Goal: Task Accomplishment & Management: Manage account settings

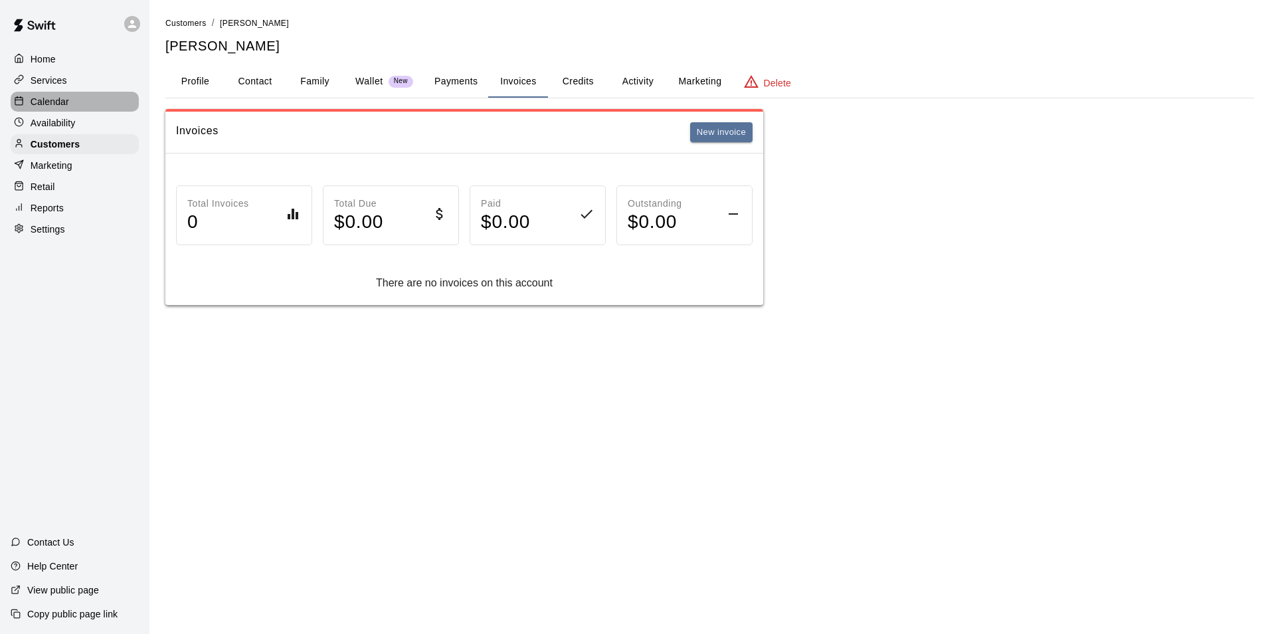
click at [51, 106] on p "Calendar" at bounding box center [50, 101] width 39 height 13
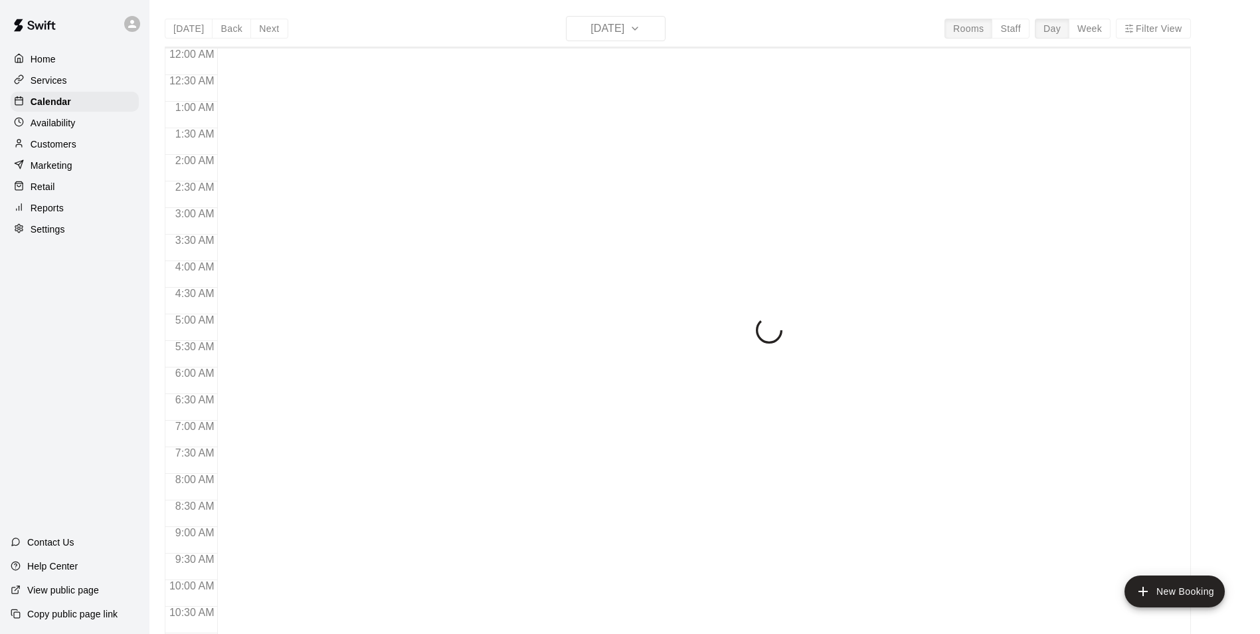
scroll to position [675, 0]
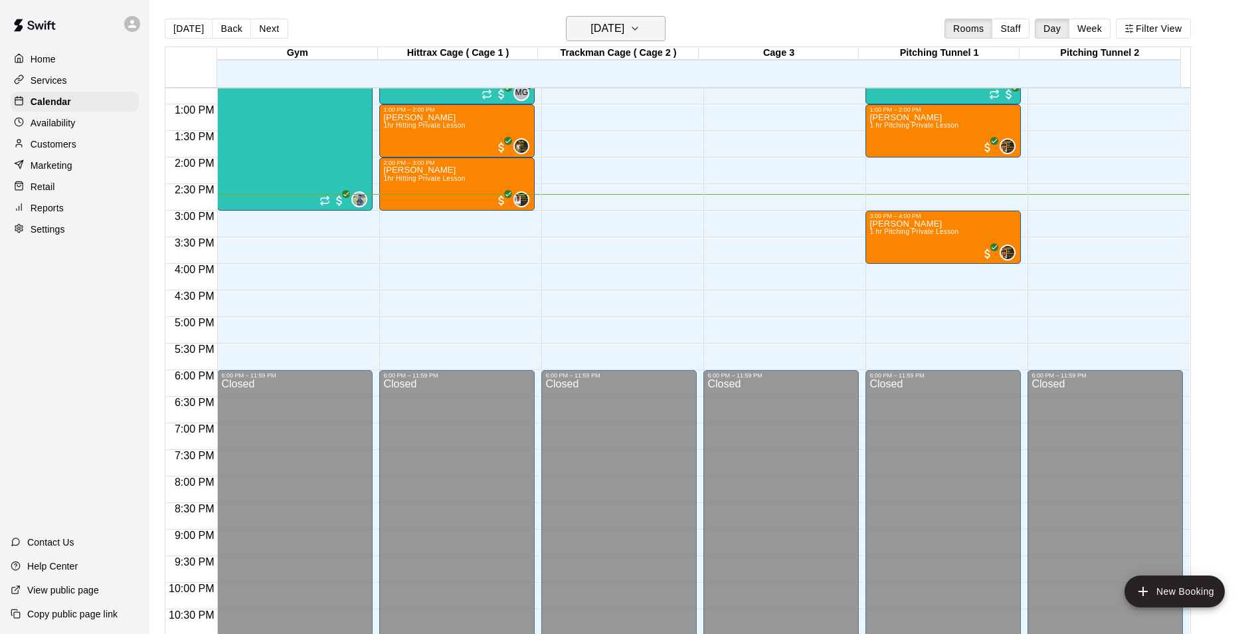
click at [640, 31] on icon "button" at bounding box center [635, 29] width 11 height 16
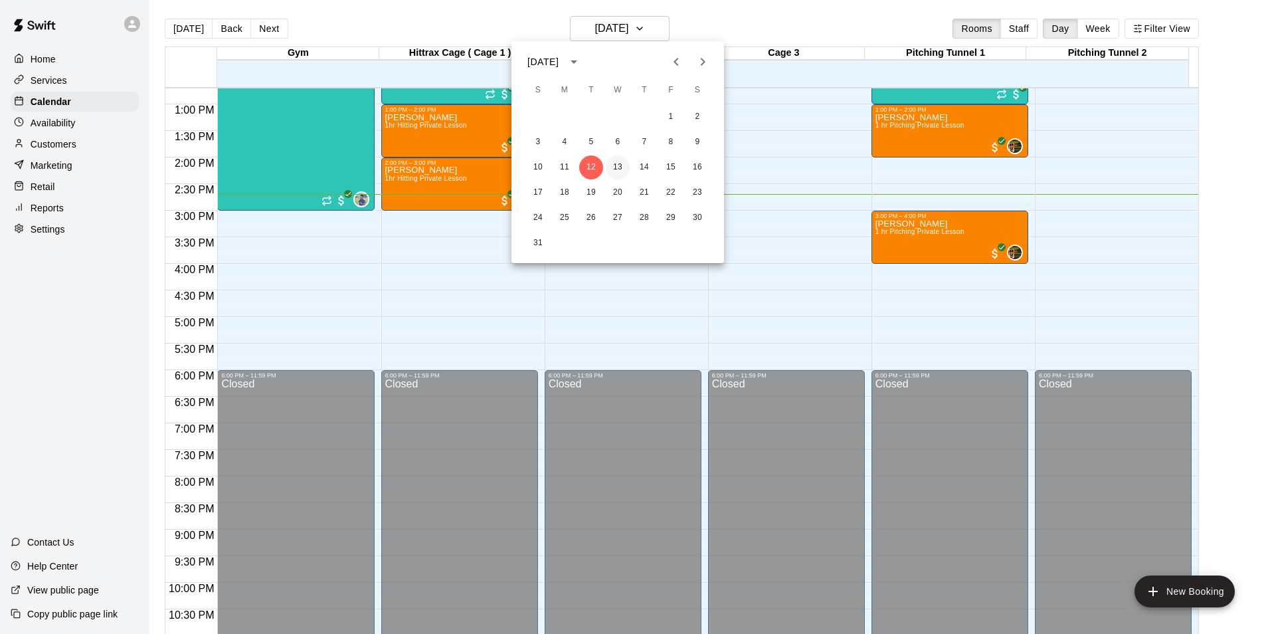
click at [618, 159] on button "13" at bounding box center [618, 167] width 24 height 24
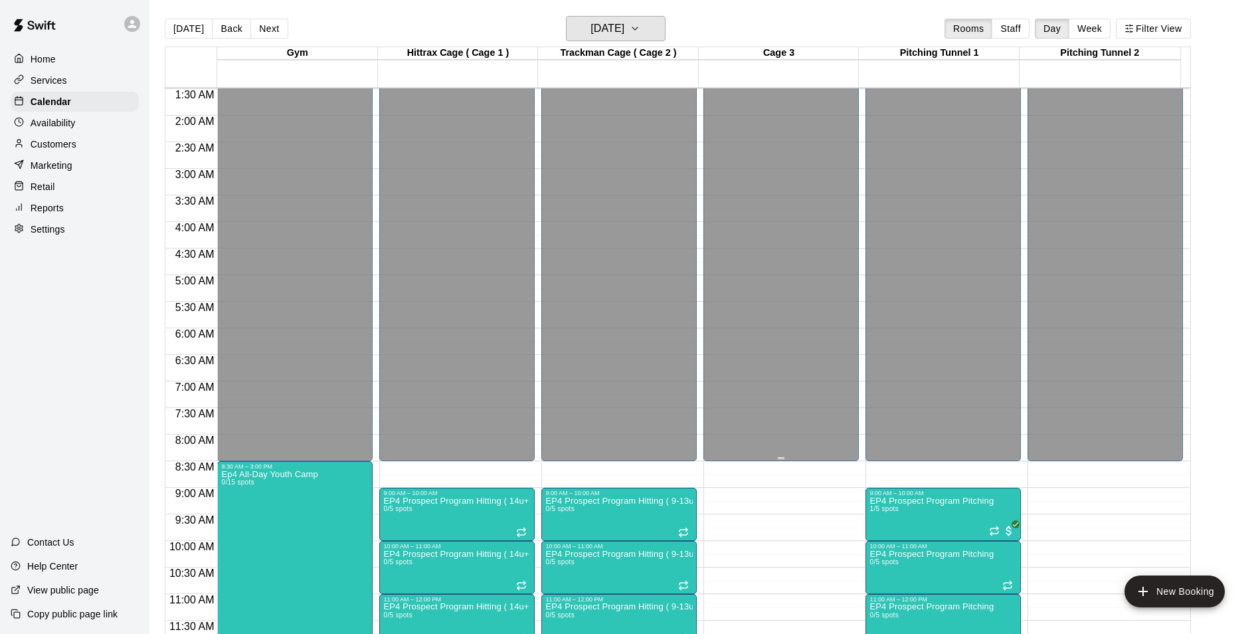
scroll to position [399, 0]
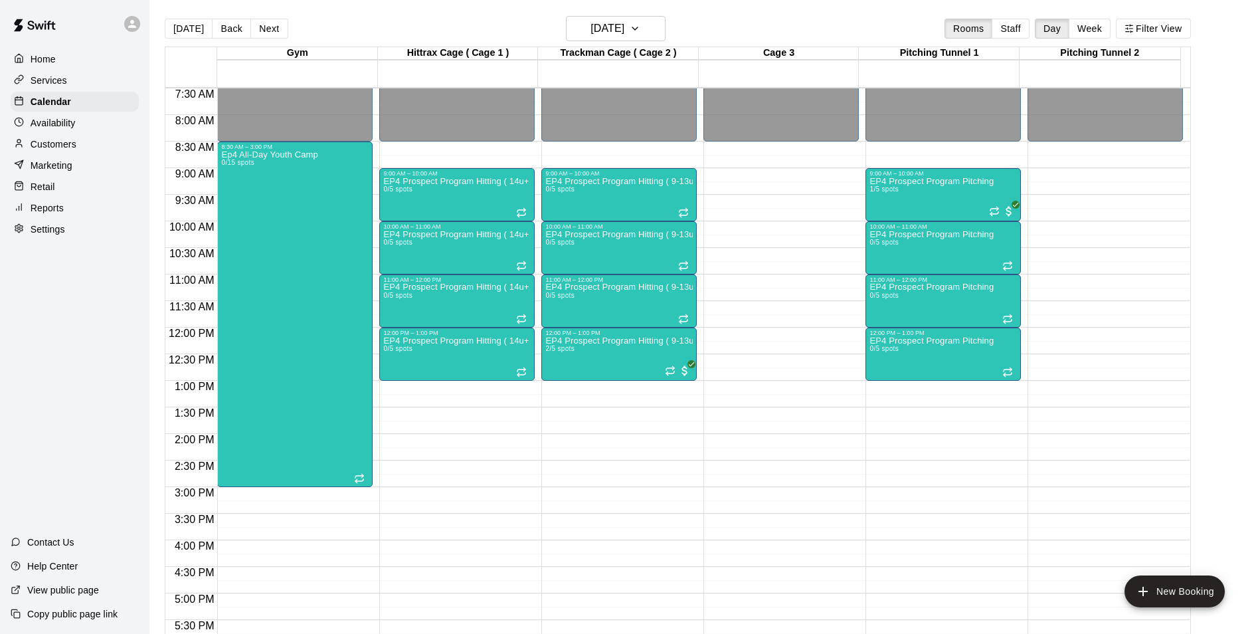
click at [734, 177] on div "12:00 AM – 8:30 AM Closed 6:00 PM – 11:59 PM Closed" at bounding box center [780, 327] width 155 height 1275
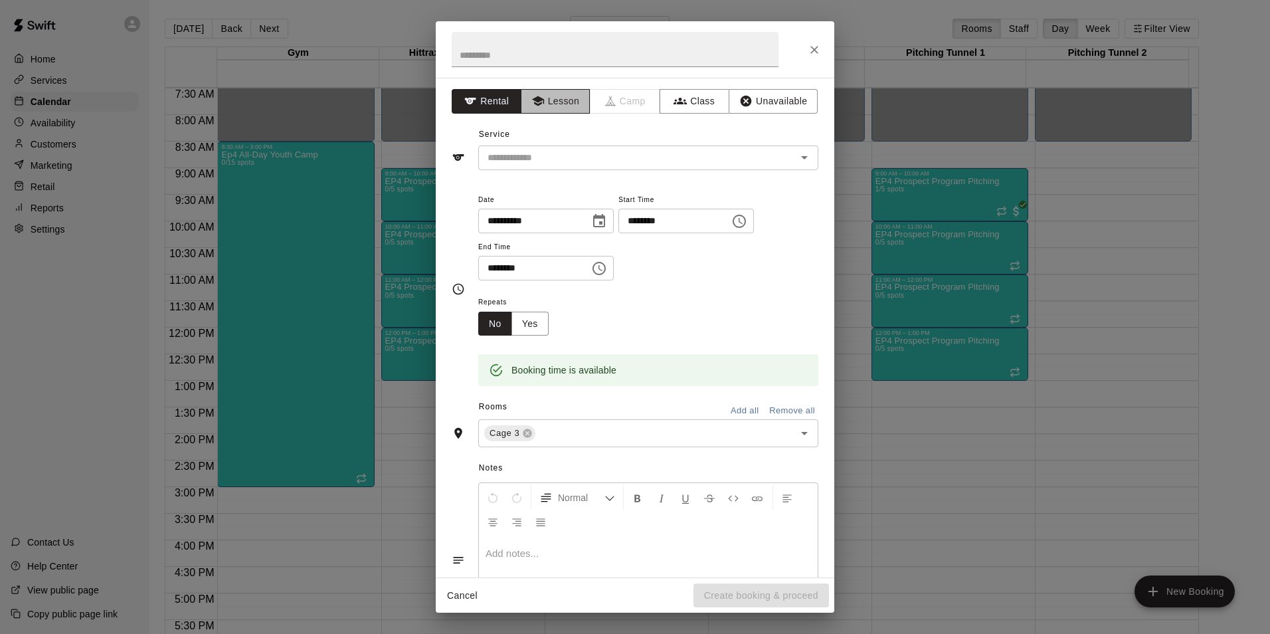
click at [571, 96] on button "Lesson" at bounding box center [556, 101] width 70 height 25
click at [796, 154] on icon "Open" at bounding box center [804, 157] width 16 height 16
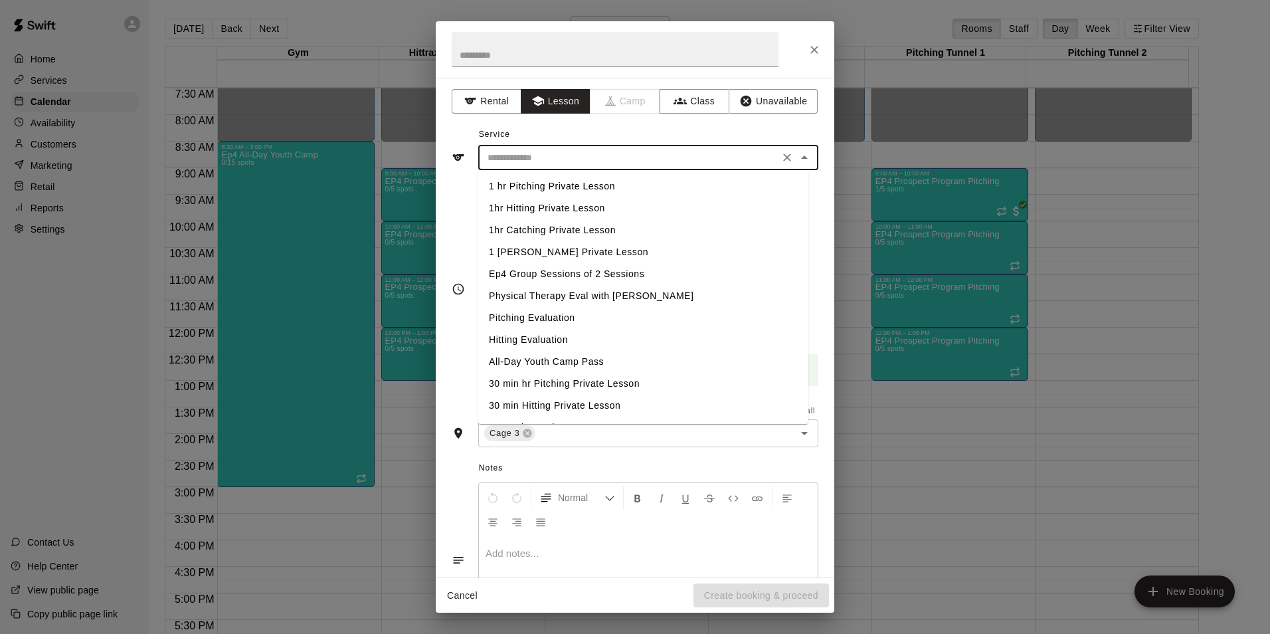
click at [572, 226] on li "1hr Catching Private Lesson" at bounding box center [643, 230] width 330 height 22
type input "**********"
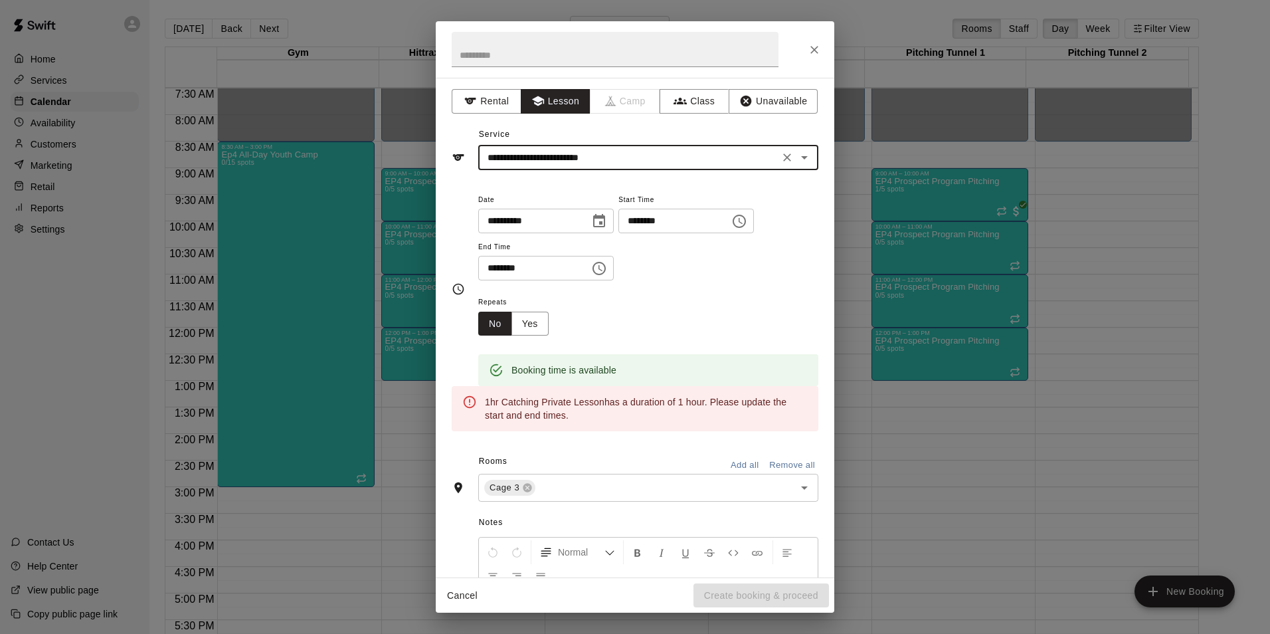
click at [490, 268] on input "********" at bounding box center [529, 268] width 102 height 25
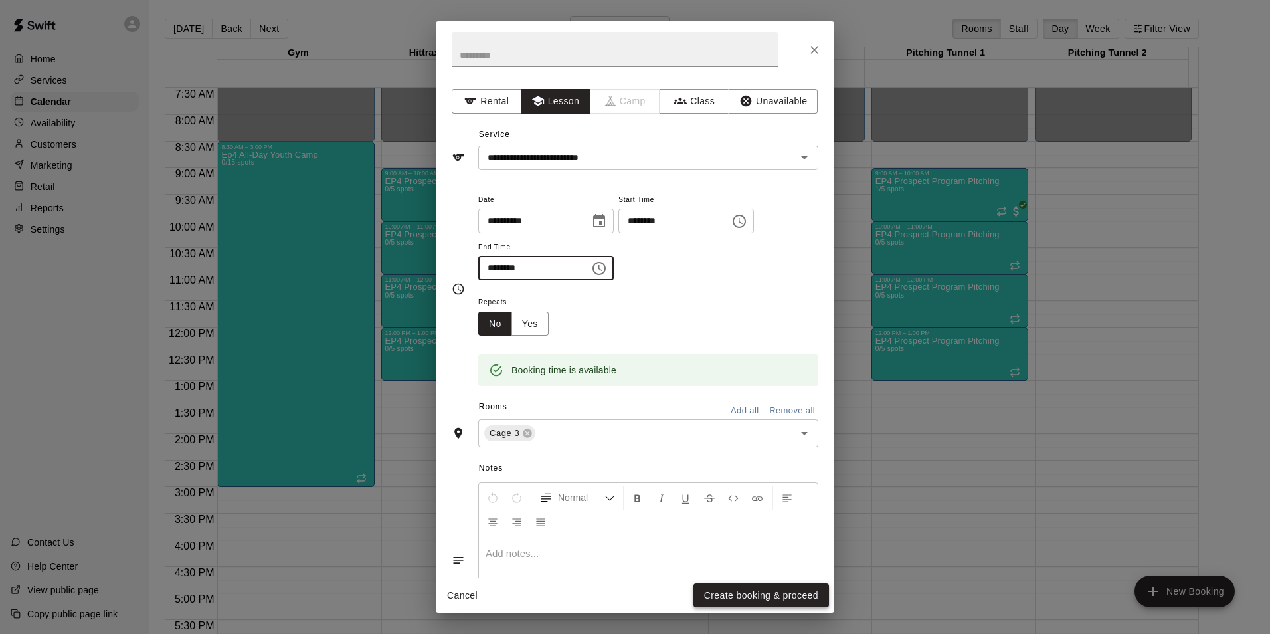
type input "********"
click at [736, 590] on button "Create booking & proceed" at bounding box center [760, 595] width 135 height 25
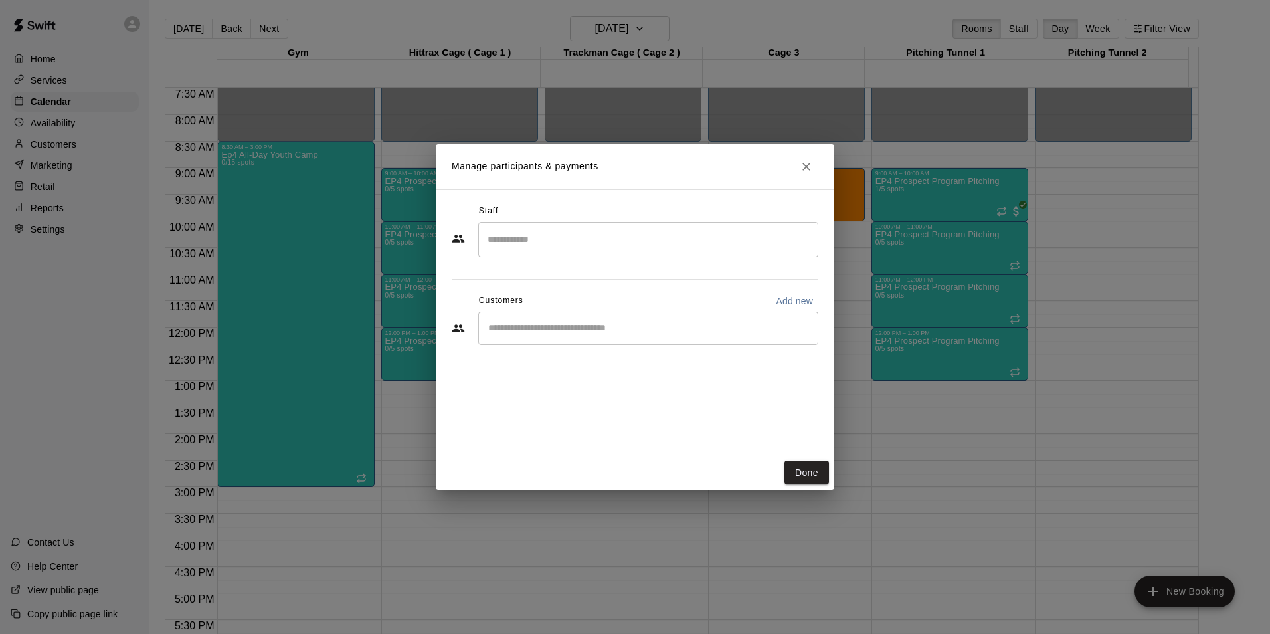
click at [530, 236] on input "Search staff" at bounding box center [648, 239] width 328 height 23
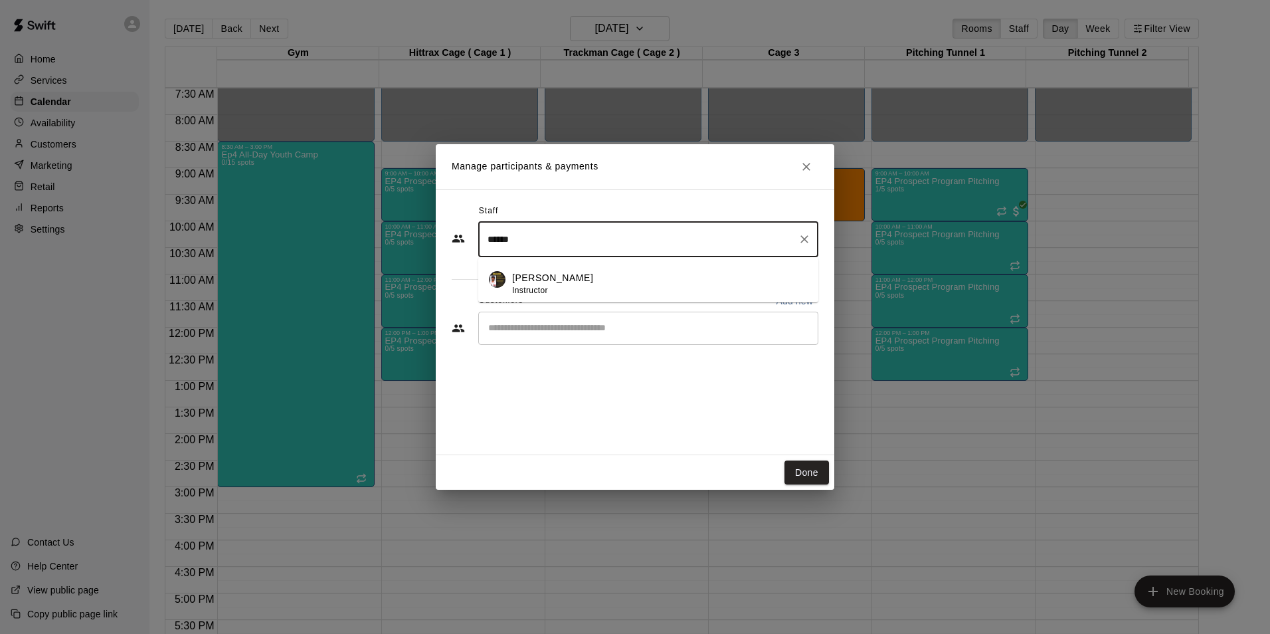
click at [527, 288] on span "Instructor" at bounding box center [530, 290] width 36 height 9
type input "******"
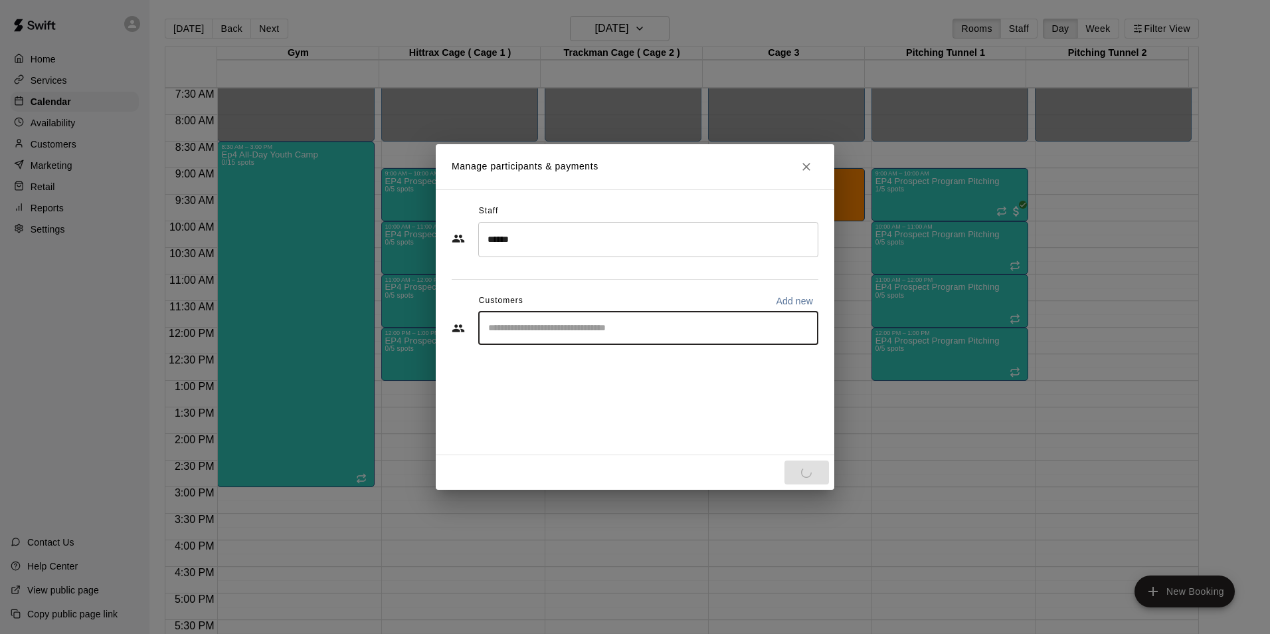
click at [539, 323] on input "Start typing to search customers..." at bounding box center [648, 327] width 328 height 13
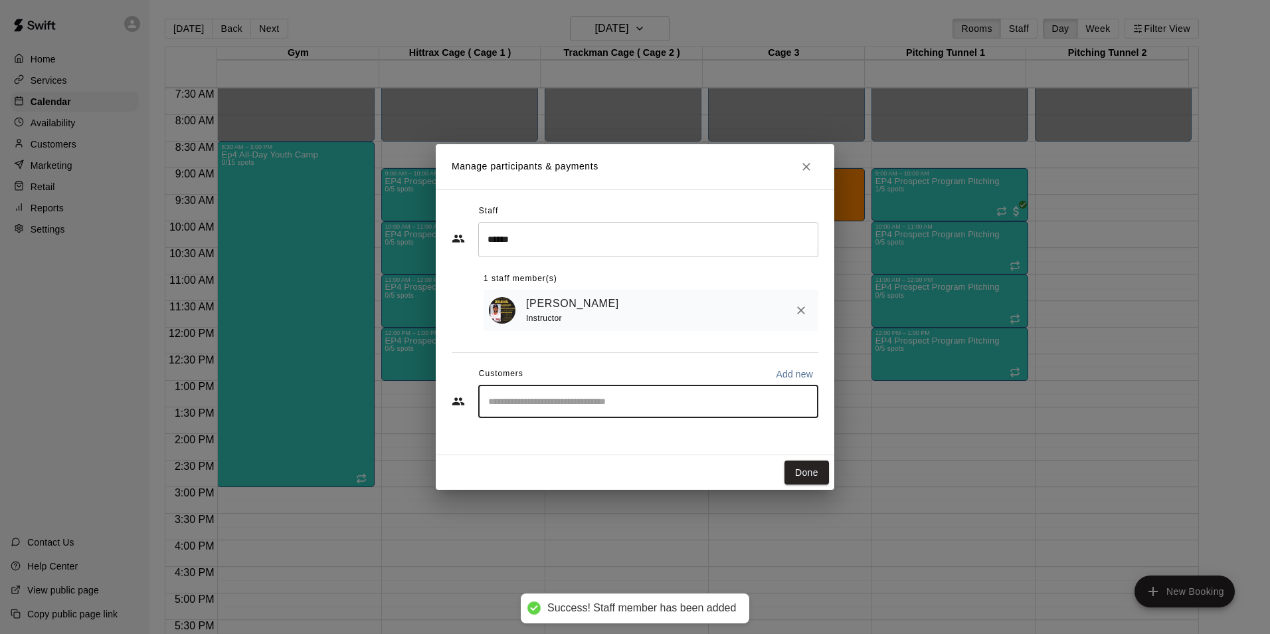
click at [556, 313] on div "Instructor" at bounding box center [575, 319] width 98 height 14
click at [802, 472] on button "Done" at bounding box center [806, 472] width 45 height 25
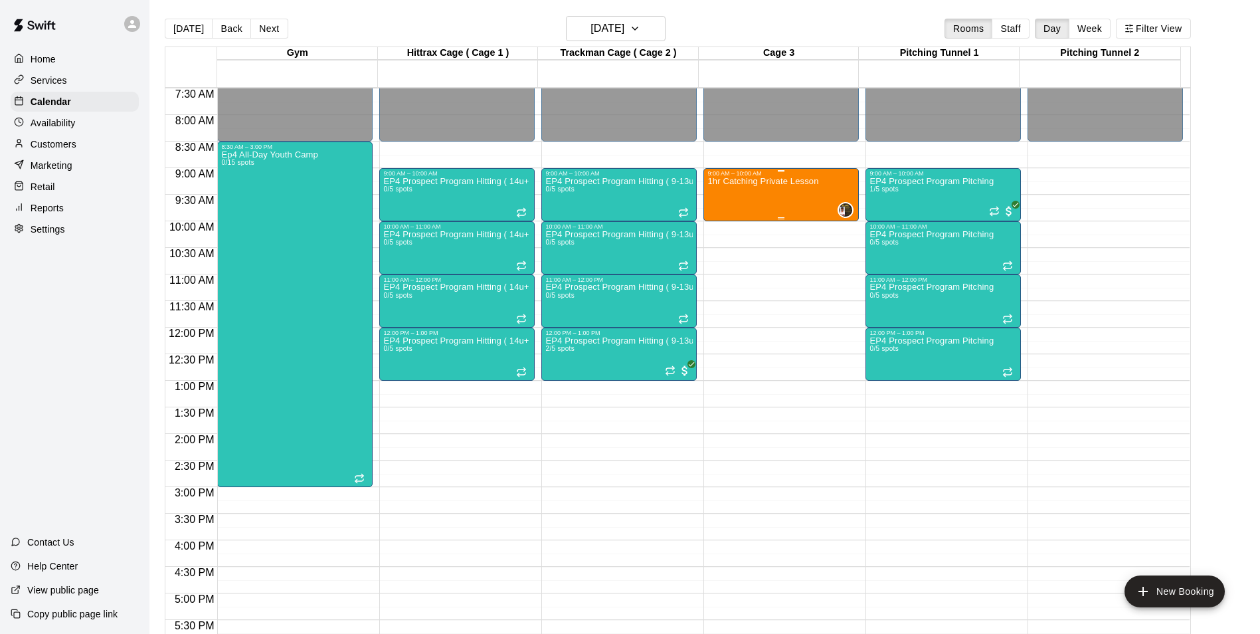
click at [800, 199] on div "1hr Catching Private Lesson" at bounding box center [762, 494] width 111 height 634
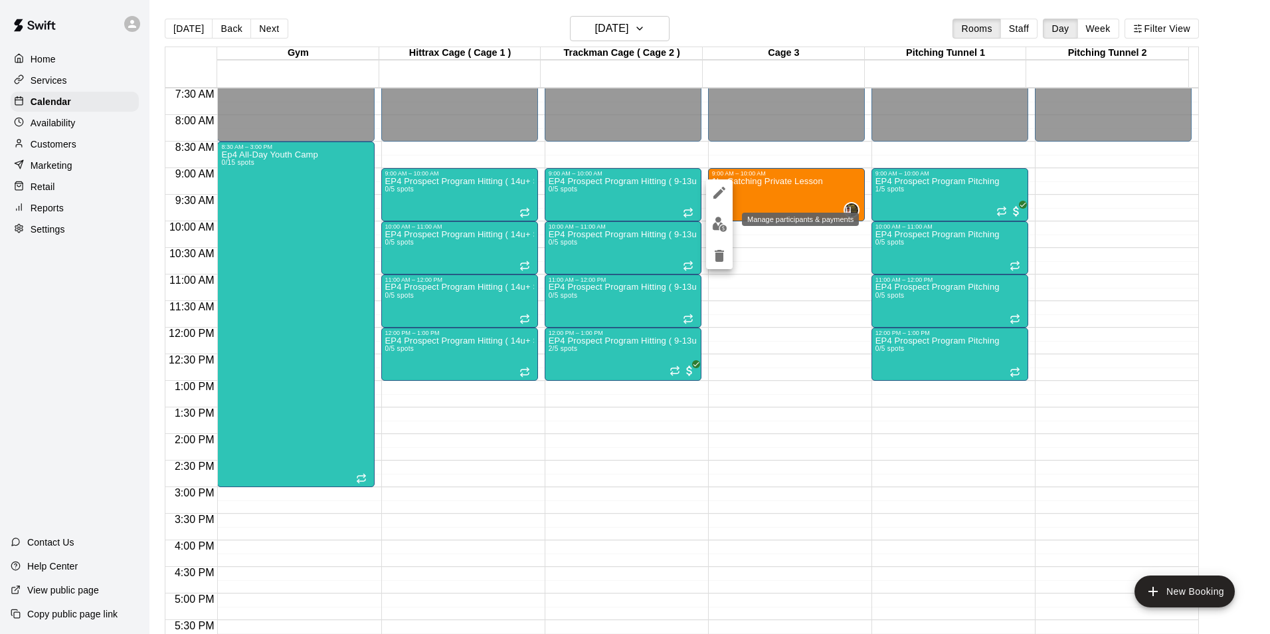
click at [724, 223] on img "edit" at bounding box center [719, 224] width 15 height 15
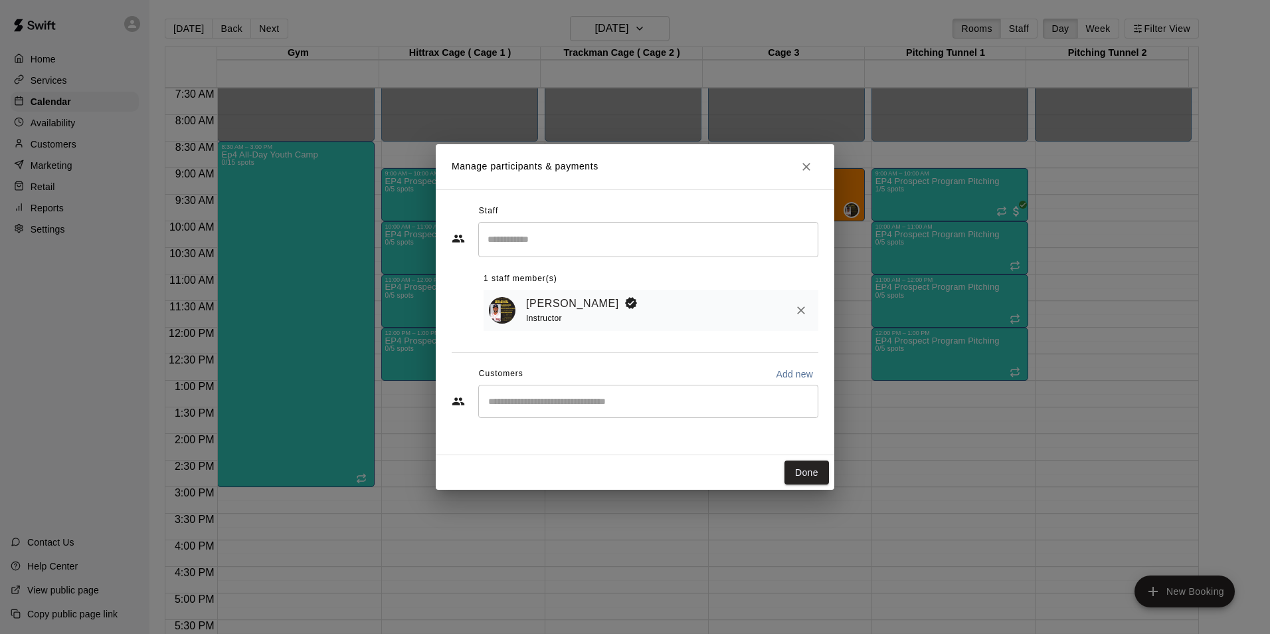
click at [525, 410] on div "​" at bounding box center [648, 401] width 340 height 33
type input "****"
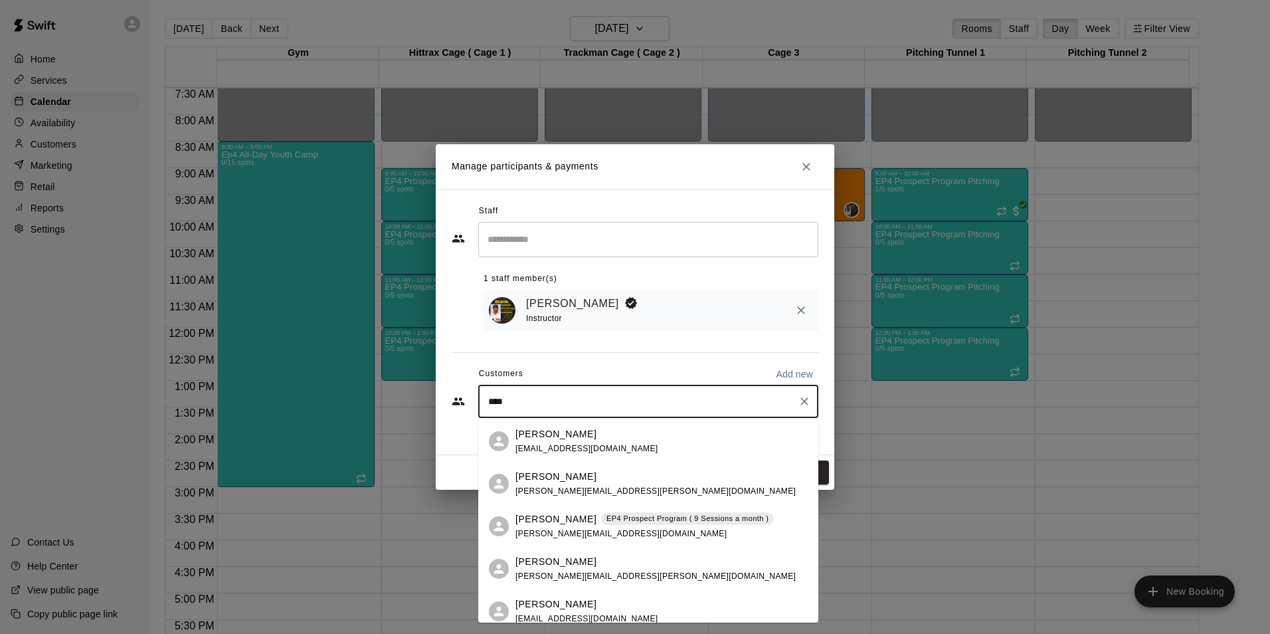
click at [548, 606] on p "[PERSON_NAME]" at bounding box center [555, 604] width 81 height 14
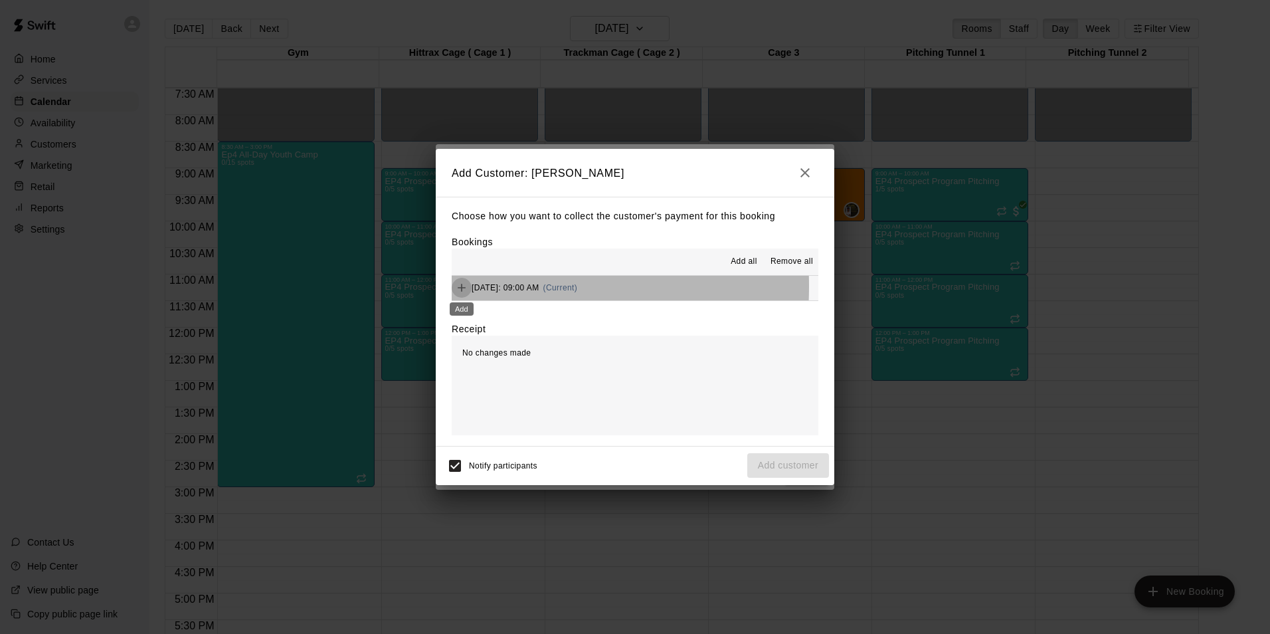
click at [462, 287] on icon "Add" at bounding box center [462, 288] width 8 height 8
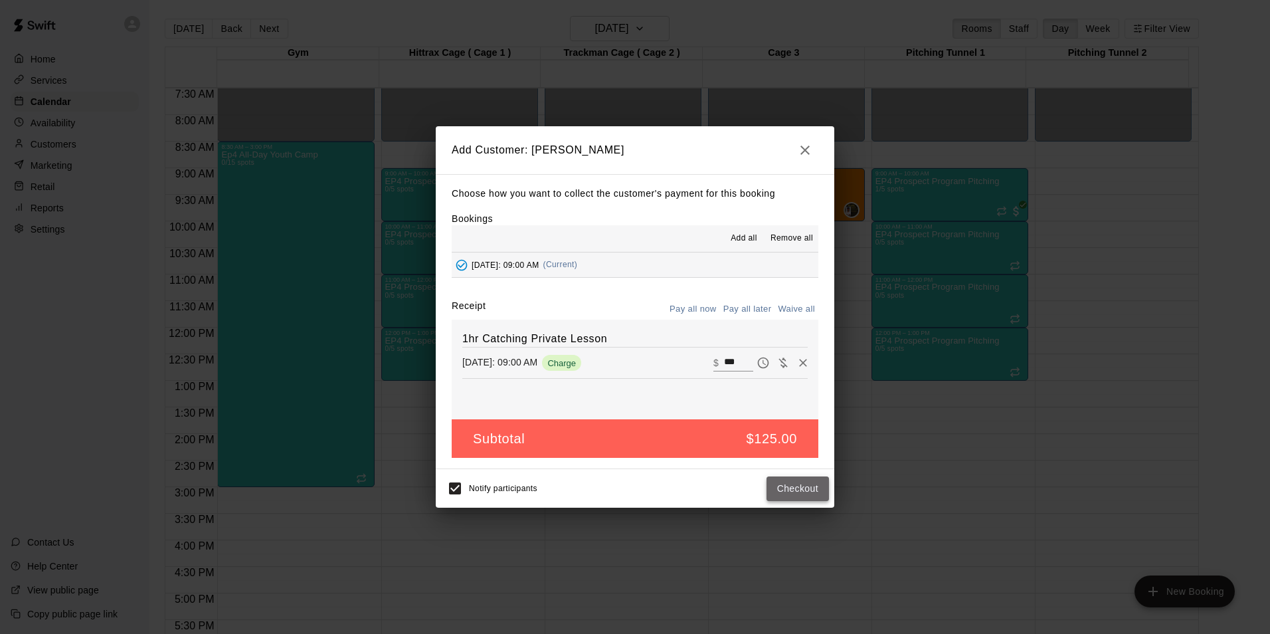
click at [800, 488] on button "Checkout" at bounding box center [797, 488] width 62 height 25
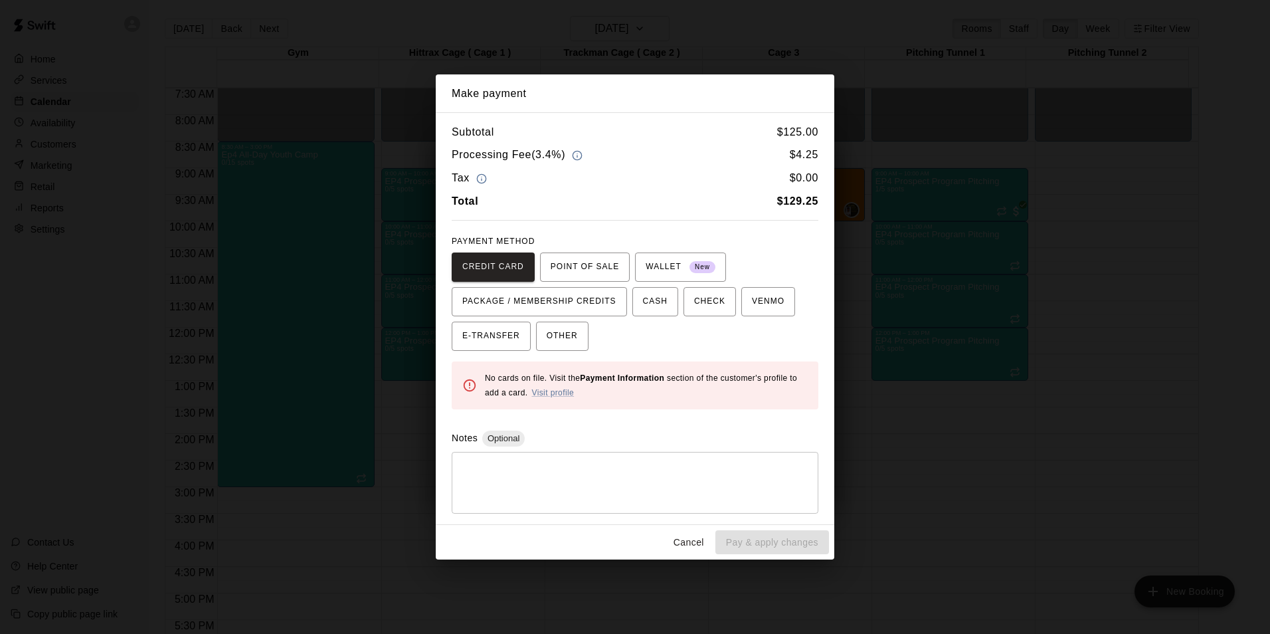
click at [685, 542] on button "Cancel" at bounding box center [689, 542] width 43 height 25
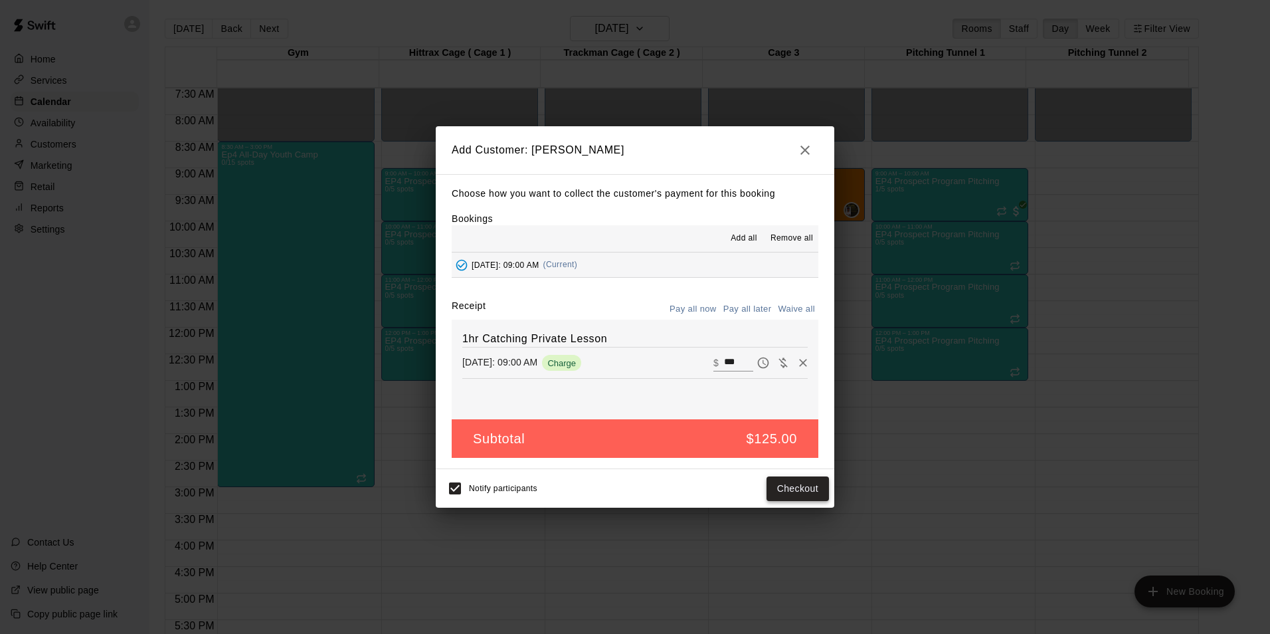
click at [794, 486] on button "Checkout" at bounding box center [797, 488] width 62 height 25
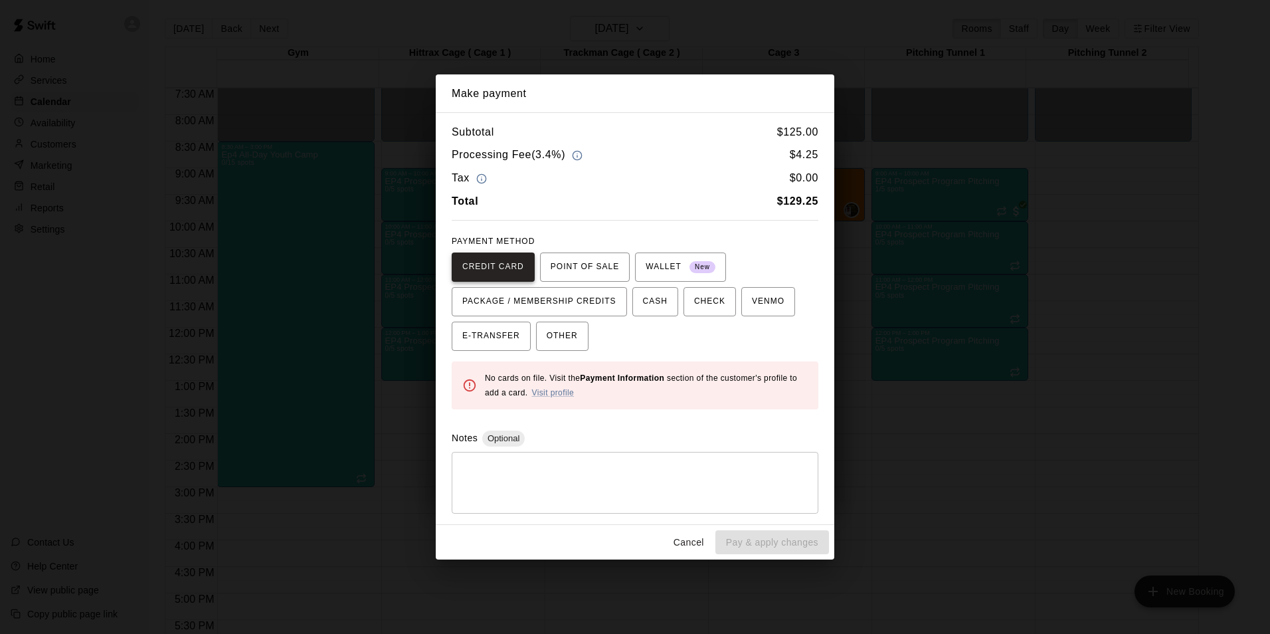
click at [490, 272] on span "CREDIT CARD" at bounding box center [493, 266] width 62 height 21
click at [499, 266] on span "CREDIT CARD" at bounding box center [493, 266] width 62 height 21
click at [689, 538] on button "Cancel" at bounding box center [689, 542] width 43 height 25
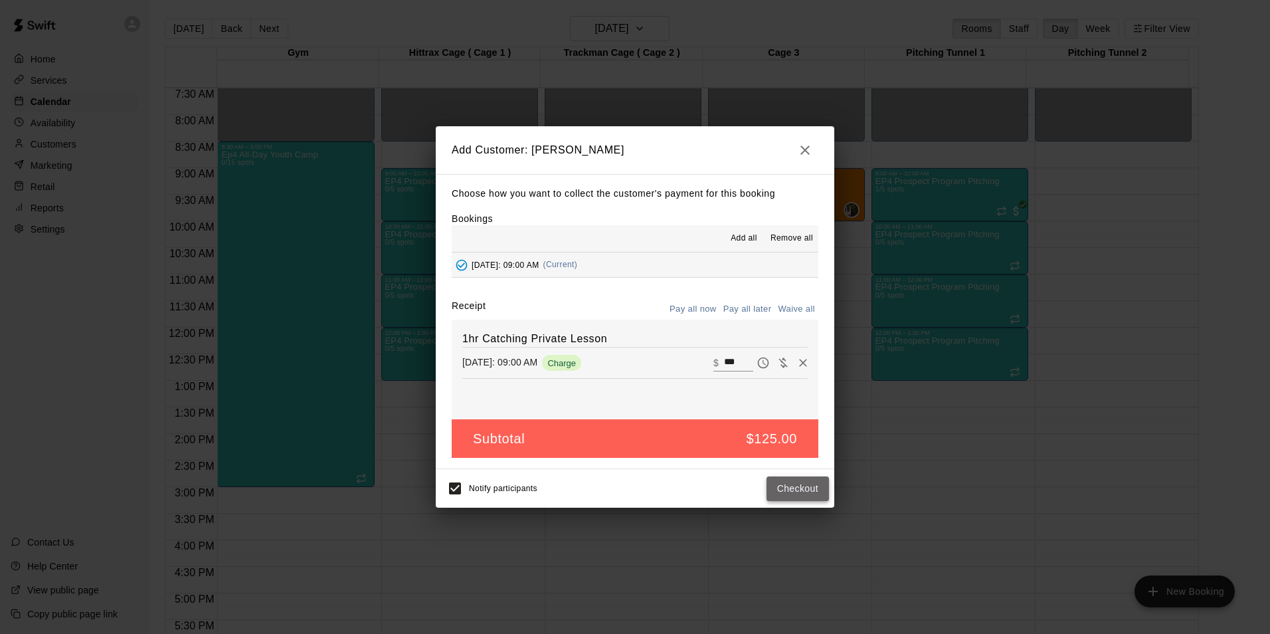
click at [811, 488] on button "Checkout" at bounding box center [797, 488] width 62 height 25
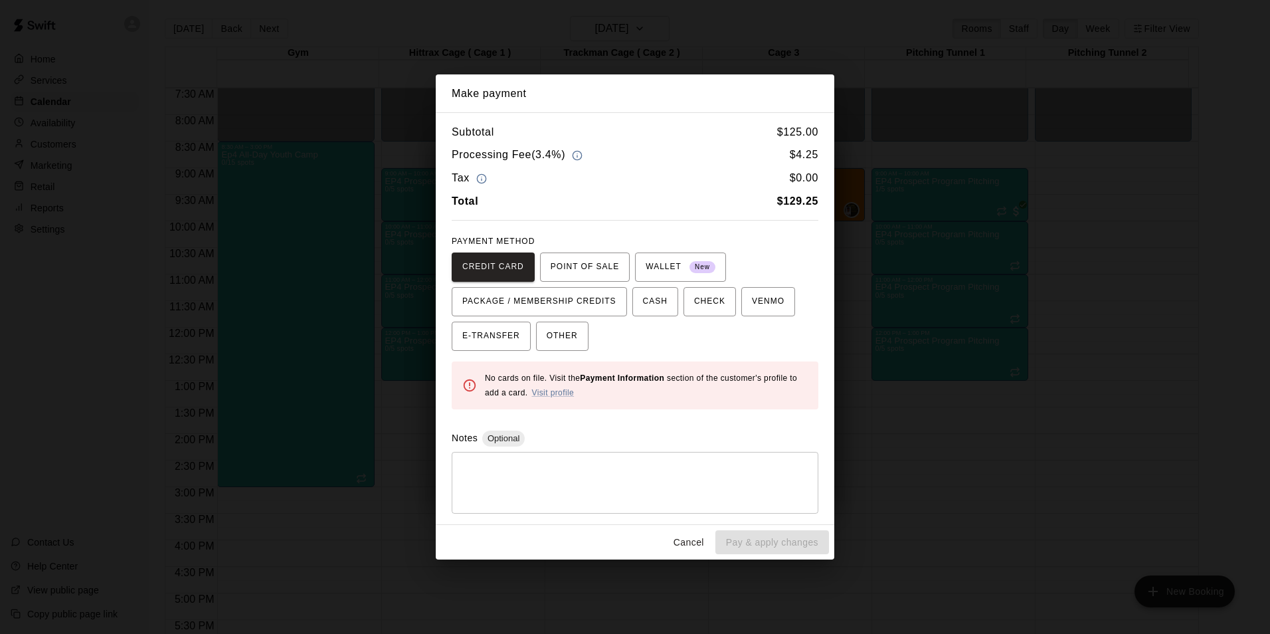
click at [693, 543] on button "Cancel" at bounding box center [689, 542] width 43 height 25
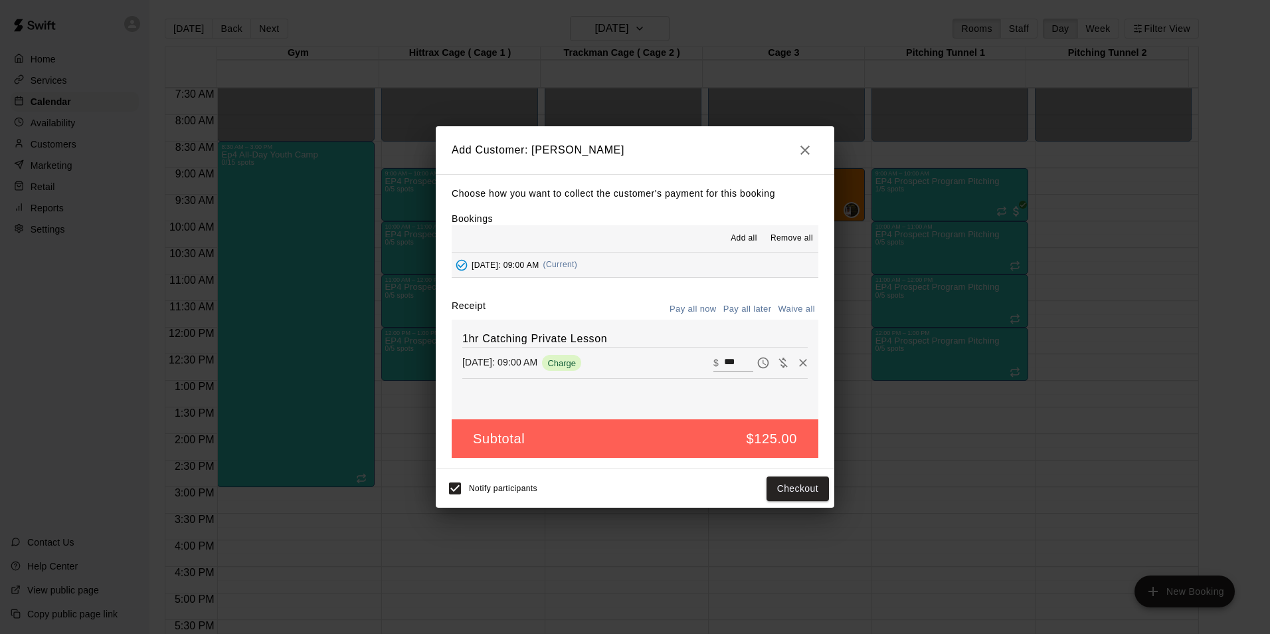
click at [806, 152] on icon "button" at bounding box center [805, 150] width 16 height 16
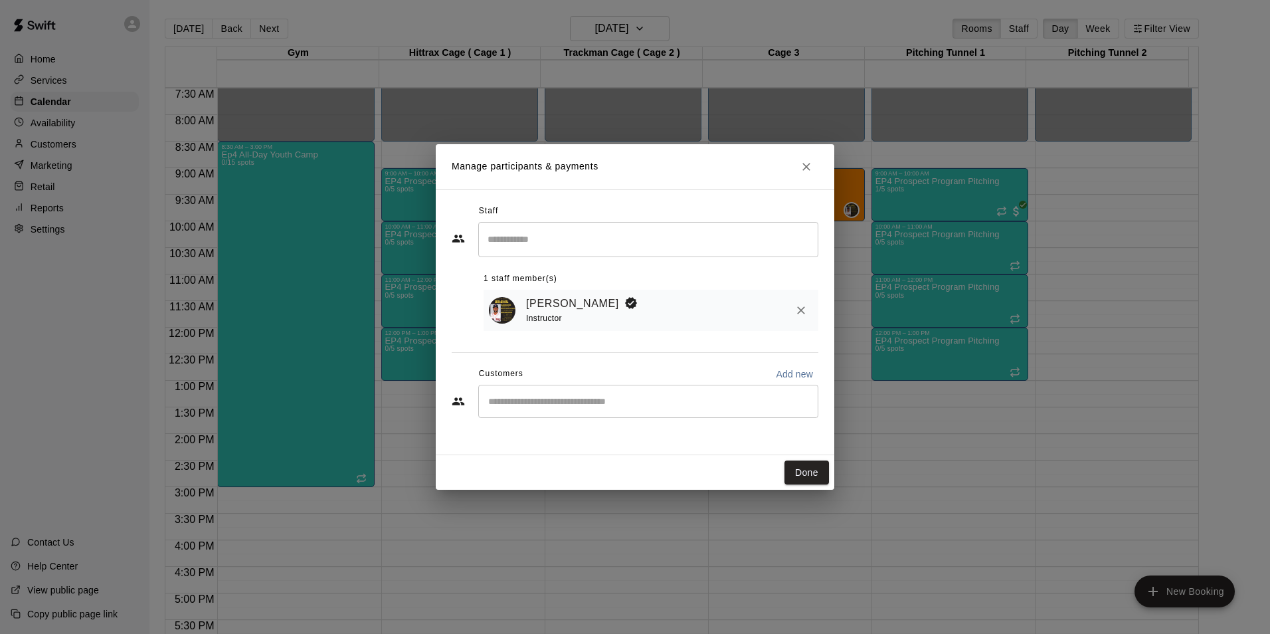
click at [525, 397] on input "Start typing to search customers..." at bounding box center [648, 401] width 328 height 13
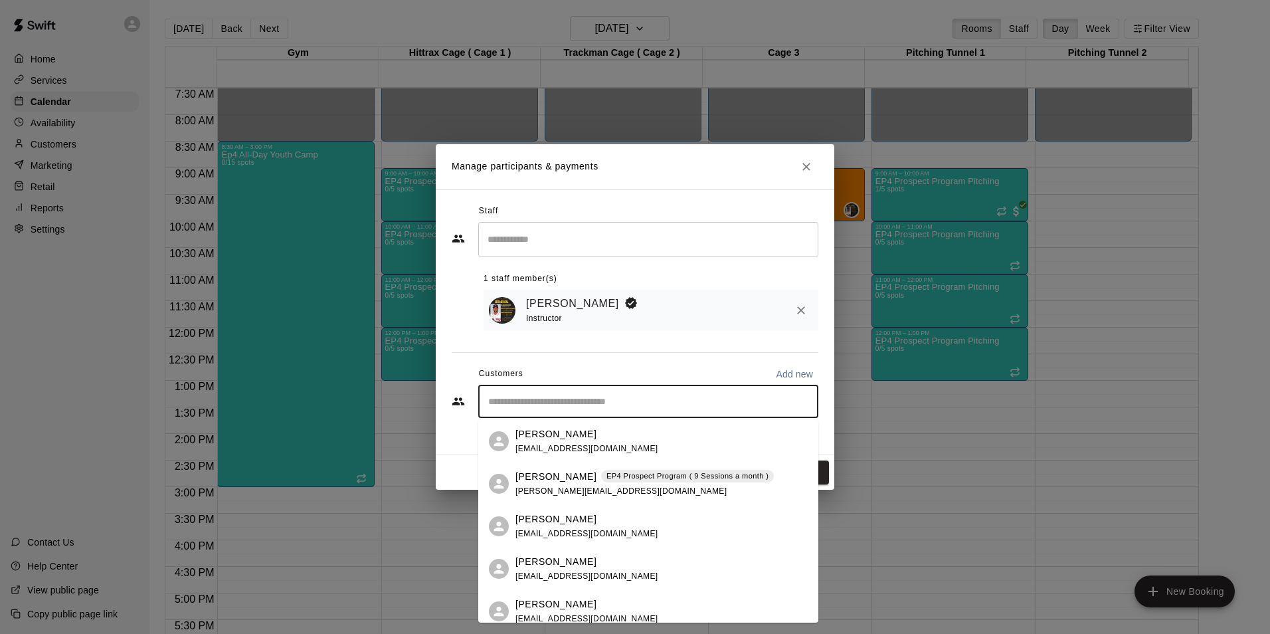
click at [548, 525] on div "[PERSON_NAME] [EMAIL_ADDRESS][DOMAIN_NAME]" at bounding box center [586, 526] width 143 height 29
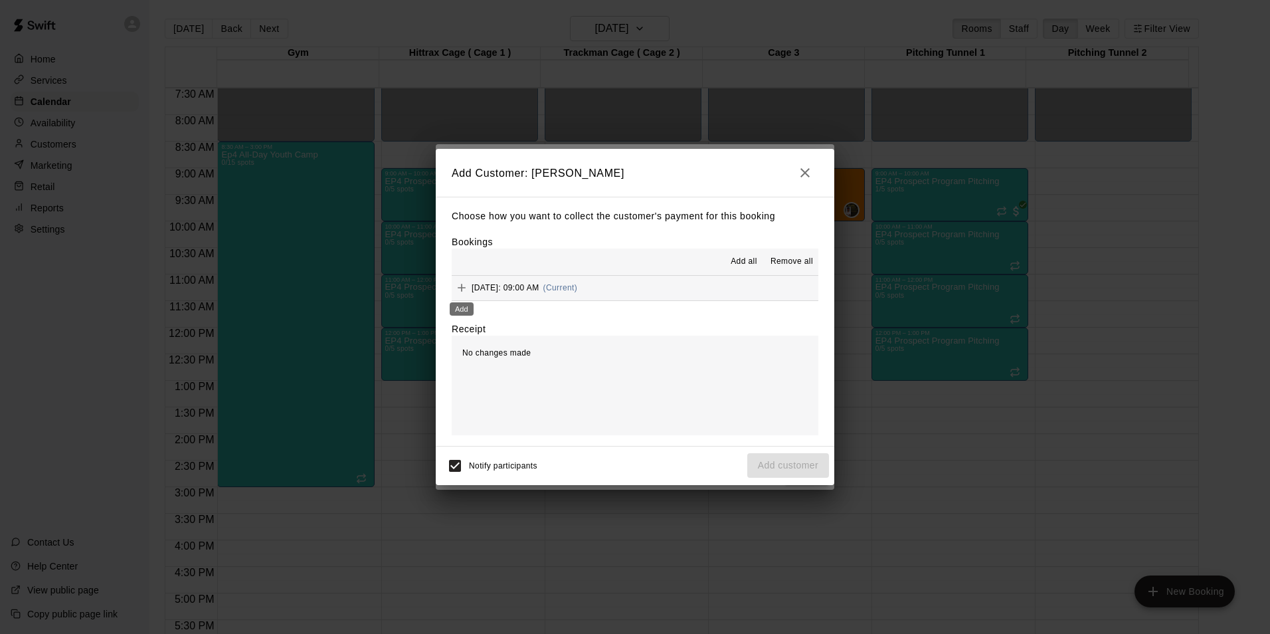
click at [460, 290] on icon "Add" at bounding box center [461, 287] width 13 height 13
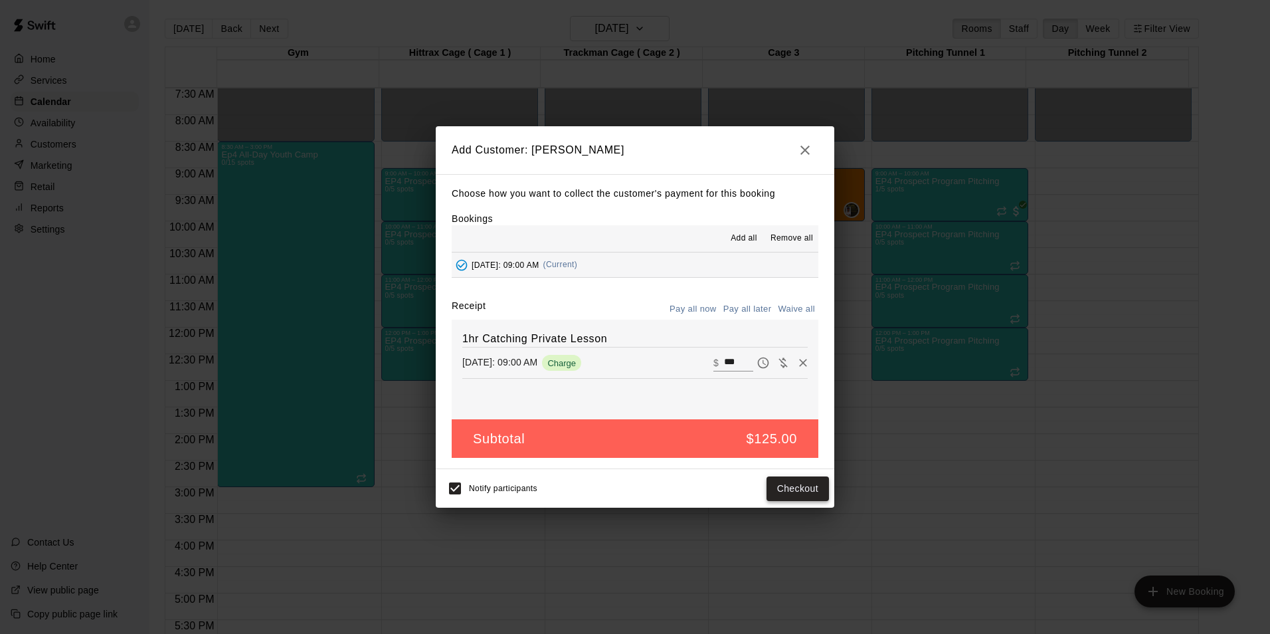
click at [804, 485] on button "Checkout" at bounding box center [797, 488] width 62 height 25
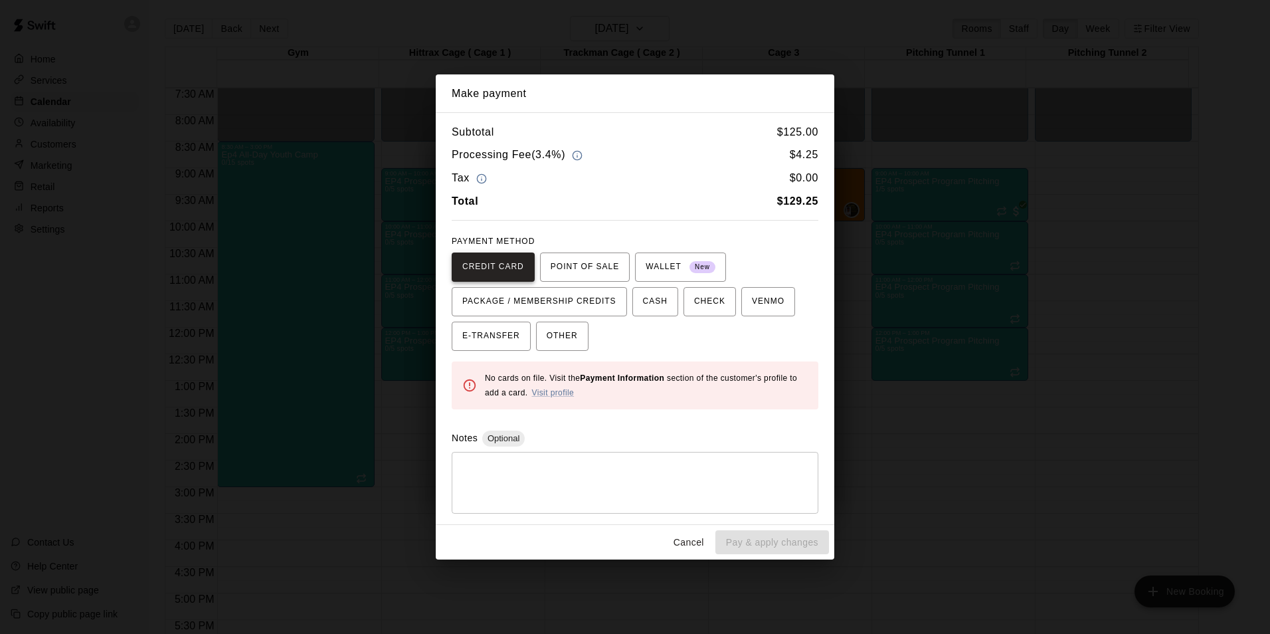
click at [482, 267] on span "CREDIT CARD" at bounding box center [493, 266] width 62 height 21
click at [697, 544] on button "Cancel" at bounding box center [689, 542] width 43 height 25
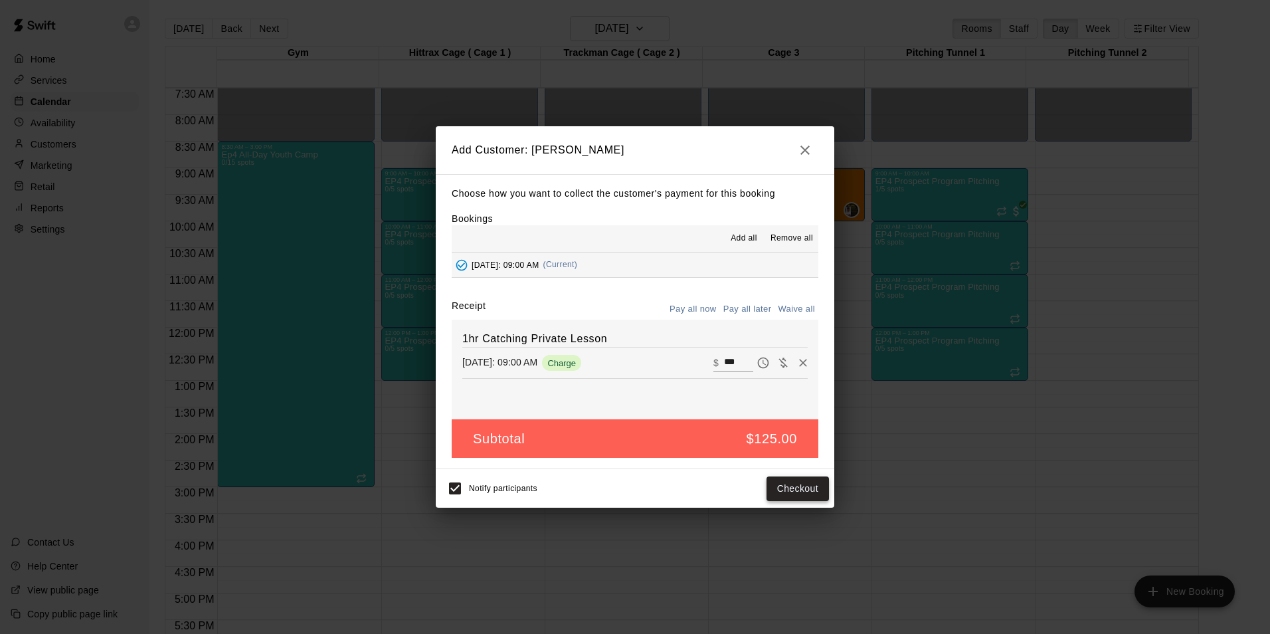
click at [787, 488] on button "Checkout" at bounding box center [797, 488] width 62 height 25
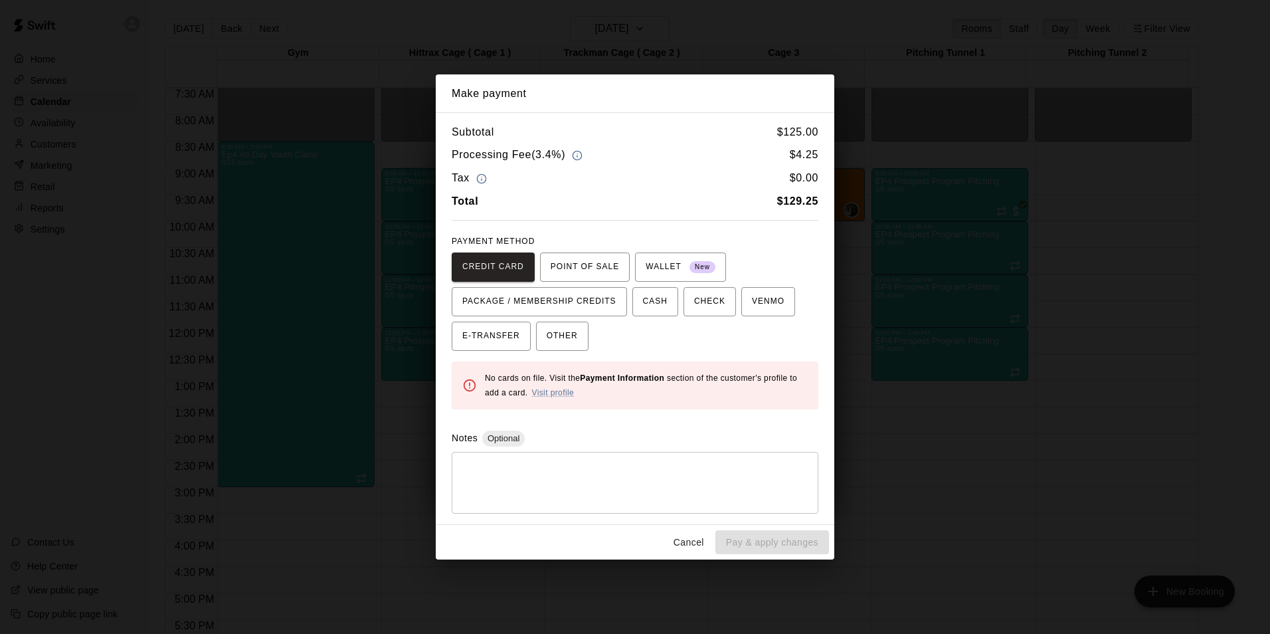
click at [690, 545] on button "Cancel" at bounding box center [689, 542] width 43 height 25
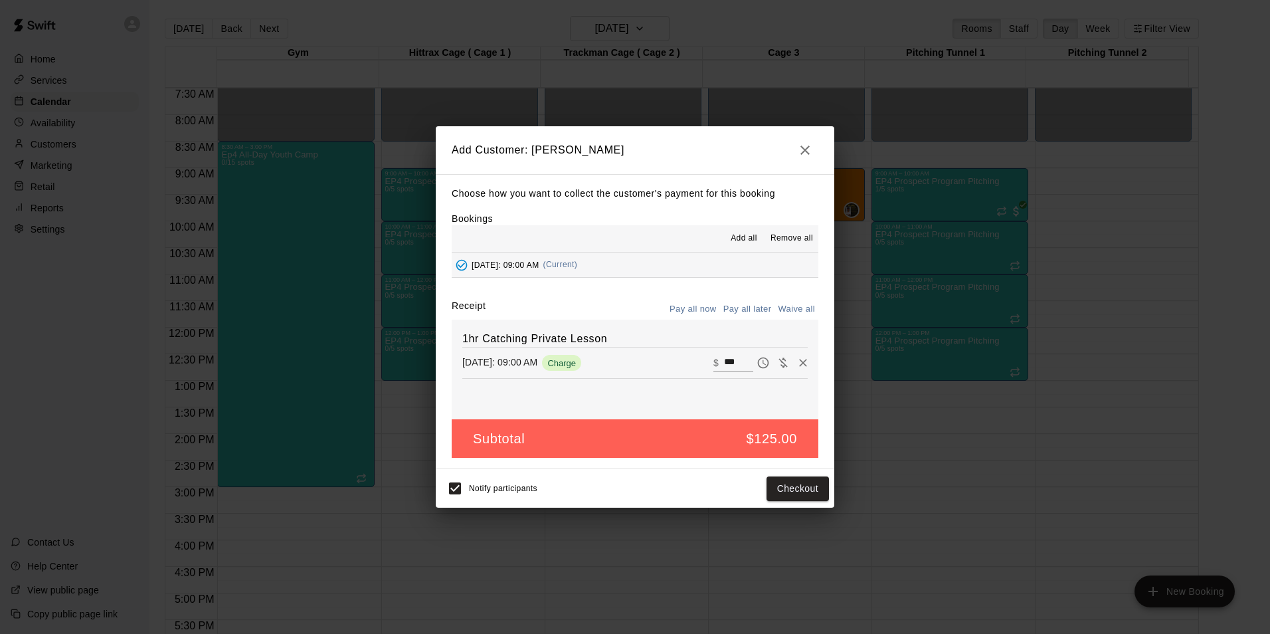
click at [808, 144] on icon "button" at bounding box center [805, 150] width 16 height 16
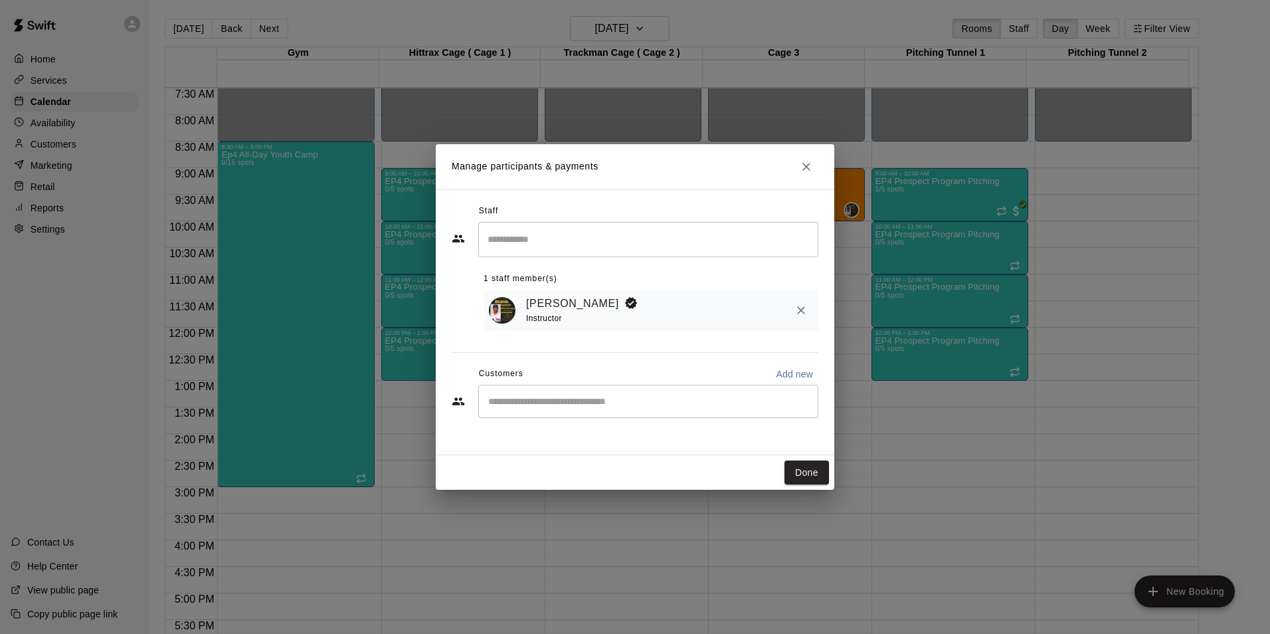
click at [511, 404] on input "Start typing to search customers..." at bounding box center [648, 401] width 328 height 13
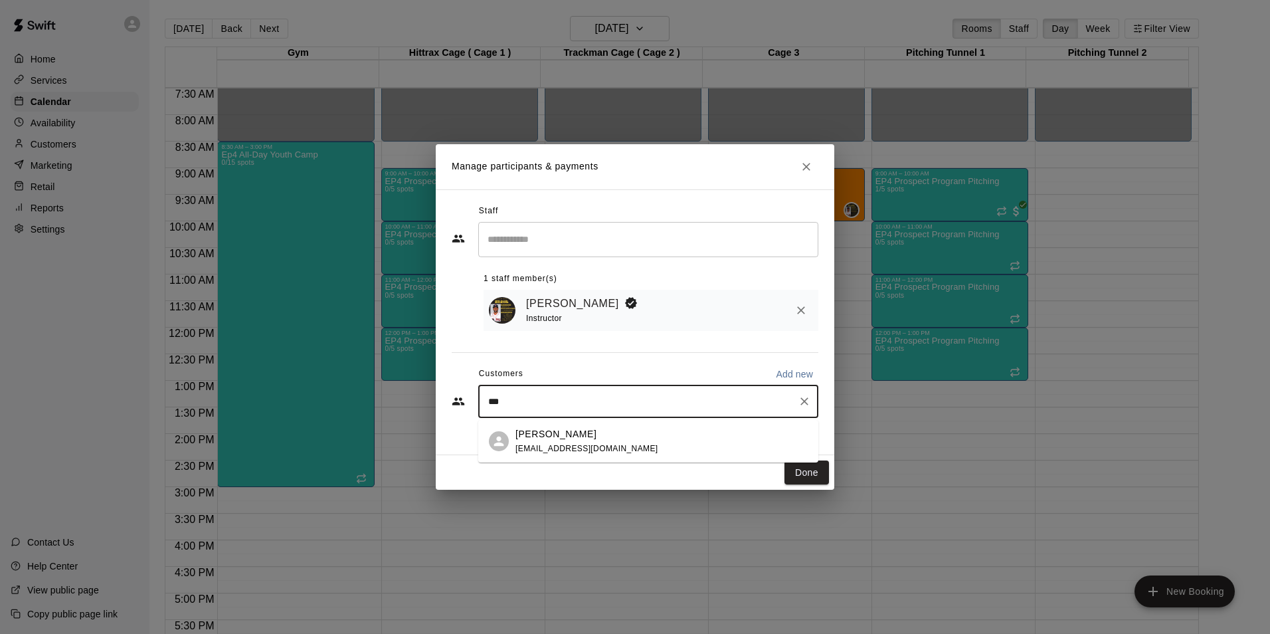
type input "****"
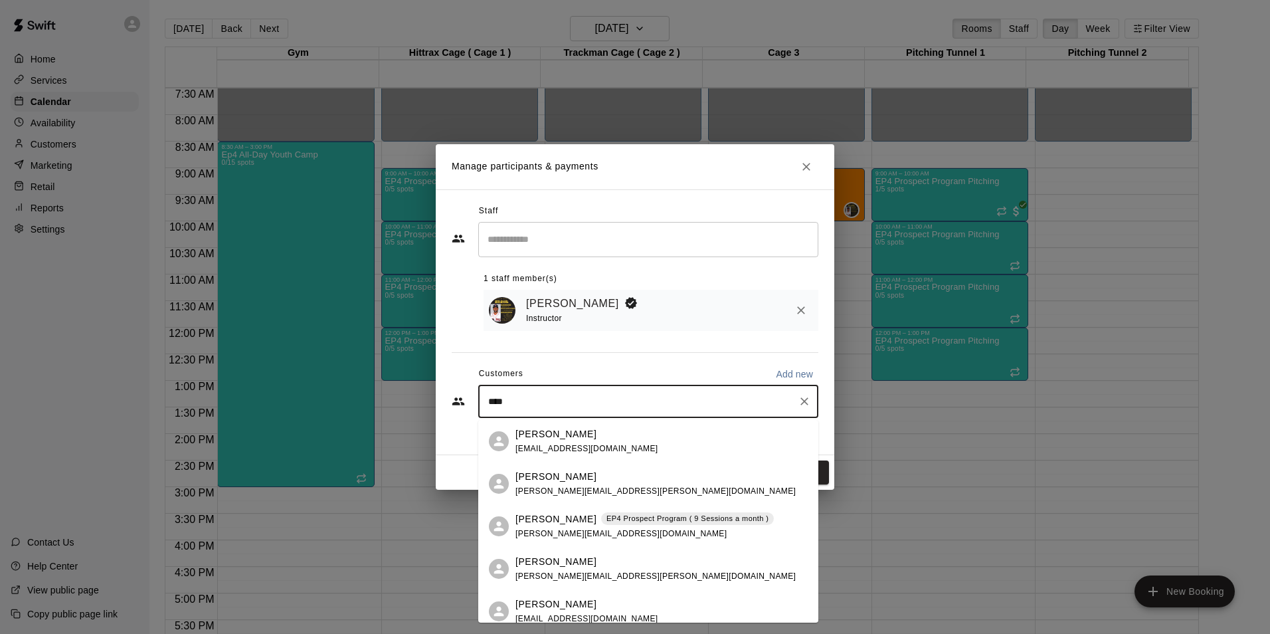
click at [548, 527] on div "[PERSON_NAME] EP4 Prospect Program ( 9 Sessions a month ) [PERSON_NAME][EMAIL_A…" at bounding box center [644, 526] width 258 height 29
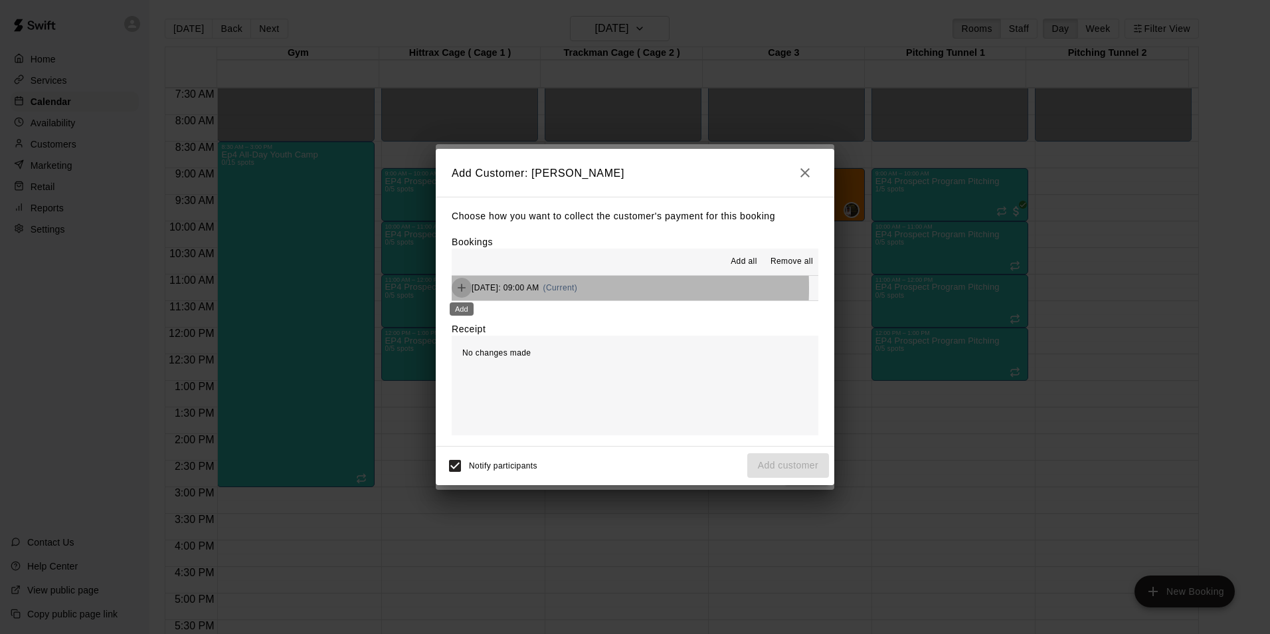
click at [462, 288] on icon "Add" at bounding box center [462, 288] width 8 height 8
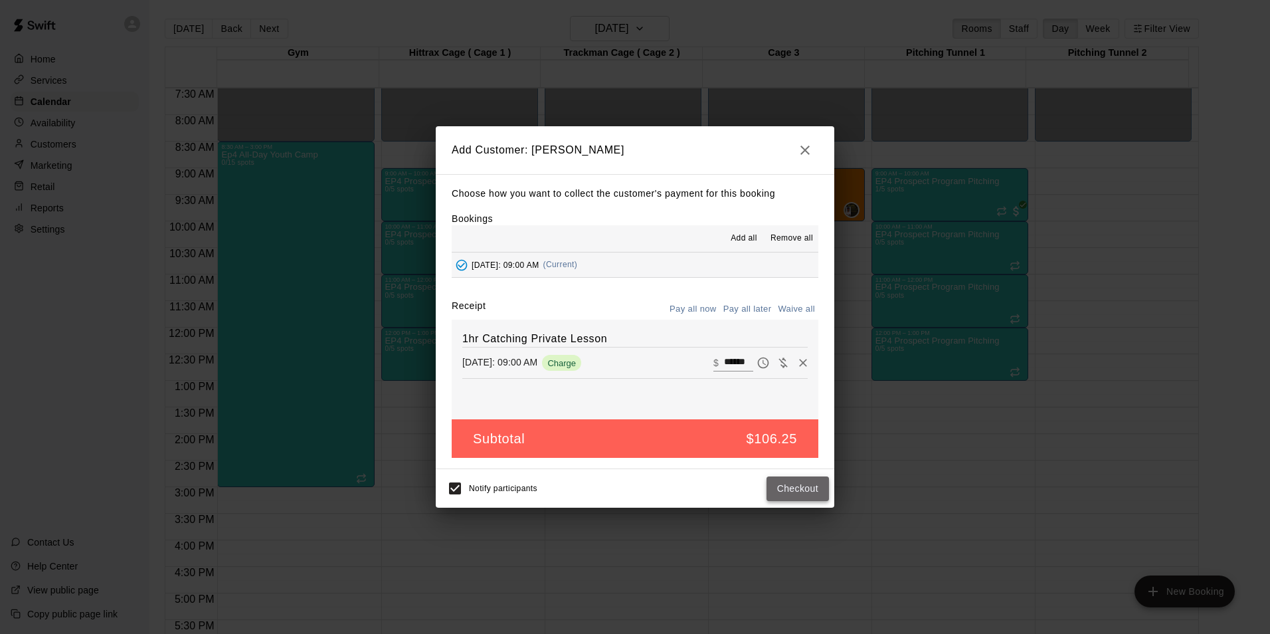
click at [815, 490] on button "Checkout" at bounding box center [797, 488] width 62 height 25
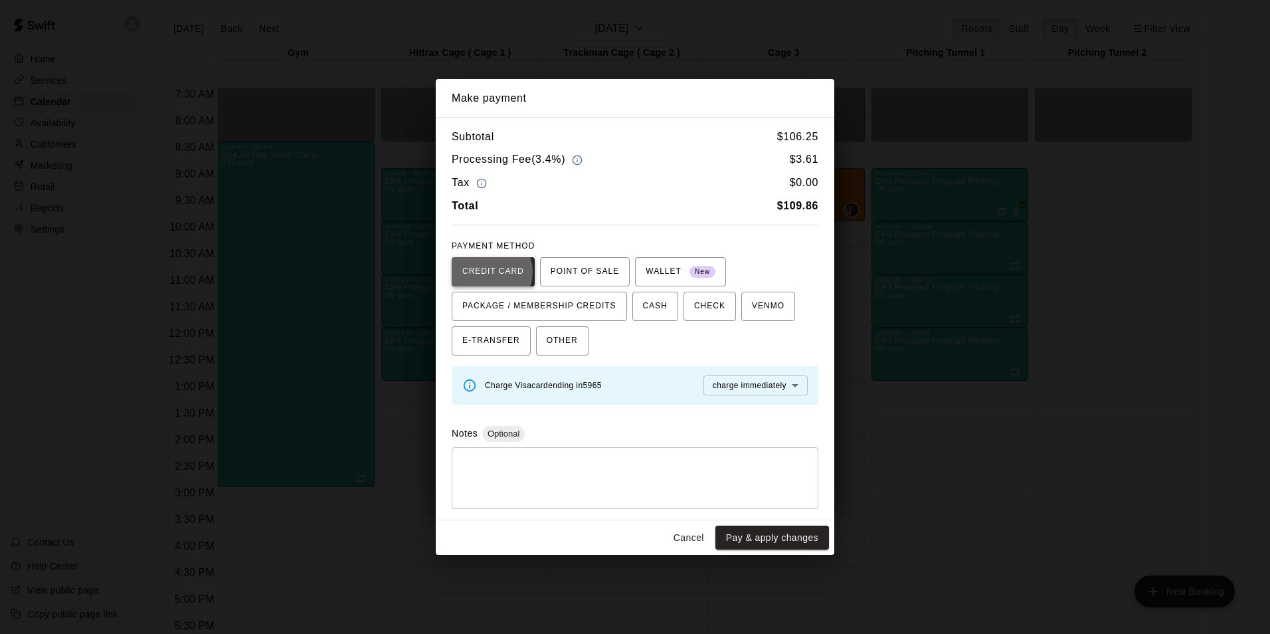
click at [486, 271] on span "CREDIT CARD" at bounding box center [493, 271] width 62 height 21
click at [789, 535] on button "Pay & apply changes" at bounding box center [772, 537] width 114 height 25
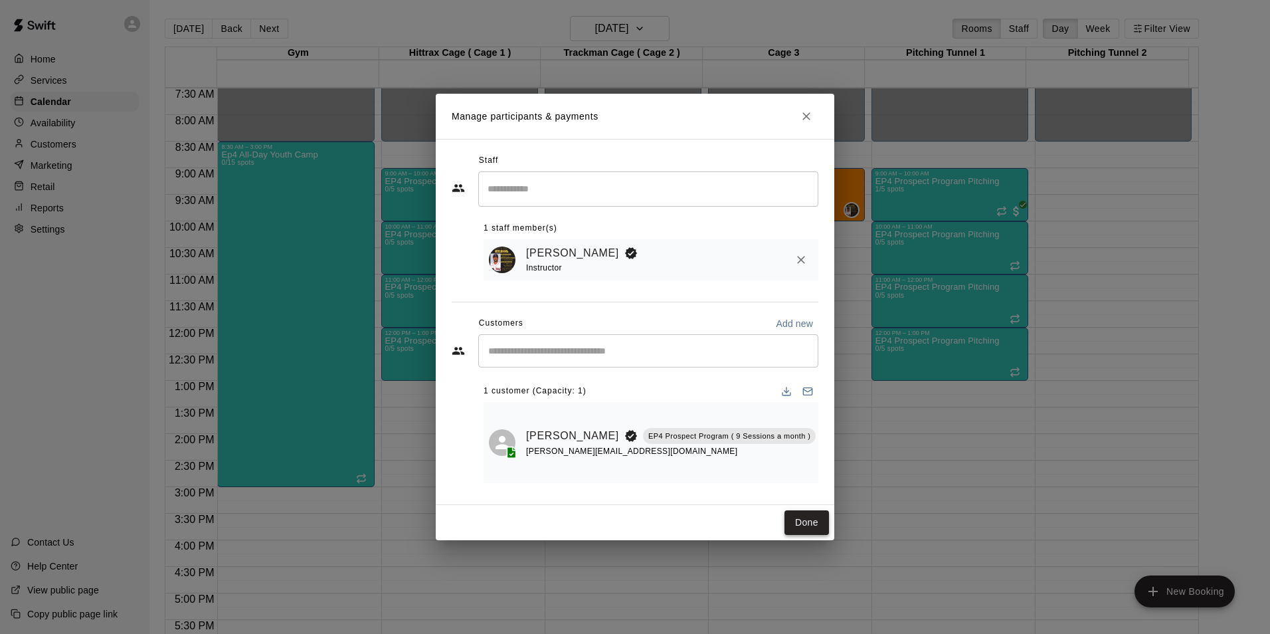
click at [802, 510] on button "Done" at bounding box center [806, 522] width 45 height 25
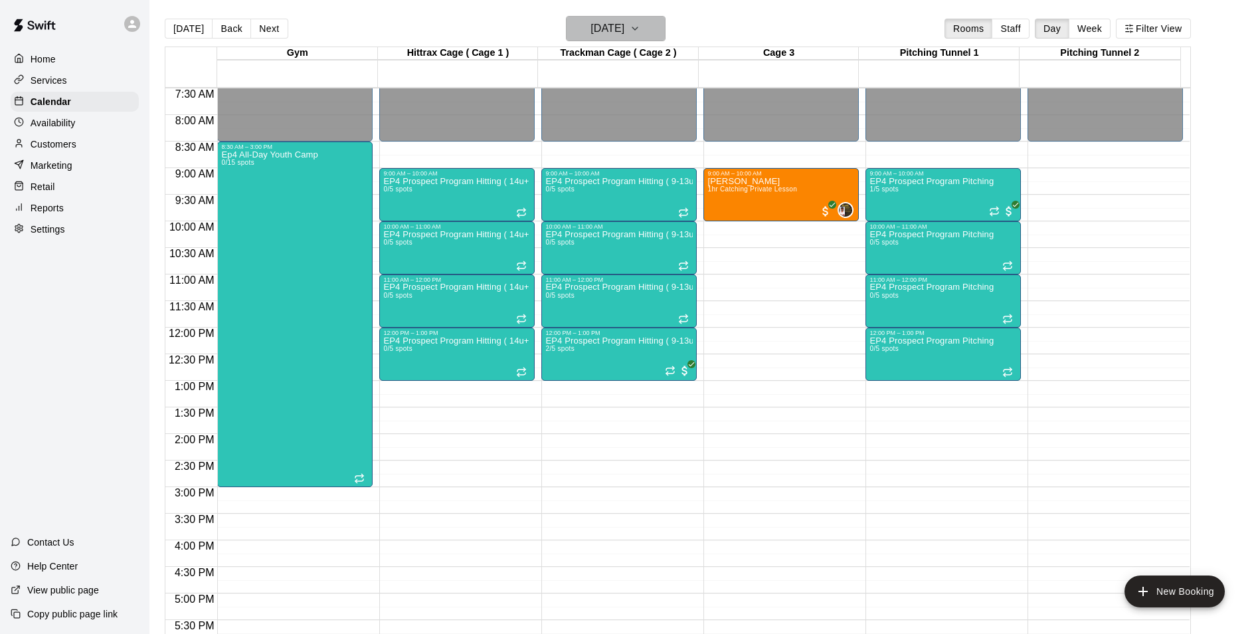
click at [640, 24] on icon "button" at bounding box center [635, 29] width 11 height 16
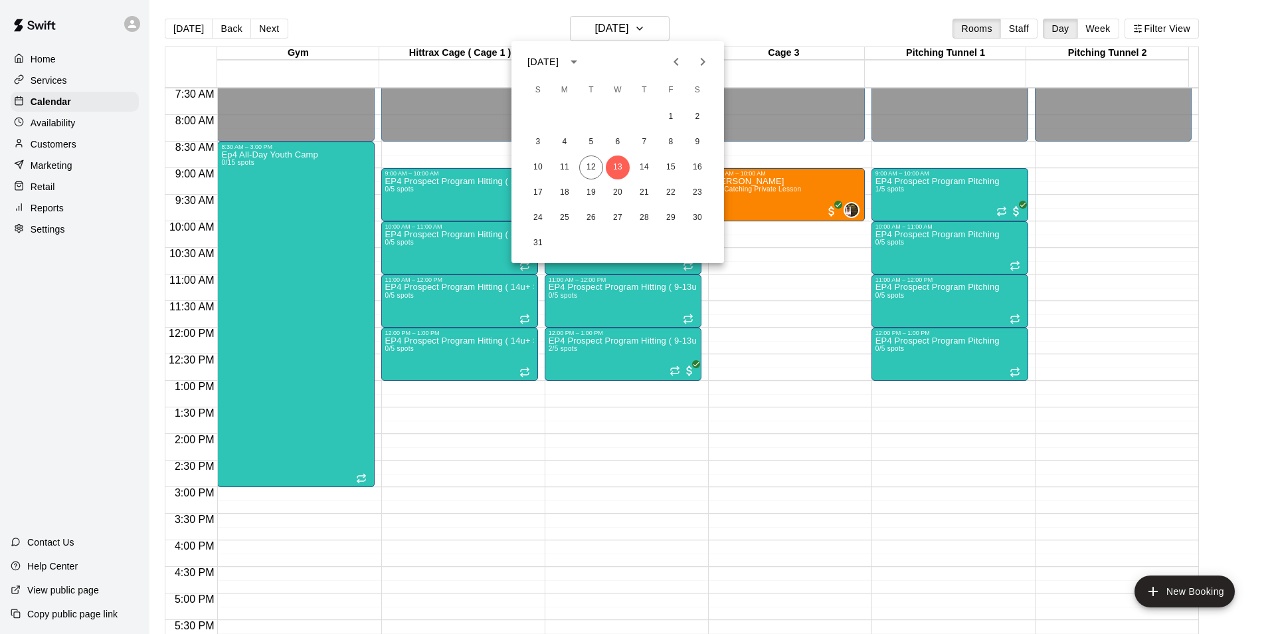
click at [40, 128] on div at bounding box center [635, 317] width 1270 height 634
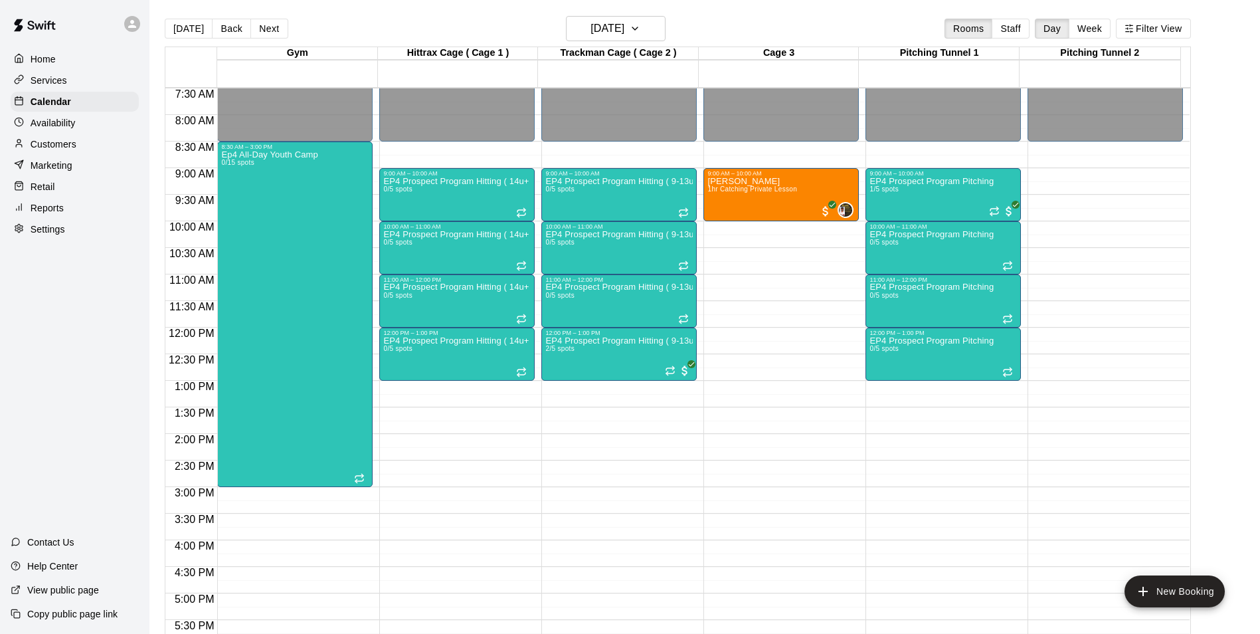
click at [42, 127] on p "Availability" at bounding box center [53, 122] width 45 height 13
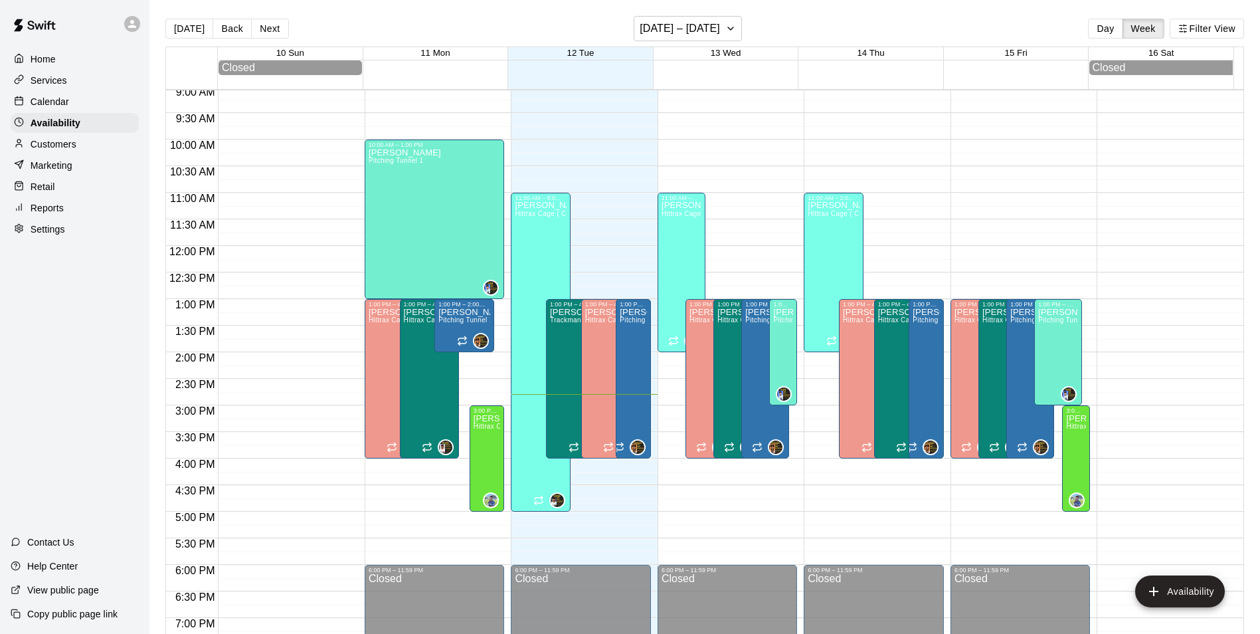
scroll to position [383, 0]
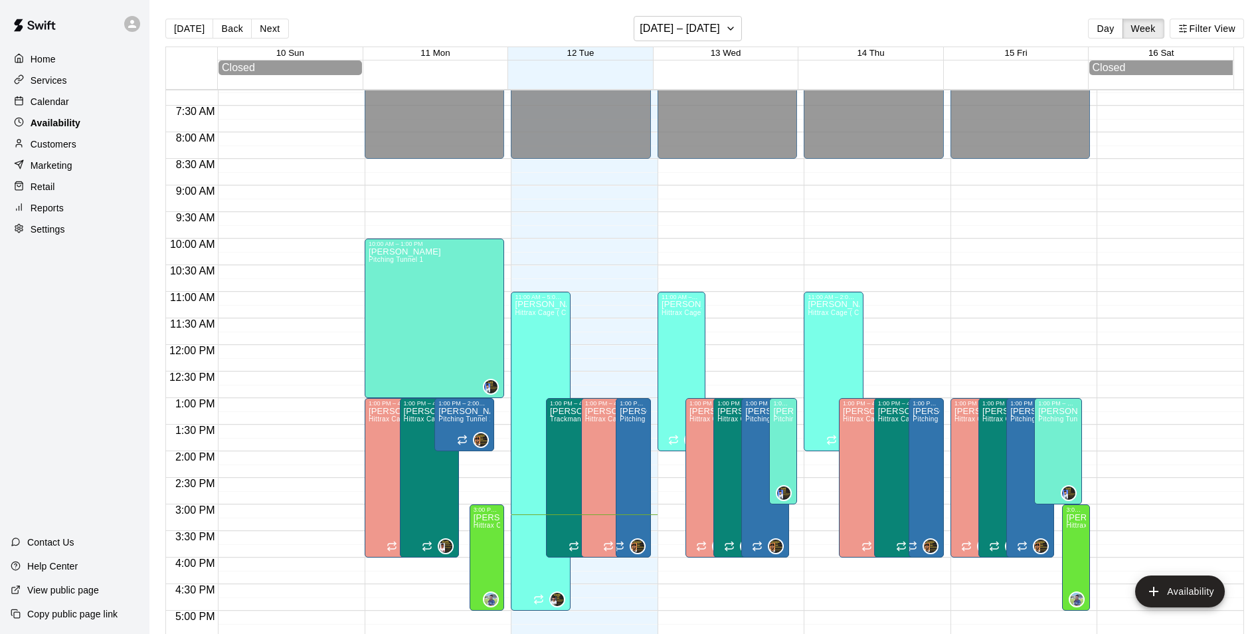
click at [56, 128] on p "Availability" at bounding box center [56, 122] width 50 height 13
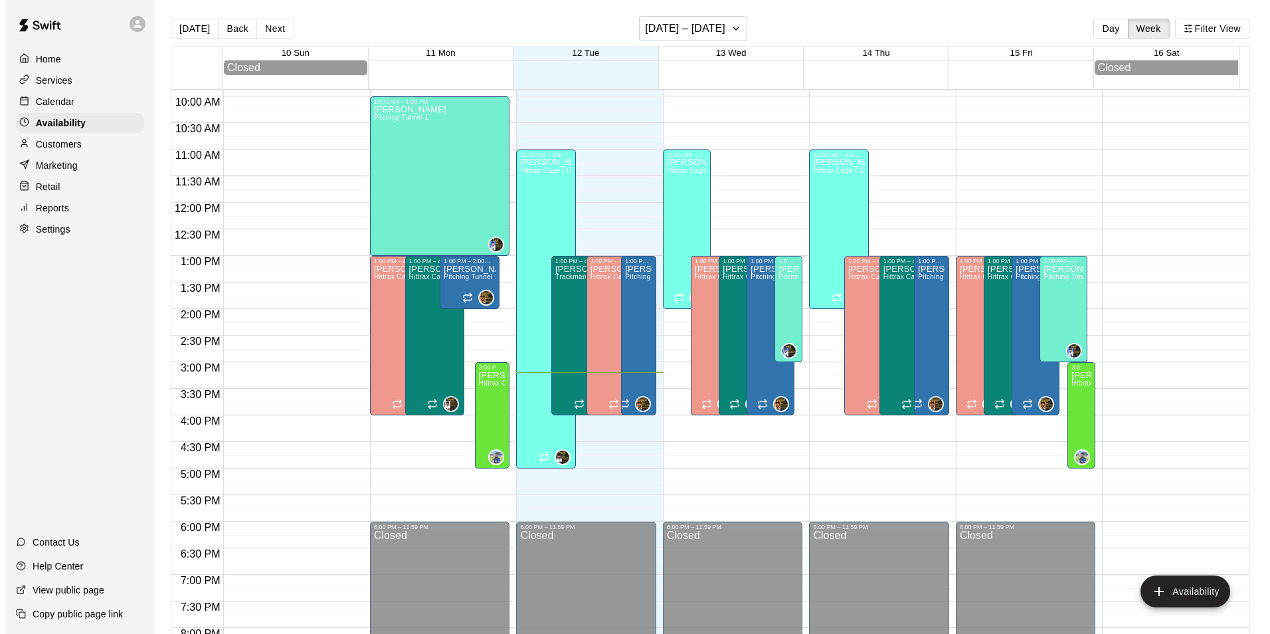
scroll to position [582, 0]
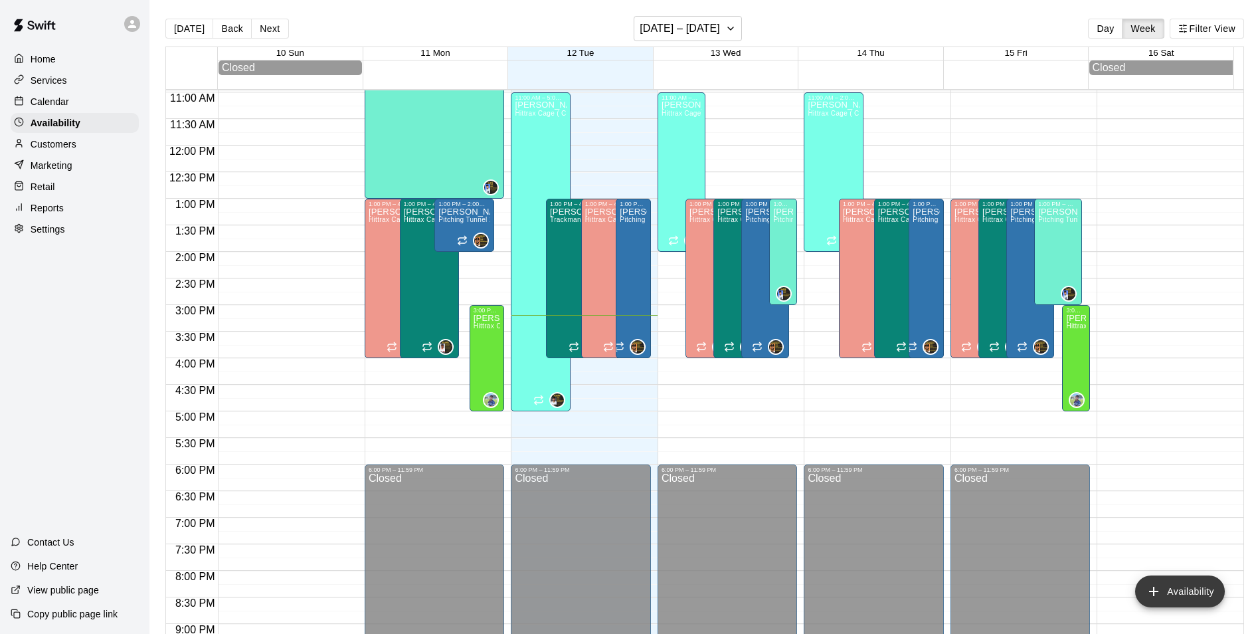
click at [1202, 594] on button "Availability" at bounding box center [1180, 591] width 90 height 32
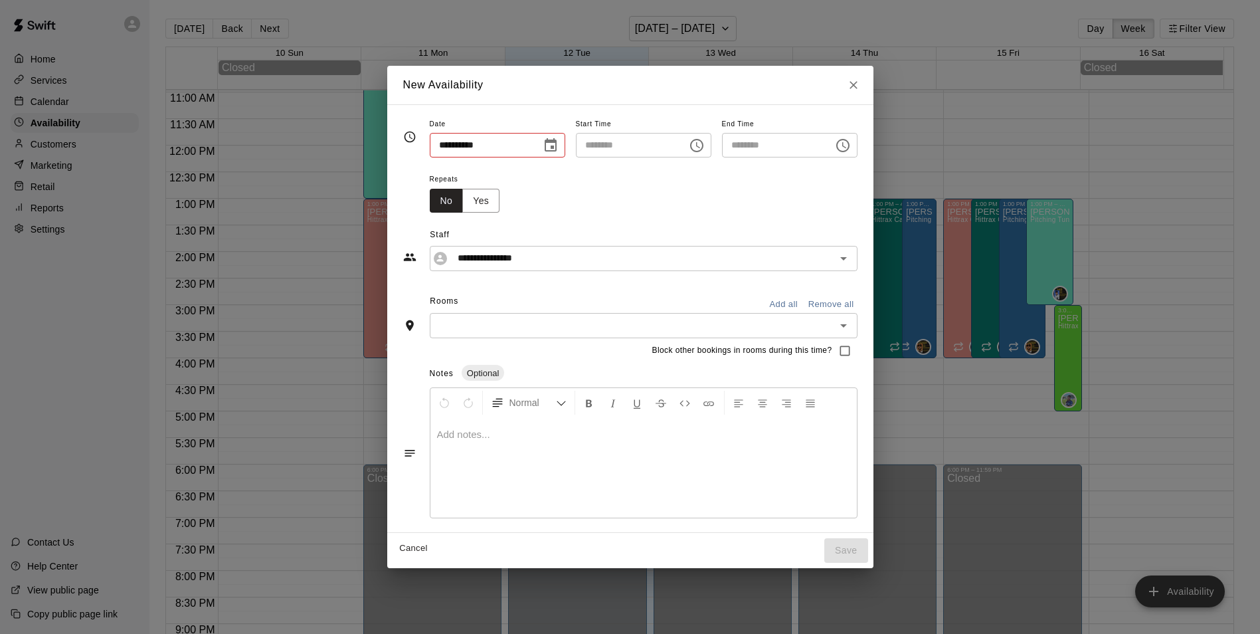
type input "**********"
type input "********"
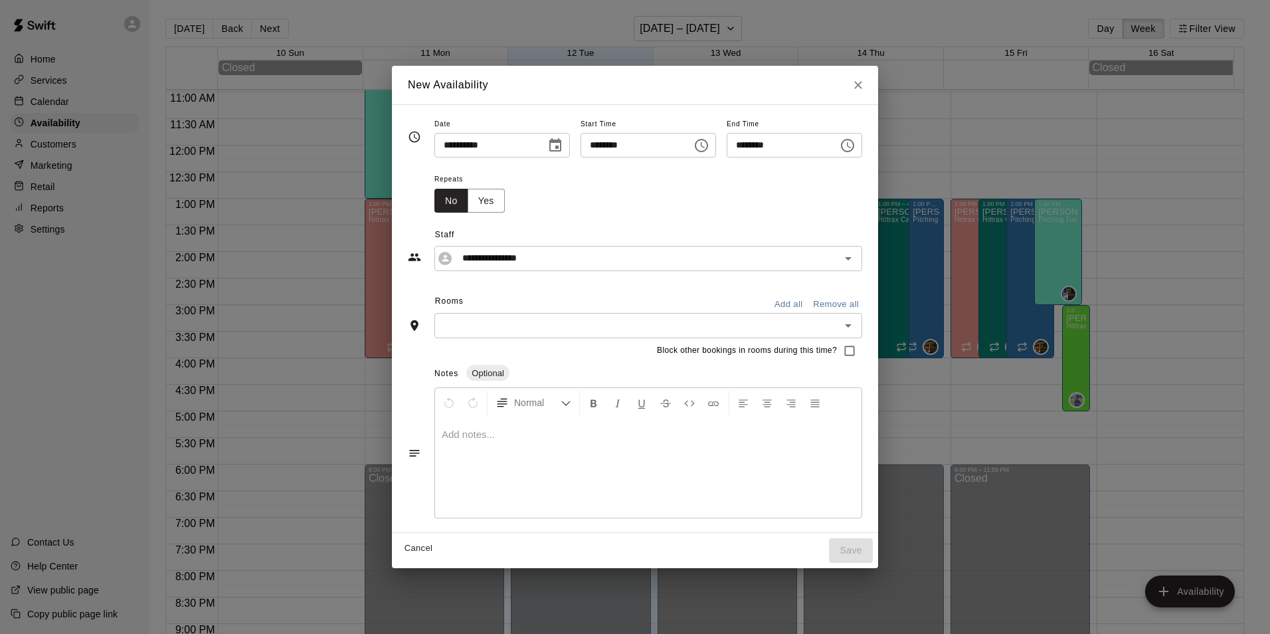
click at [549, 141] on icon "Choose date, selected date is Aug 12, 2025" at bounding box center [555, 144] width 12 height 13
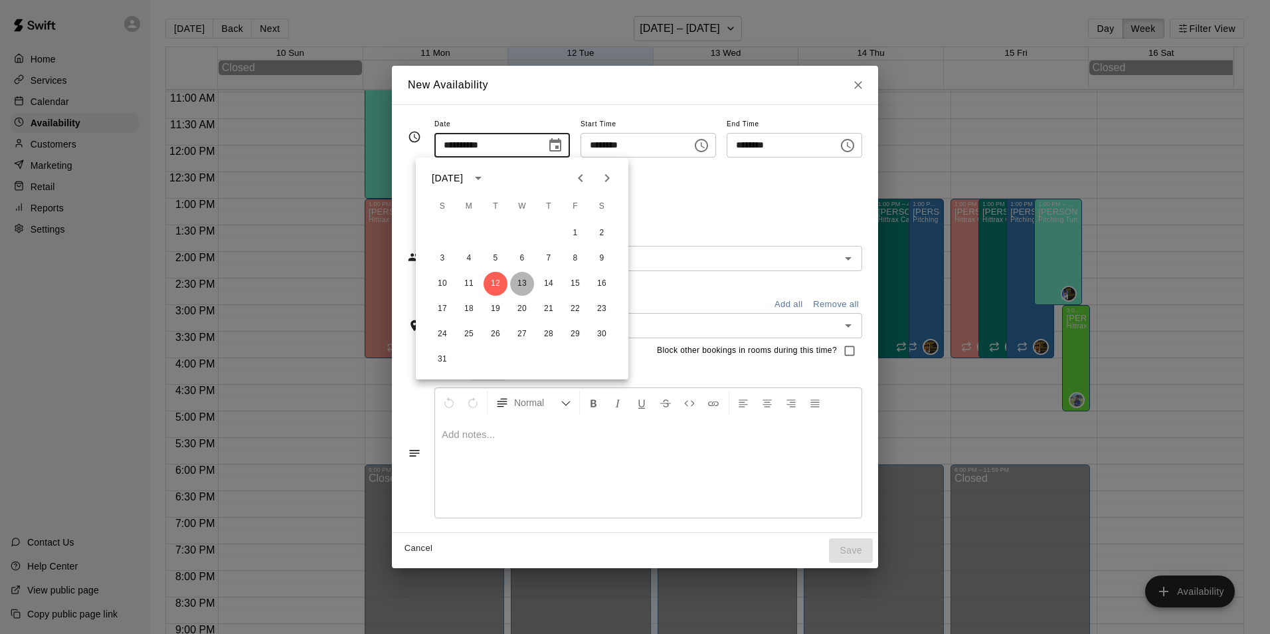
click at [525, 284] on button "13" at bounding box center [522, 284] width 24 height 24
type input "**********"
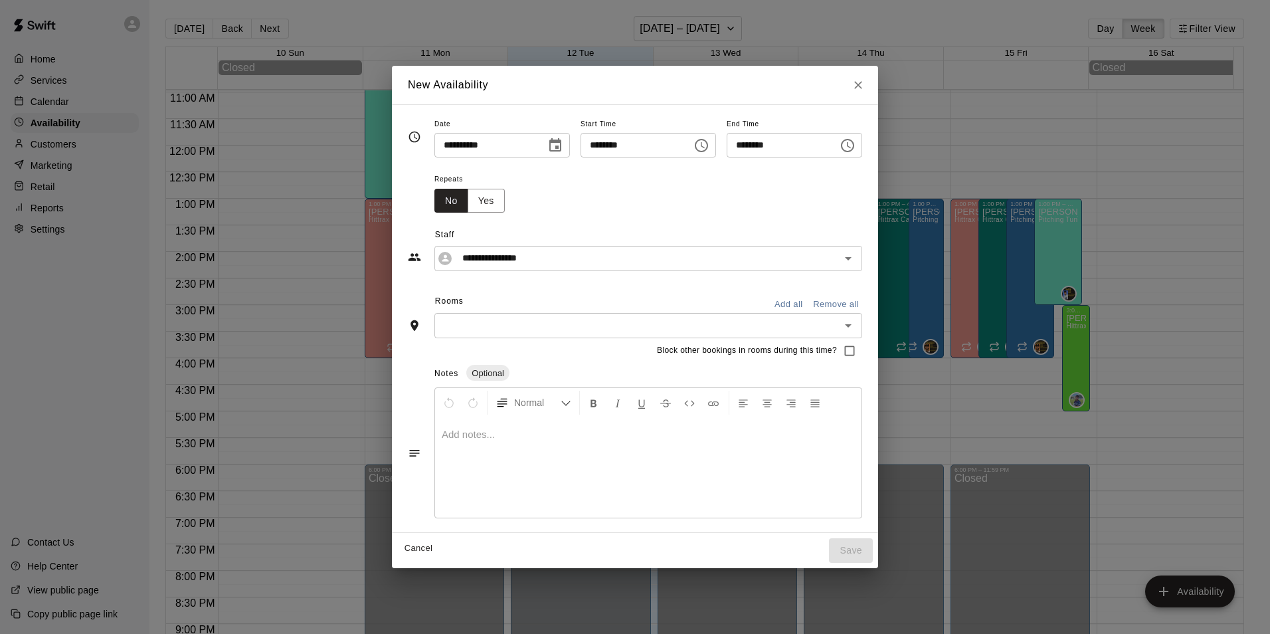
click at [587, 142] on input "********" at bounding box center [631, 145] width 102 height 25
type input "********"
click at [740, 144] on input "********" at bounding box center [778, 145] width 102 height 25
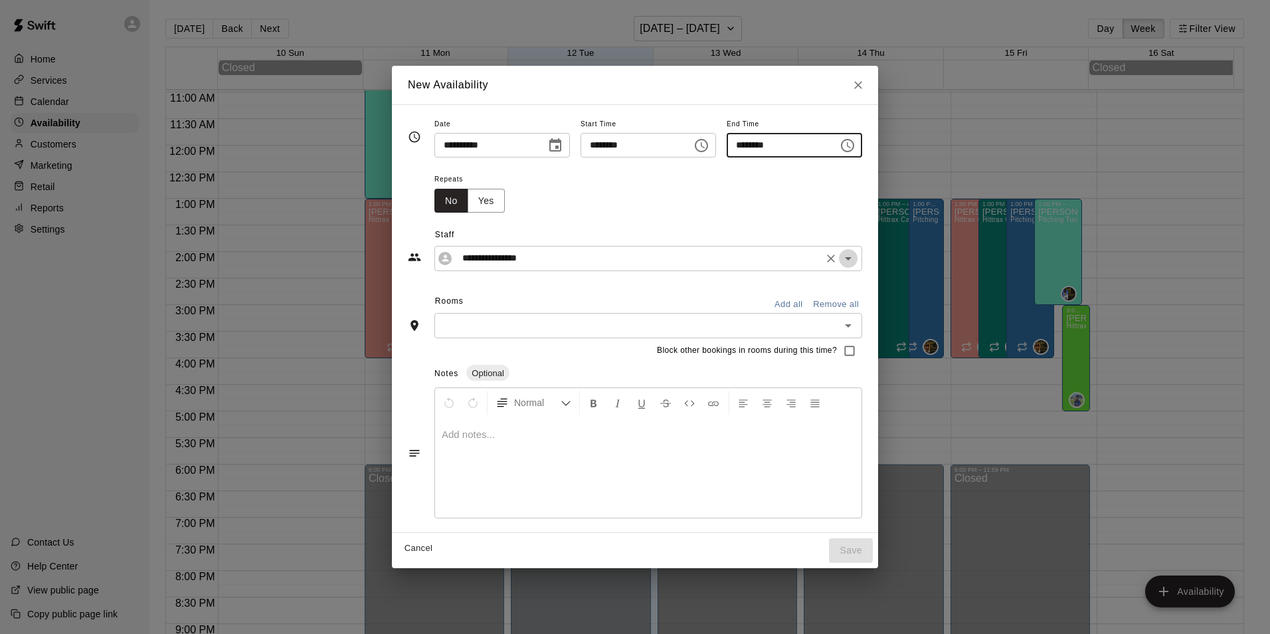
click at [856, 256] on icon "Open" at bounding box center [848, 258] width 16 height 16
type input "********"
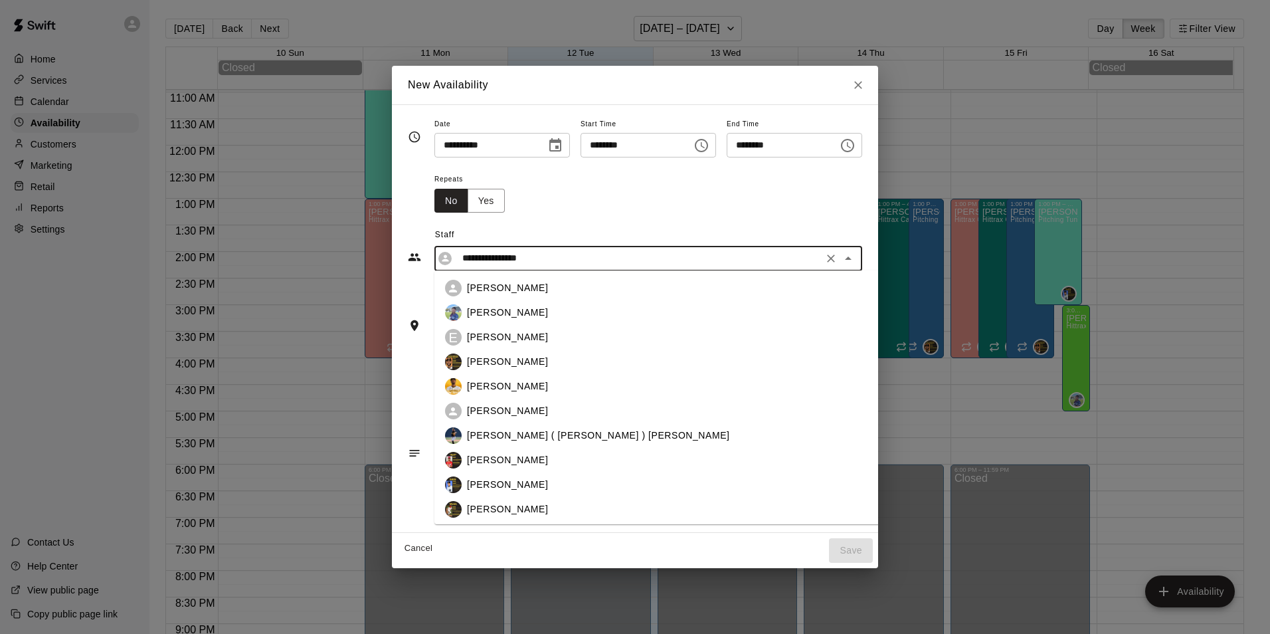
scroll to position [120, 0]
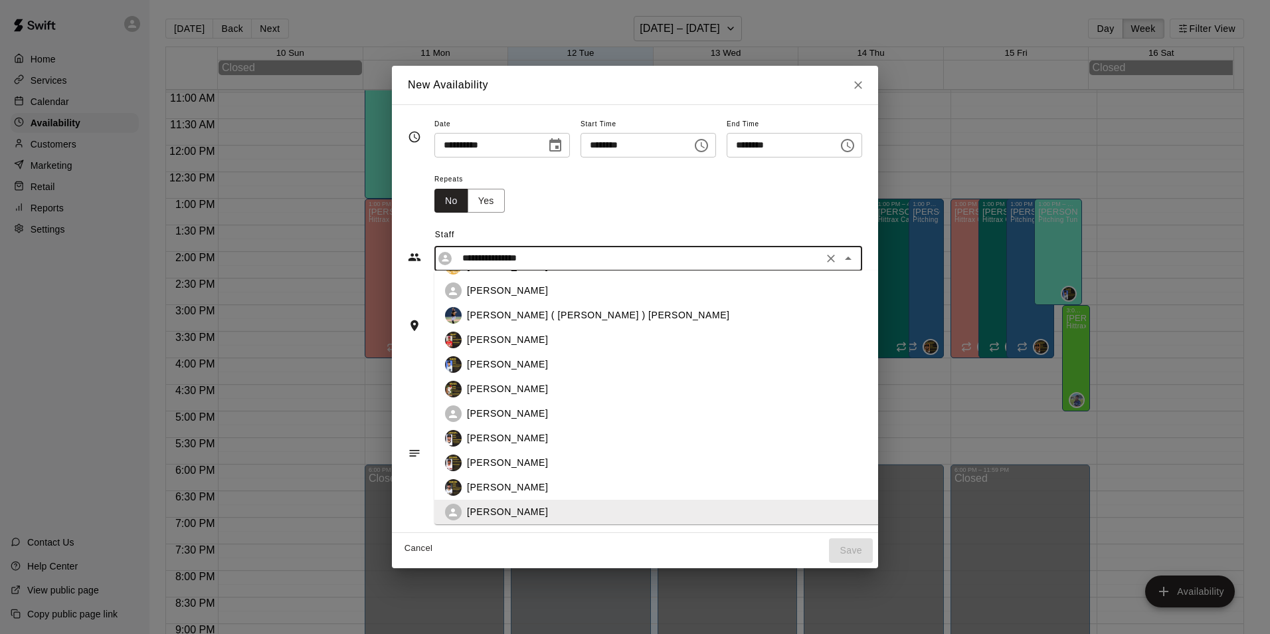
click at [467, 294] on p "[PERSON_NAME]" at bounding box center [507, 291] width 81 height 14
type input "**********"
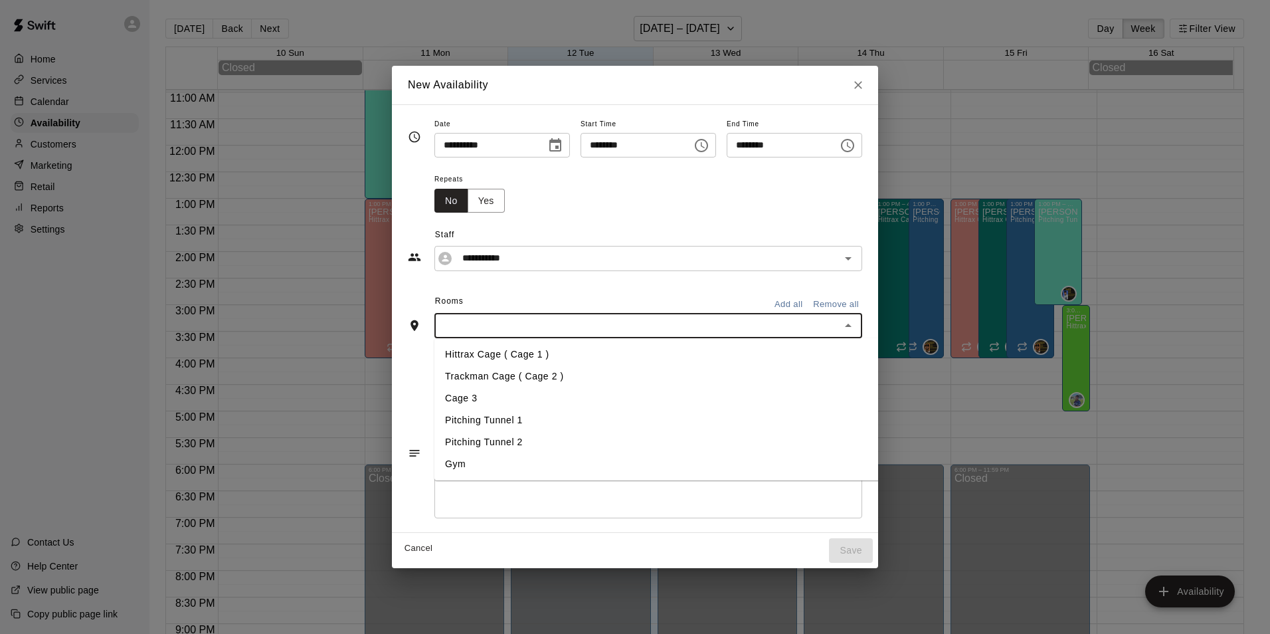
click at [466, 325] on input "text" at bounding box center [637, 325] width 398 height 17
click at [468, 353] on li "Hittrax Cage ( Cage 1 )" at bounding box center [667, 354] width 466 height 22
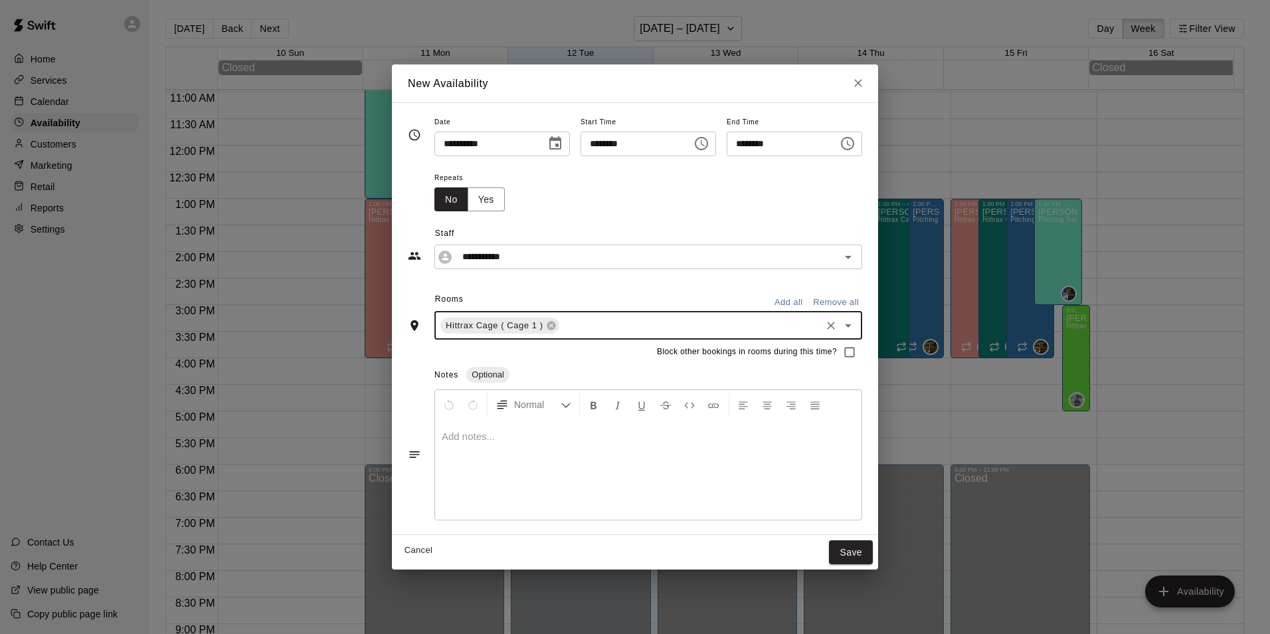
click at [571, 322] on input "text" at bounding box center [690, 325] width 258 height 17
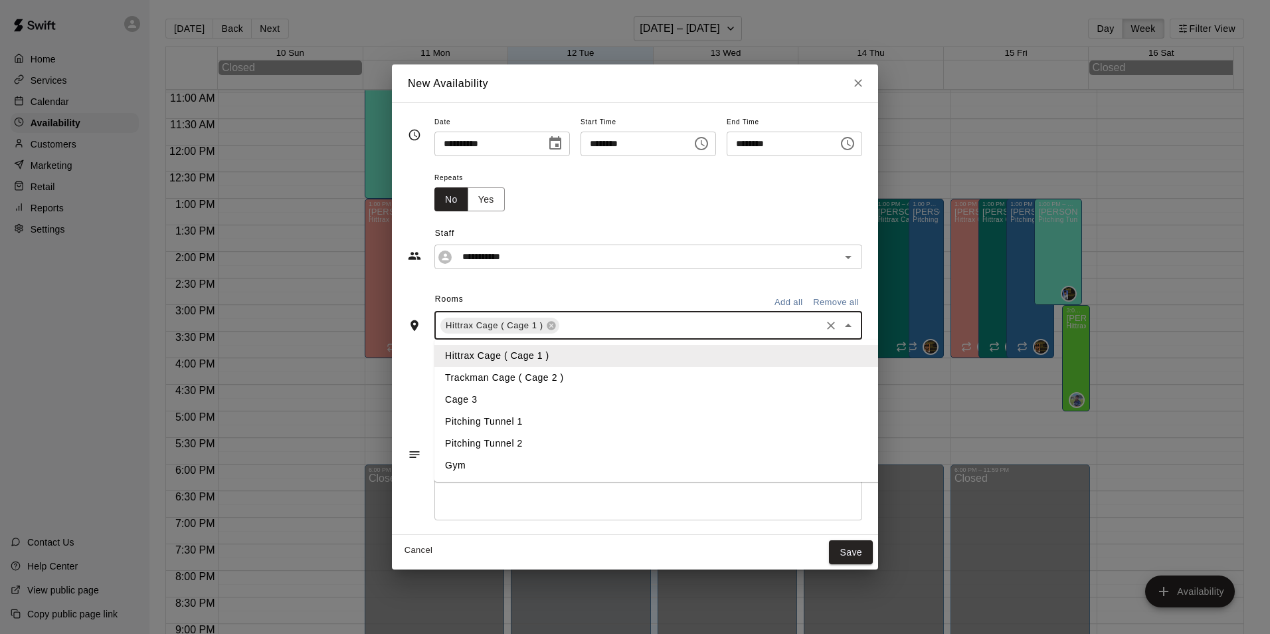
click at [543, 382] on li "Trackman Cage ( Cage 2 )" at bounding box center [667, 378] width 466 height 22
click at [731, 330] on input "text" at bounding box center [758, 325] width 122 height 17
click at [442, 397] on li "Cage 3" at bounding box center [667, 400] width 466 height 22
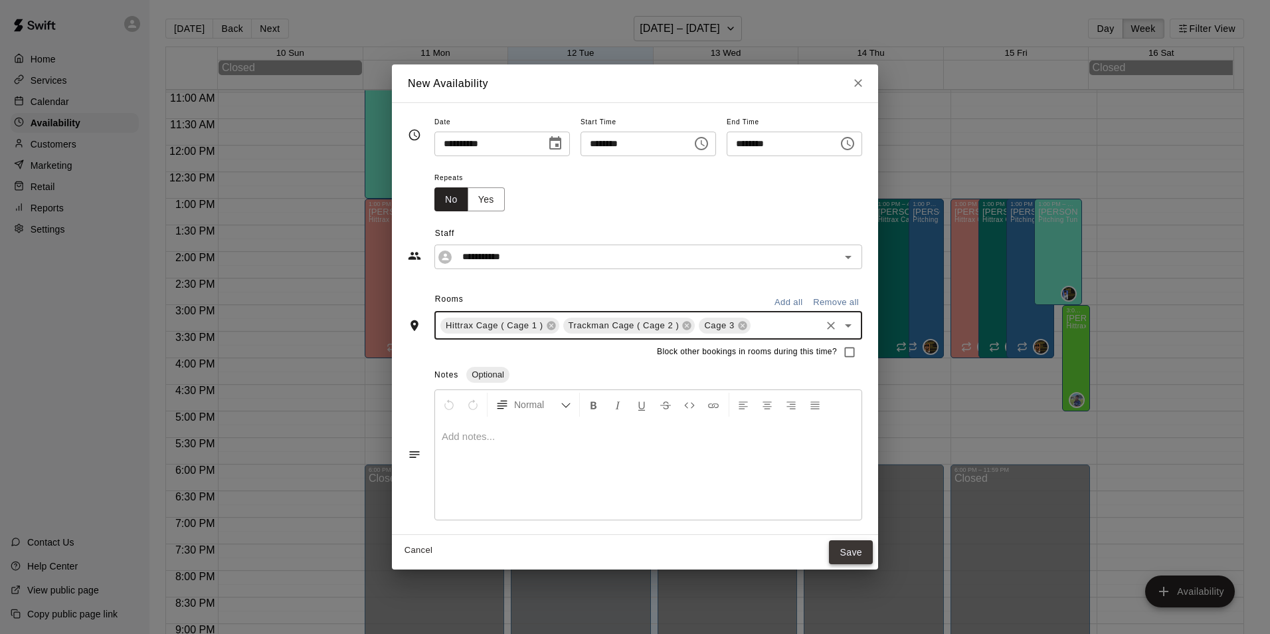
click at [865, 549] on button "Save" at bounding box center [851, 552] width 44 height 25
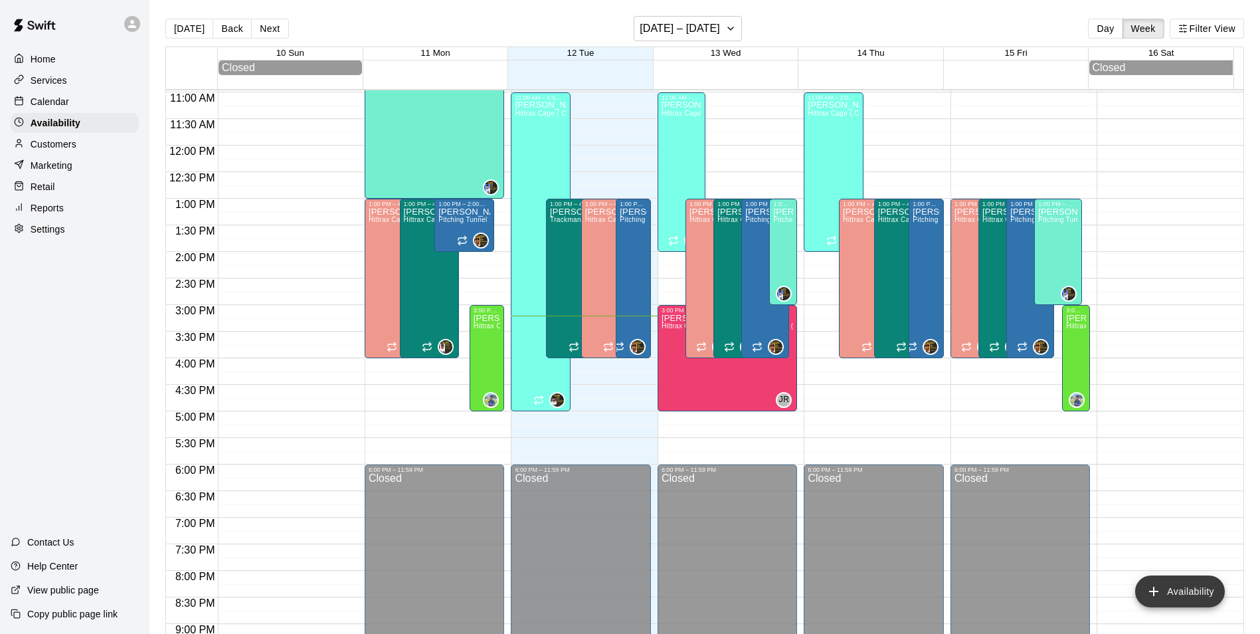
click at [1197, 586] on button "Availability" at bounding box center [1180, 591] width 90 height 32
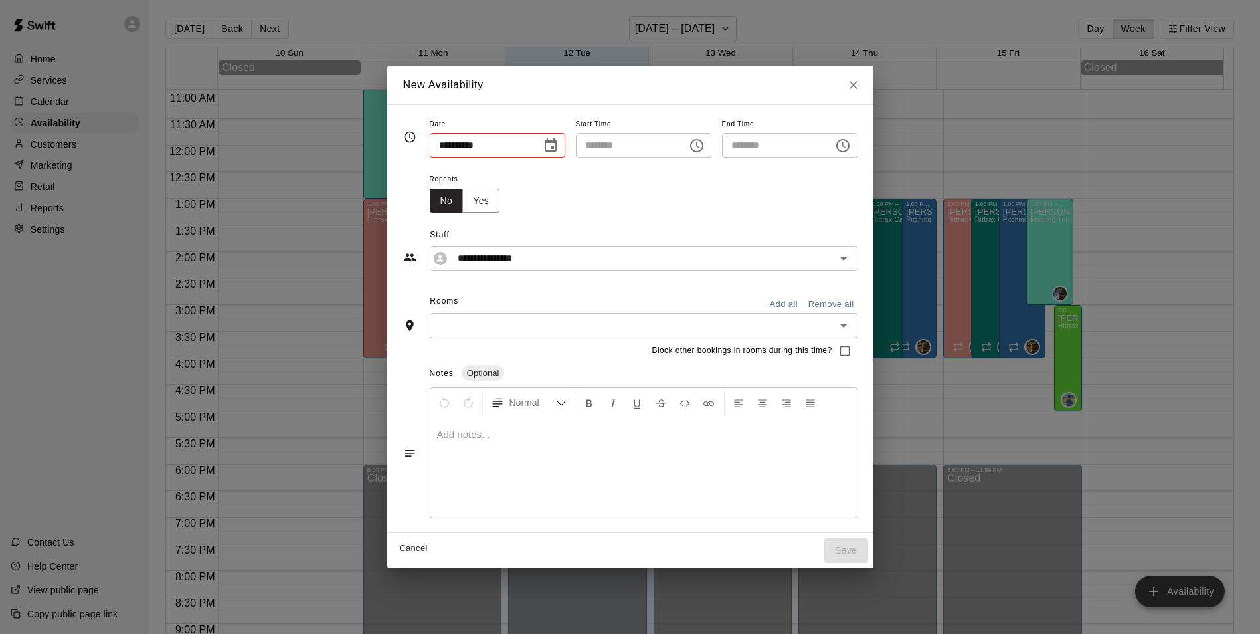
type input "**********"
type input "********"
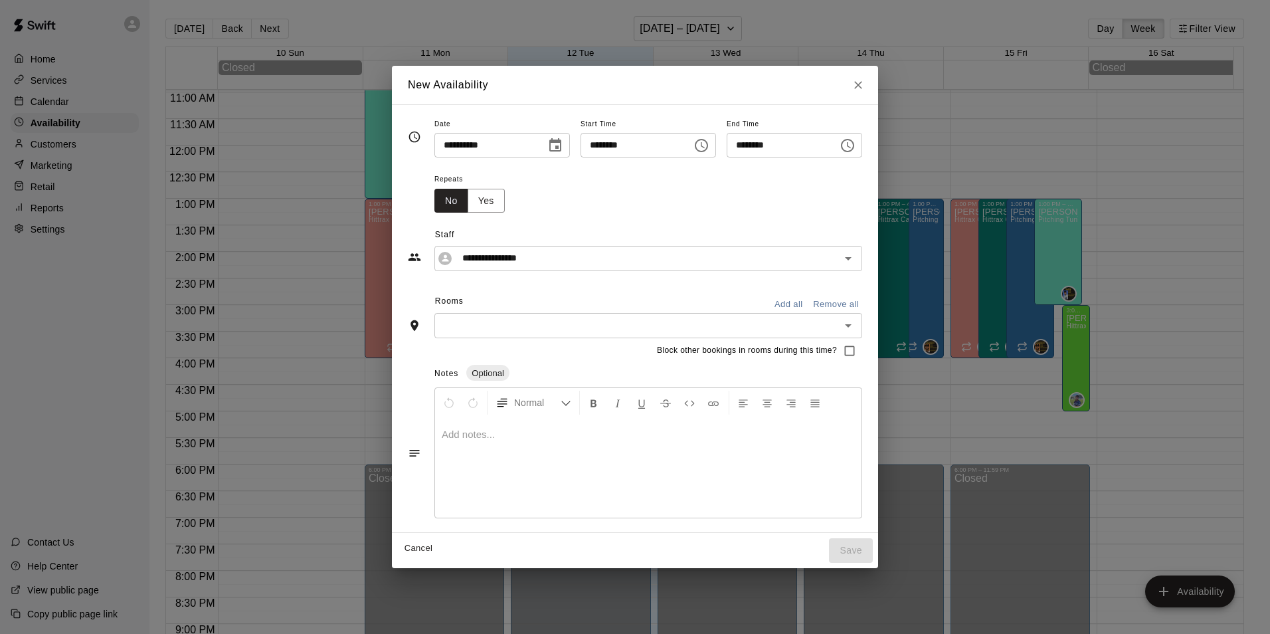
click at [547, 145] on icon "Choose date, selected date is Aug 12, 2025" at bounding box center [555, 145] width 16 height 16
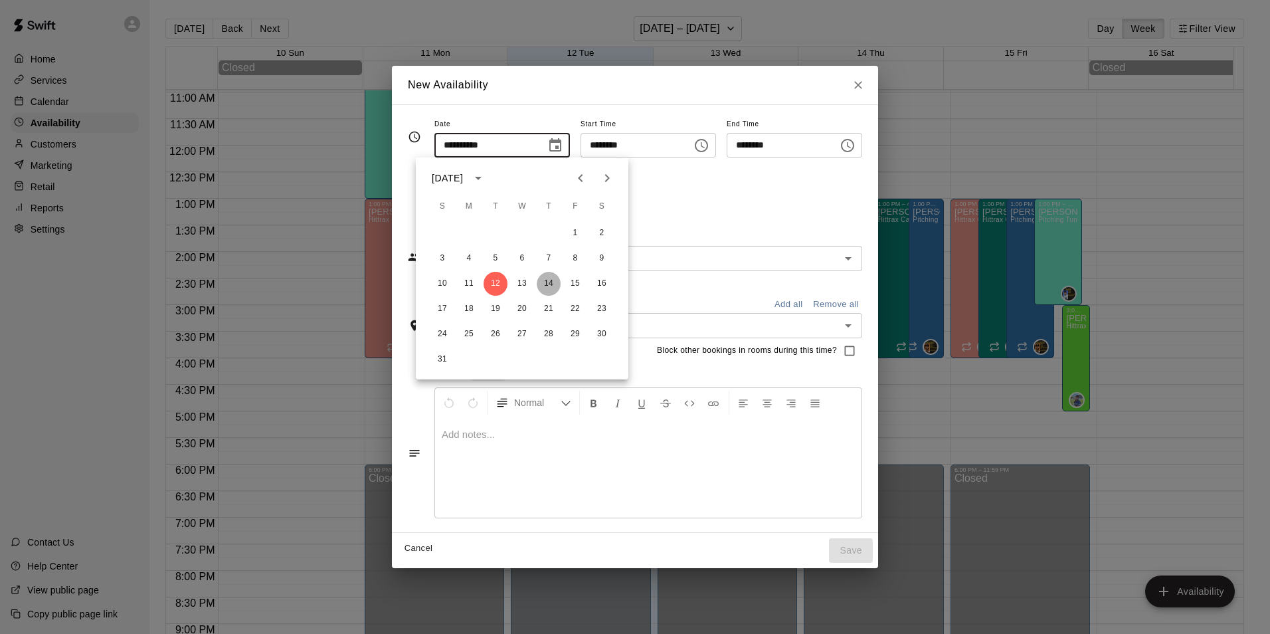
click at [549, 283] on button "14" at bounding box center [549, 284] width 24 height 24
type input "**********"
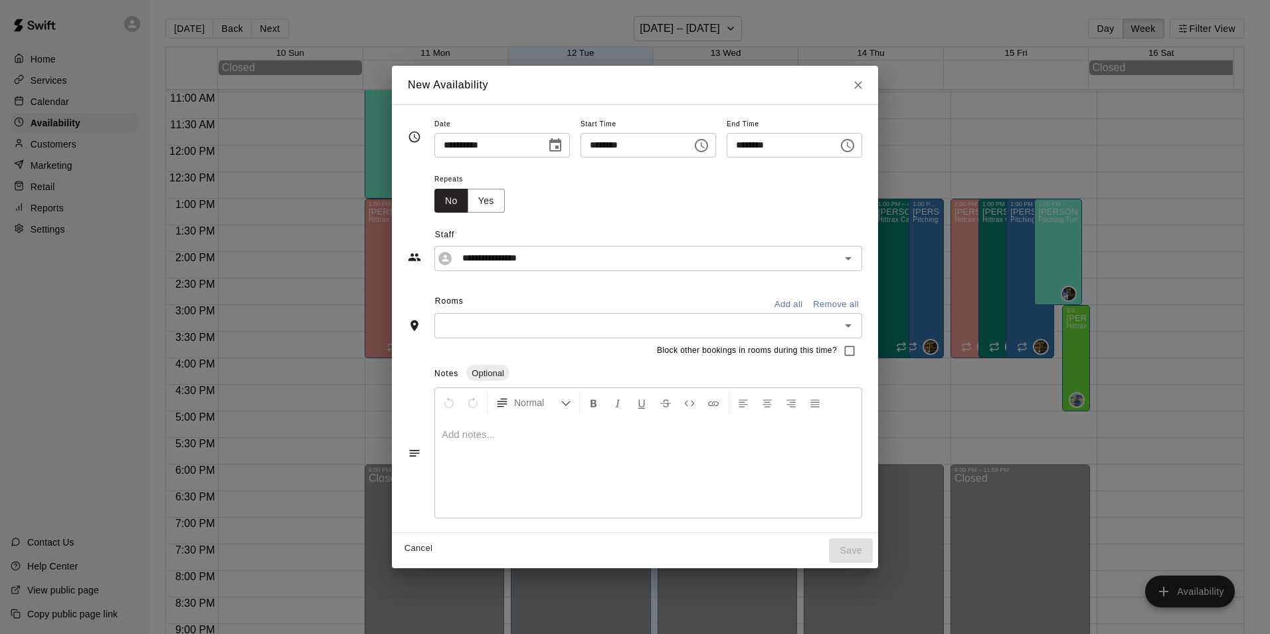
click at [589, 145] on input "********" at bounding box center [631, 145] width 102 height 25
type input "********"
click at [743, 140] on input "********" at bounding box center [778, 145] width 102 height 25
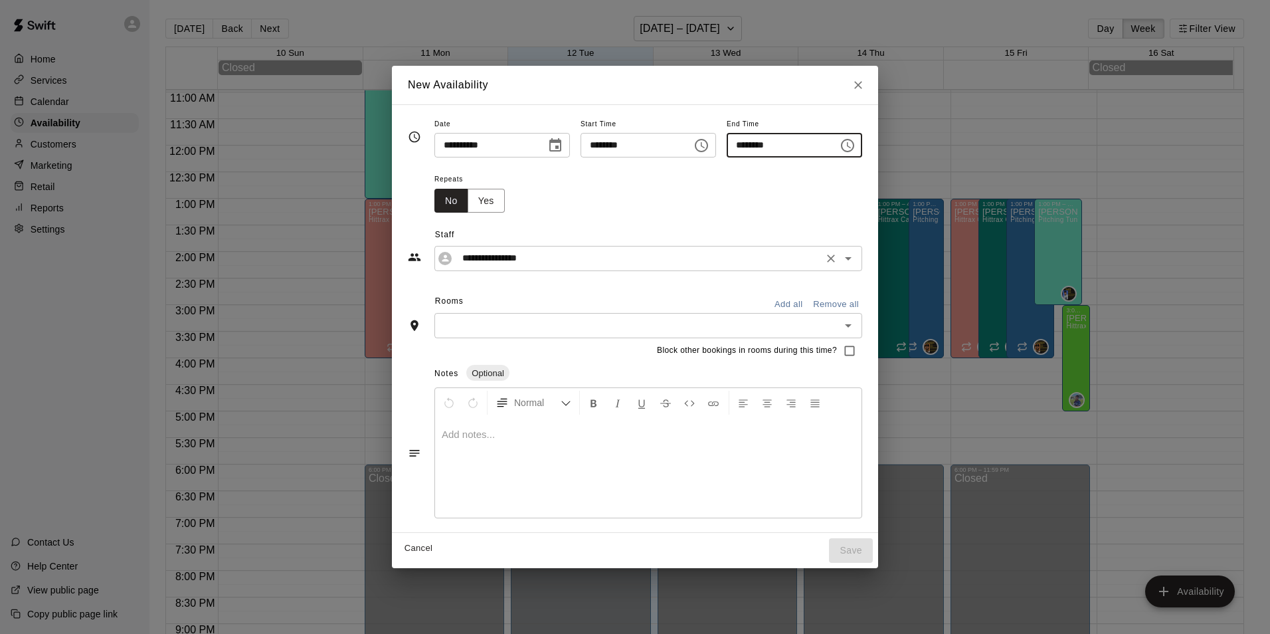
click at [856, 255] on icon "Open" at bounding box center [848, 258] width 16 height 16
type input "********"
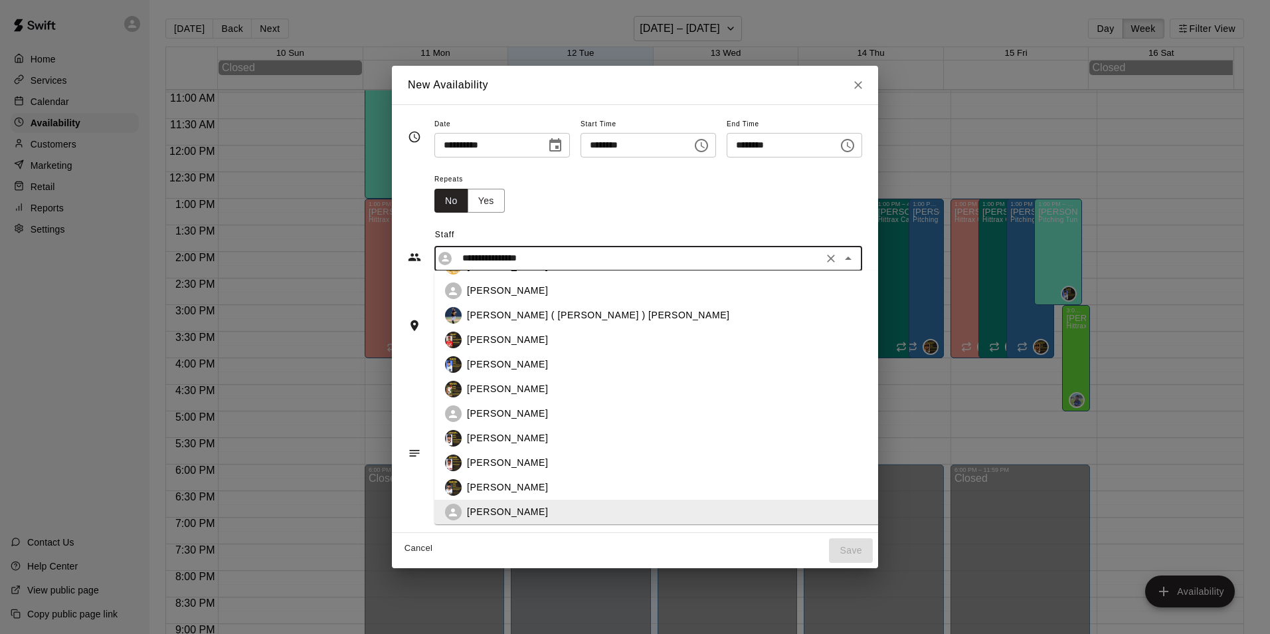
click at [491, 285] on p "[PERSON_NAME]" at bounding box center [507, 291] width 81 height 14
type input "**********"
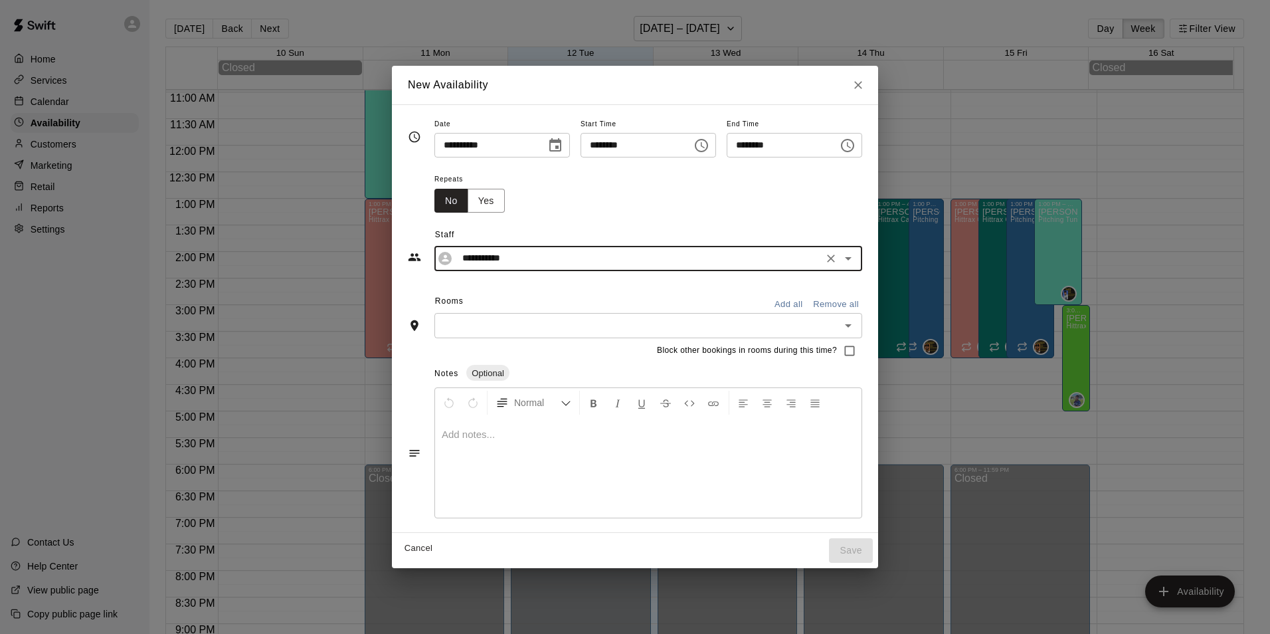
click at [438, 327] on input "text" at bounding box center [637, 325] width 398 height 17
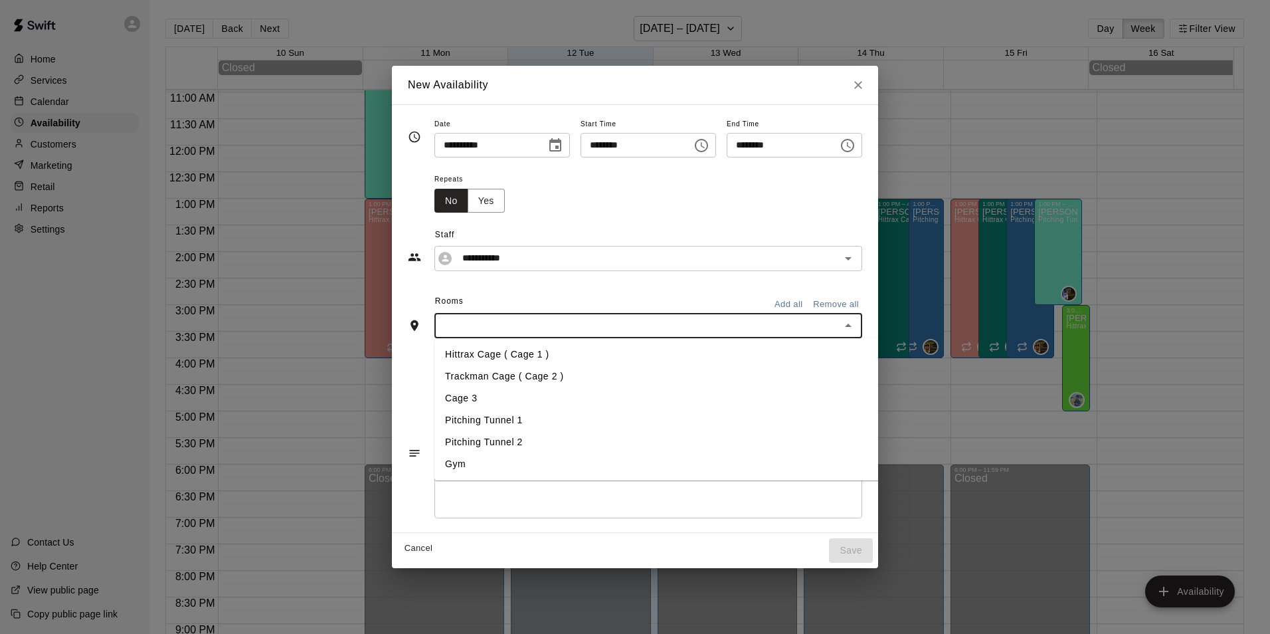
click at [457, 357] on li "Hittrax Cage ( Cage 1 )" at bounding box center [667, 354] width 466 height 22
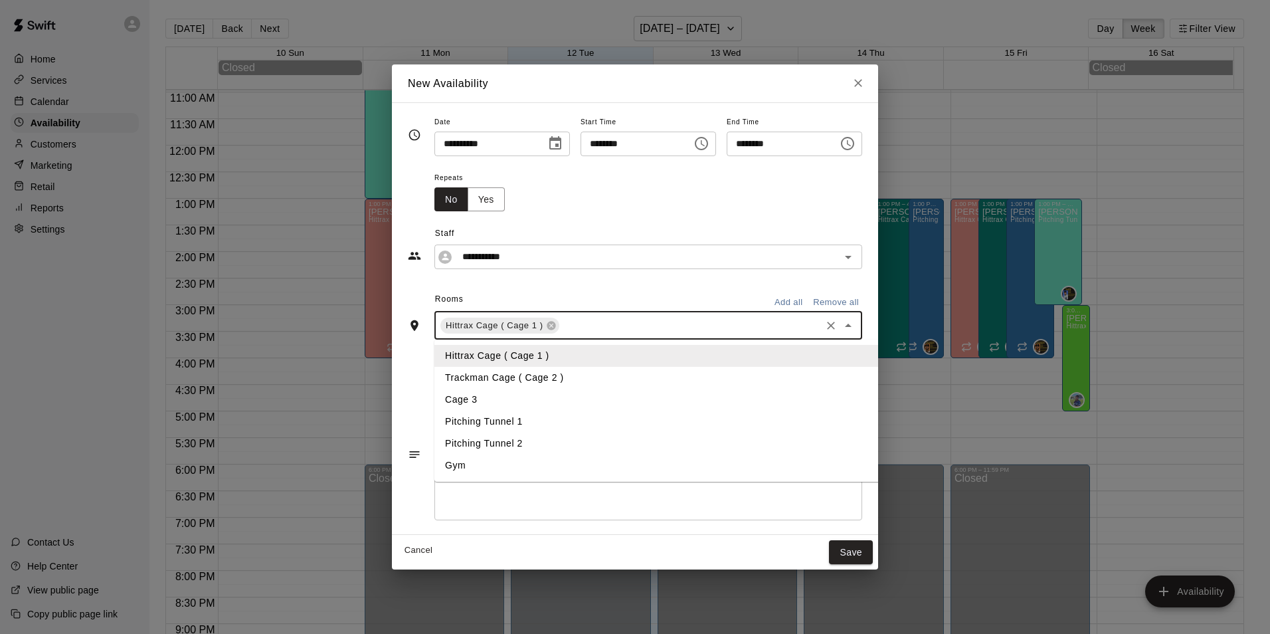
click at [561, 323] on input "text" at bounding box center [690, 325] width 258 height 17
click at [540, 371] on li "Trackman Cage ( Cage 2 )" at bounding box center [667, 378] width 466 height 22
click at [697, 328] on input "text" at bounding box center [758, 325] width 122 height 17
click at [449, 402] on li "Cage 3" at bounding box center [667, 400] width 466 height 22
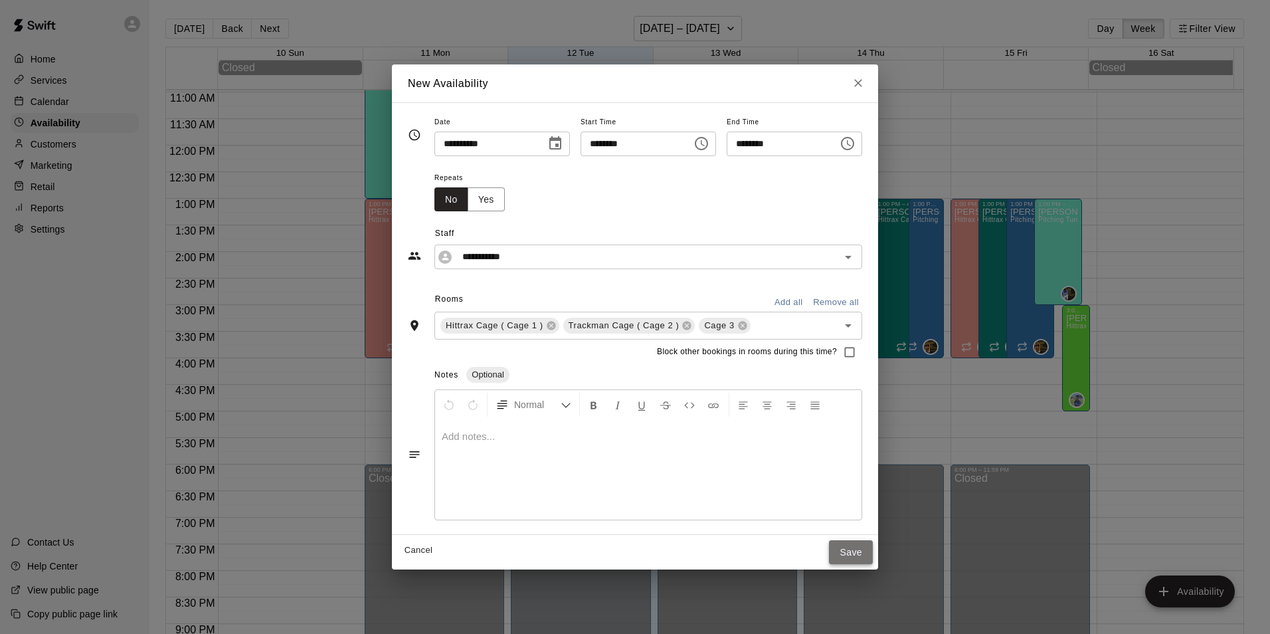
click at [873, 550] on button "Save" at bounding box center [851, 552] width 44 height 25
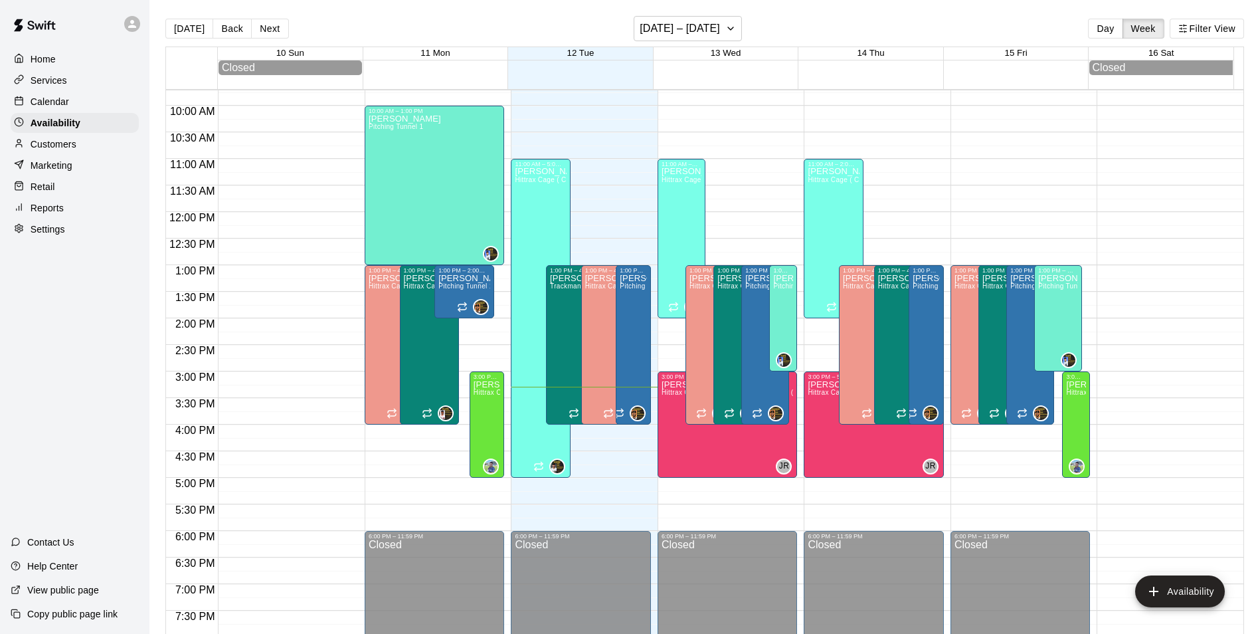
scroll to position [450, 0]
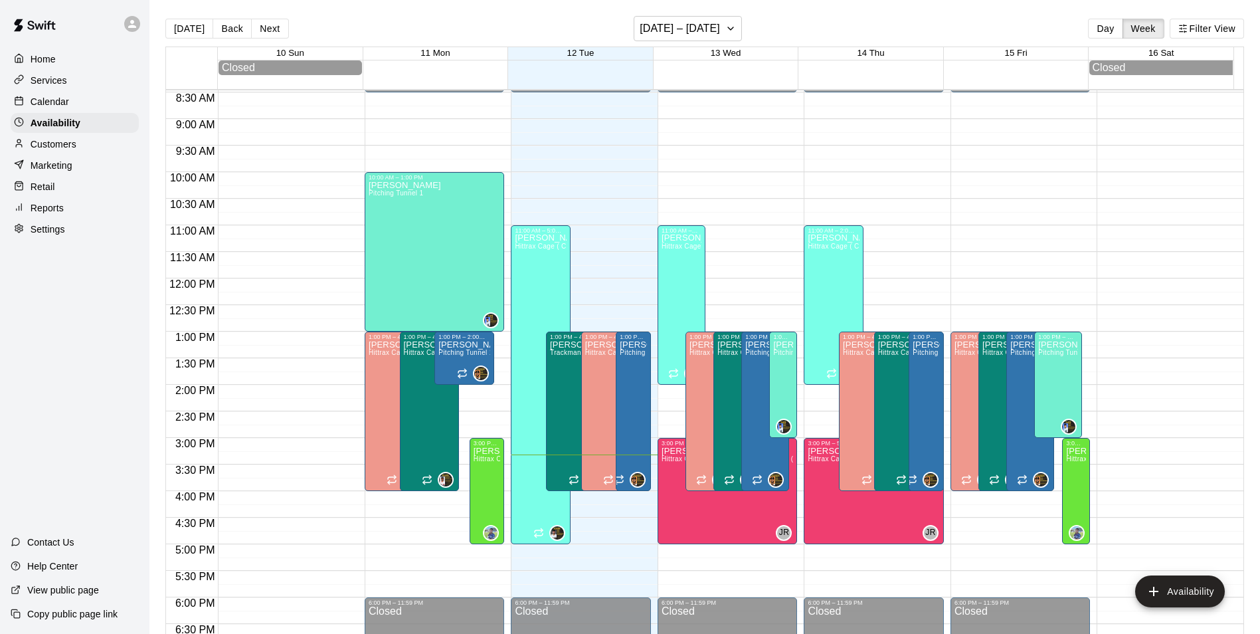
click at [72, 102] on div "Calendar" at bounding box center [75, 102] width 128 height 20
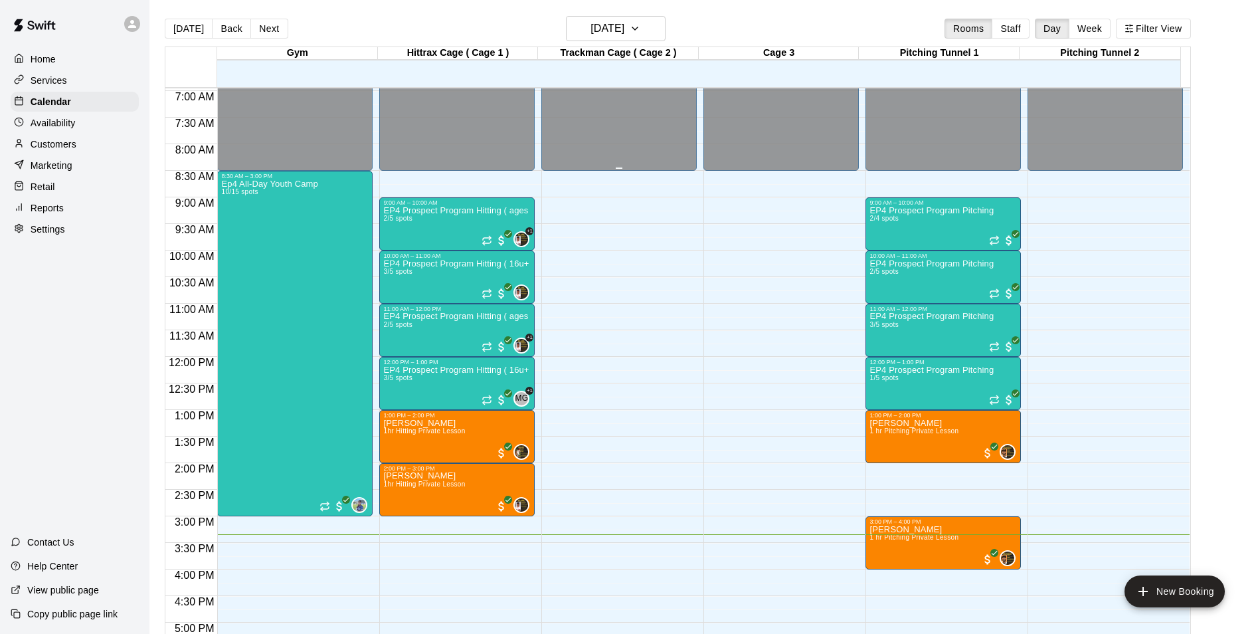
scroll to position [399, 0]
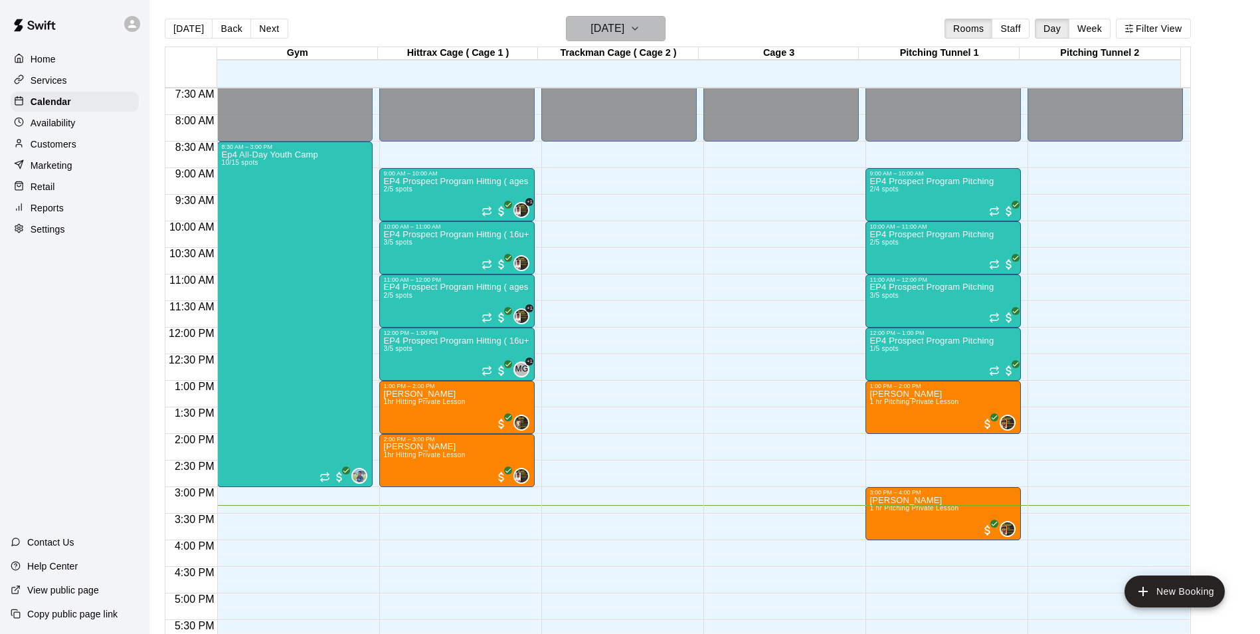
click at [640, 29] on icon "button" at bounding box center [635, 29] width 11 height 16
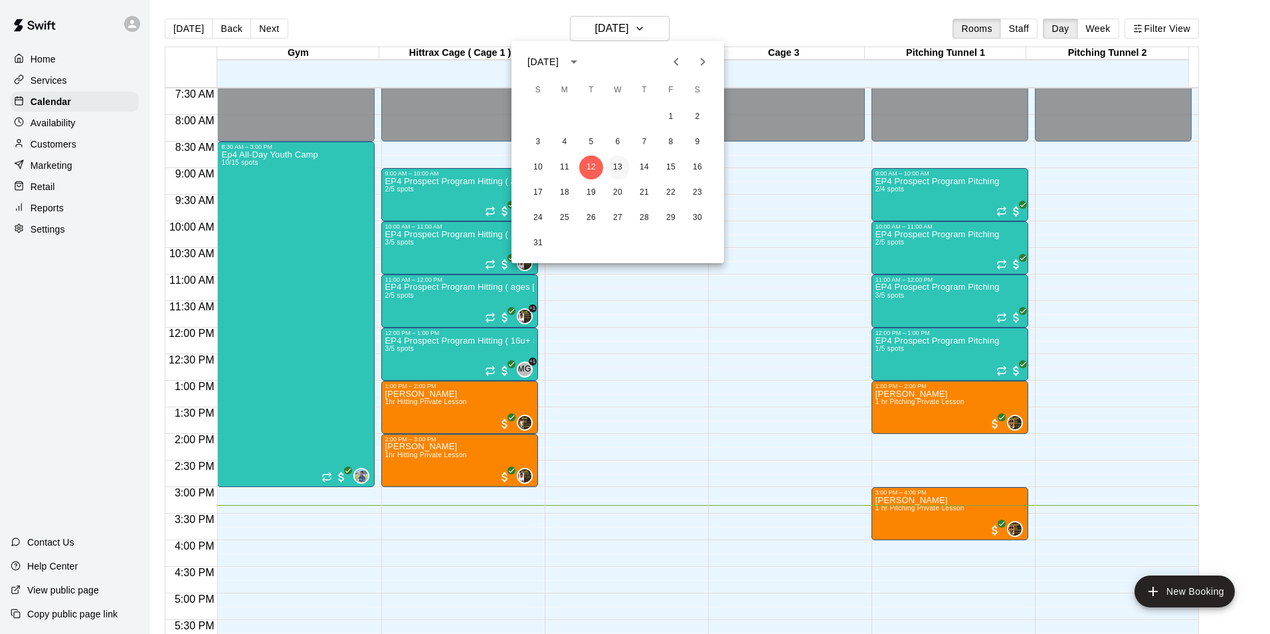
click at [615, 164] on button "13" at bounding box center [618, 167] width 24 height 24
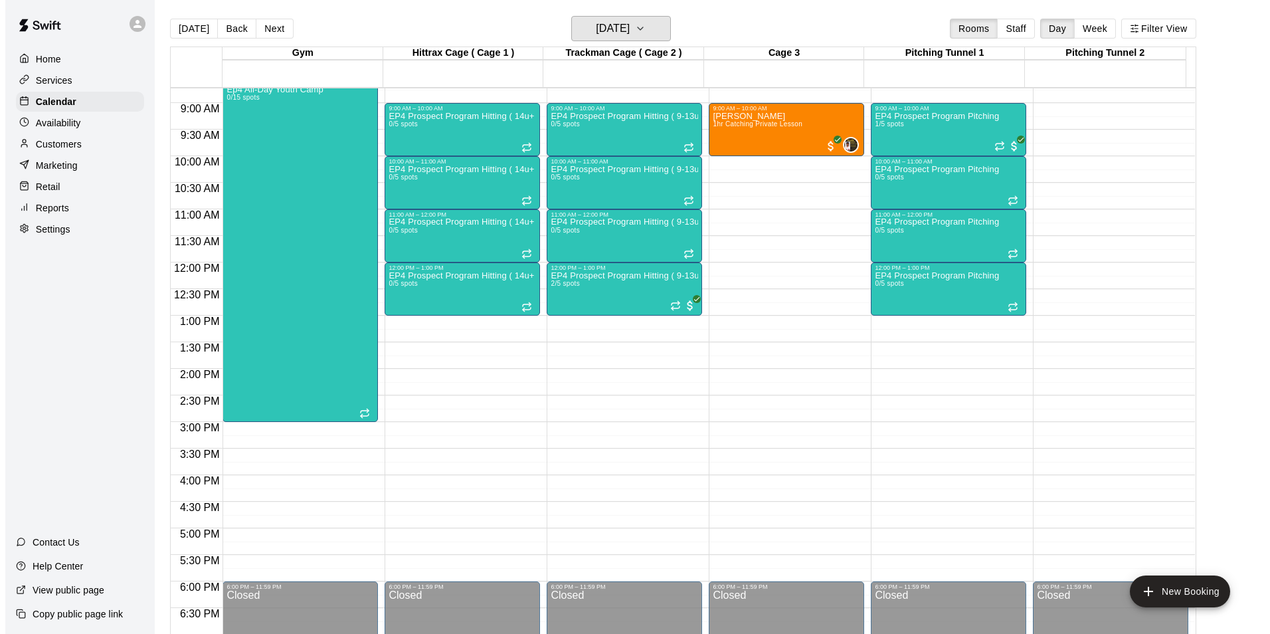
scroll to position [465, 0]
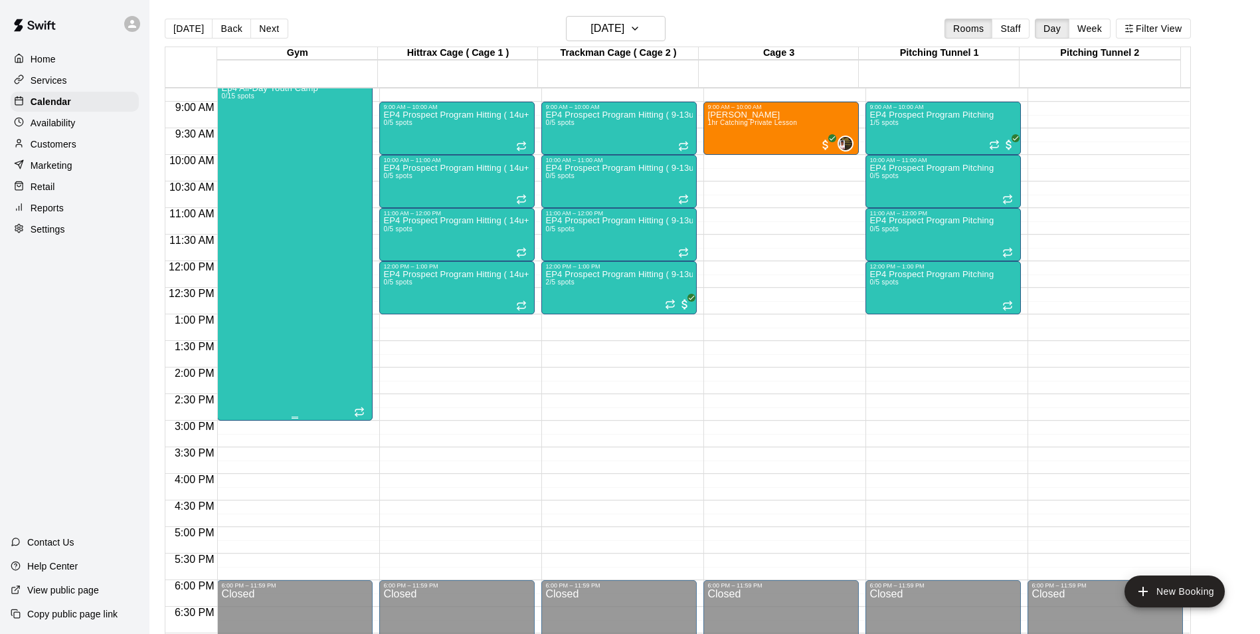
click at [358, 403] on div "Ep4 All-Day Youth Camp 0/15 spots" at bounding box center [294, 401] width 147 height 634
click at [229, 133] on img "edit" at bounding box center [233, 131] width 15 height 15
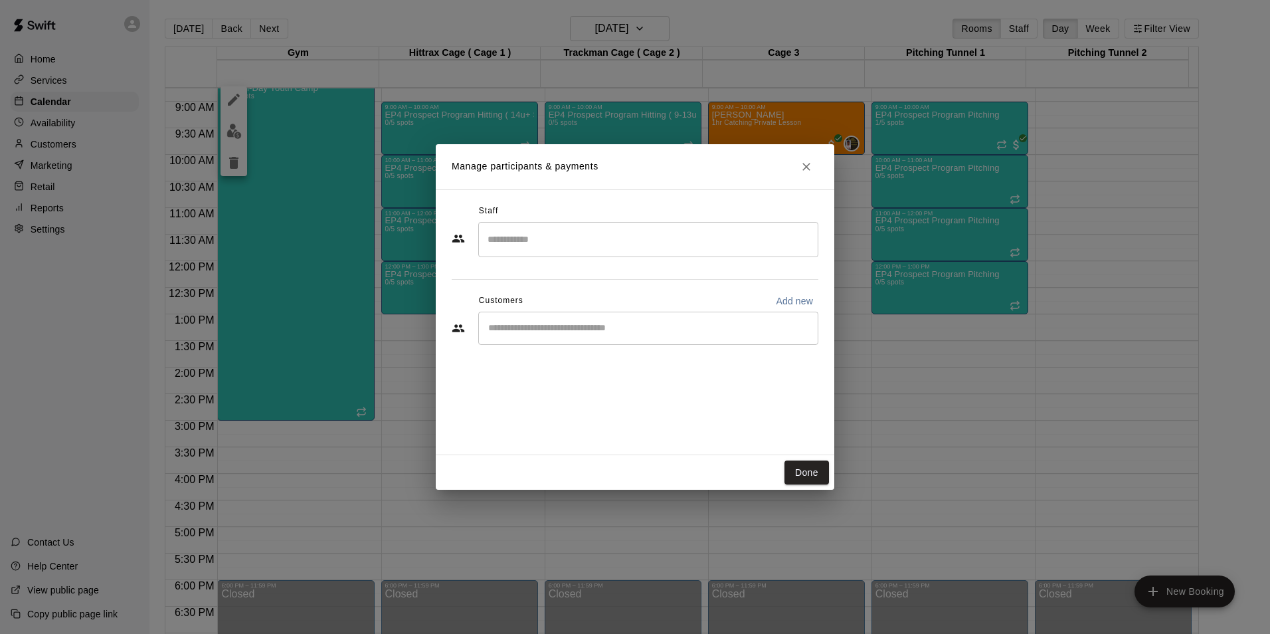
click at [559, 248] on input "Search staff" at bounding box center [648, 239] width 328 height 23
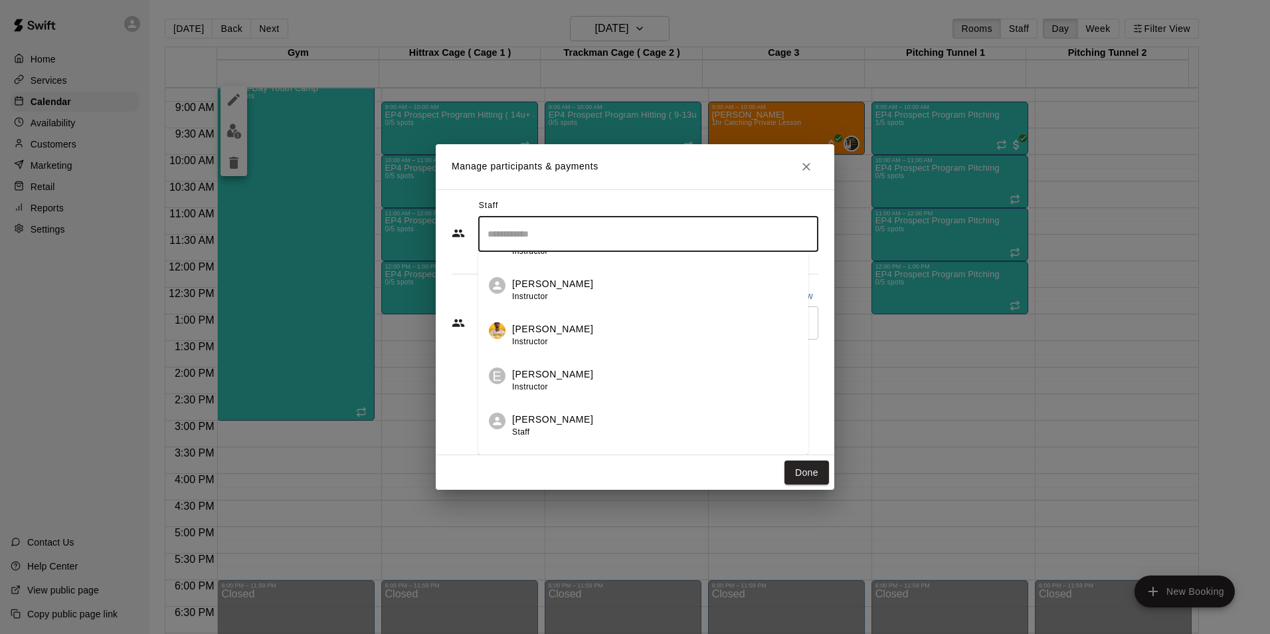
scroll to position [199, 0]
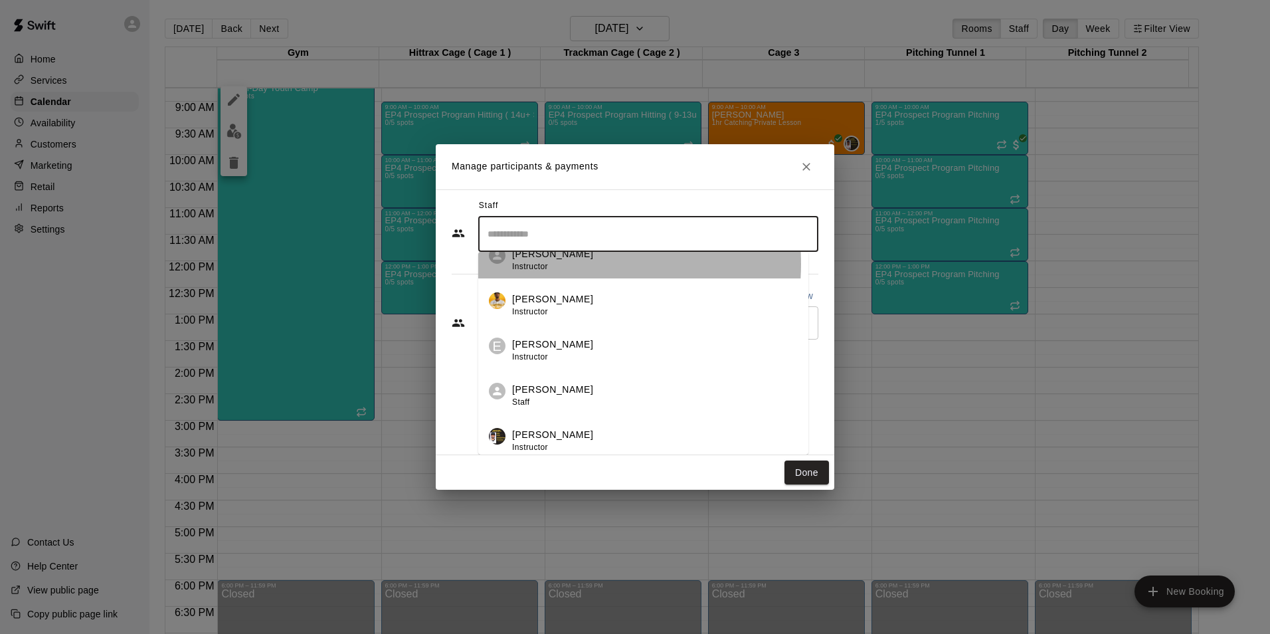
click at [556, 264] on div "[PERSON_NAME] Instructor" at bounding box center [552, 260] width 81 height 26
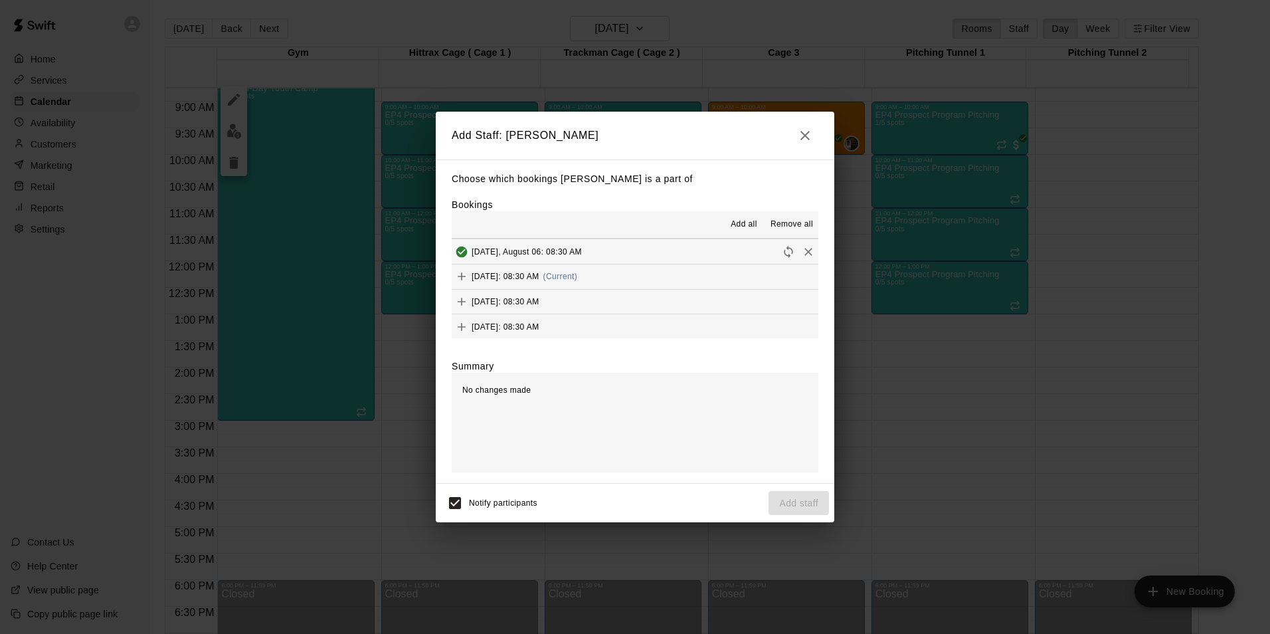
scroll to position [175, 0]
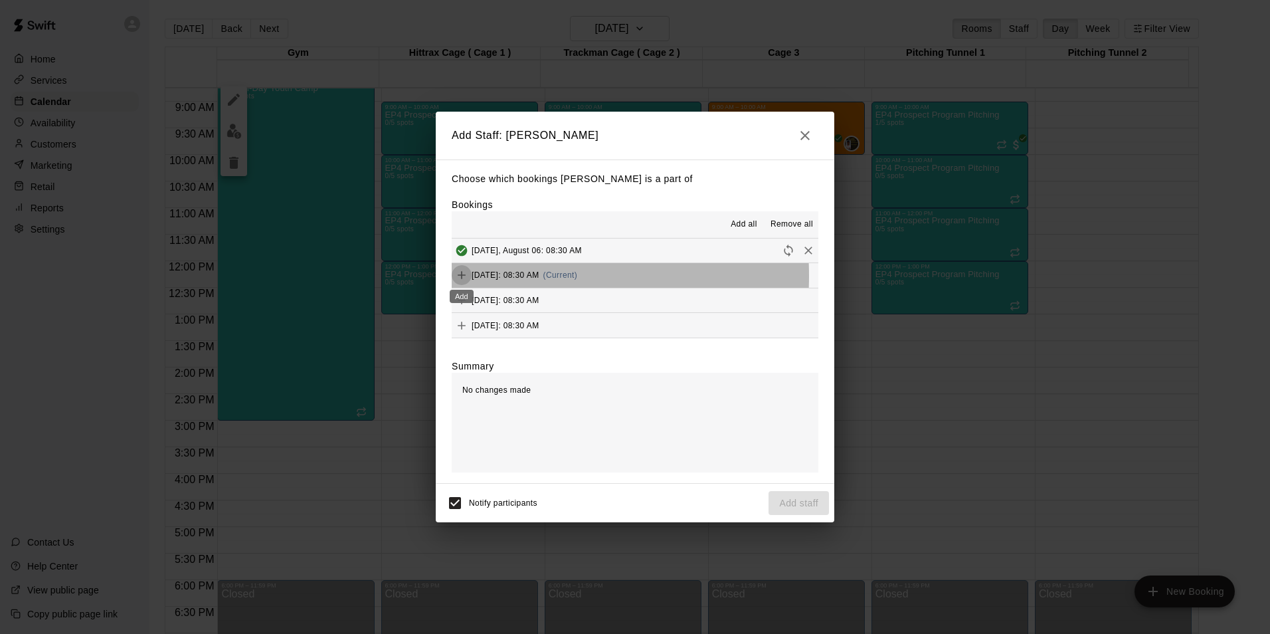
click at [464, 276] on icon "Add" at bounding box center [462, 275] width 8 height 8
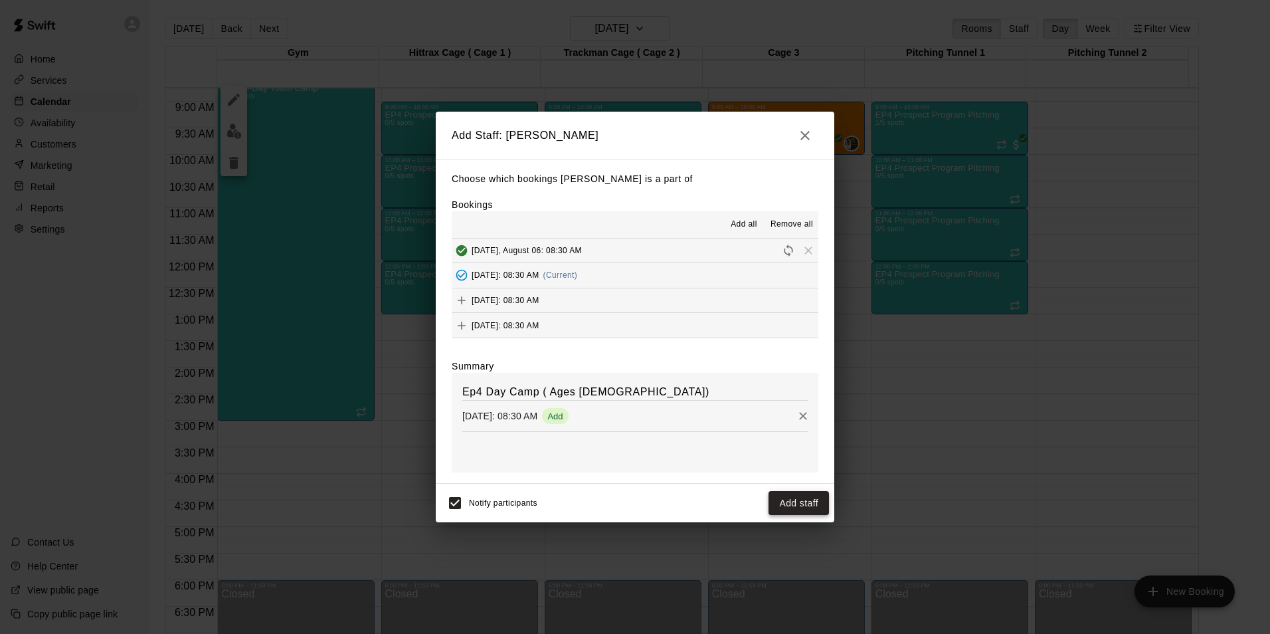
click at [810, 499] on button "Add staff" at bounding box center [798, 503] width 60 height 25
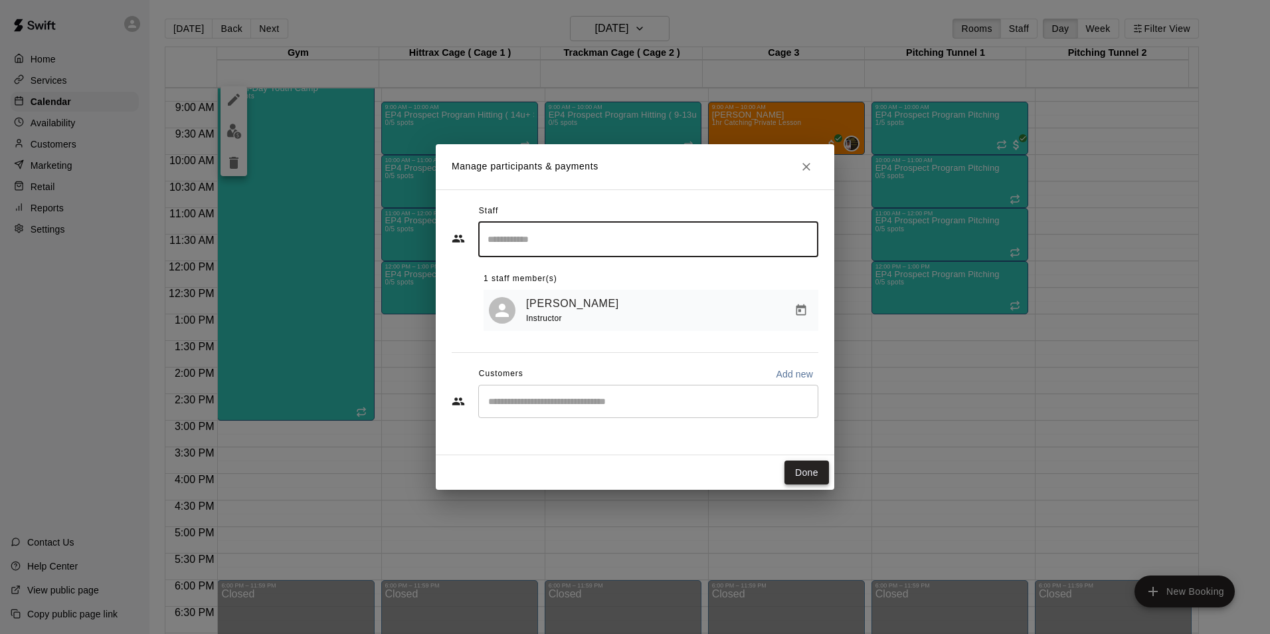
click at [805, 466] on button "Done" at bounding box center [806, 472] width 45 height 25
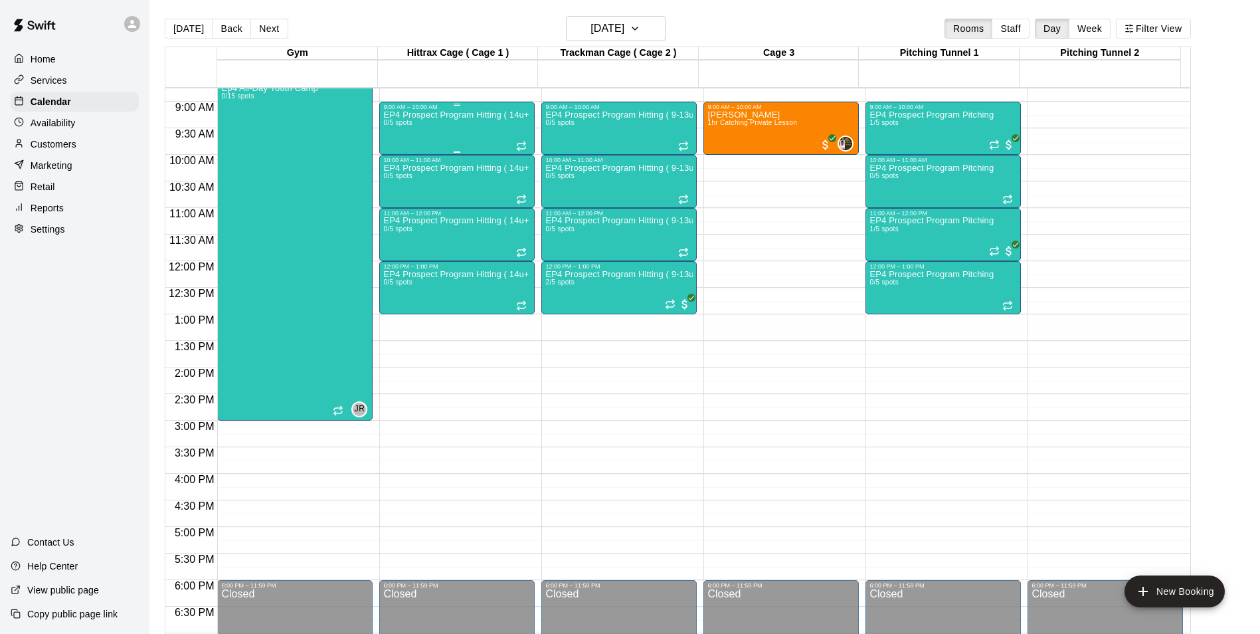
click at [473, 124] on div "EP4 Prospect Program Hitting ( 14u+ Slot ) 0/5 spots" at bounding box center [456, 427] width 147 height 634
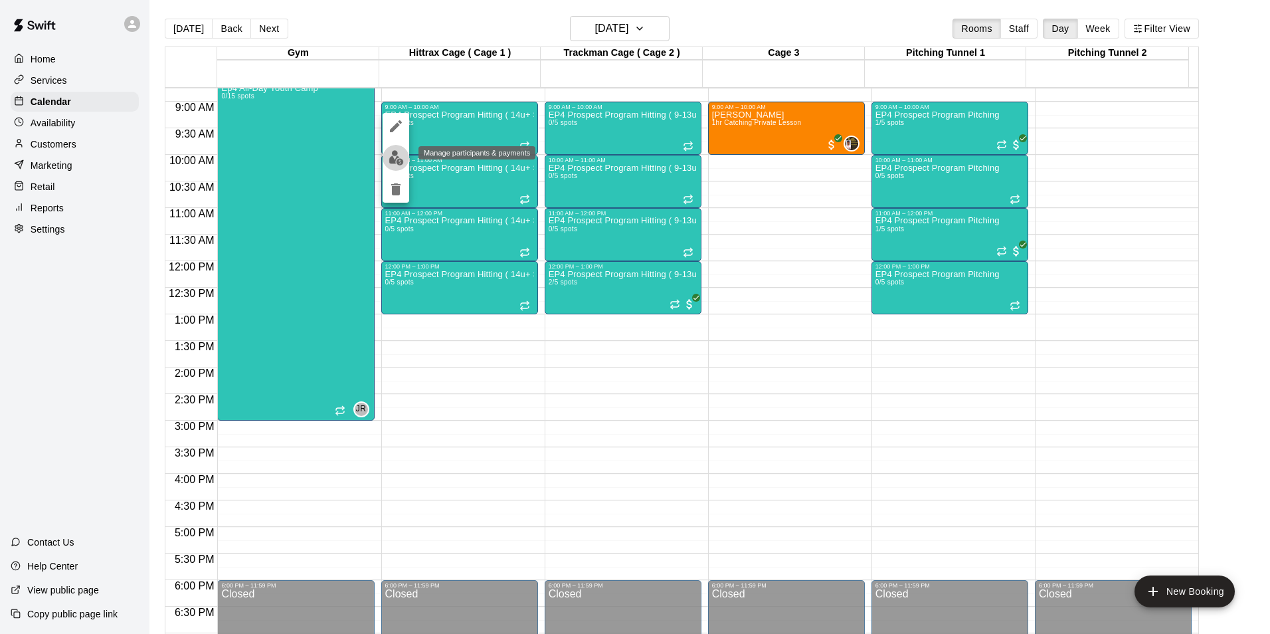
click at [399, 159] on img "edit" at bounding box center [396, 157] width 15 height 15
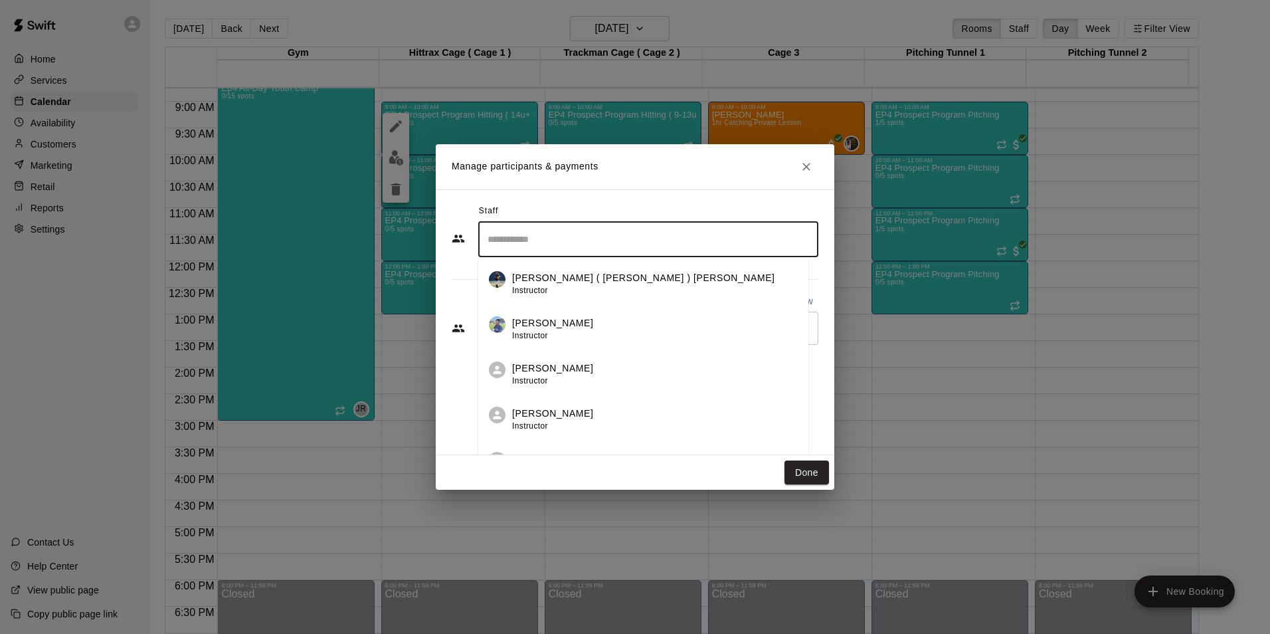
click at [563, 242] on input "Search staff" at bounding box center [648, 239] width 328 height 23
click at [562, 420] on p "[PERSON_NAME]" at bounding box center [552, 413] width 81 height 14
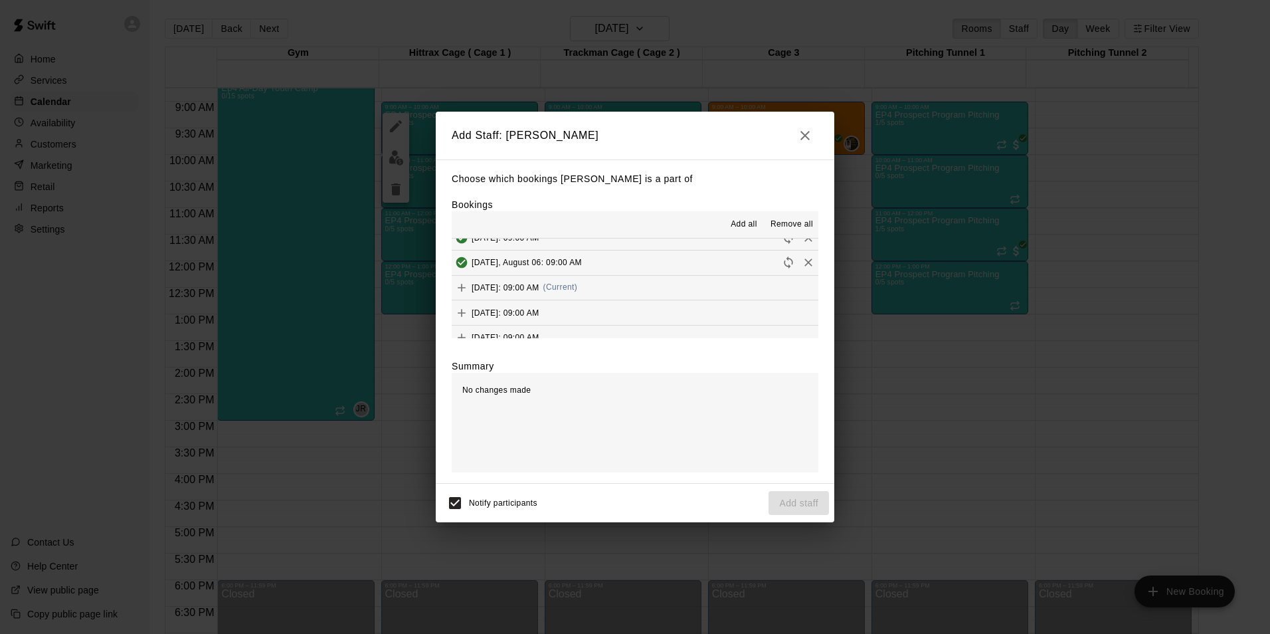
scroll to position [126, 0]
click at [455, 274] on button "Add" at bounding box center [462, 275] width 20 height 20
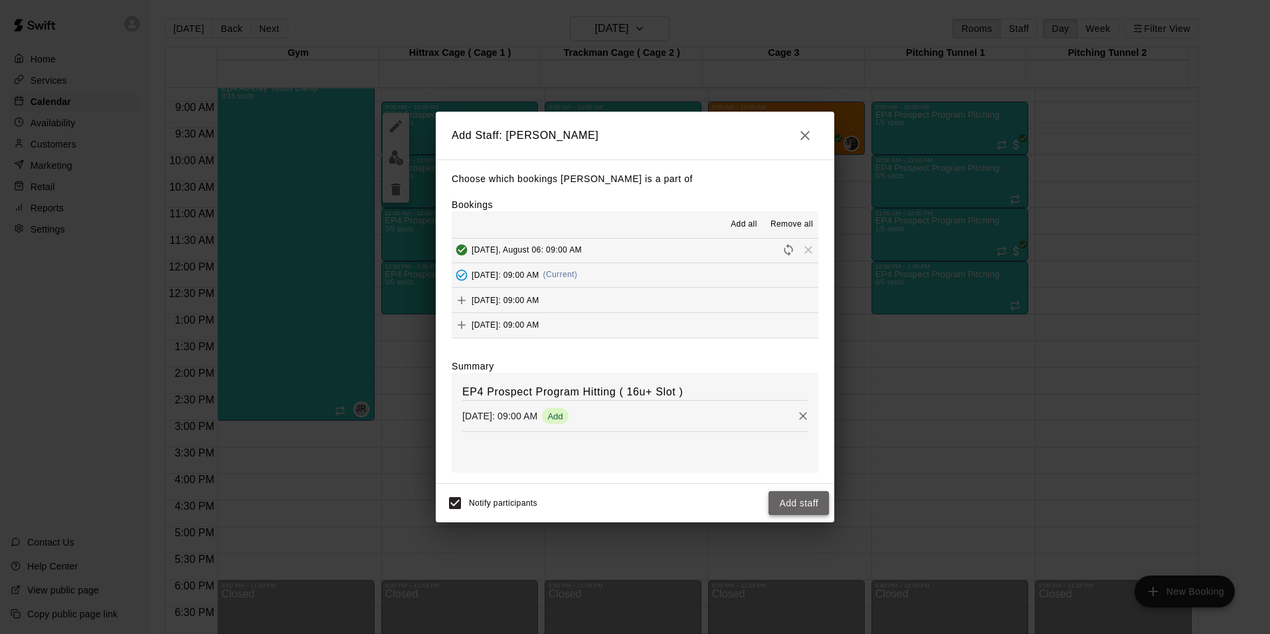
click at [804, 505] on button "Add staff" at bounding box center [798, 503] width 60 height 25
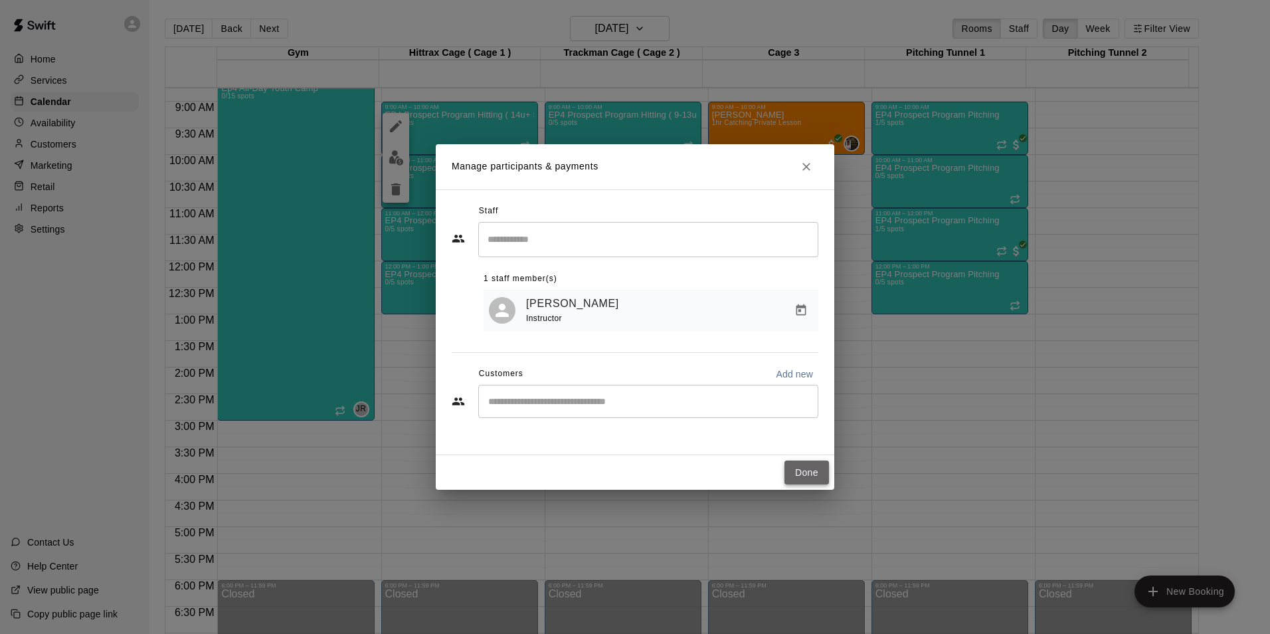
click at [809, 470] on button "Done" at bounding box center [806, 472] width 45 height 25
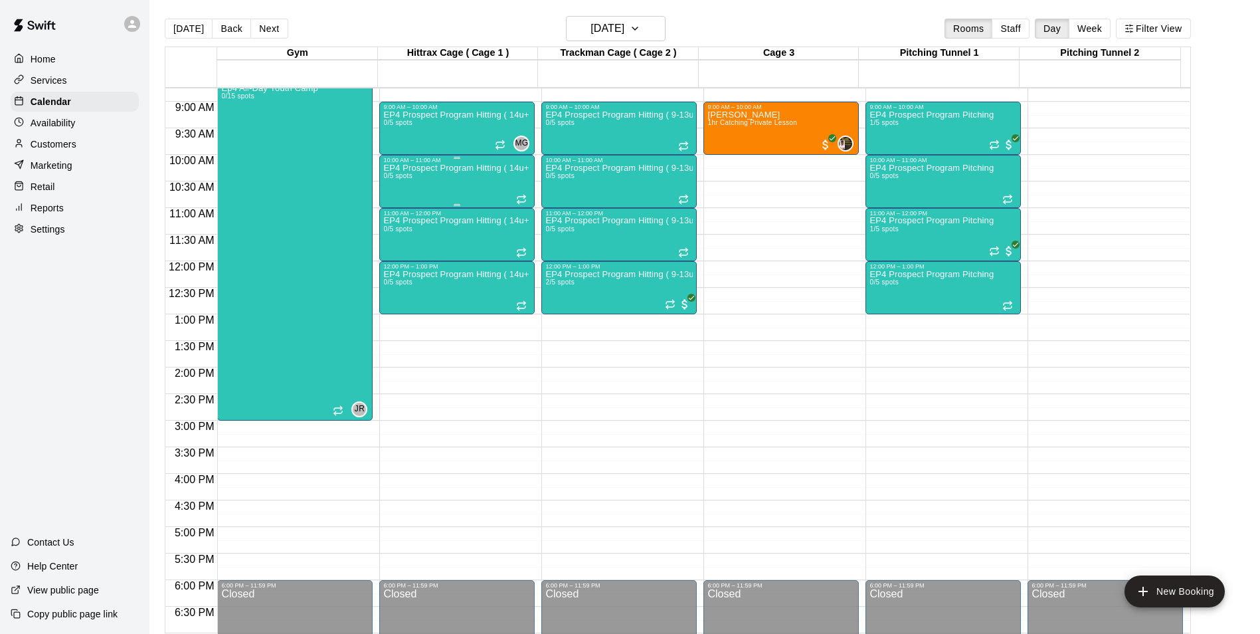
click at [509, 168] on p "EP4 Prospect Program Hitting ( 14u+ Slot )" at bounding box center [456, 168] width 147 height 0
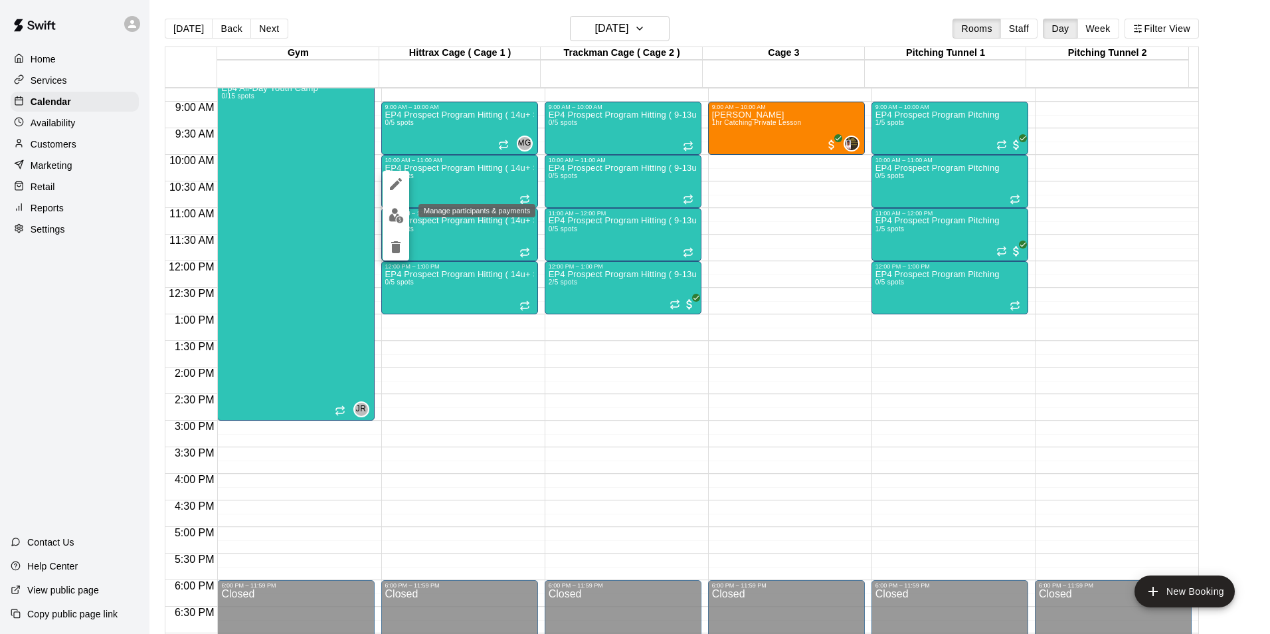
click at [393, 215] on img "edit" at bounding box center [396, 215] width 15 height 15
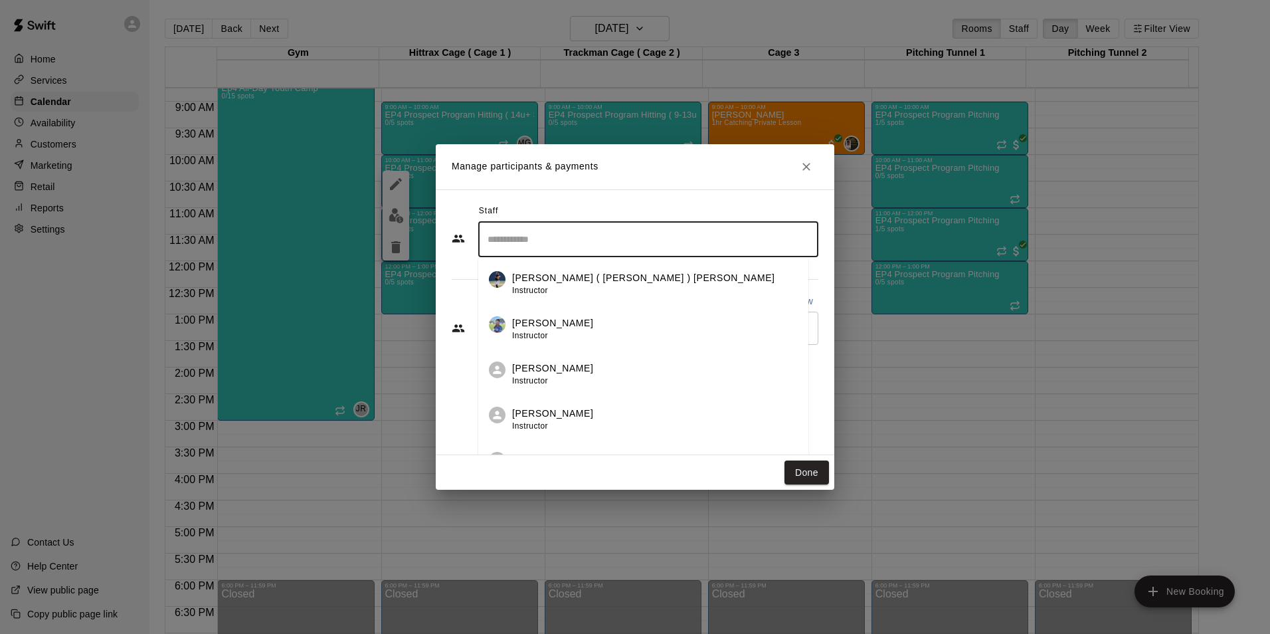
click at [703, 250] on input "Search staff" at bounding box center [648, 239] width 328 height 23
click at [561, 412] on p "[PERSON_NAME]" at bounding box center [552, 413] width 81 height 14
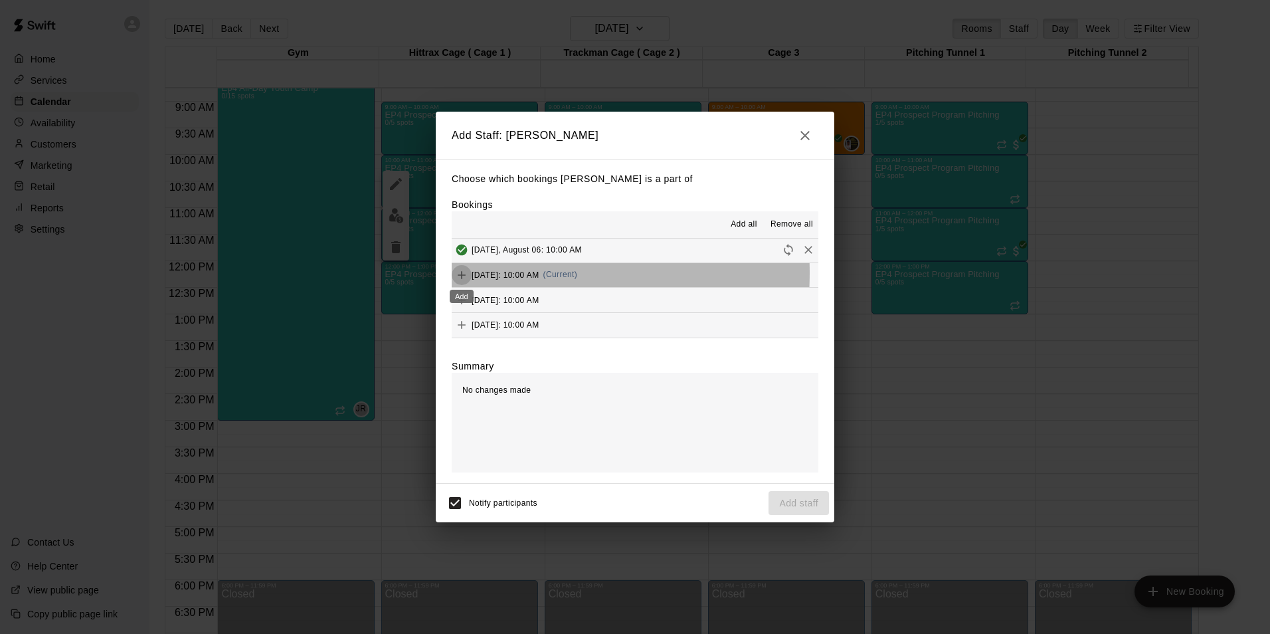
click at [457, 274] on icon "Add" at bounding box center [461, 274] width 13 height 13
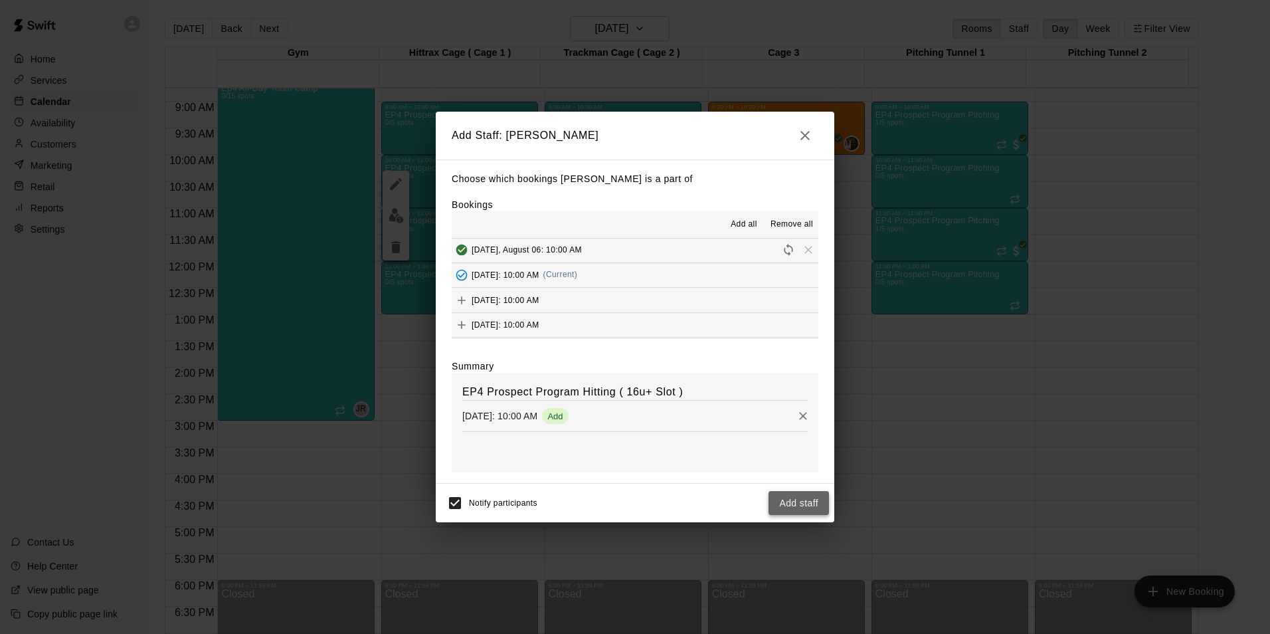
click at [816, 506] on button "Add staff" at bounding box center [798, 503] width 60 height 25
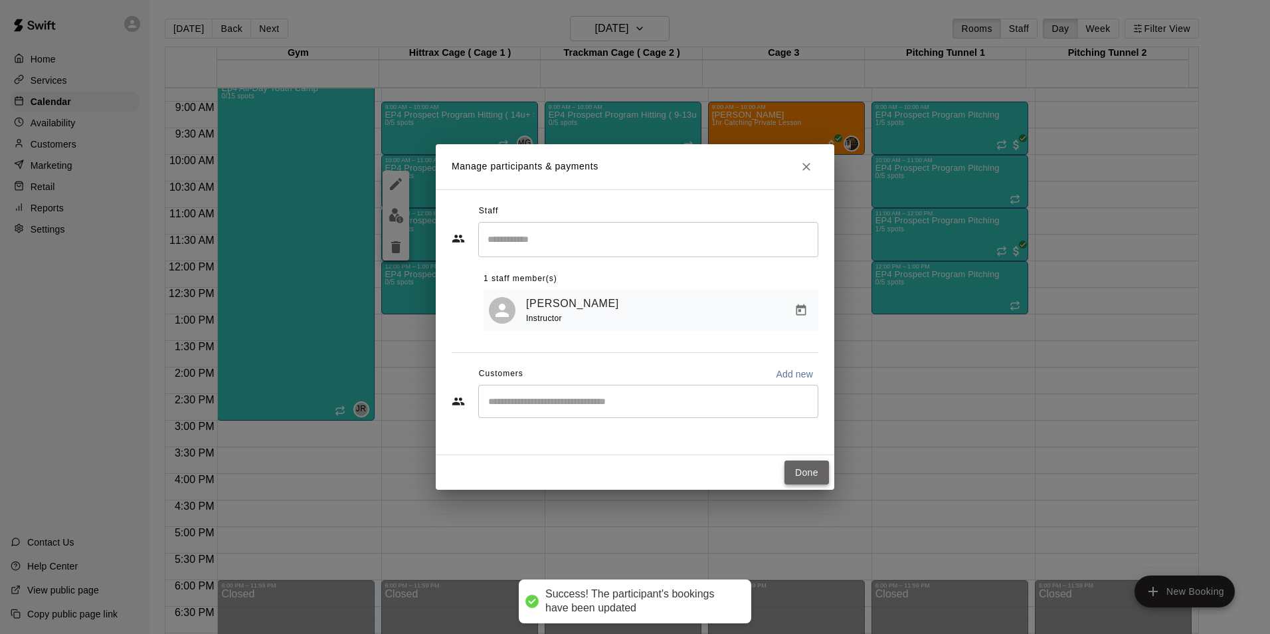
click at [808, 475] on button "Done" at bounding box center [806, 472] width 45 height 25
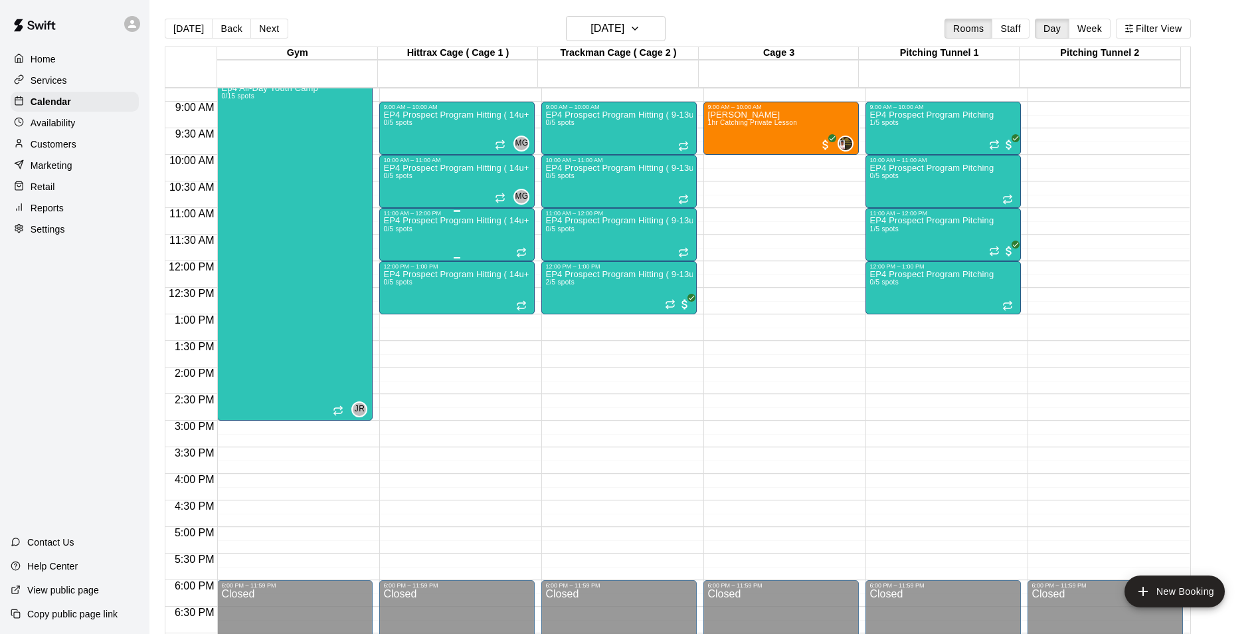
click at [505, 234] on div "EP4 Prospect Program Hitting ( 14u+ Slot ) 0/5 spots" at bounding box center [456, 534] width 147 height 634
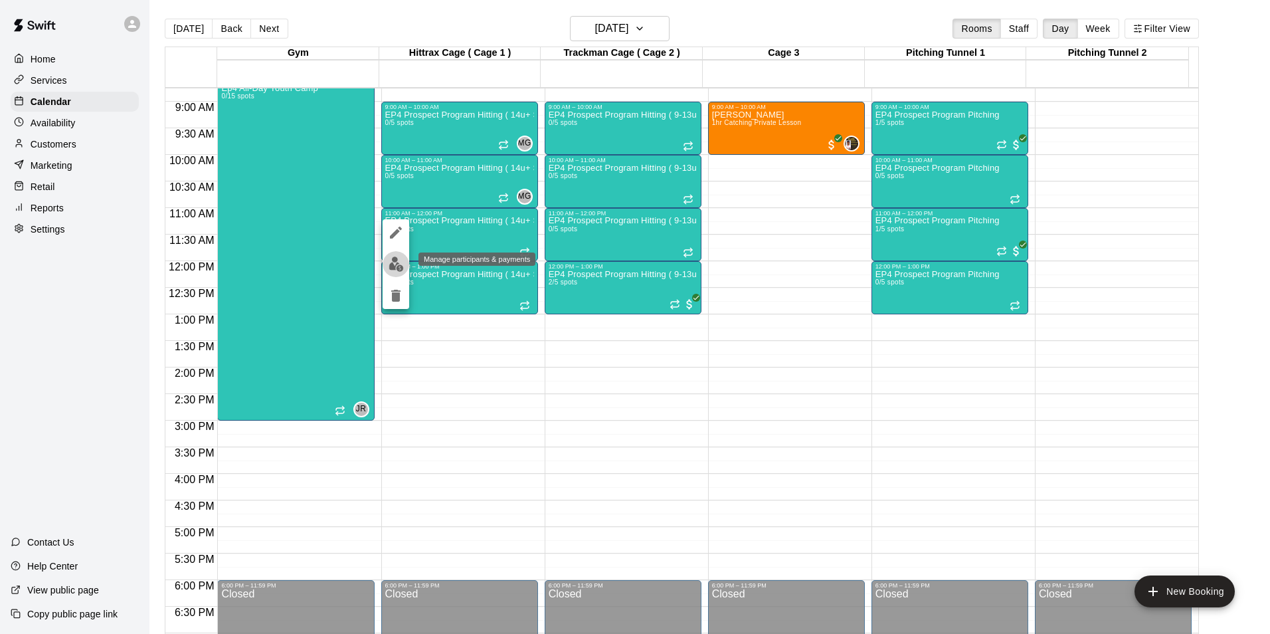
click at [399, 263] on img "edit" at bounding box center [396, 263] width 15 height 15
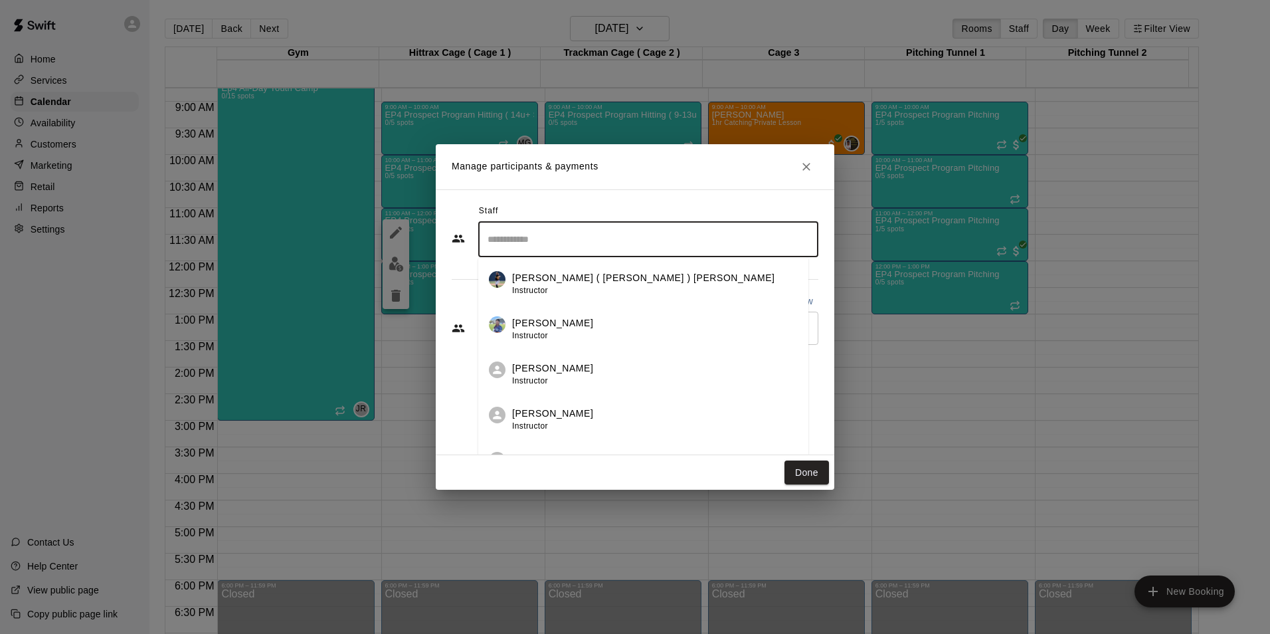
click at [655, 230] on input "Search staff" at bounding box center [648, 239] width 328 height 23
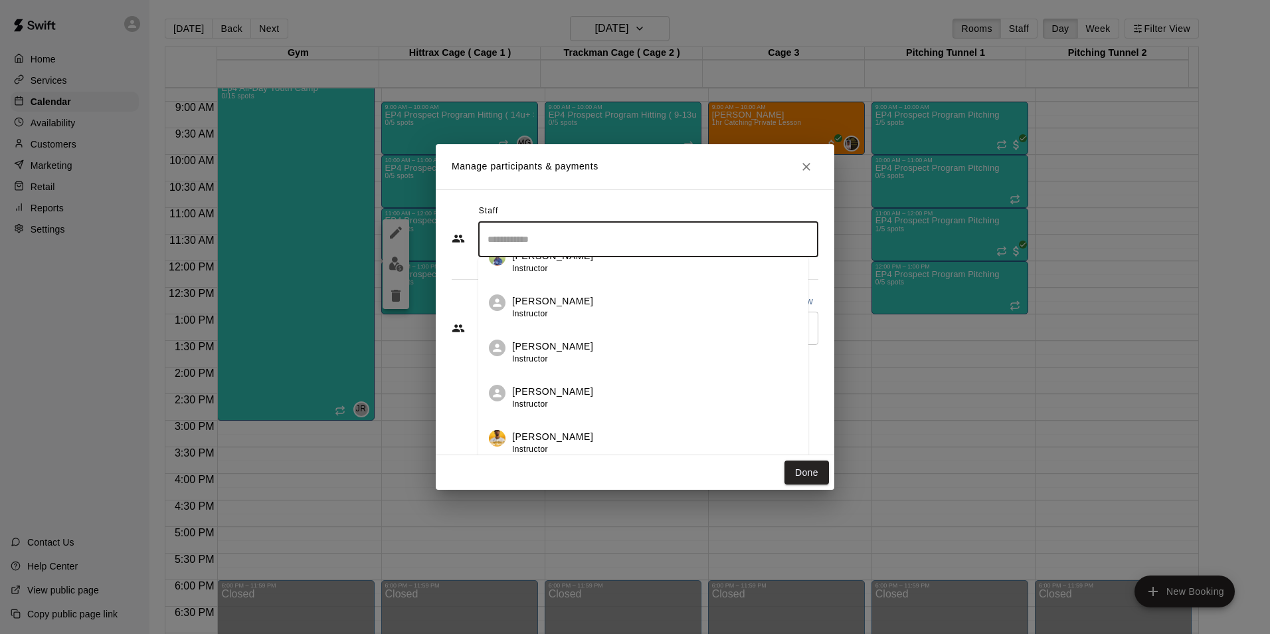
scroll to position [66, 0]
click at [545, 349] on p "[PERSON_NAME]" at bounding box center [552, 347] width 81 height 14
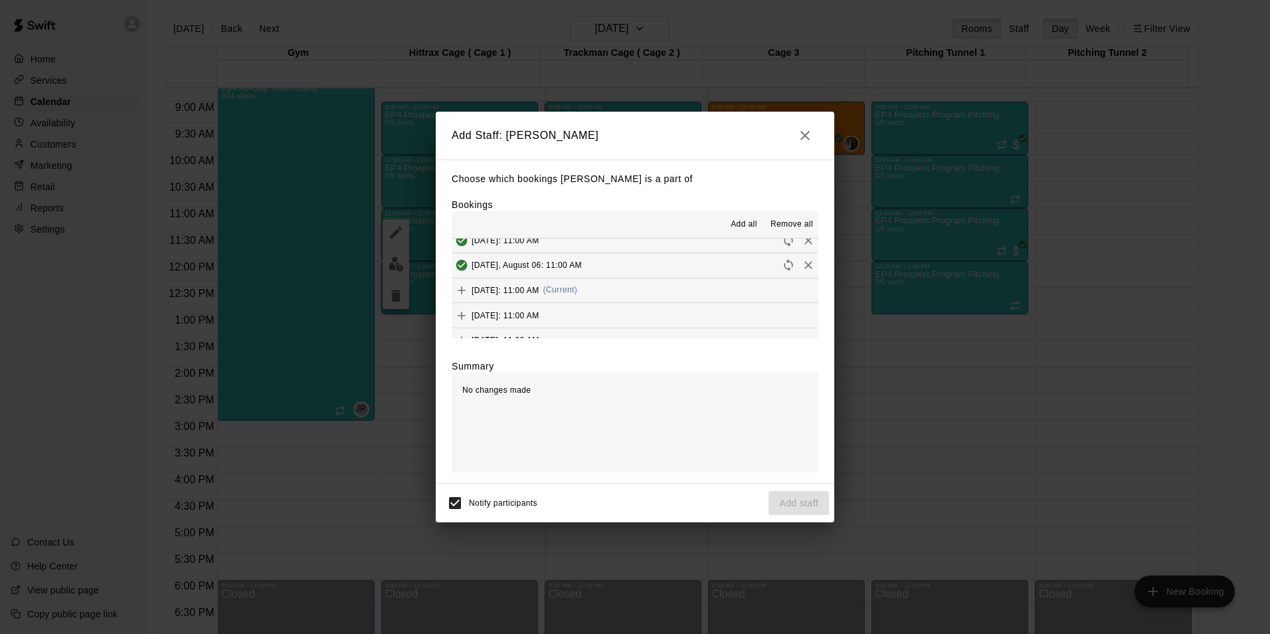
scroll to position [126, 0]
click at [456, 275] on icon "Add" at bounding box center [461, 274] width 13 height 13
click at [806, 498] on button "Add staff" at bounding box center [798, 503] width 60 height 25
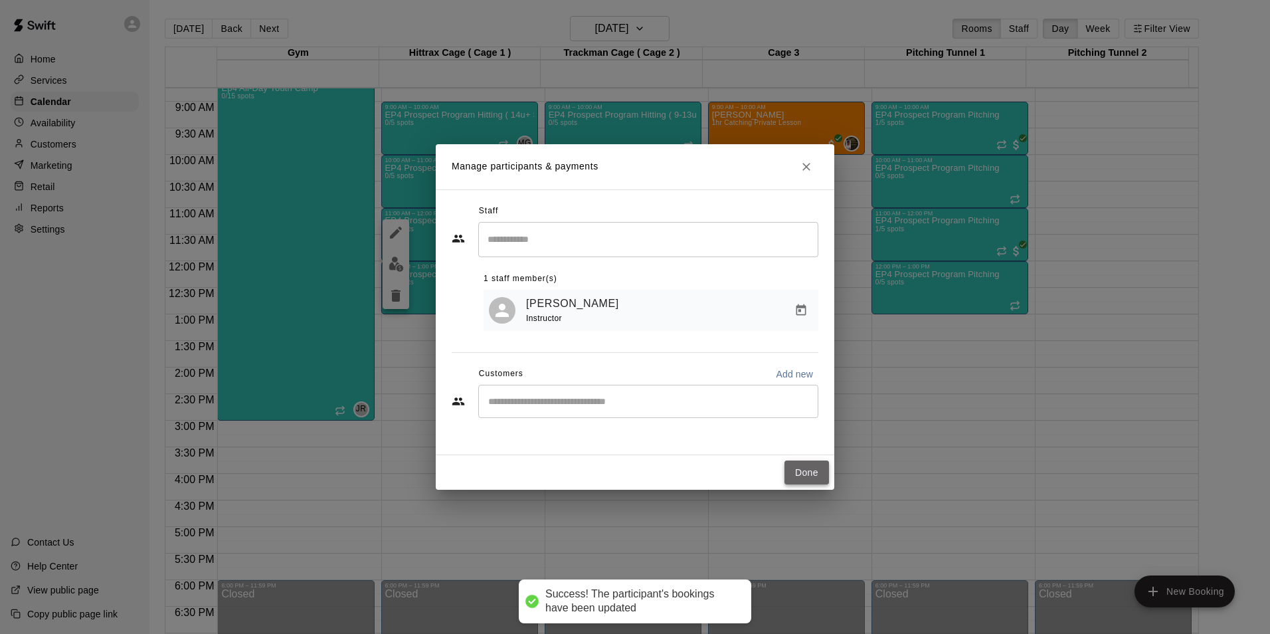
click at [812, 470] on button "Done" at bounding box center [806, 472] width 45 height 25
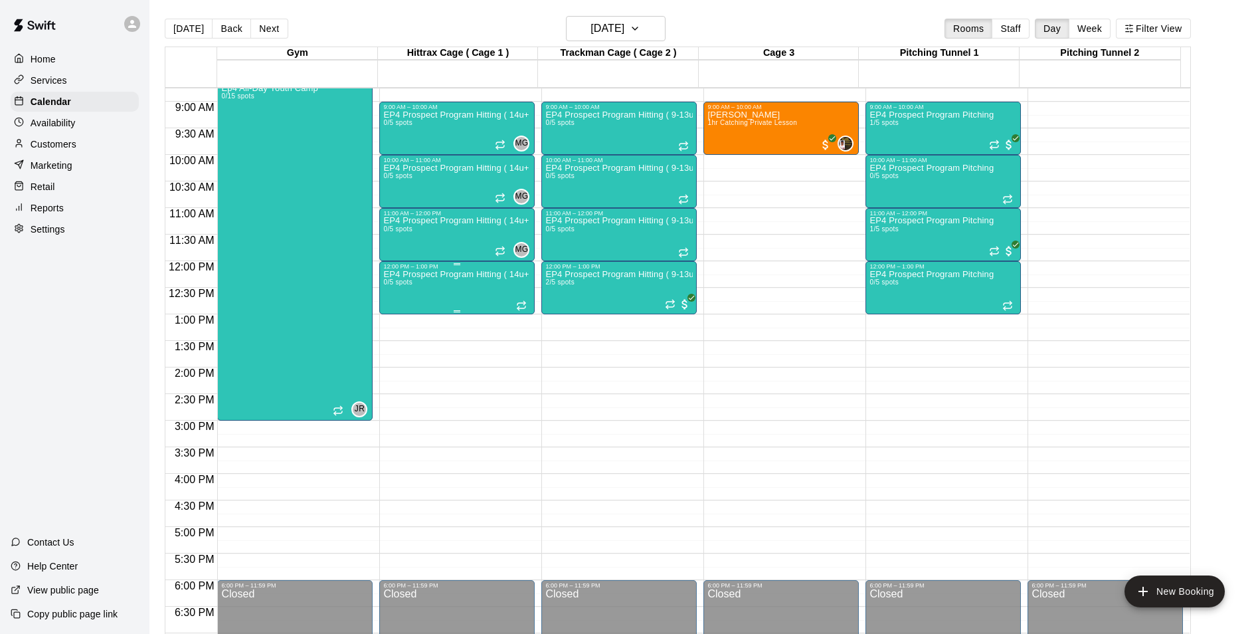
click at [499, 291] on div "EP4 Prospect Program Hitting ( 14u+ Slot ) 0/5 spots" at bounding box center [456, 587] width 147 height 634
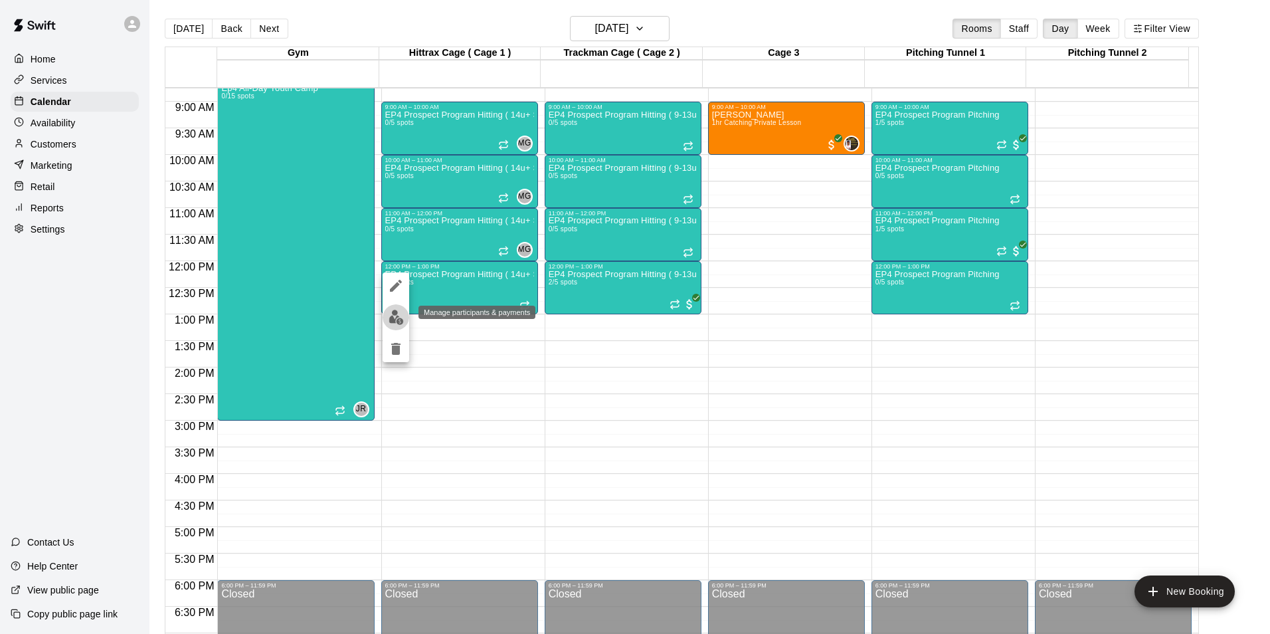
click at [399, 317] on img "edit" at bounding box center [396, 317] width 15 height 15
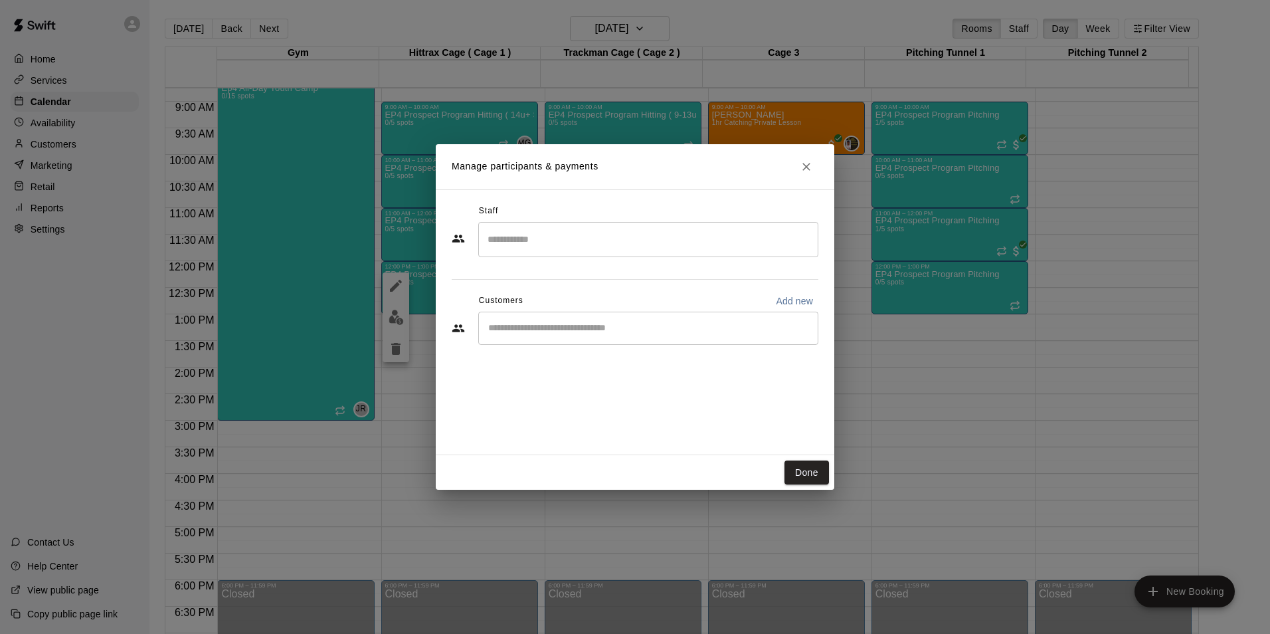
click at [543, 241] on input "Search staff" at bounding box center [648, 239] width 328 height 23
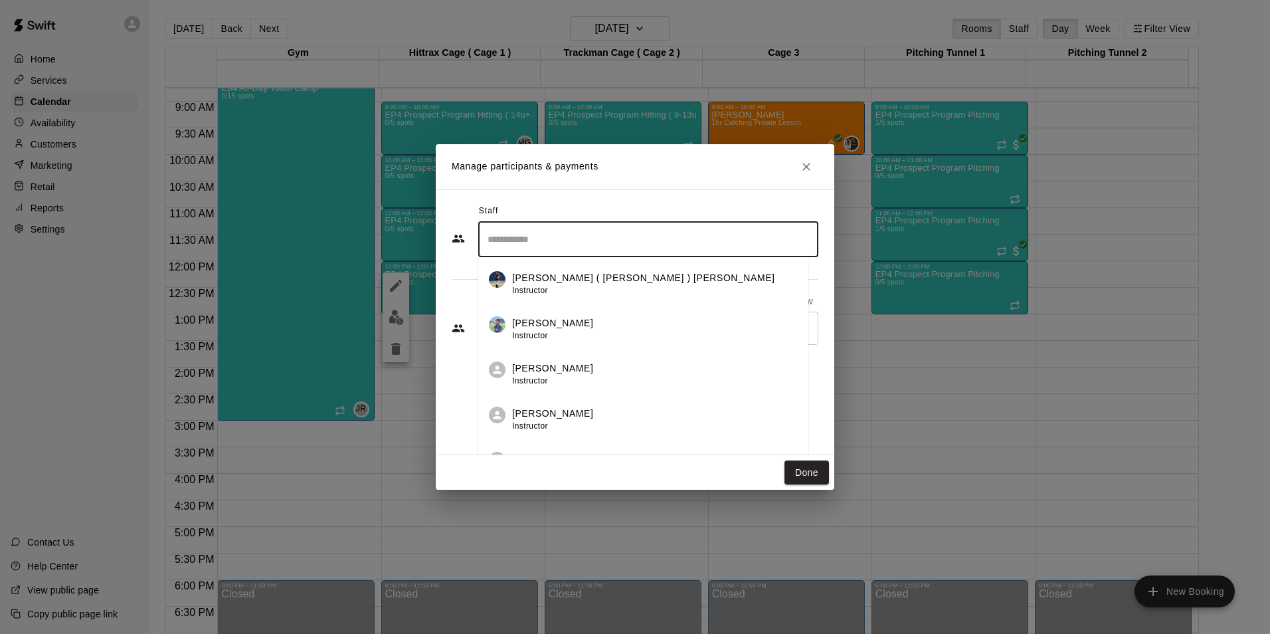
click at [555, 411] on p "[PERSON_NAME]" at bounding box center [552, 413] width 81 height 14
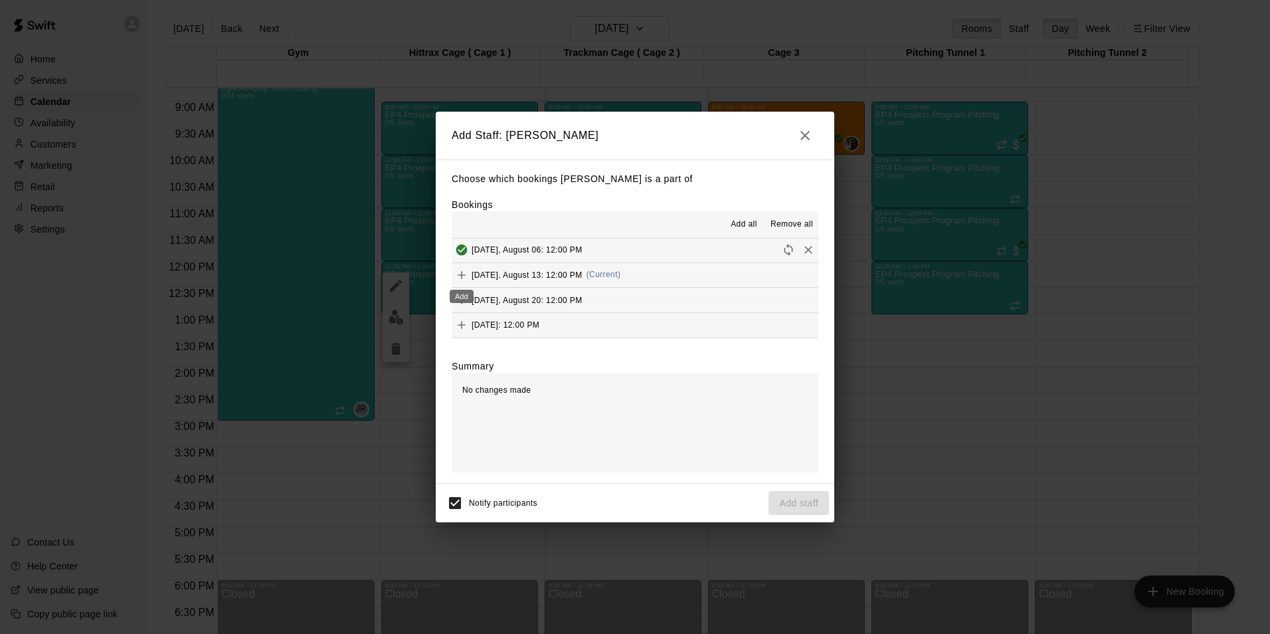
click at [460, 272] on icon "Add" at bounding box center [461, 274] width 13 height 13
click at [796, 501] on button "Add staff" at bounding box center [798, 503] width 60 height 25
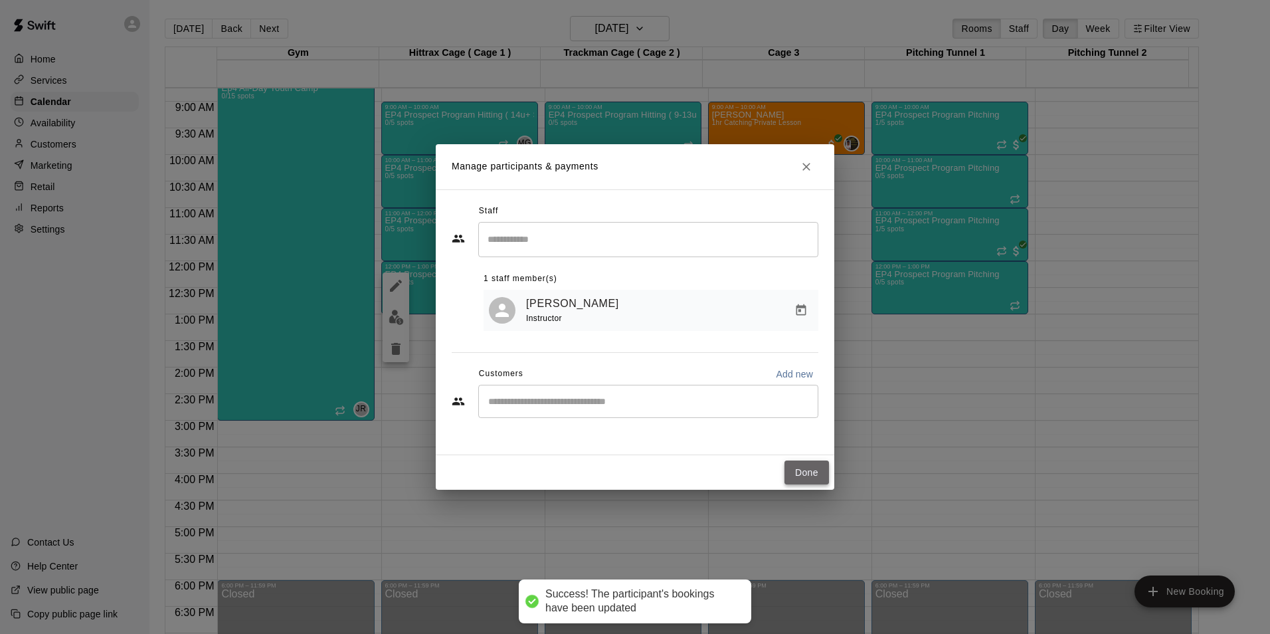
click at [803, 470] on button "Done" at bounding box center [806, 472] width 45 height 25
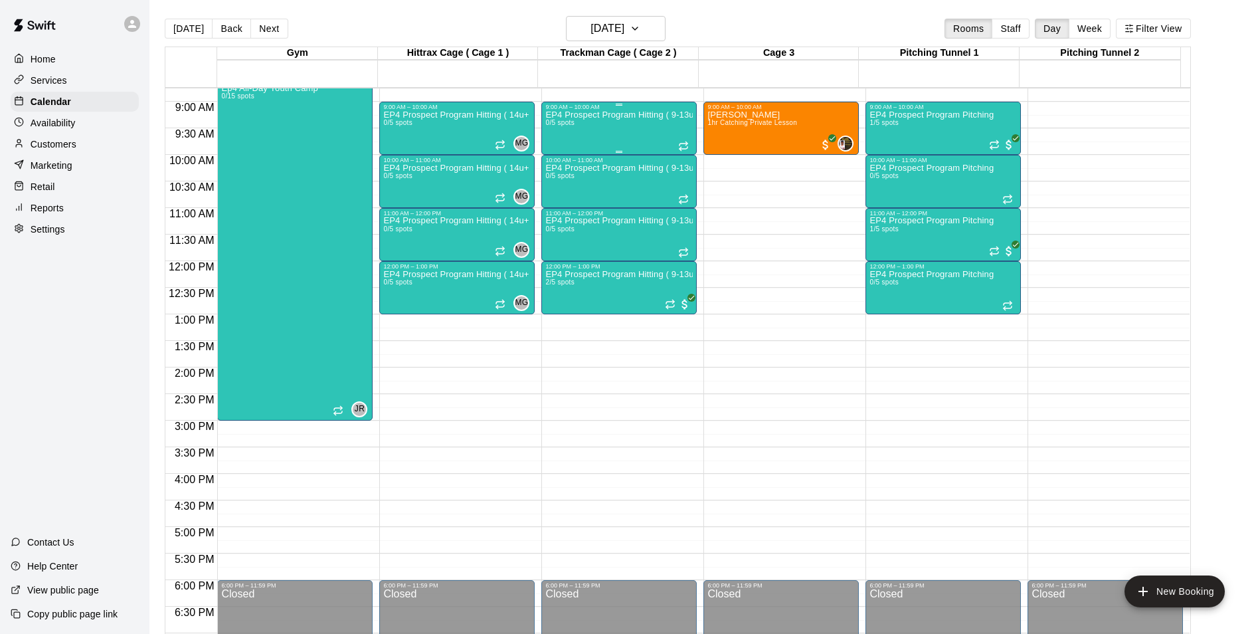
click at [652, 122] on div "EP4 Prospect Program Hitting ( 9-13u Slot ) 0/5 spots" at bounding box center [618, 427] width 147 height 634
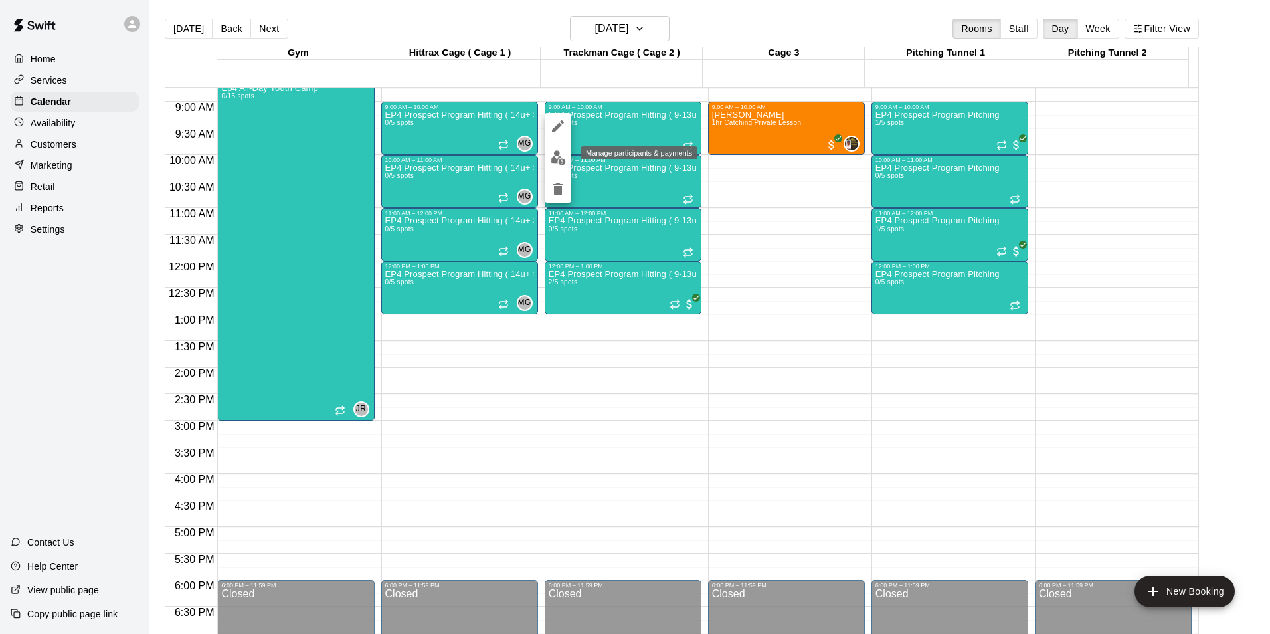
click at [557, 157] on img "edit" at bounding box center [558, 157] width 15 height 15
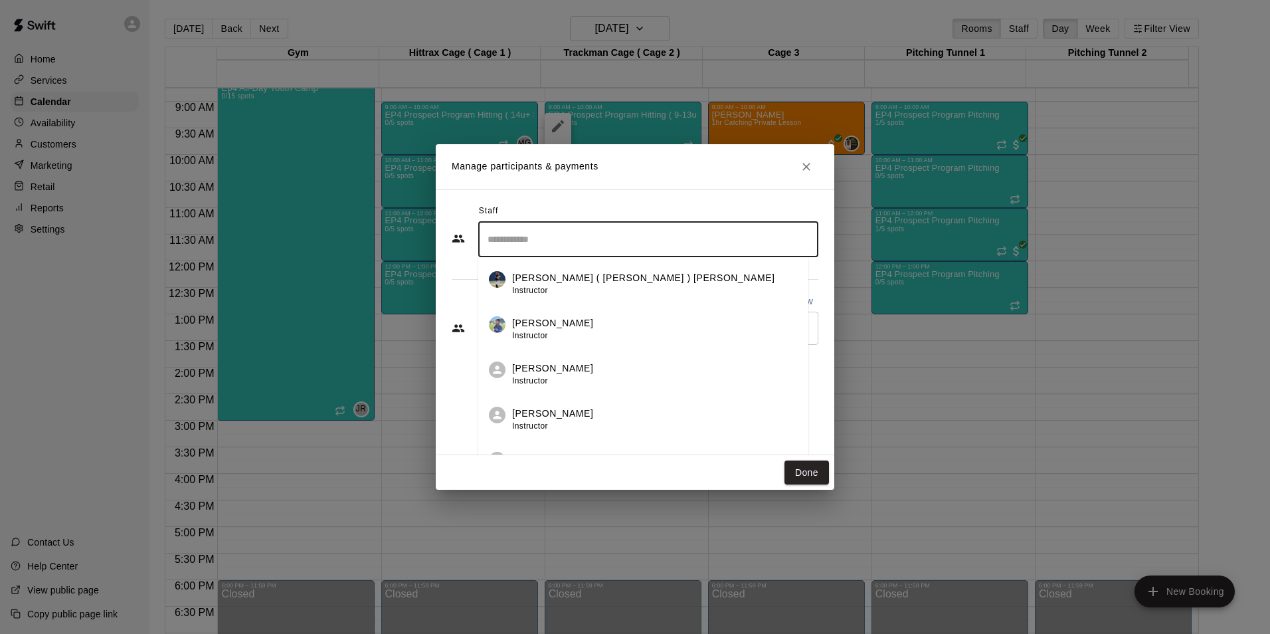
click at [625, 246] on input "Search staff" at bounding box center [648, 239] width 328 height 23
type input "*"
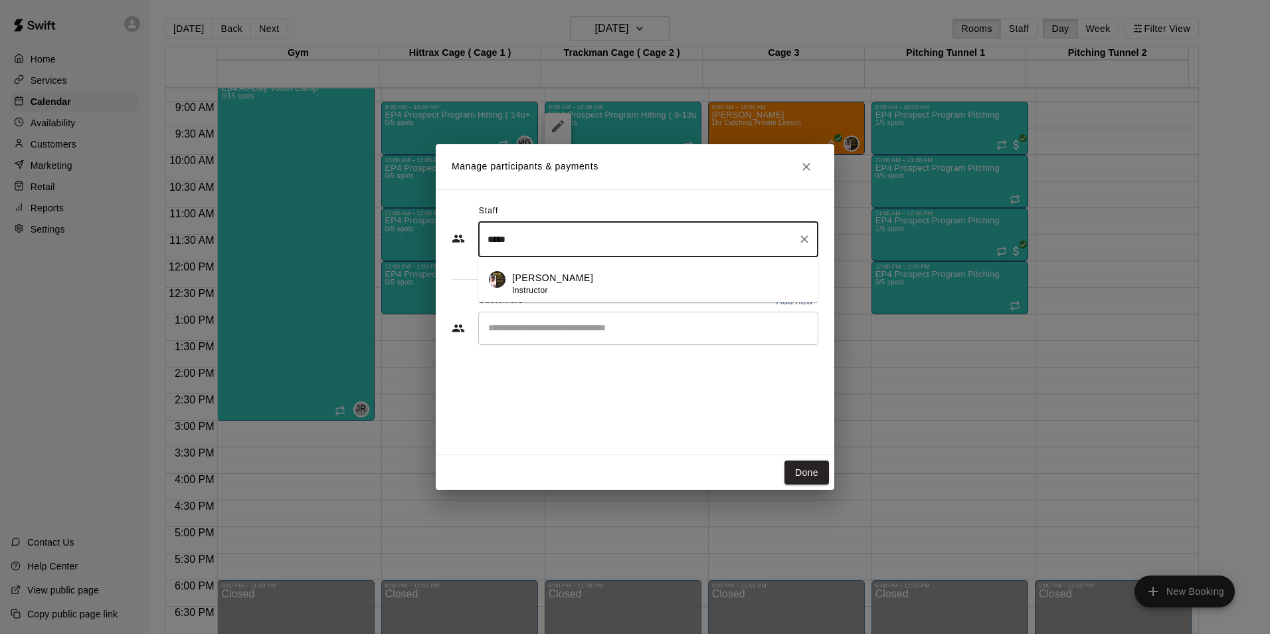
click at [538, 273] on p "[PERSON_NAME]" at bounding box center [552, 278] width 81 height 14
type input "*****"
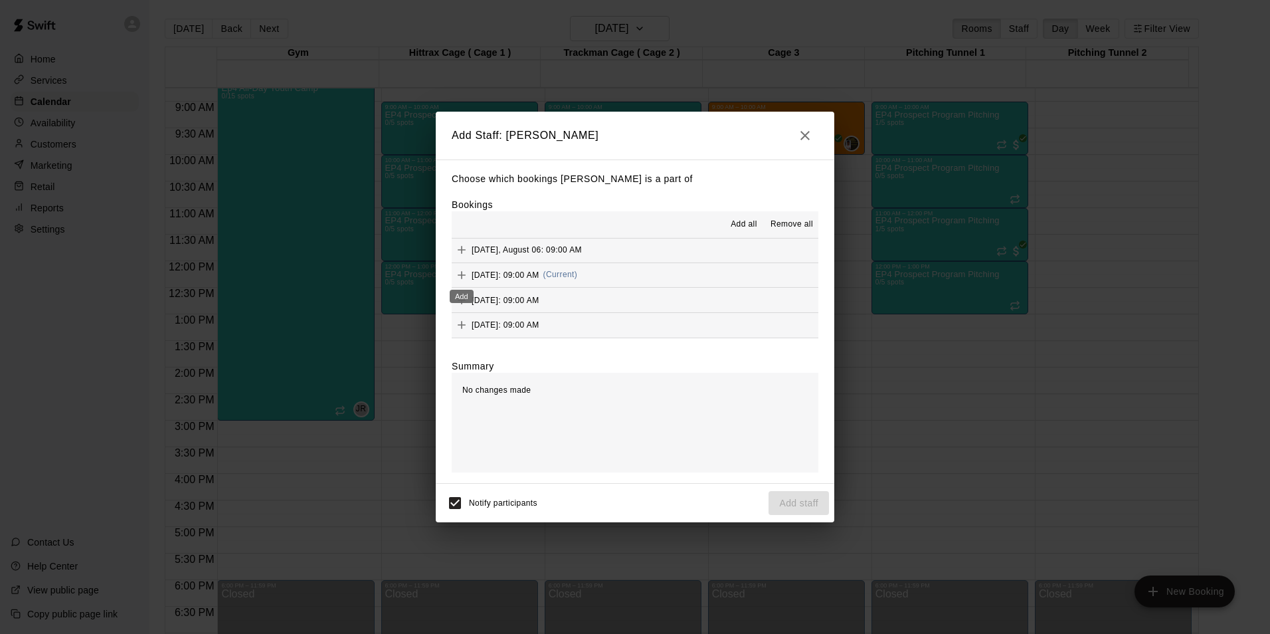
click at [462, 275] on icon "Add" at bounding box center [461, 274] width 13 height 13
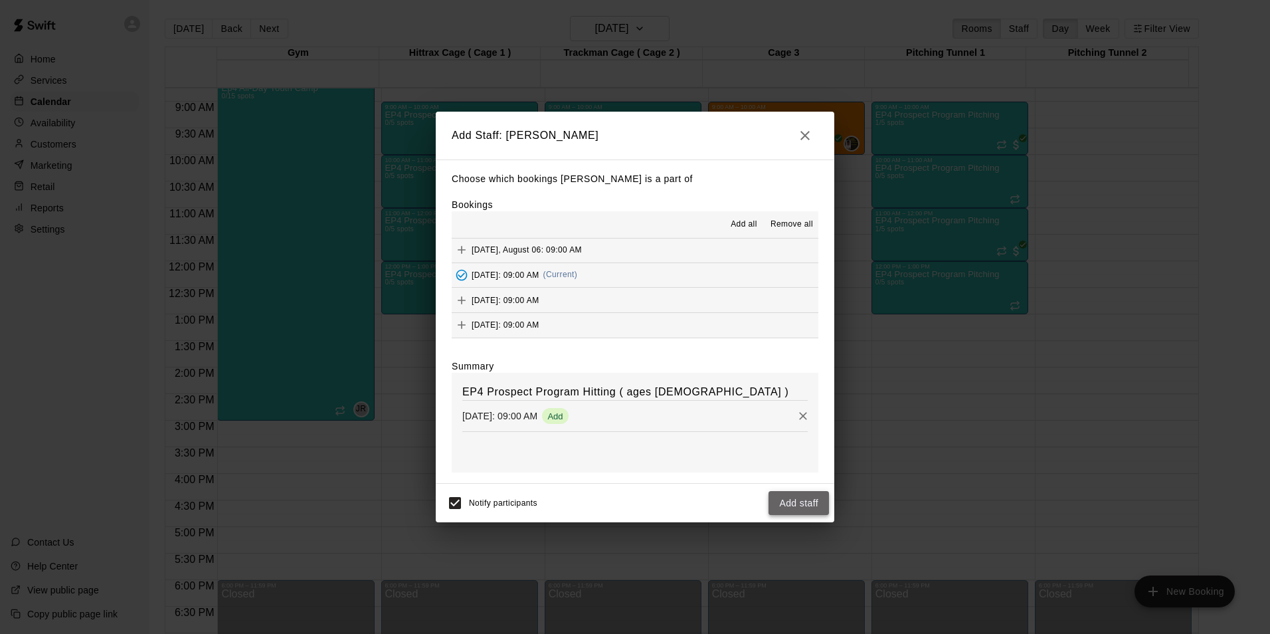
click at [809, 499] on button "Add staff" at bounding box center [798, 503] width 60 height 25
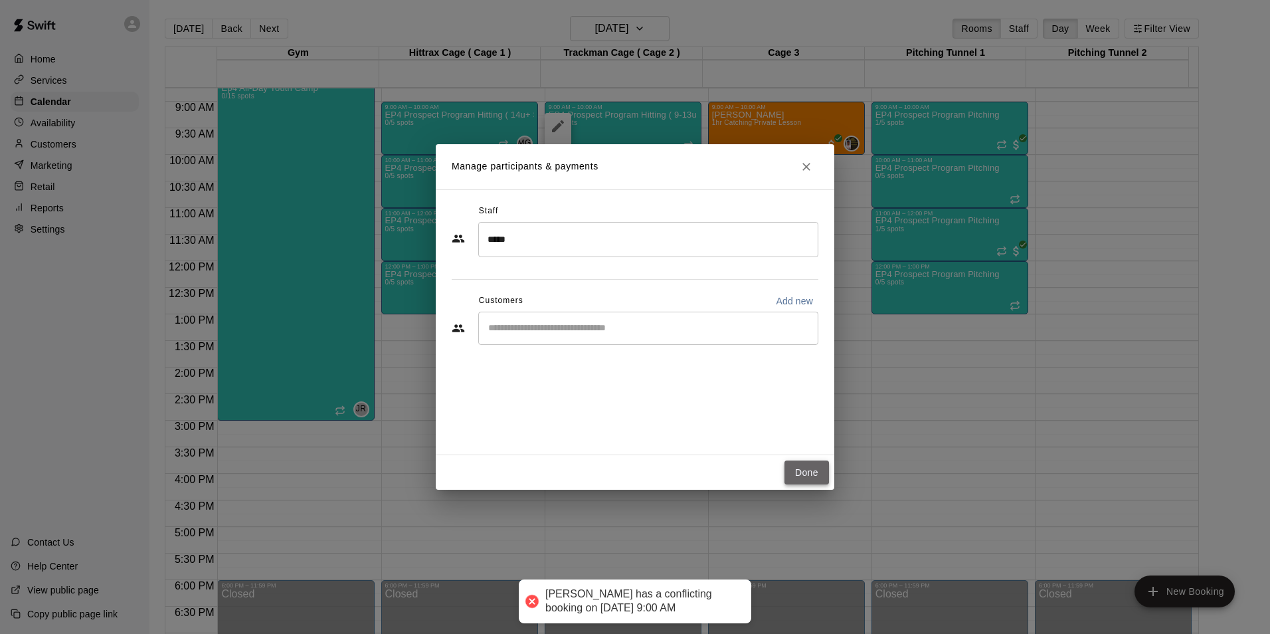
click at [802, 476] on button "Done" at bounding box center [806, 472] width 45 height 25
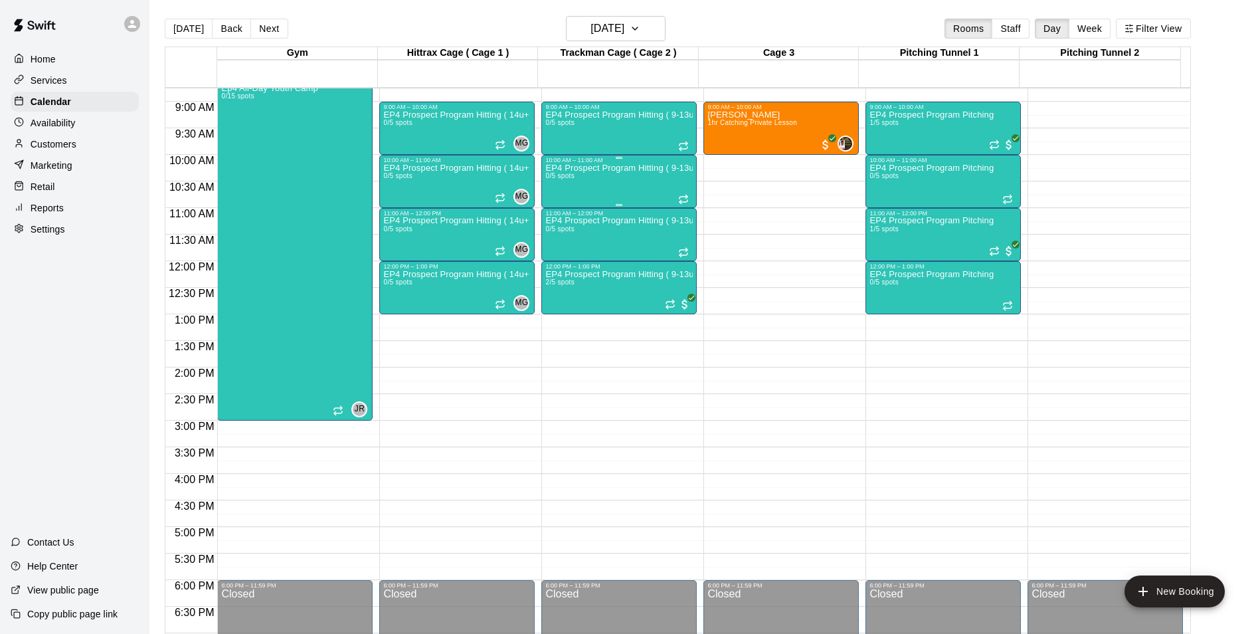
click at [618, 197] on div "EP4 Prospect Program Hitting ( 9-13u Slot ) 0/5 spots" at bounding box center [618, 480] width 147 height 634
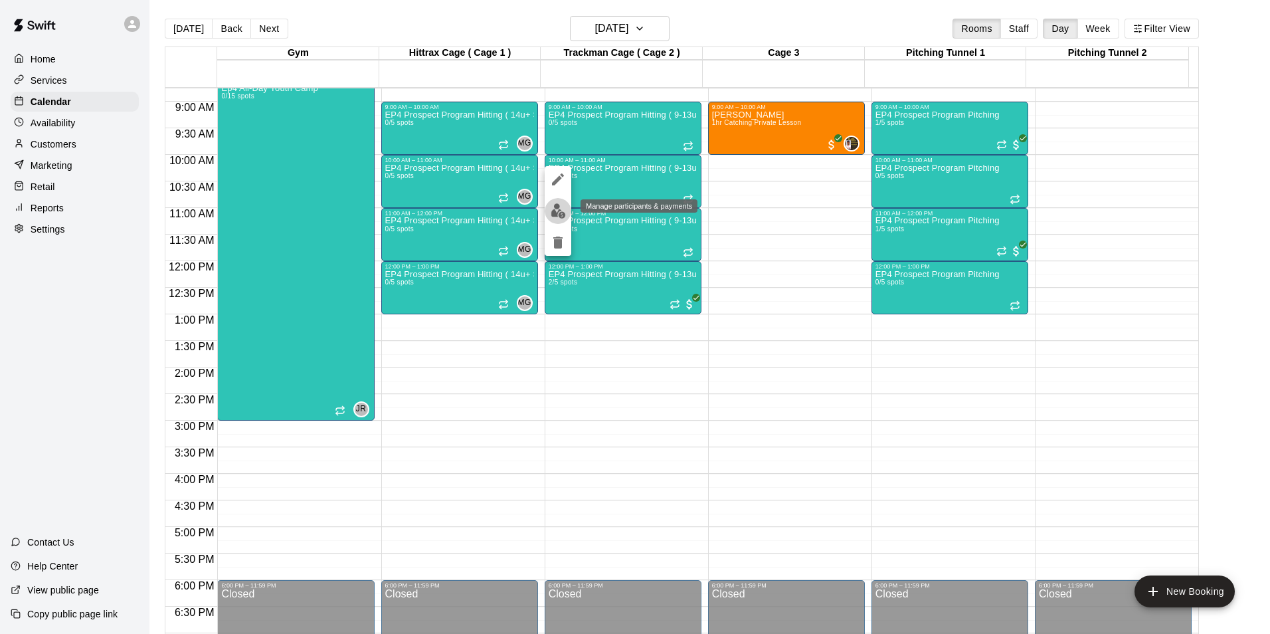
click at [556, 214] on img "edit" at bounding box center [558, 210] width 15 height 15
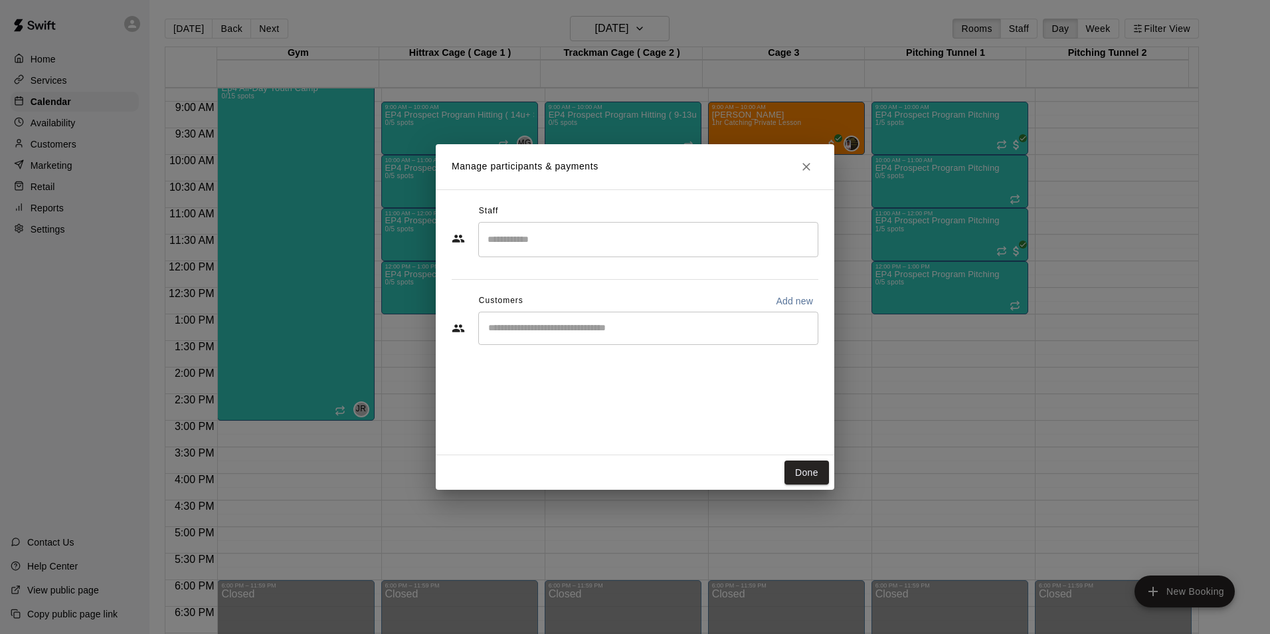
click at [563, 236] on input "Search staff" at bounding box center [648, 239] width 328 height 23
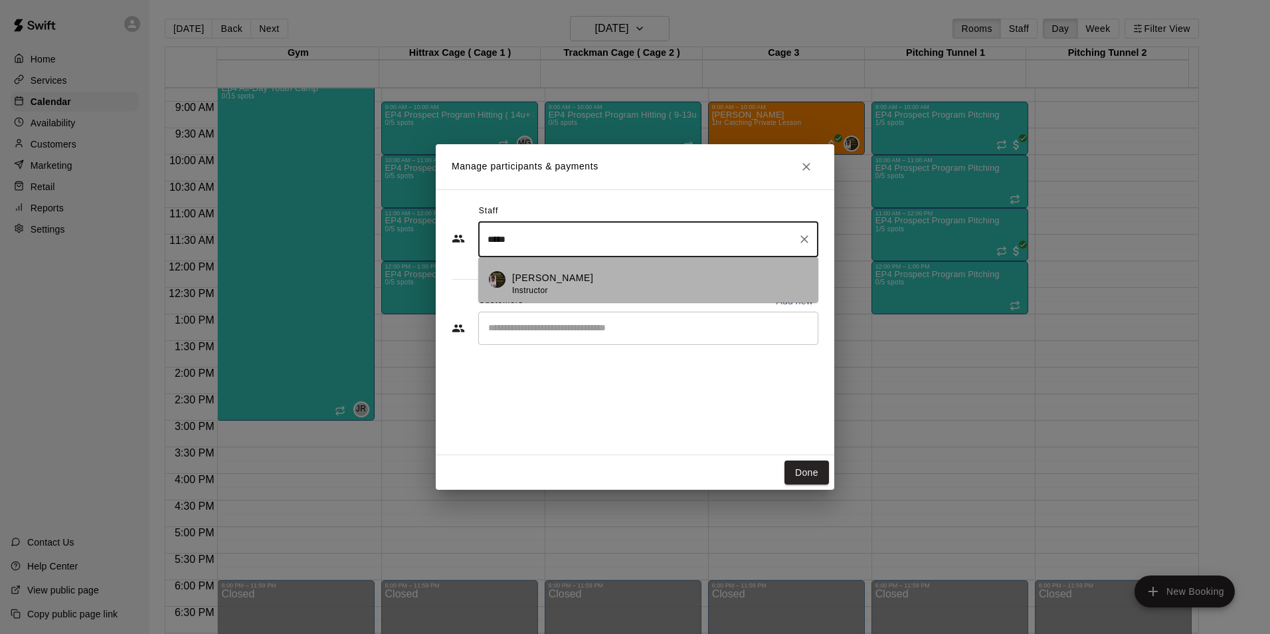
click at [565, 278] on p "[PERSON_NAME]" at bounding box center [552, 278] width 81 height 14
type input "*****"
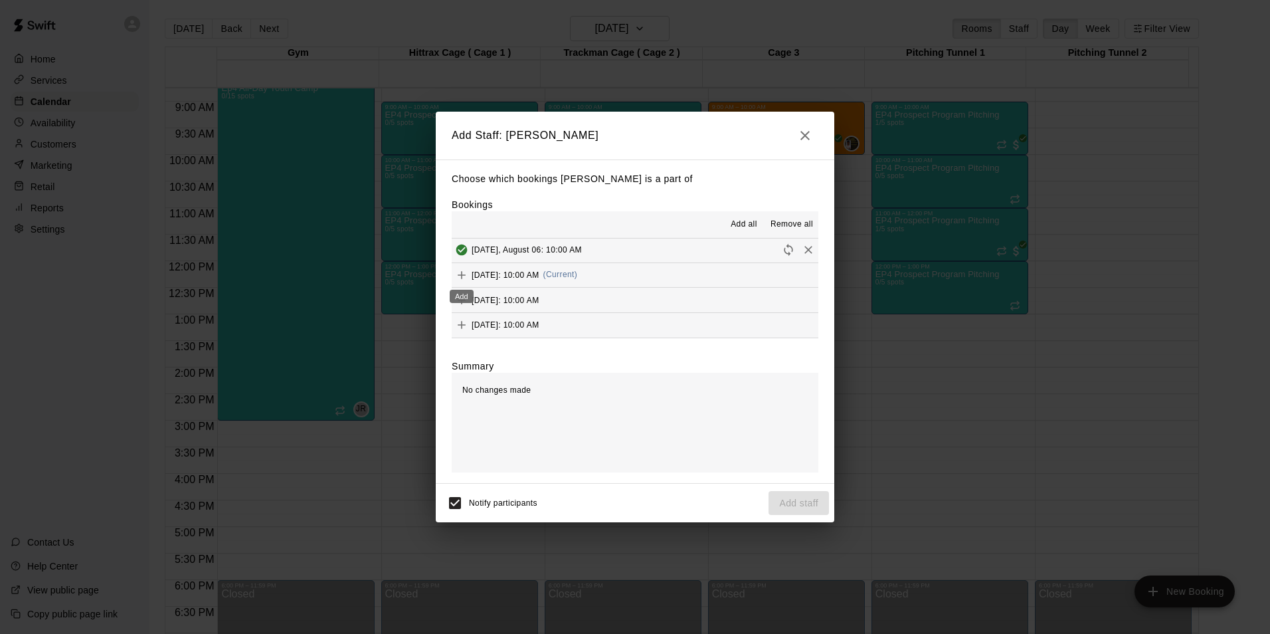
click at [454, 274] on button "Add" at bounding box center [462, 275] width 20 height 20
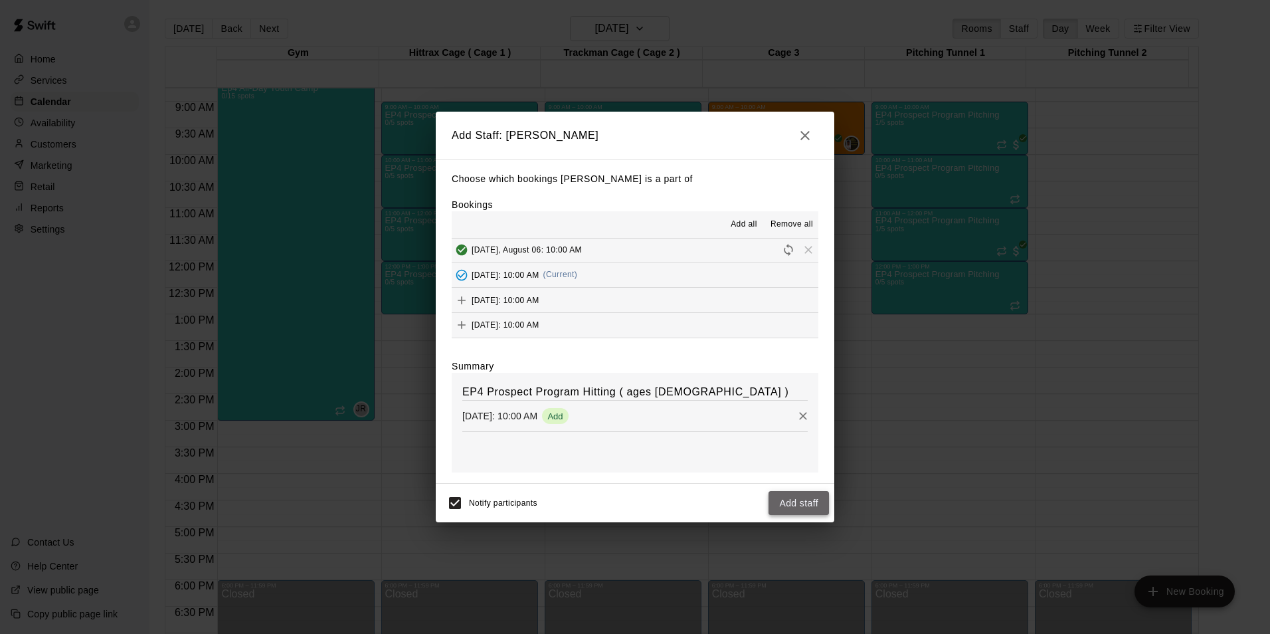
click at [794, 502] on button "Add staff" at bounding box center [798, 503] width 60 height 25
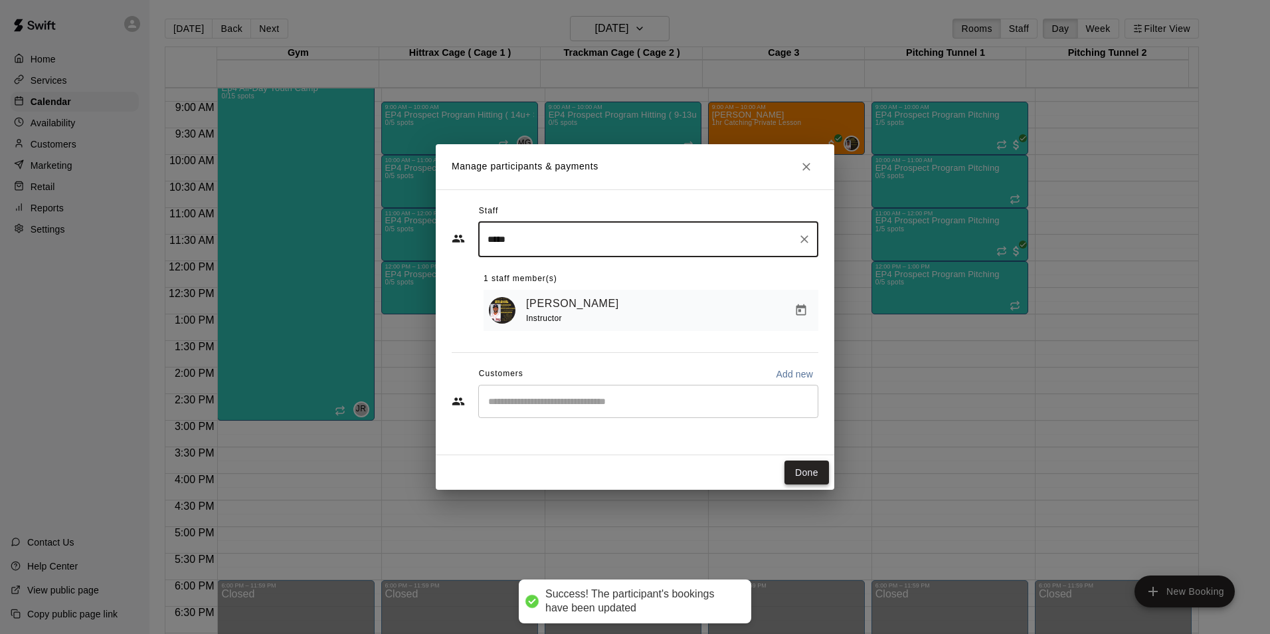
click at [812, 475] on button "Done" at bounding box center [806, 472] width 45 height 25
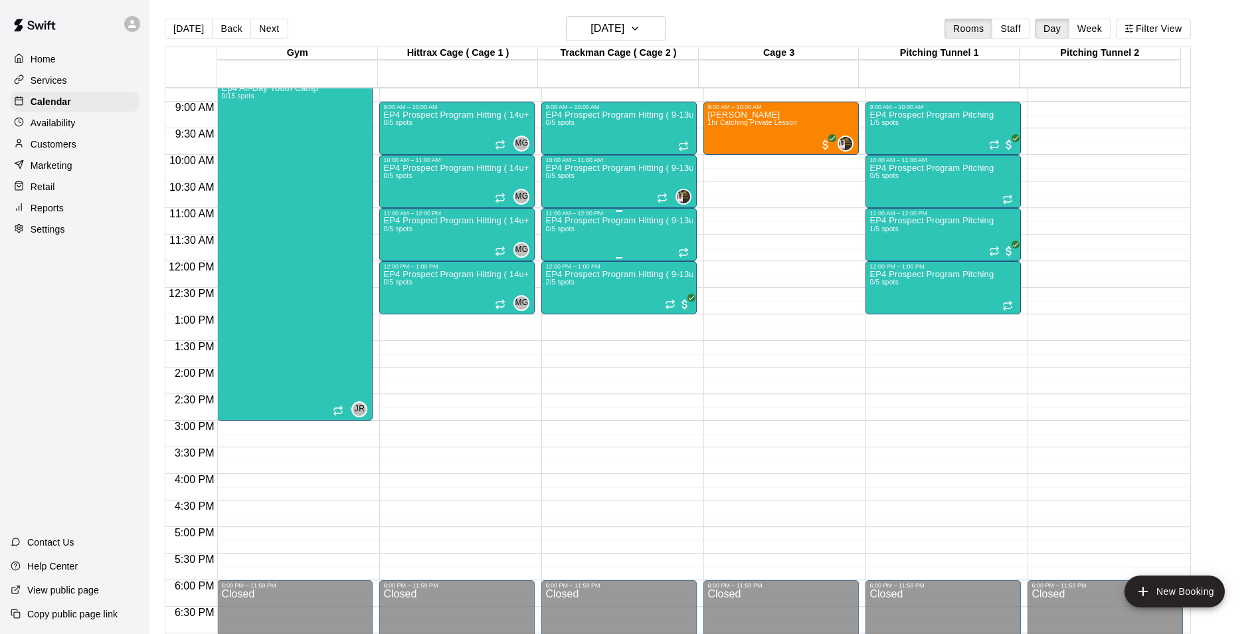
click at [625, 232] on div "EP4 Prospect Program Hitting ( 9-13u Slot ) 0/5 spots" at bounding box center [618, 534] width 147 height 634
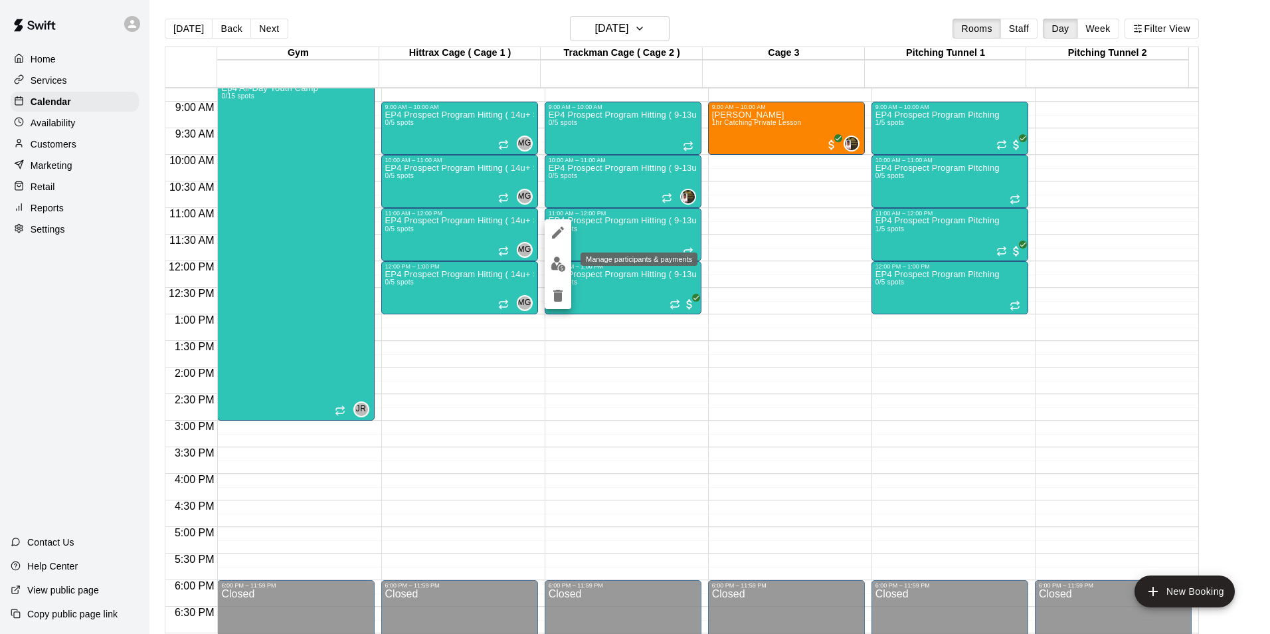
click at [559, 263] on img "edit" at bounding box center [558, 263] width 15 height 15
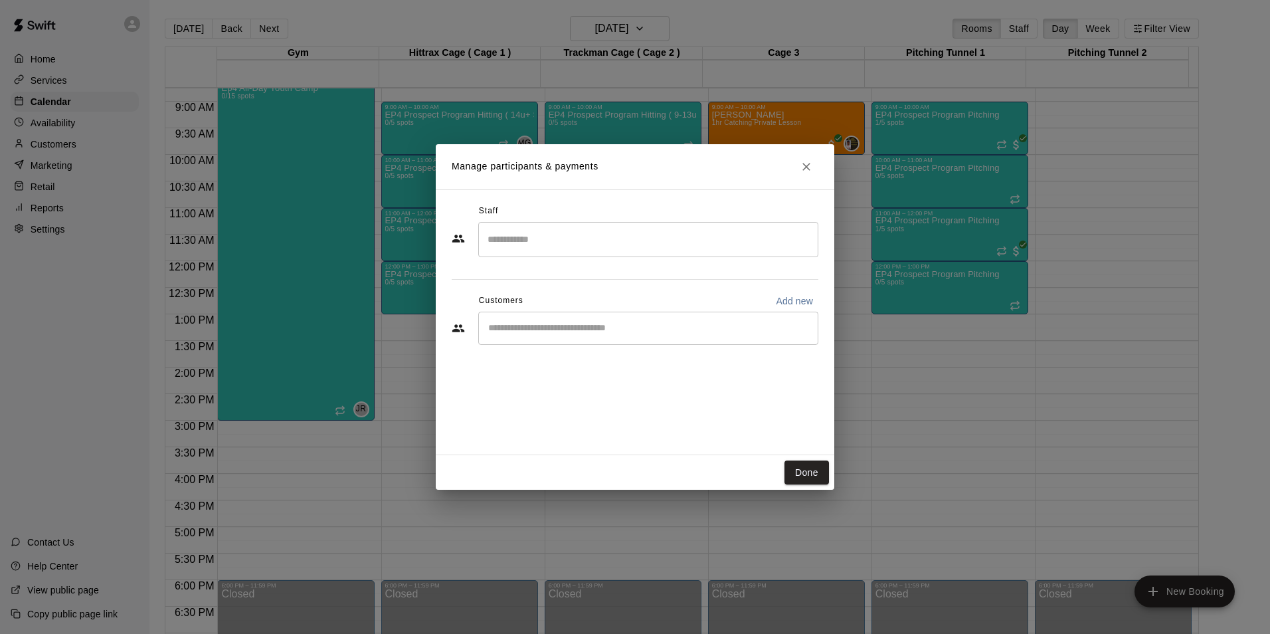
click at [535, 243] on input "Search staff" at bounding box center [648, 239] width 328 height 23
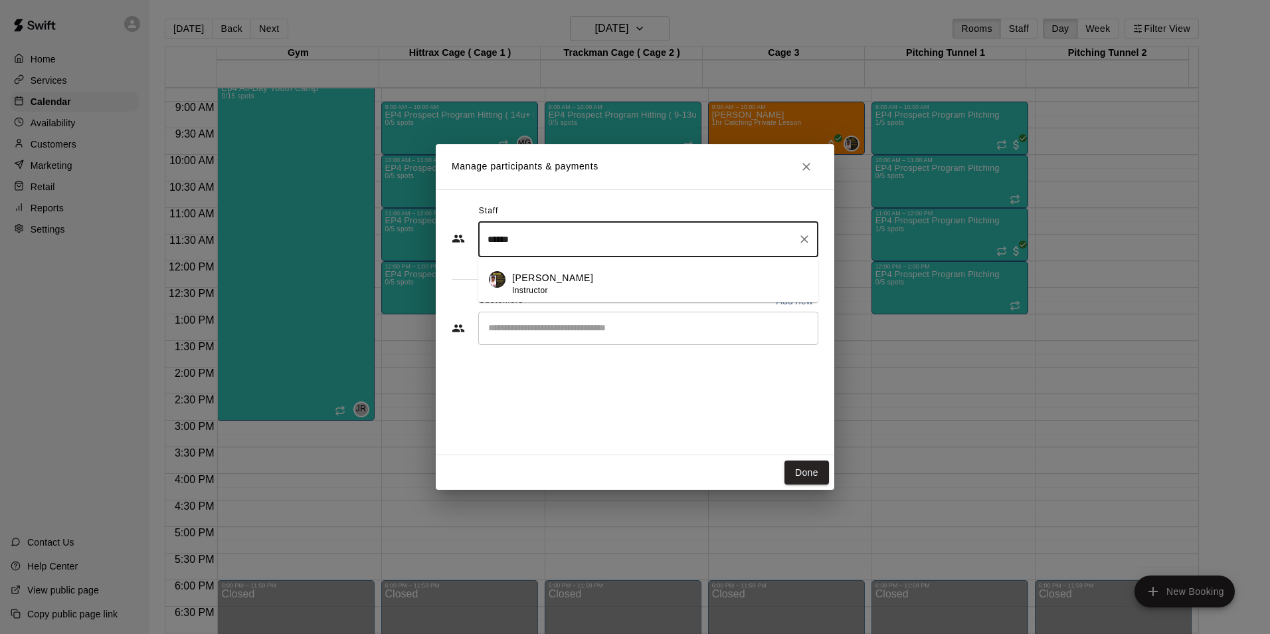
click at [535, 278] on p "[PERSON_NAME]" at bounding box center [552, 278] width 81 height 14
type input "******"
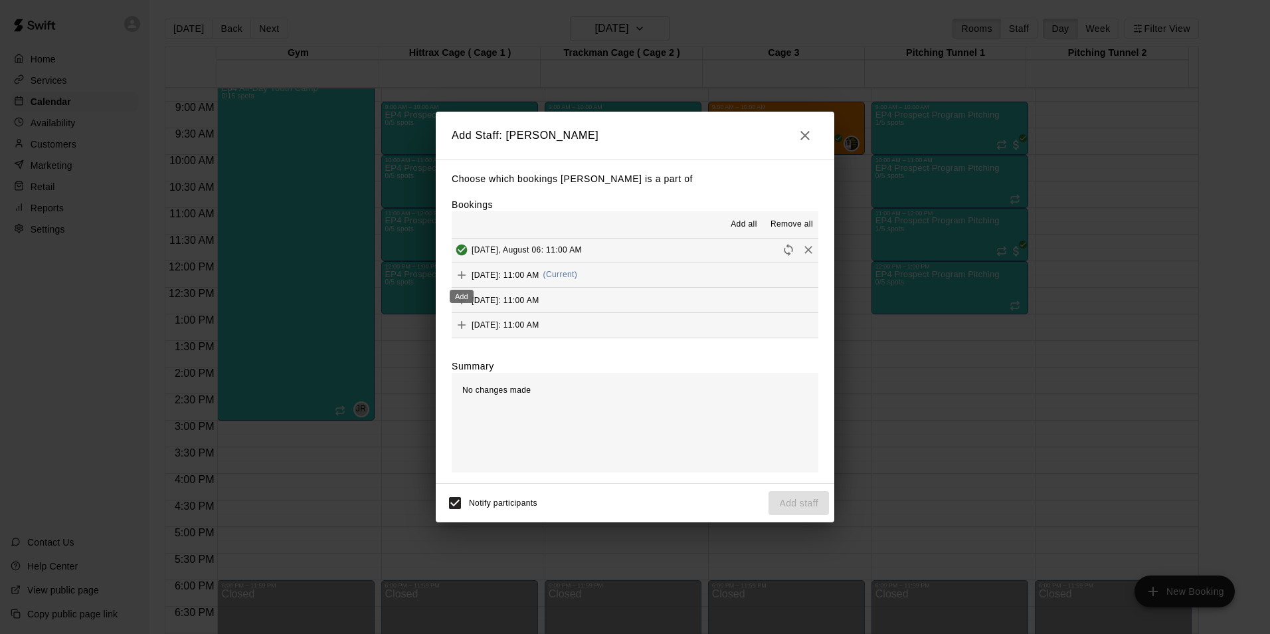
click at [464, 275] on icon "Add" at bounding box center [461, 274] width 13 height 13
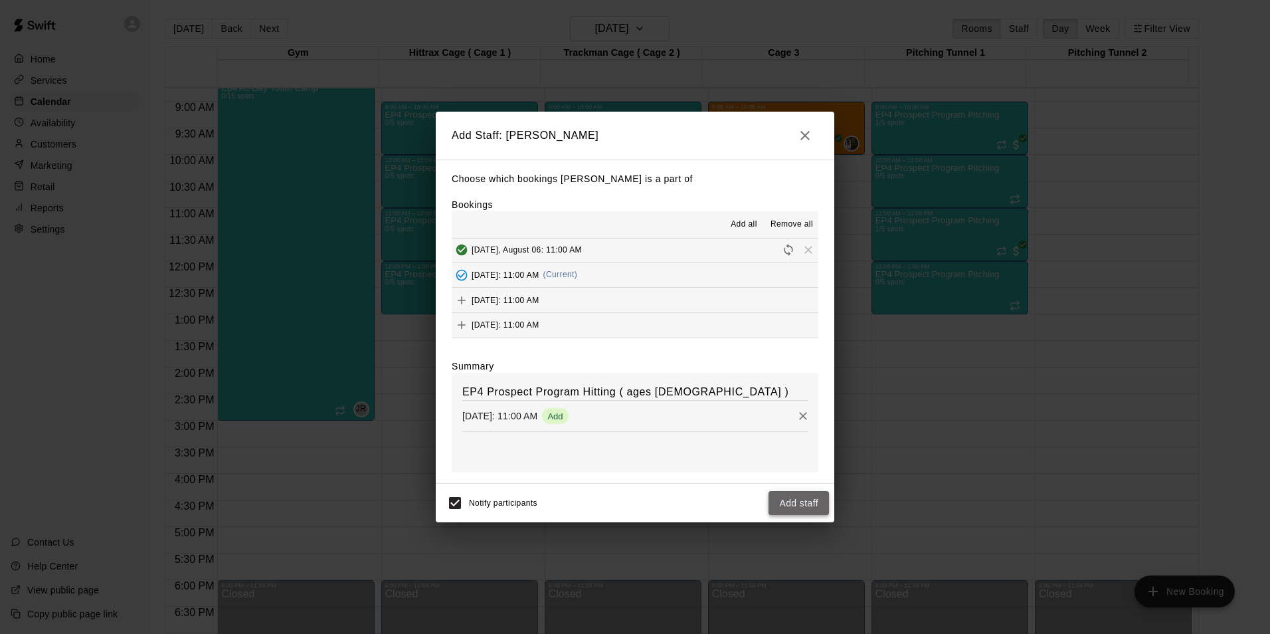
click at [791, 497] on button "Add staff" at bounding box center [798, 503] width 60 height 25
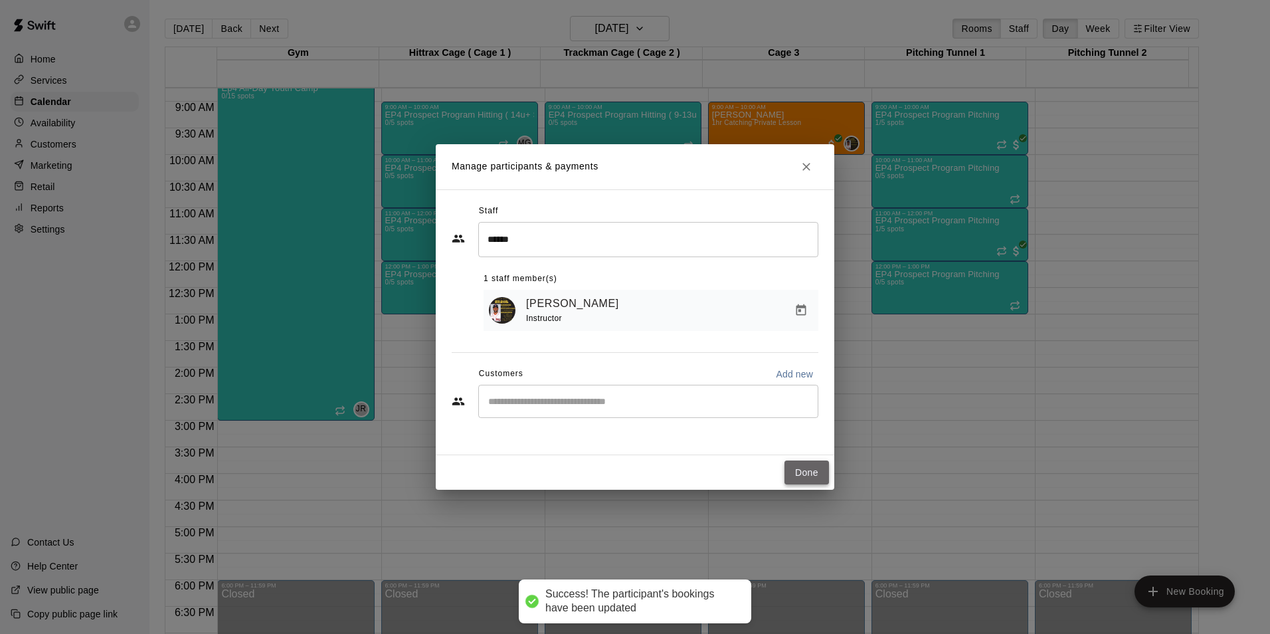
click at [802, 469] on button "Done" at bounding box center [806, 472] width 45 height 25
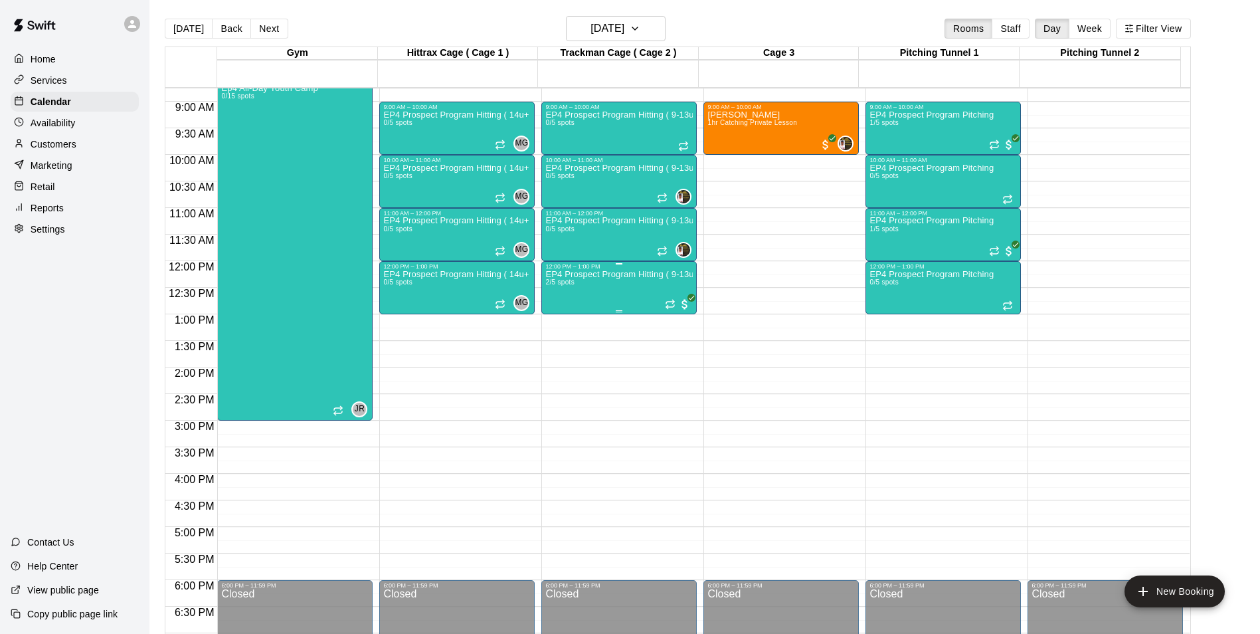
click at [614, 295] on div "EP4 Prospect Program Hitting ( 9-13u Slot ) 2/5 spots" at bounding box center [618, 587] width 147 height 634
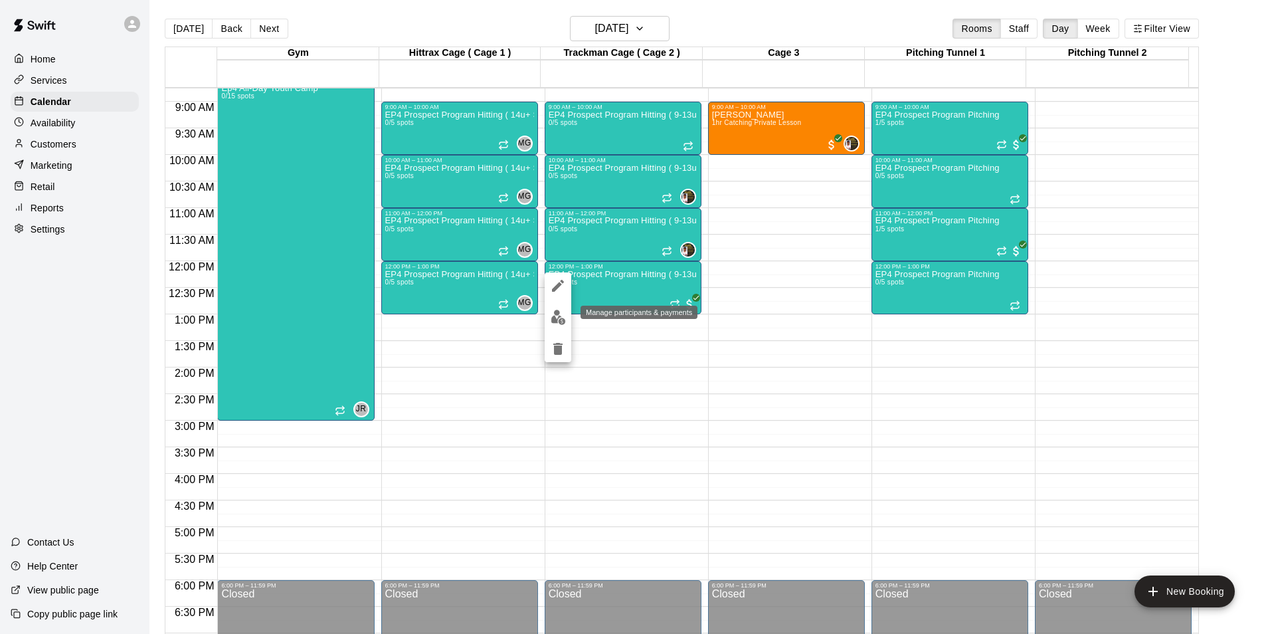
click at [562, 319] on img "edit" at bounding box center [558, 317] width 15 height 15
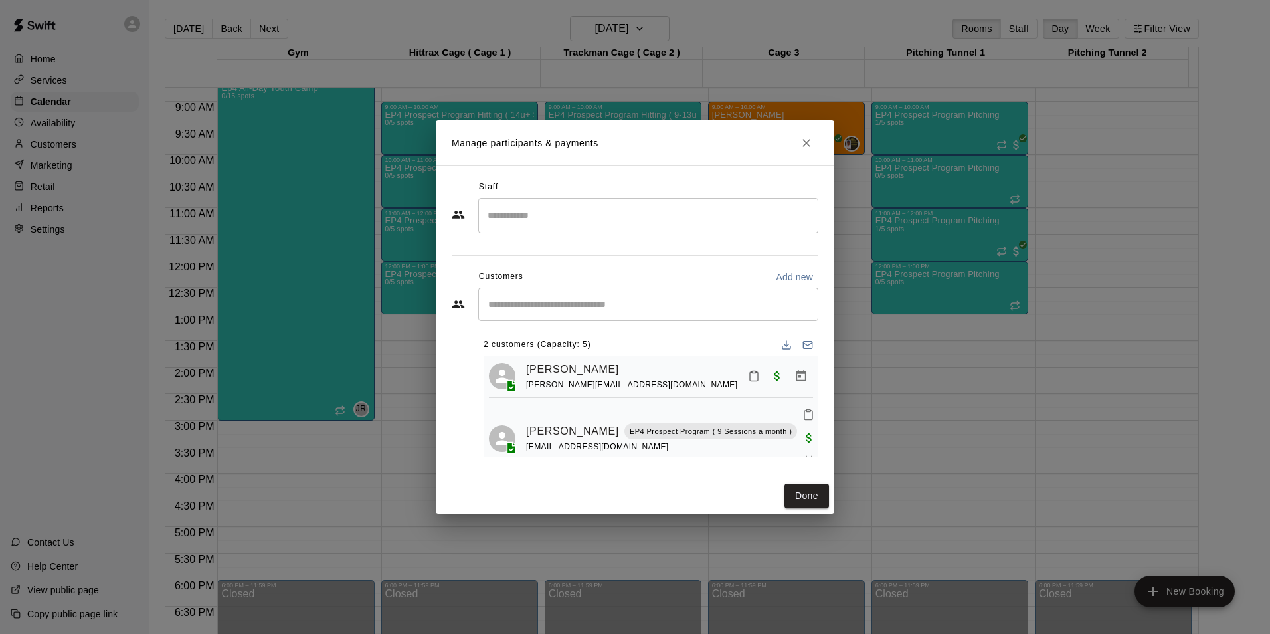
click at [514, 219] on input "Search staff" at bounding box center [648, 215] width 328 height 23
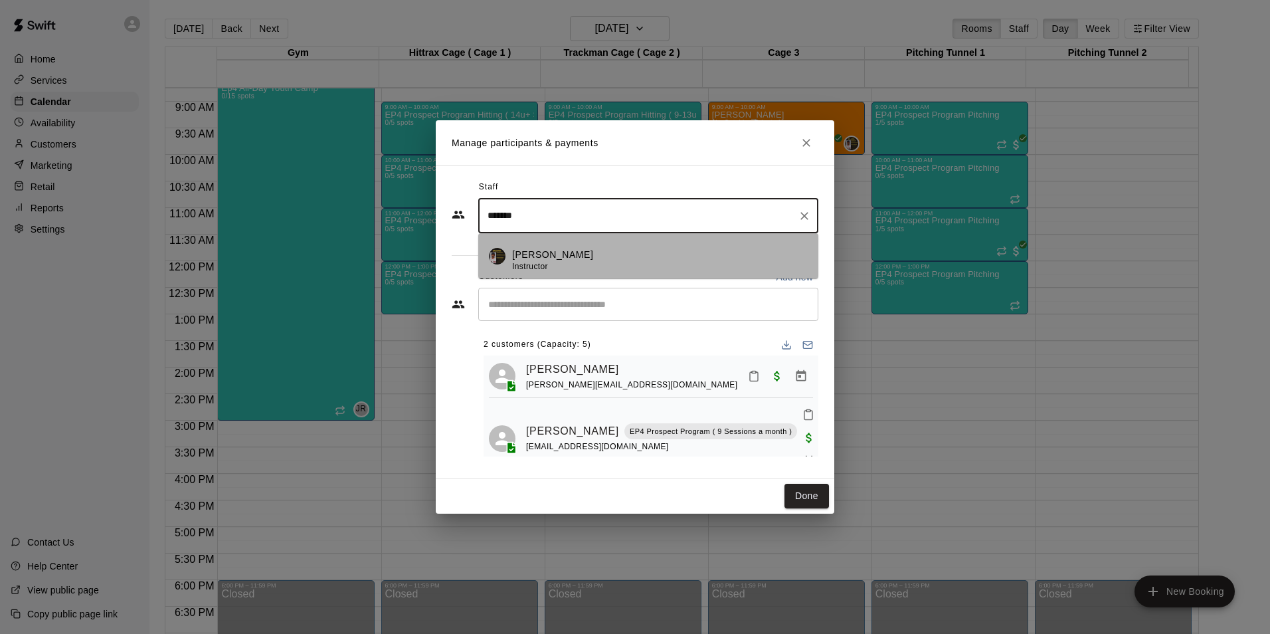
click at [551, 252] on p "[PERSON_NAME]" at bounding box center [552, 255] width 81 height 14
type input "*******"
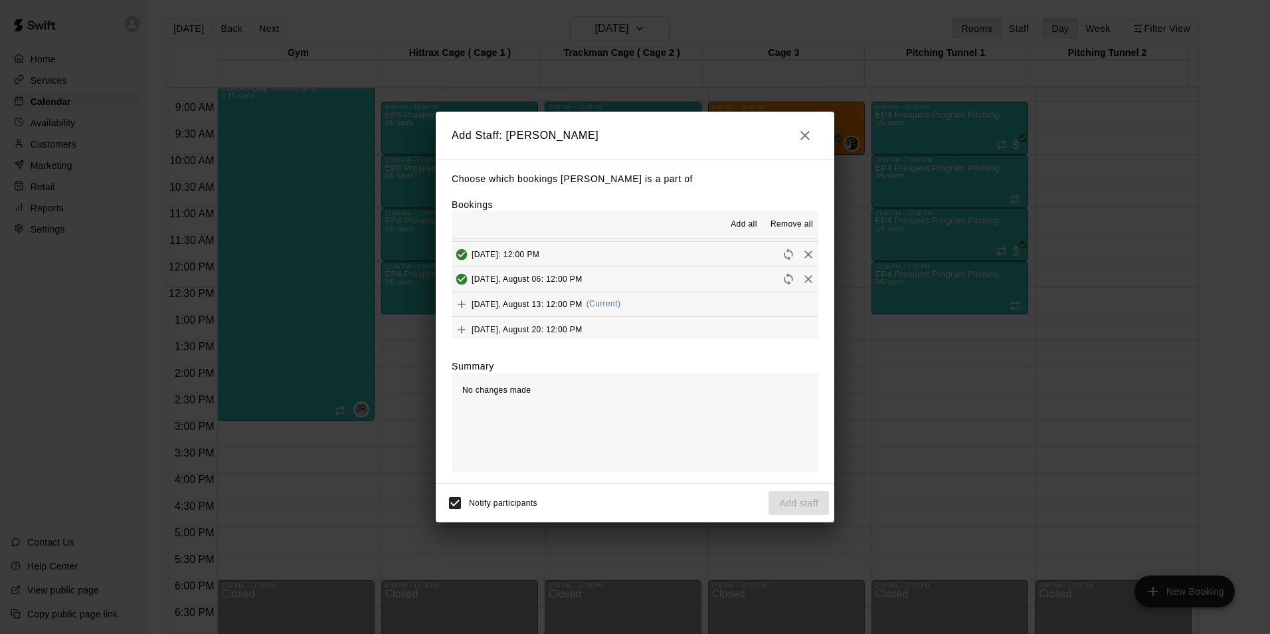
scroll to position [100, 0]
click at [460, 299] on icon "Add" at bounding box center [461, 300] width 13 height 13
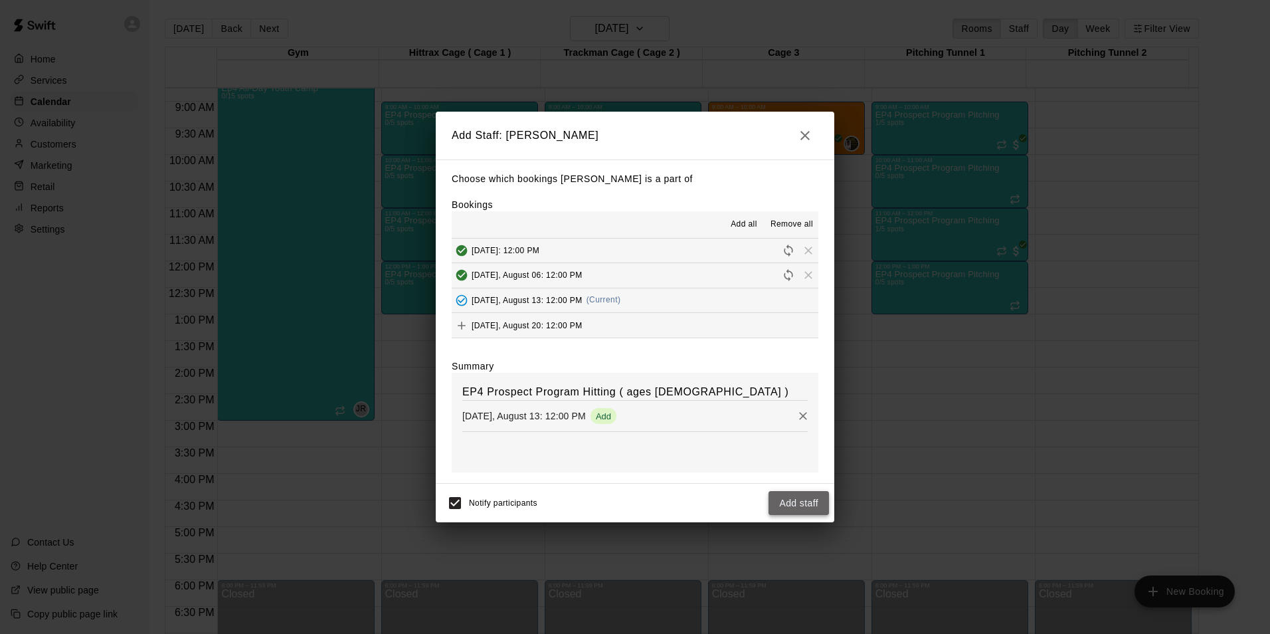
click at [804, 499] on button "Add staff" at bounding box center [798, 503] width 60 height 25
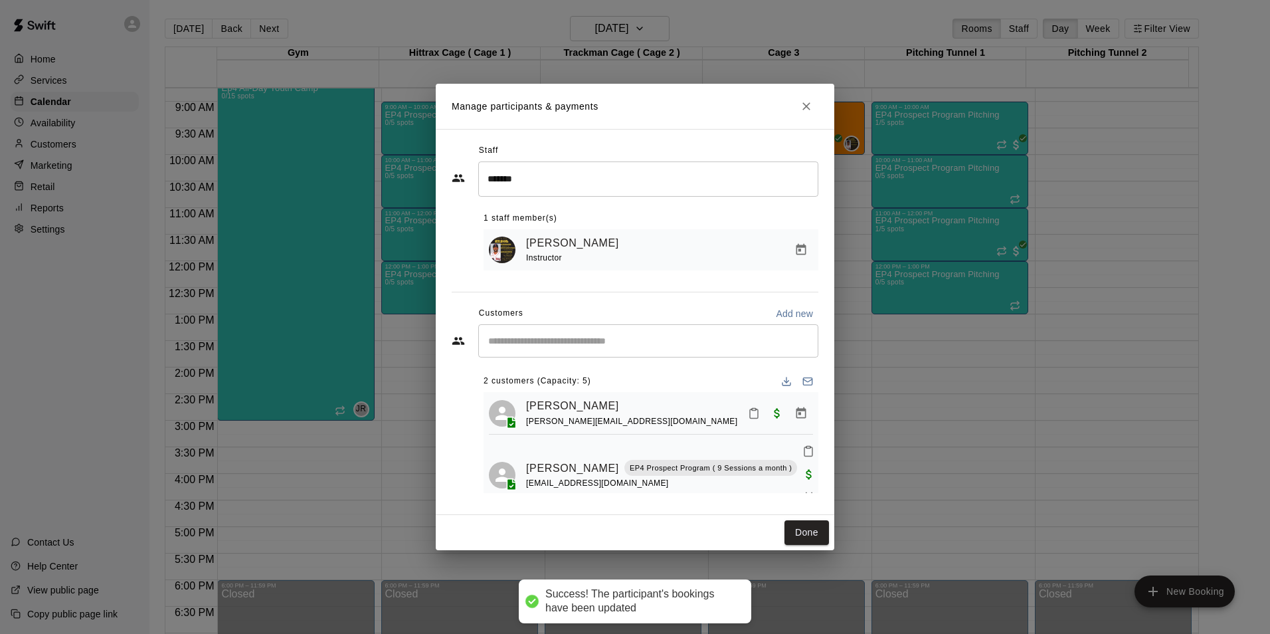
scroll to position [10, 0]
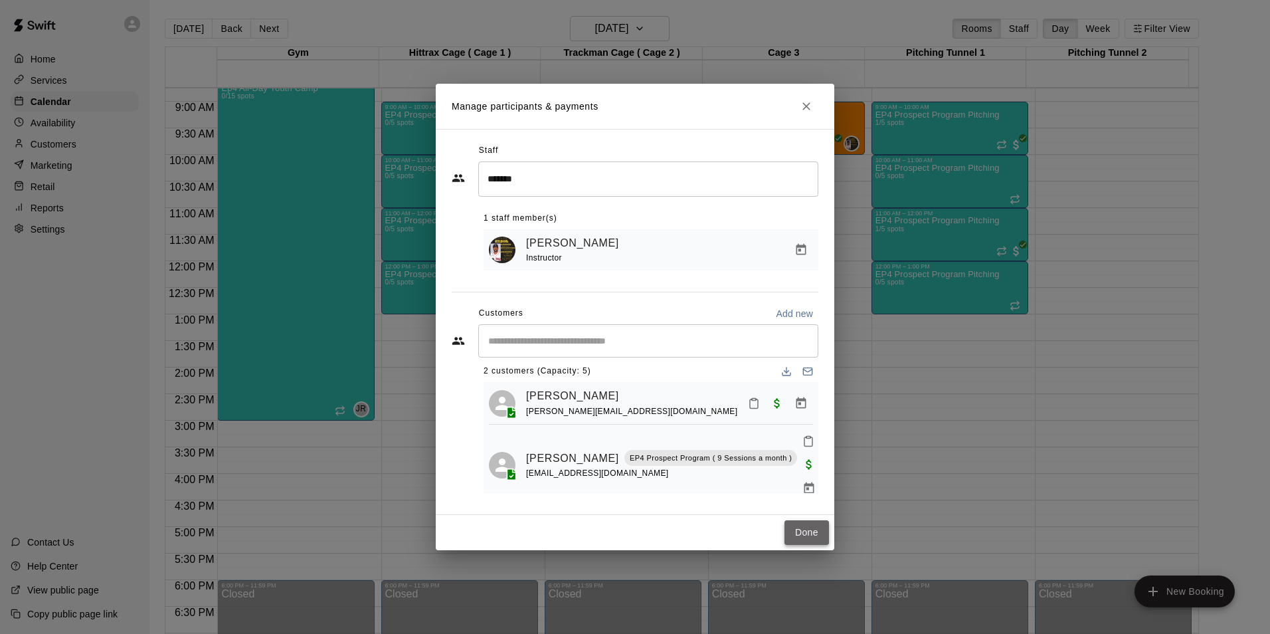
click at [806, 532] on button "Done" at bounding box center [806, 532] width 45 height 25
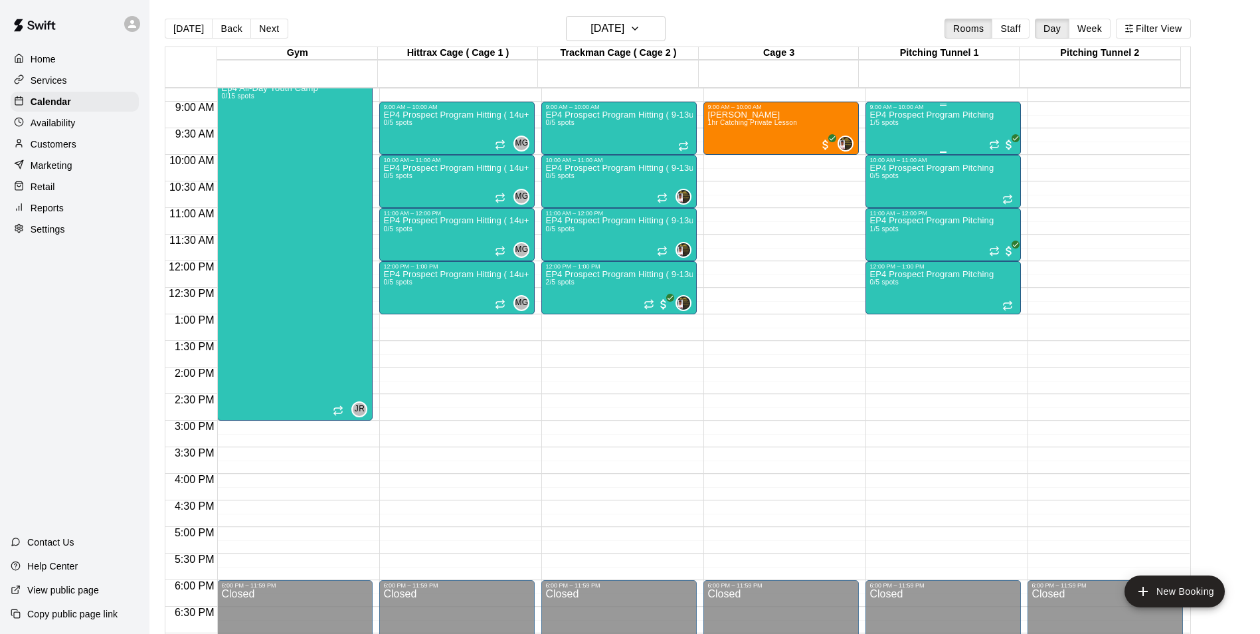
click at [957, 130] on div "EP4 Prospect Program Pitching 1/5 spots" at bounding box center [931, 427] width 124 height 634
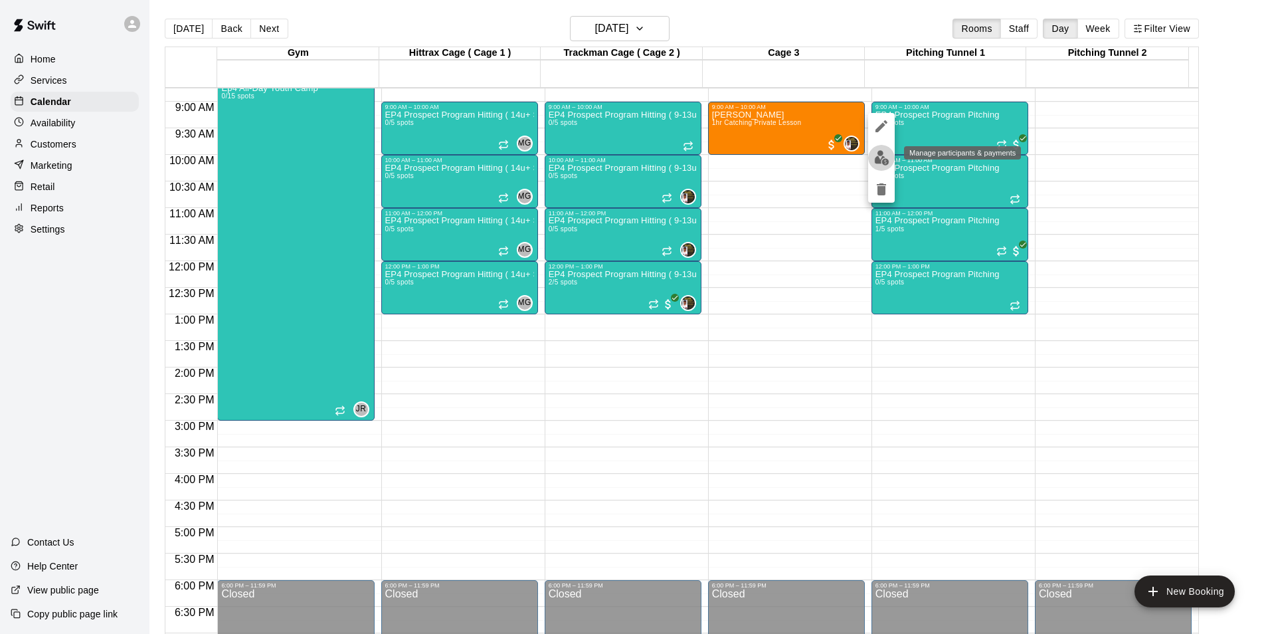
click at [872, 159] on button "edit" at bounding box center [881, 158] width 27 height 26
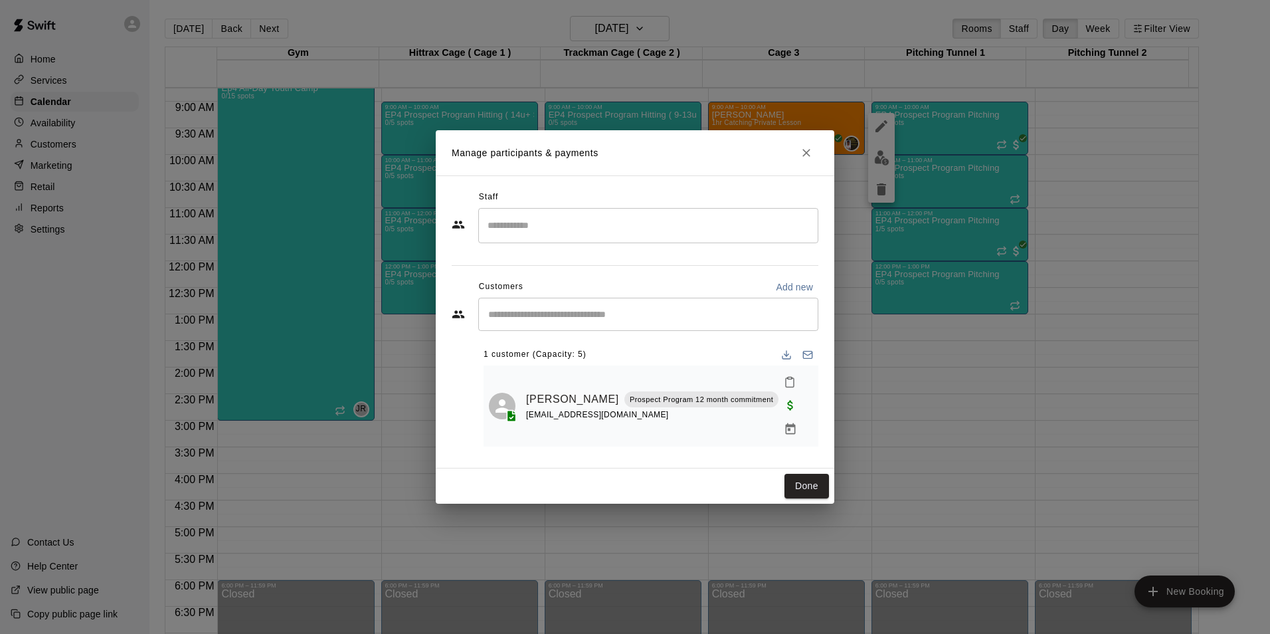
click at [511, 236] on input "Search staff" at bounding box center [648, 225] width 328 height 23
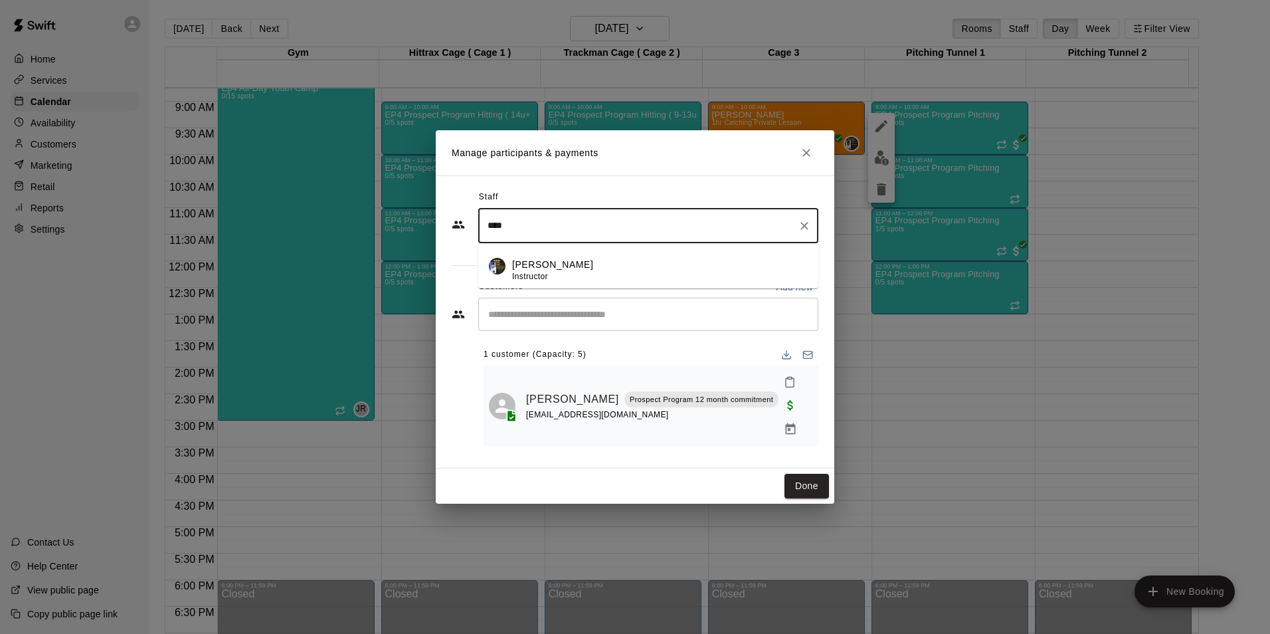
click at [541, 281] on div "[PERSON_NAME] Instructor" at bounding box center [552, 271] width 81 height 26
type input "****"
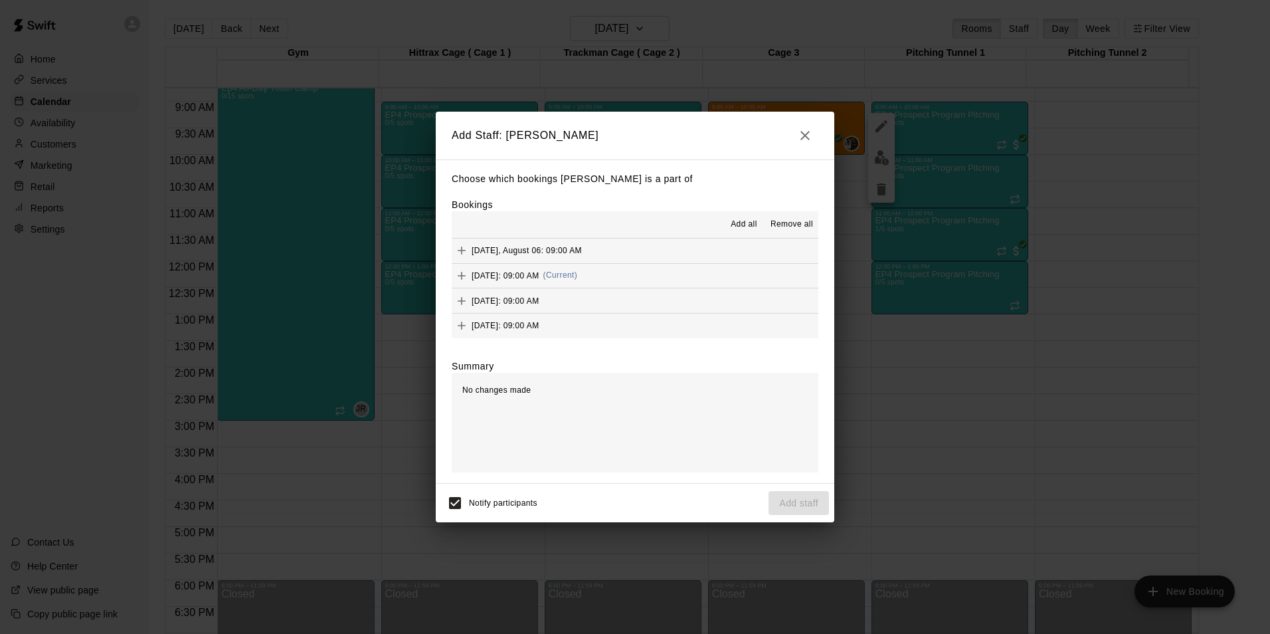
scroll to position [126, 0]
click at [462, 277] on icon "Add" at bounding box center [461, 274] width 13 height 13
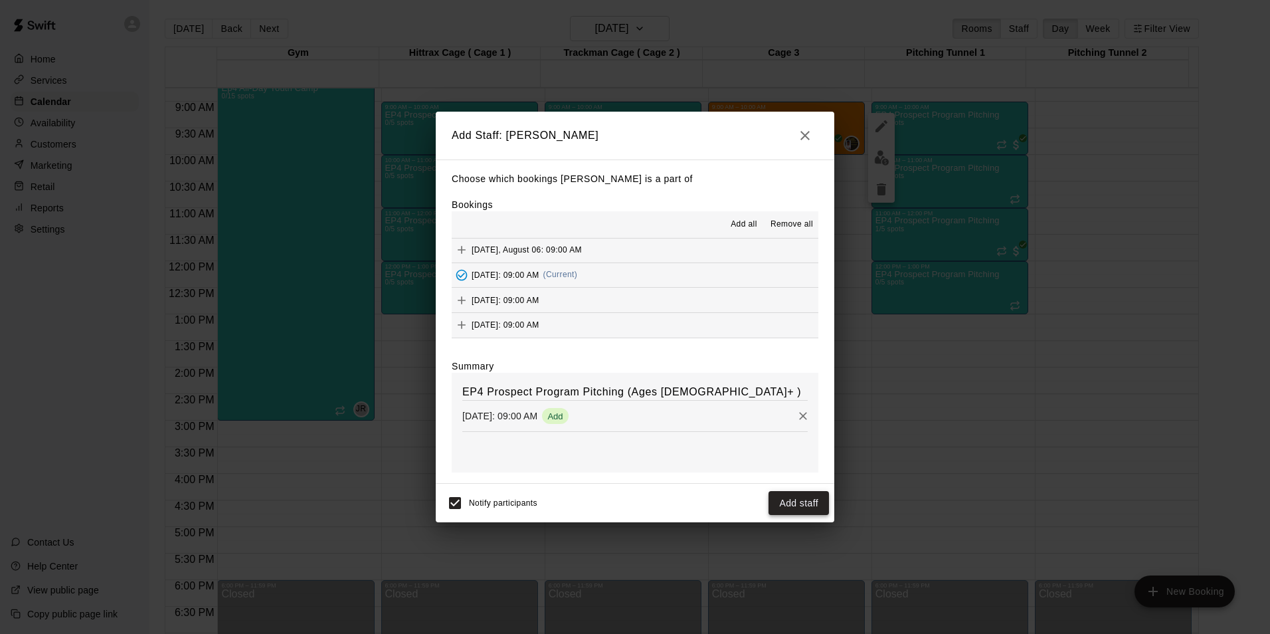
click at [795, 505] on button "Add staff" at bounding box center [798, 503] width 60 height 25
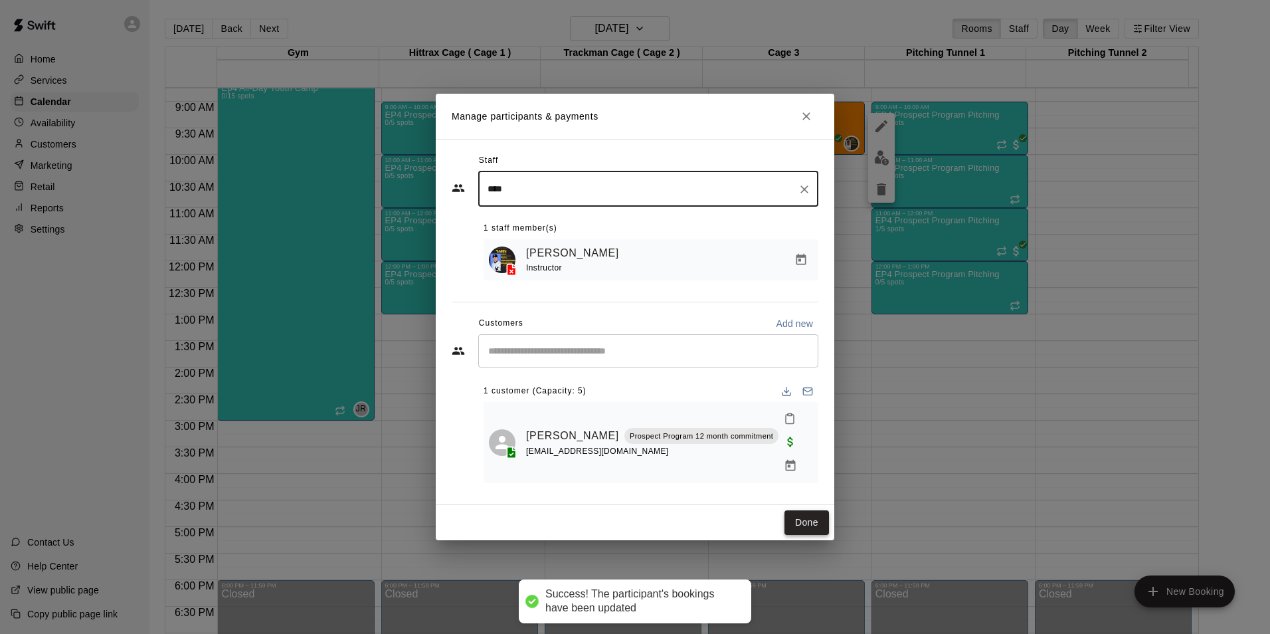
click at [806, 516] on button "Done" at bounding box center [806, 522] width 45 height 25
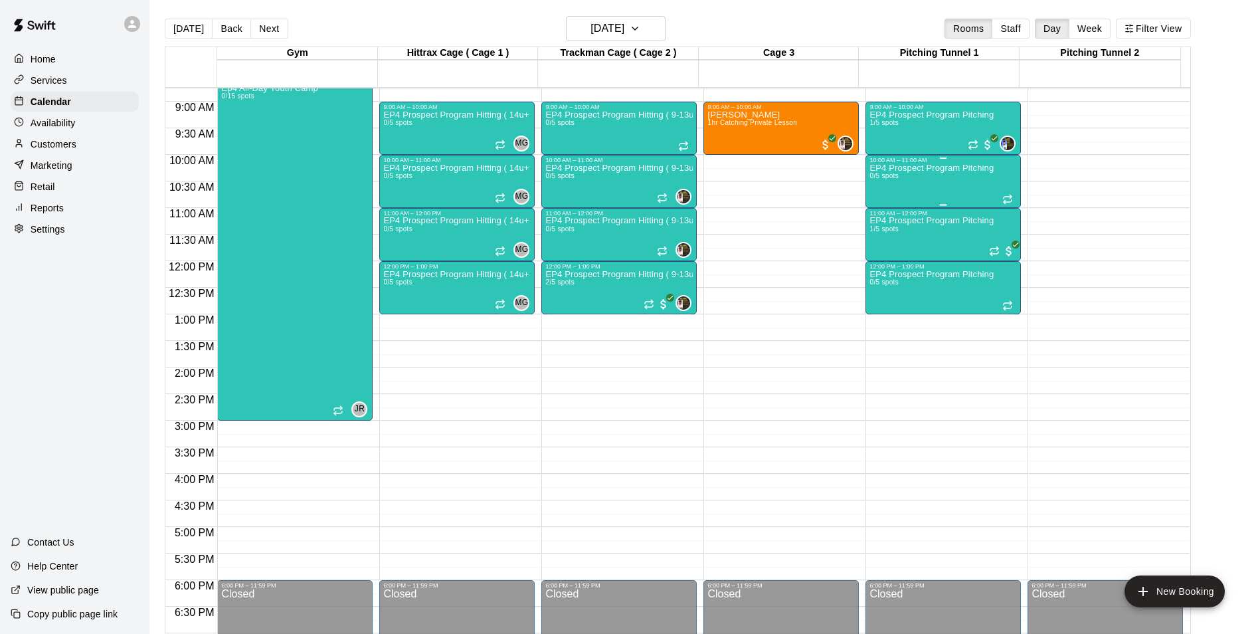
click at [980, 168] on p "EP4 Prospect Program Pitching" at bounding box center [931, 168] width 124 height 0
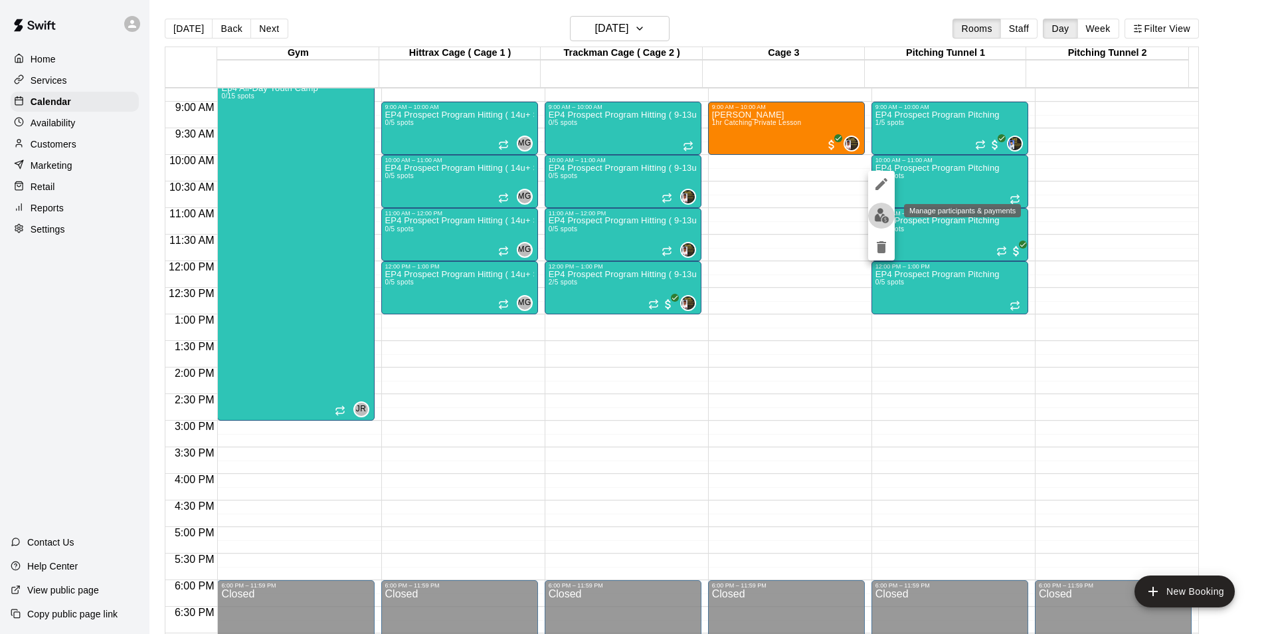
click at [883, 210] on img "edit" at bounding box center [881, 215] width 15 height 15
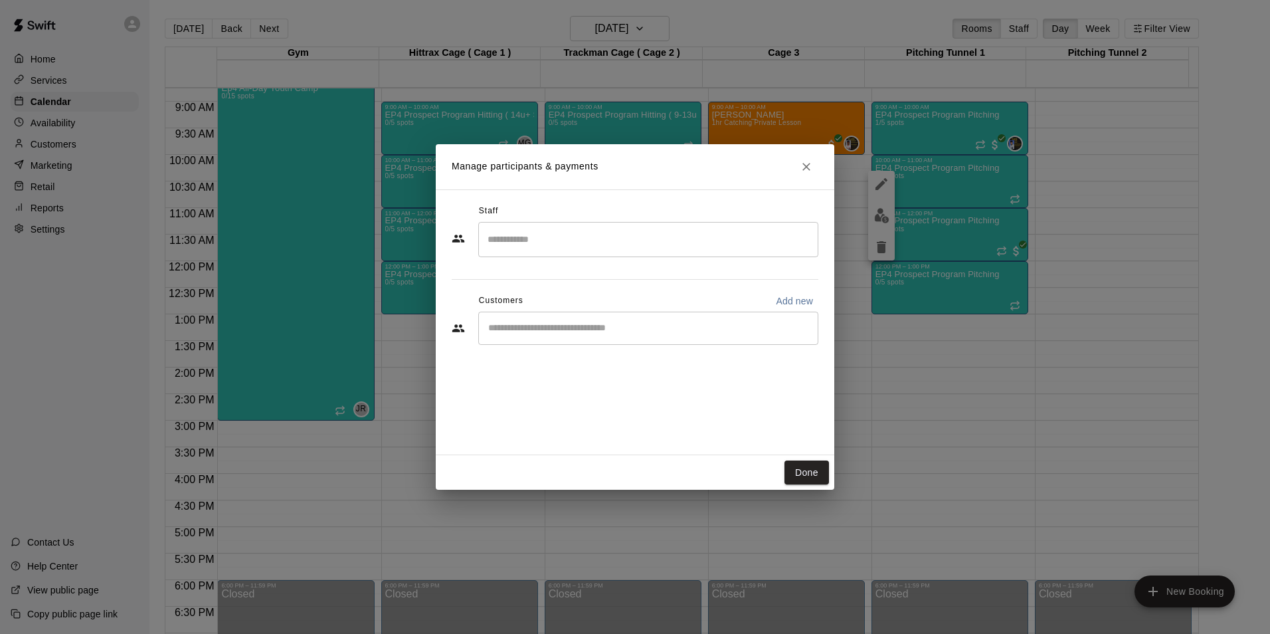
click at [549, 237] on input "Search staff" at bounding box center [648, 239] width 328 height 23
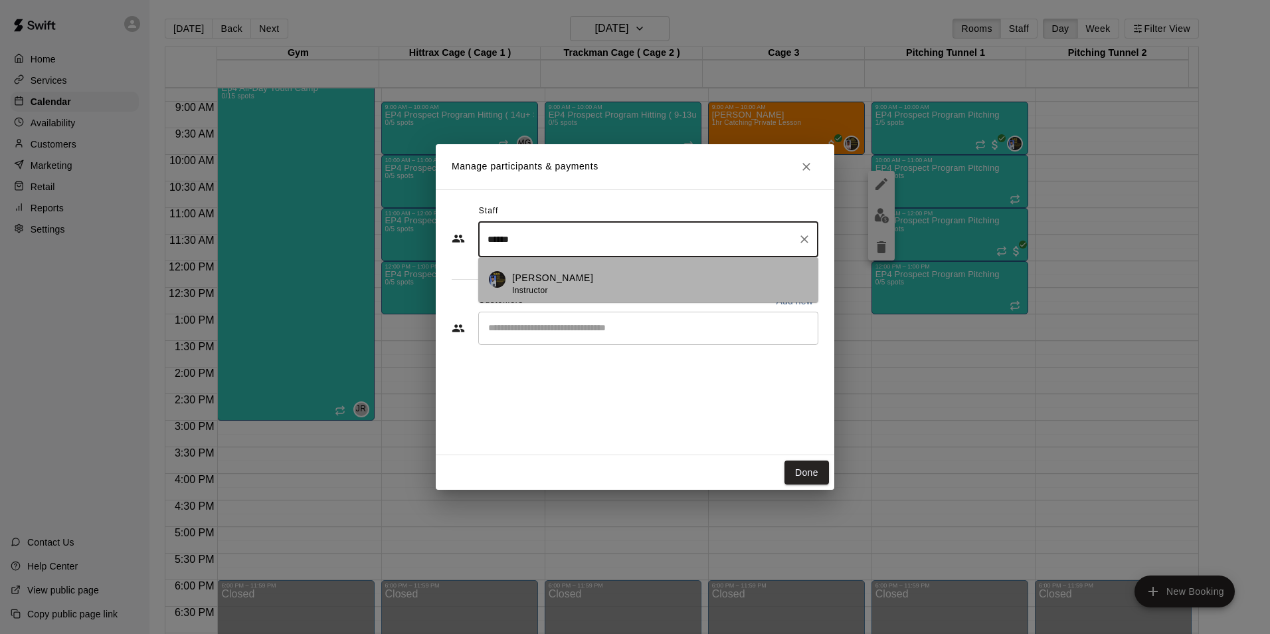
click at [545, 279] on p "[PERSON_NAME]" at bounding box center [552, 278] width 81 height 14
type input "******"
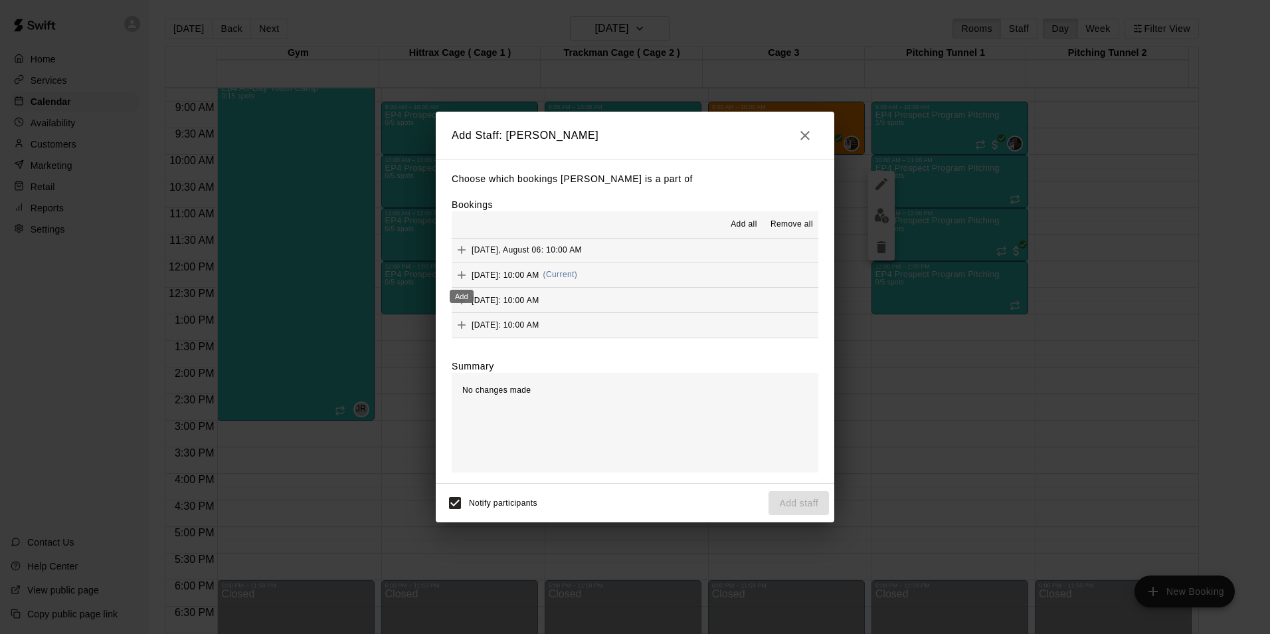
click at [460, 273] on icon "Add" at bounding box center [461, 274] width 13 height 13
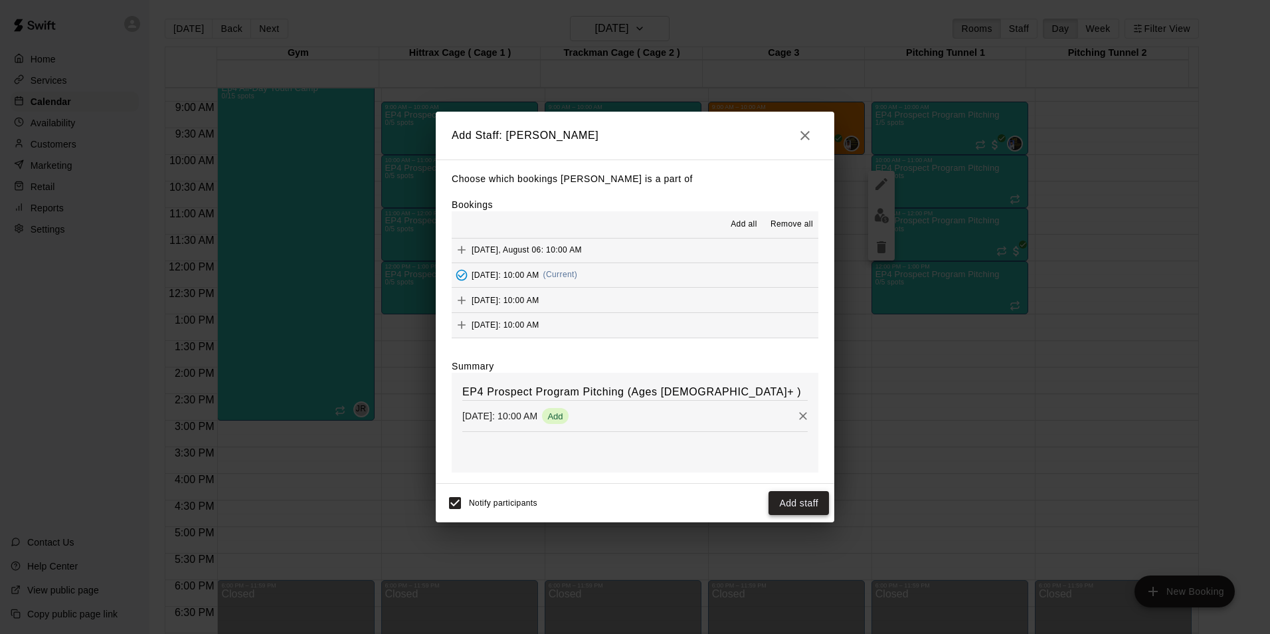
click at [799, 505] on button "Add staff" at bounding box center [798, 503] width 60 height 25
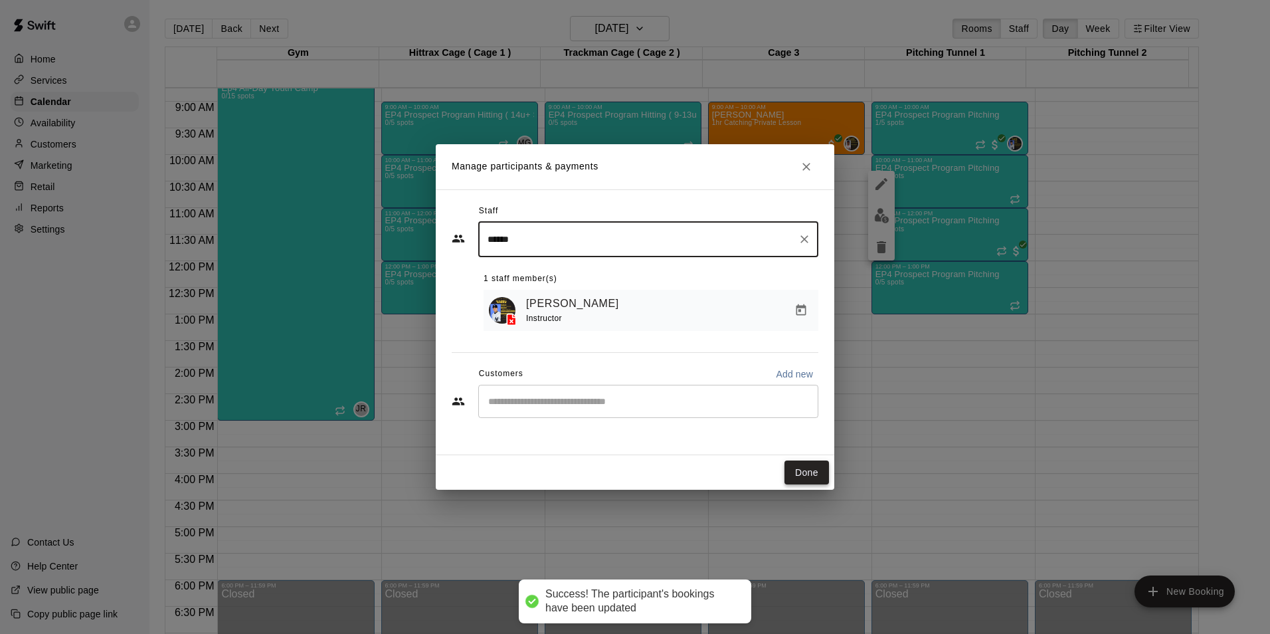
click at [801, 471] on button "Done" at bounding box center [806, 472] width 45 height 25
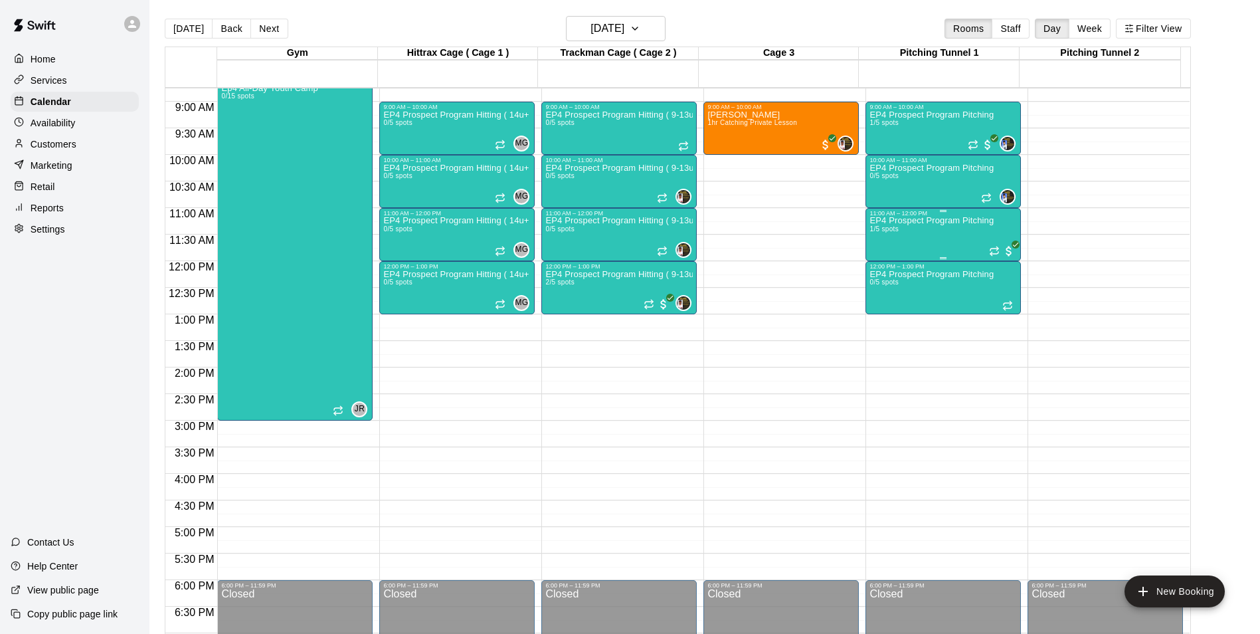
click at [978, 240] on div "EP4 Prospect Program Pitching 1/5 spots" at bounding box center [931, 534] width 124 height 634
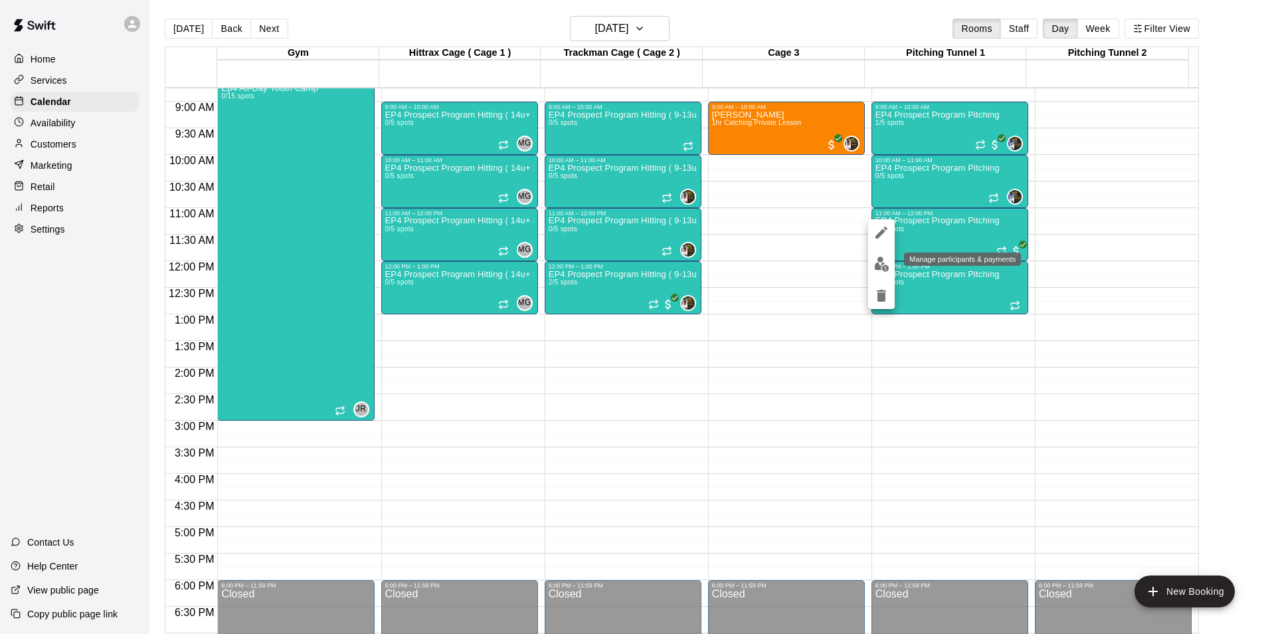
click at [883, 262] on img "edit" at bounding box center [881, 263] width 15 height 15
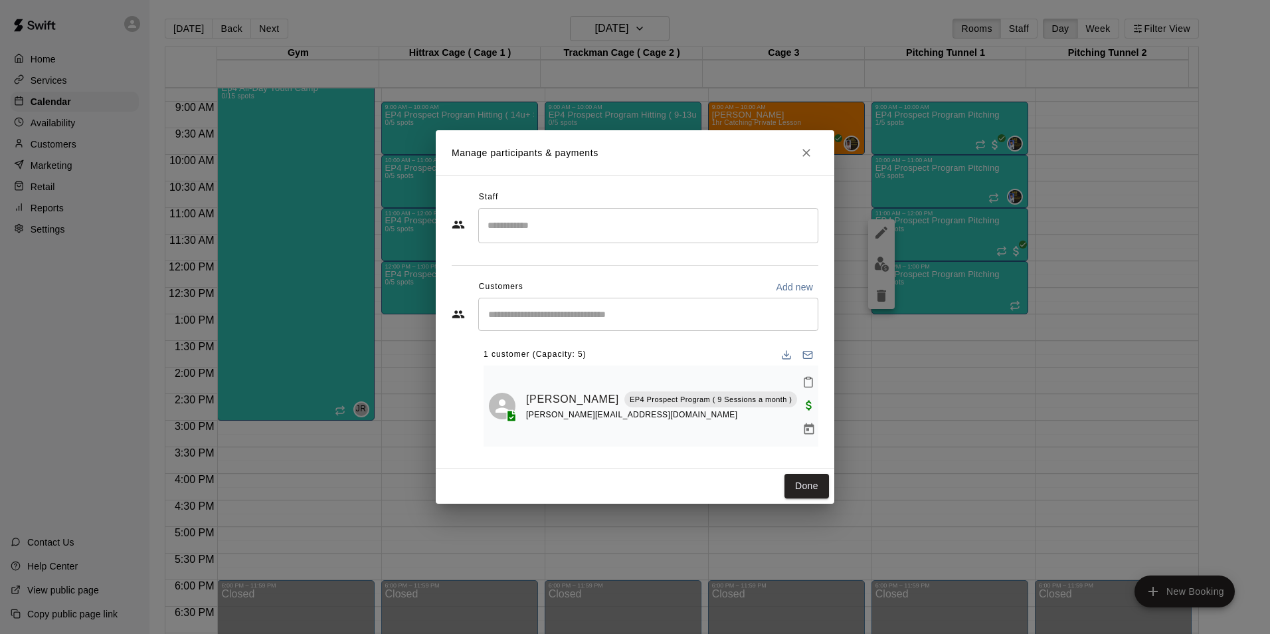
click at [521, 234] on input "Search staff" at bounding box center [648, 225] width 328 height 23
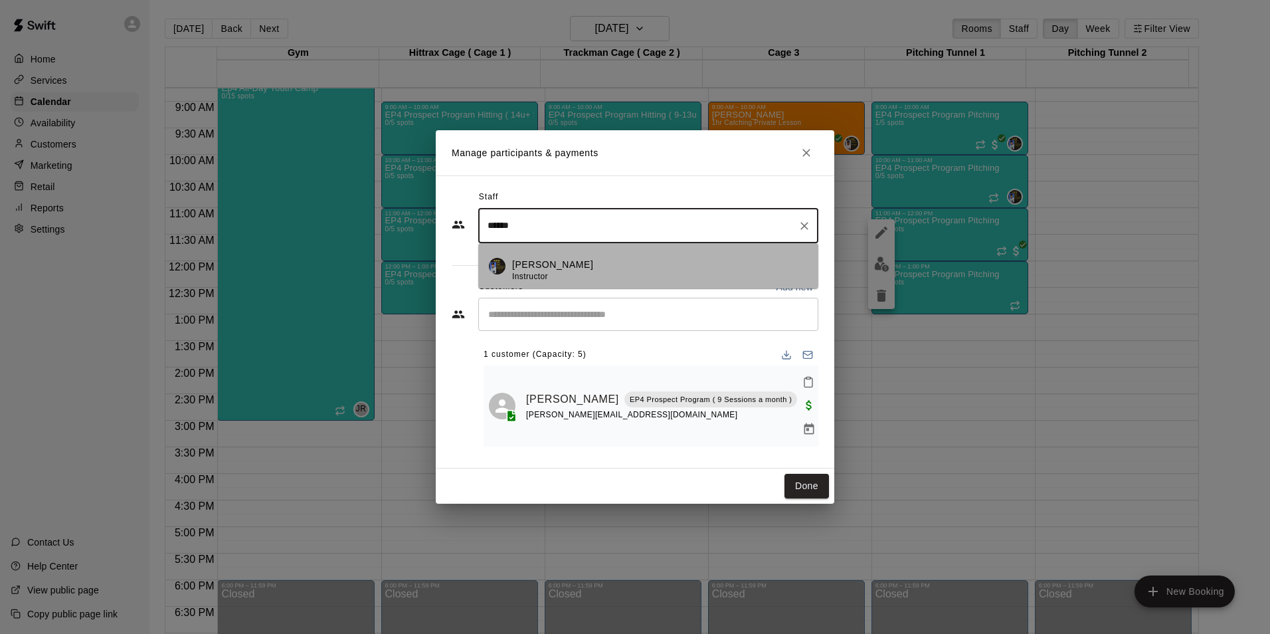
click at [525, 280] on div "[PERSON_NAME] Instructor" at bounding box center [552, 271] width 81 height 26
type input "******"
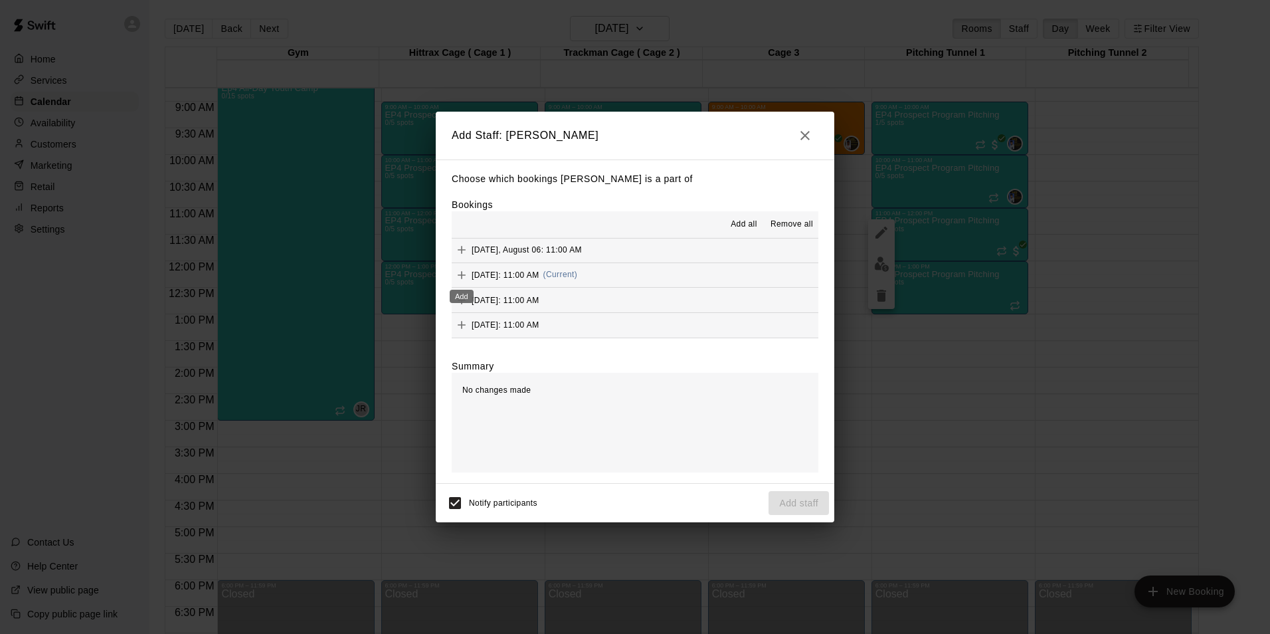
click at [464, 274] on icon "Add" at bounding box center [461, 274] width 13 height 13
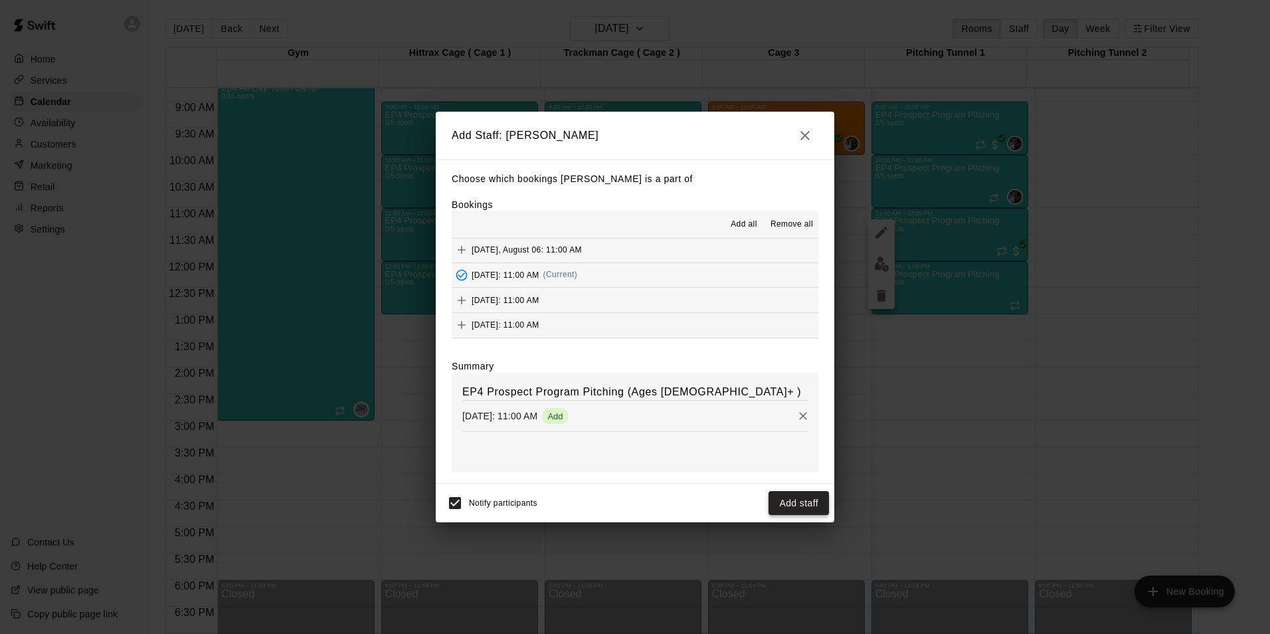
click at [802, 506] on button "Add staff" at bounding box center [798, 503] width 60 height 25
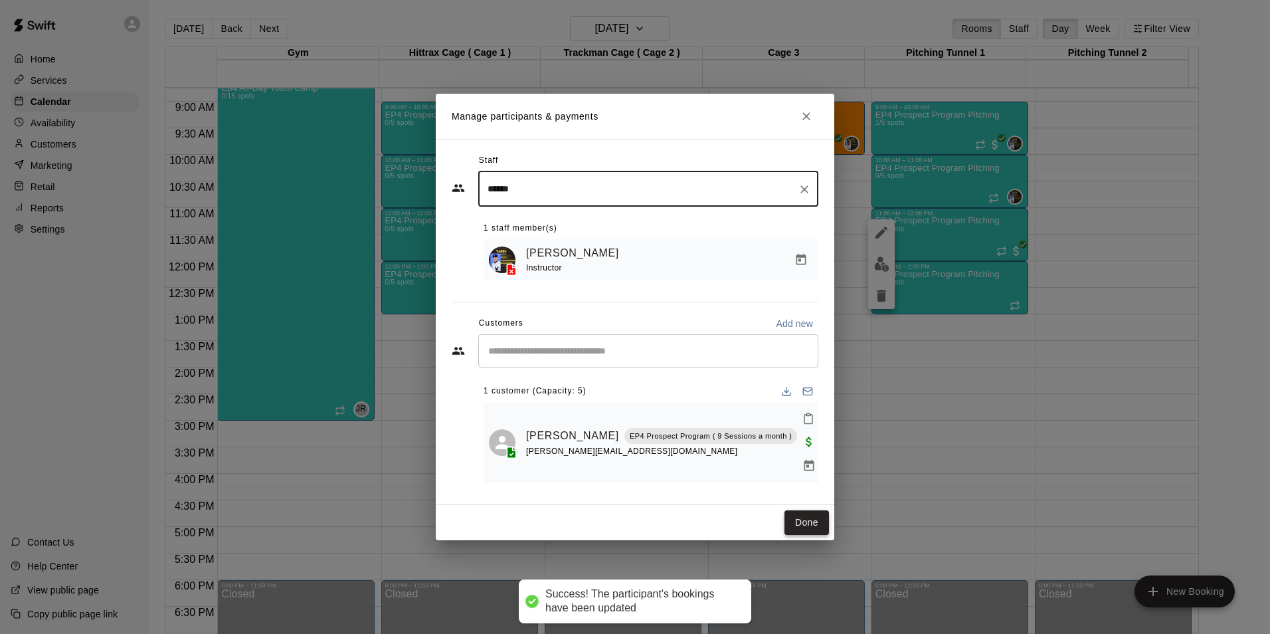
click at [809, 513] on button "Done" at bounding box center [806, 522] width 45 height 25
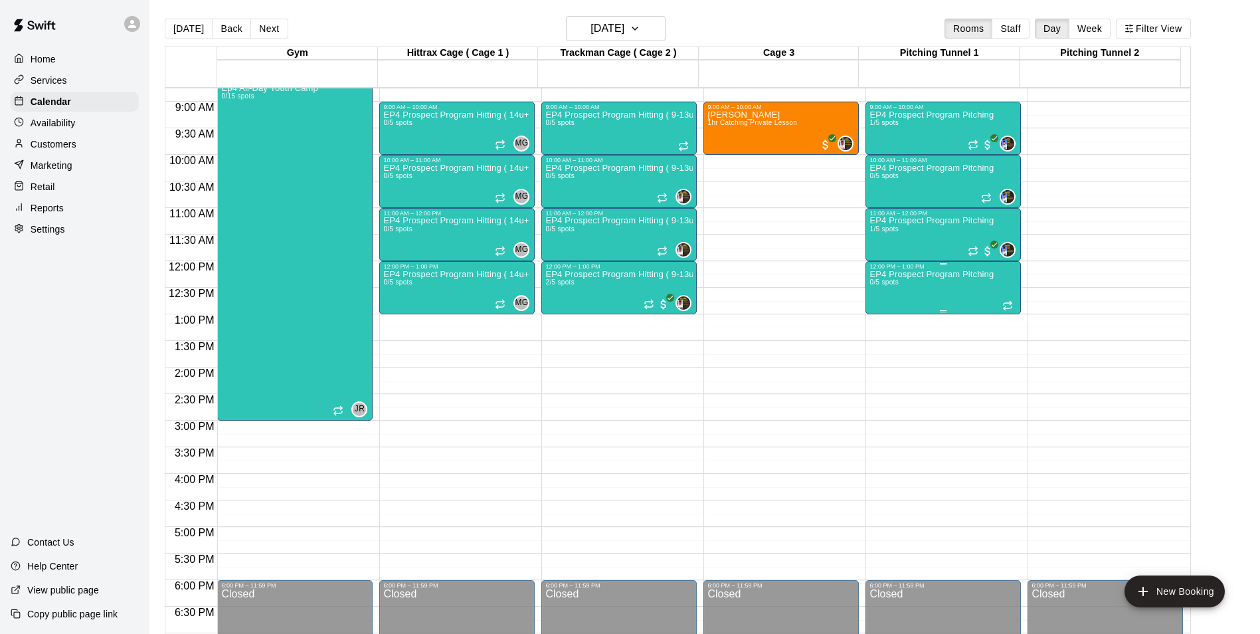
click at [953, 282] on div "EP4 Prospect Program Pitching 0/5 spots" at bounding box center [931, 587] width 124 height 634
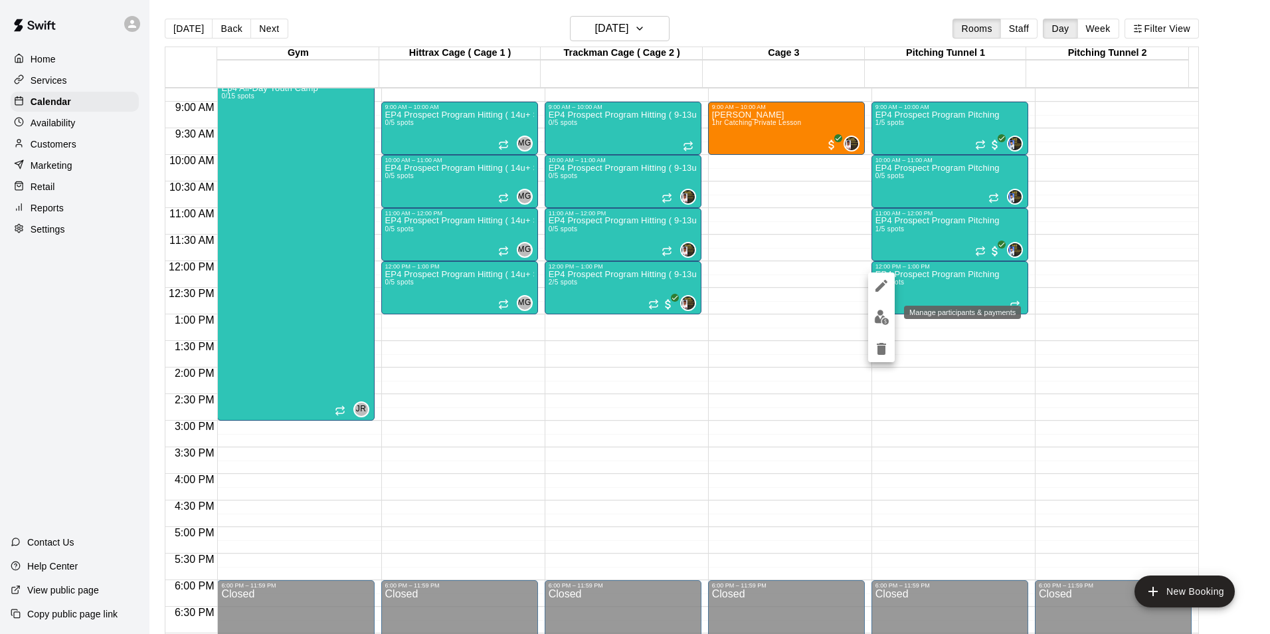
click at [885, 318] on img "edit" at bounding box center [881, 317] width 15 height 15
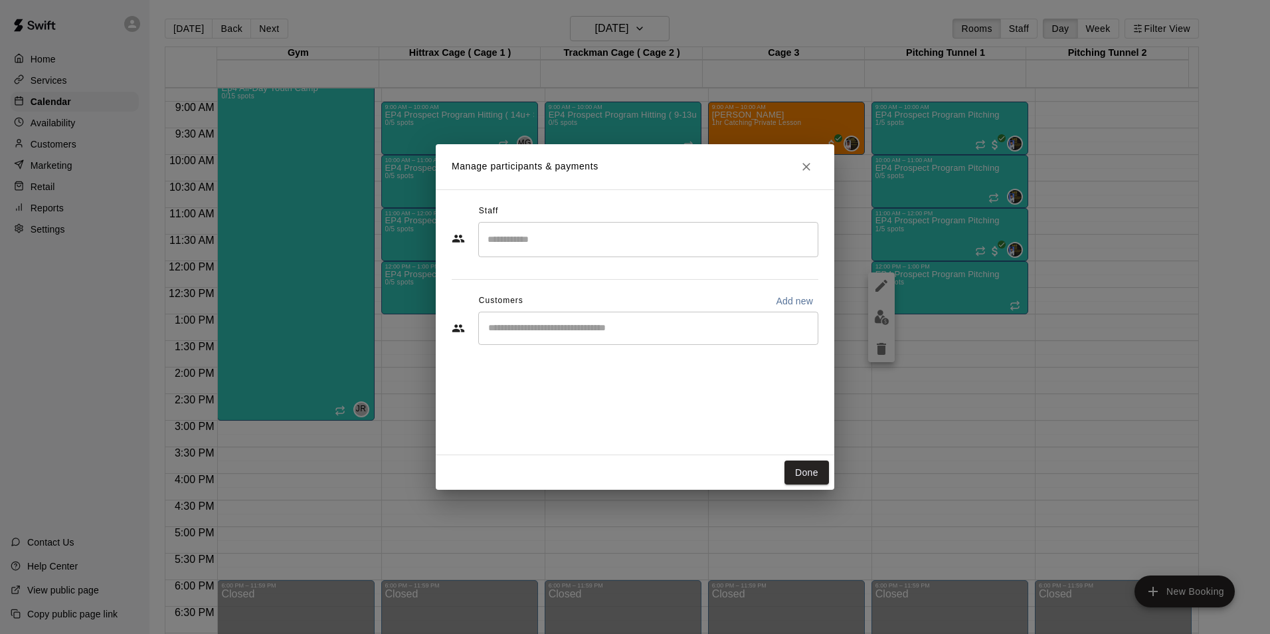
click at [509, 244] on input "Search staff" at bounding box center [648, 239] width 328 height 23
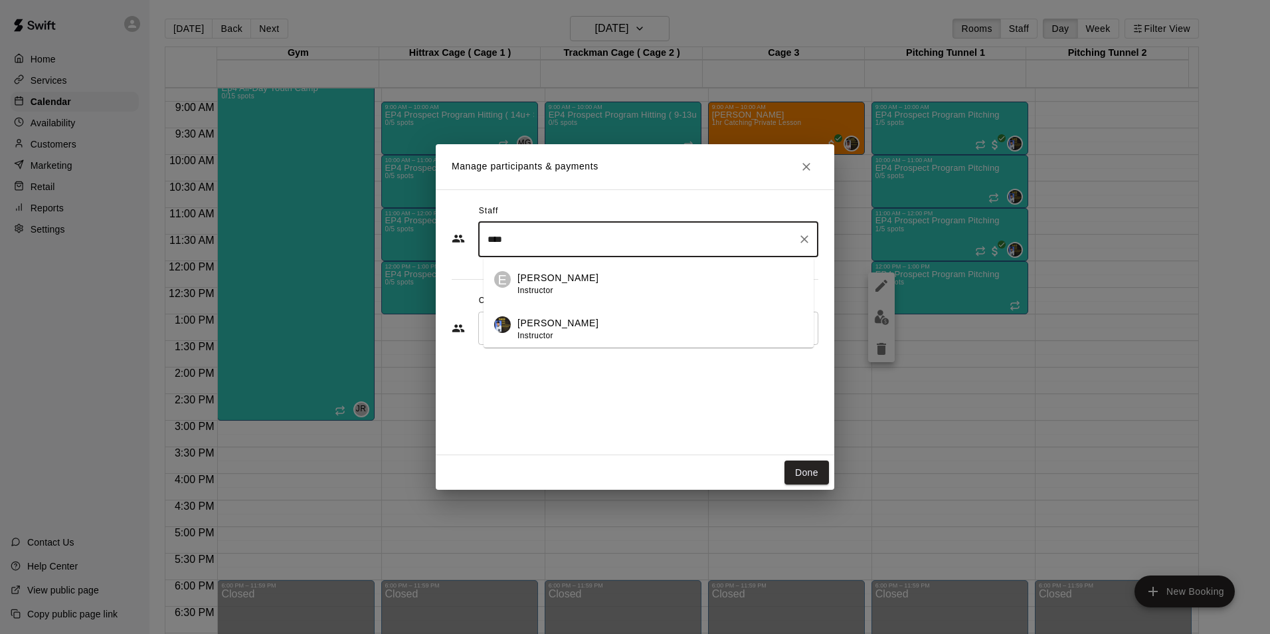
click at [533, 323] on p "[PERSON_NAME]" at bounding box center [557, 323] width 81 height 14
type input "****"
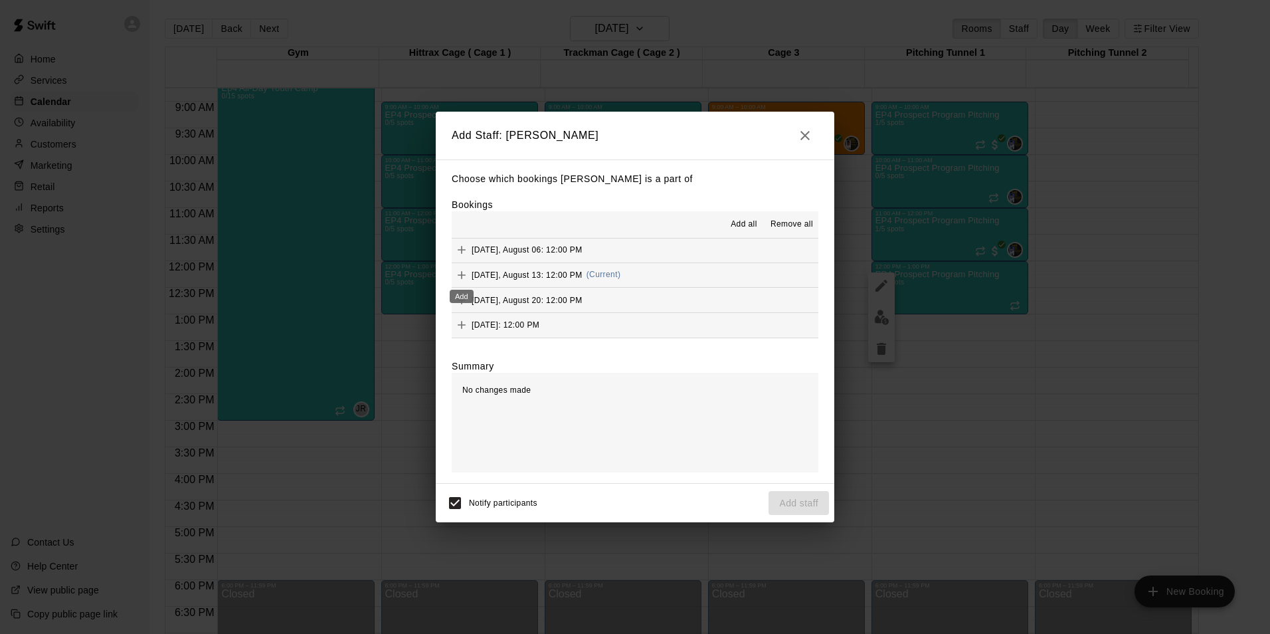
click at [460, 272] on icon "Add" at bounding box center [461, 274] width 13 height 13
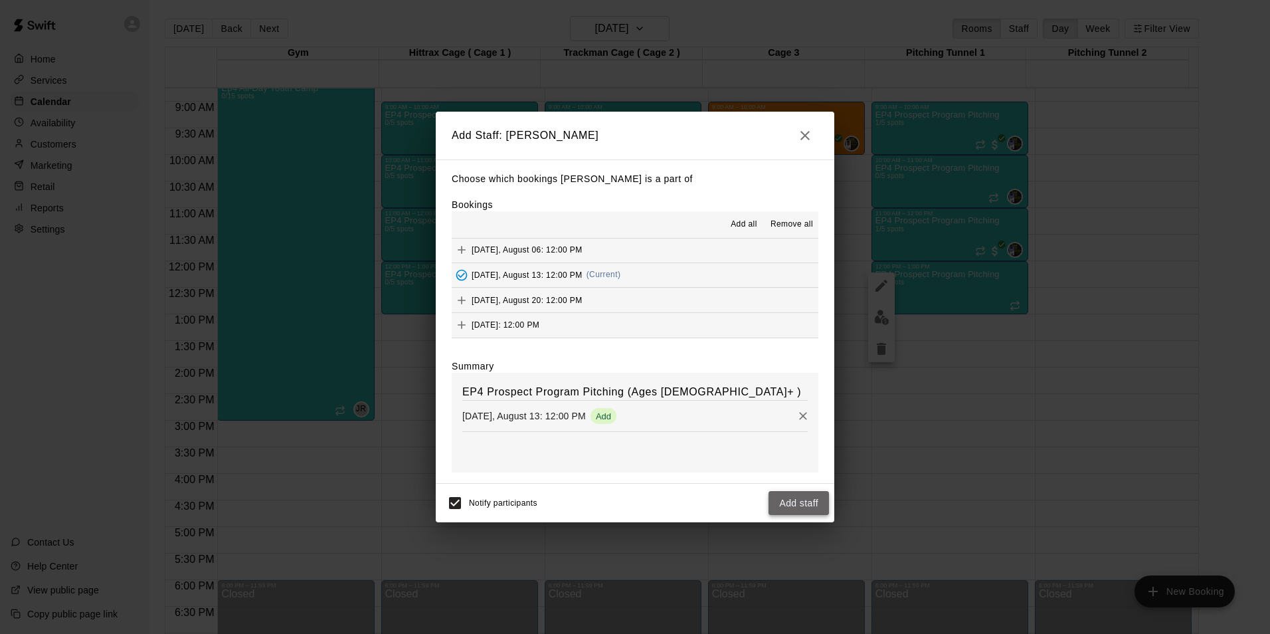
click at [800, 502] on button "Add staff" at bounding box center [798, 503] width 60 height 25
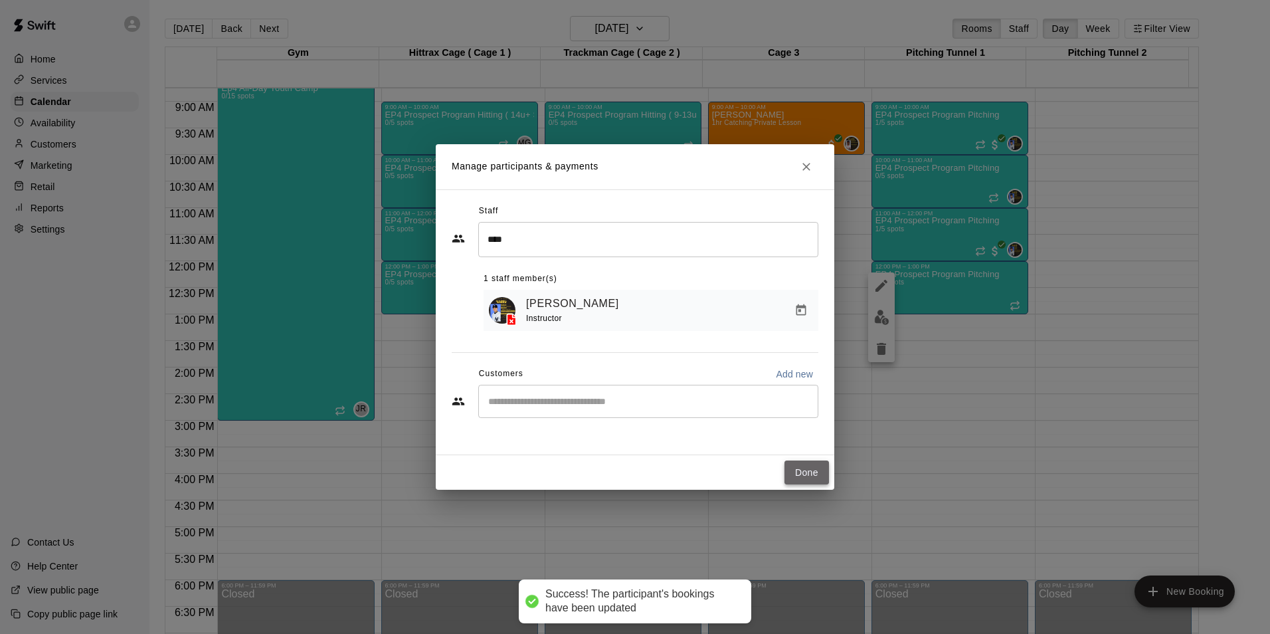
click at [810, 473] on button "Done" at bounding box center [806, 472] width 45 height 25
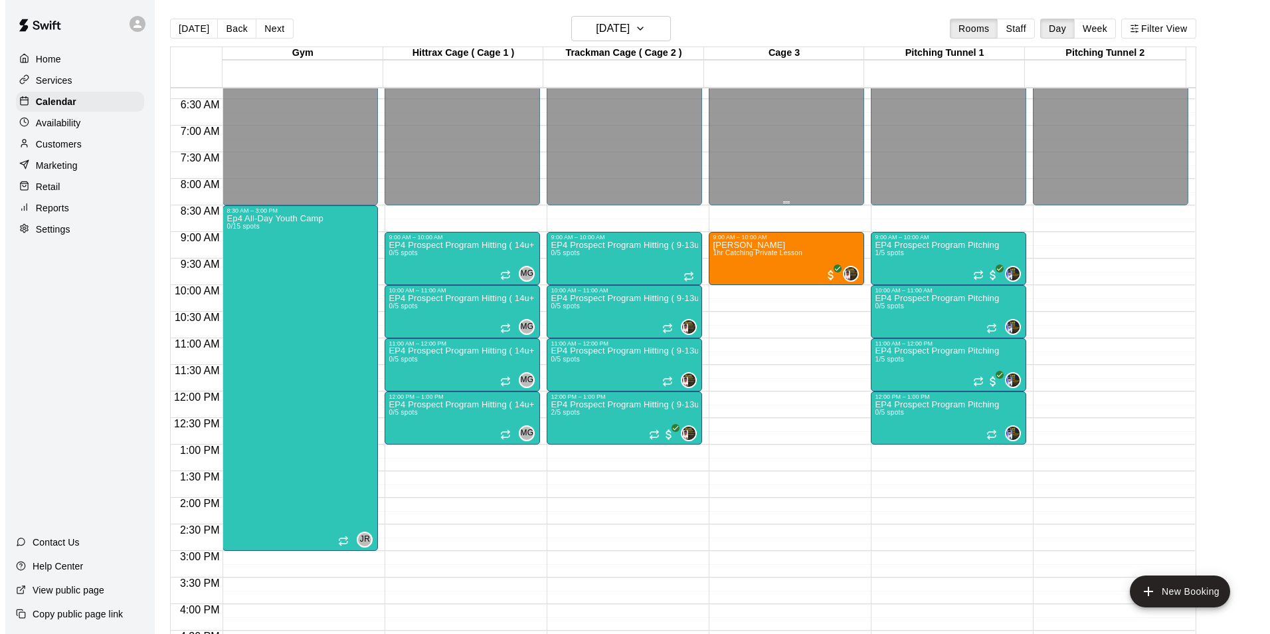
scroll to position [399, 0]
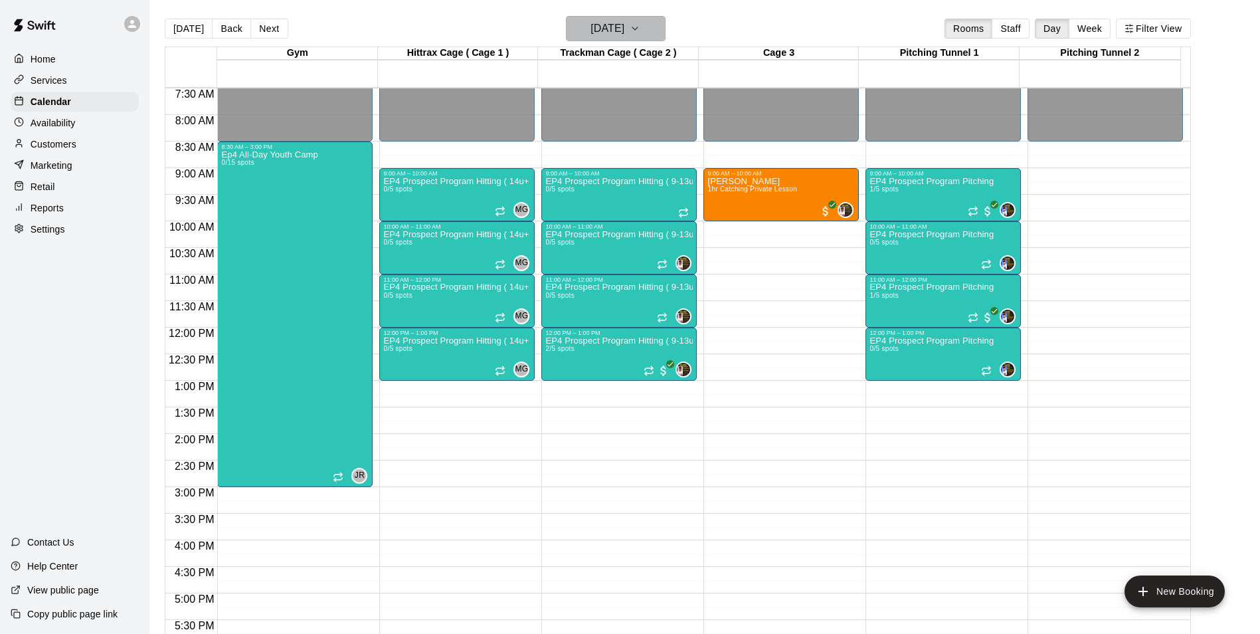
click at [640, 23] on icon "button" at bounding box center [635, 29] width 11 height 16
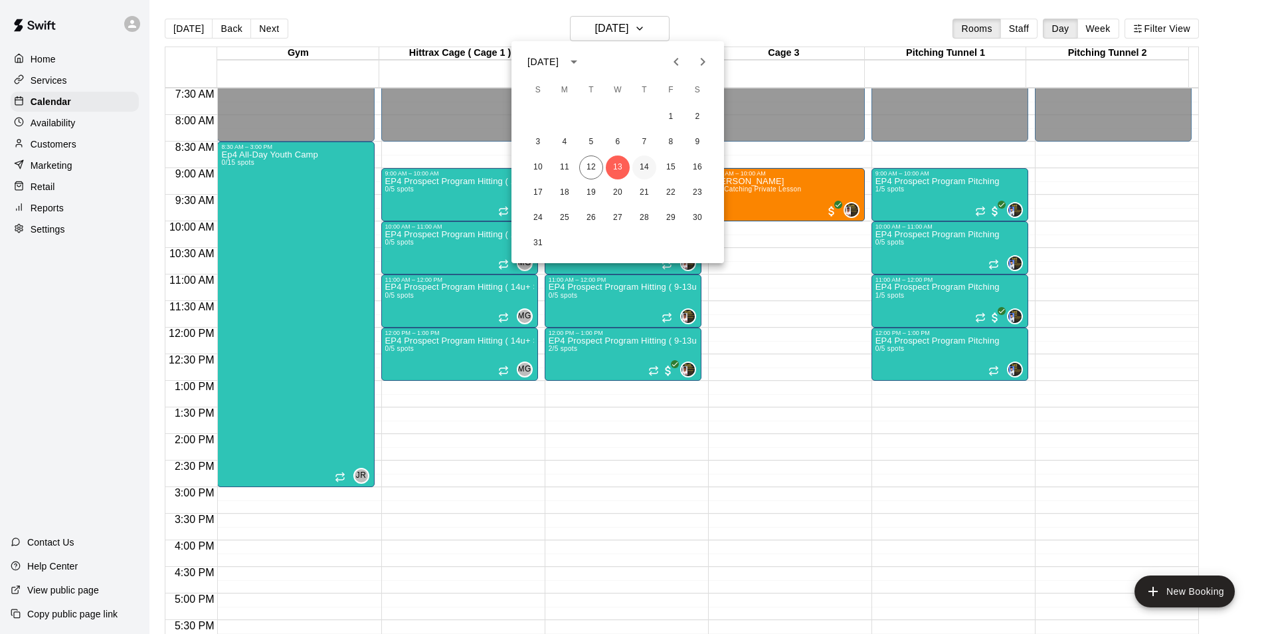
click at [648, 168] on button "14" at bounding box center [644, 167] width 24 height 24
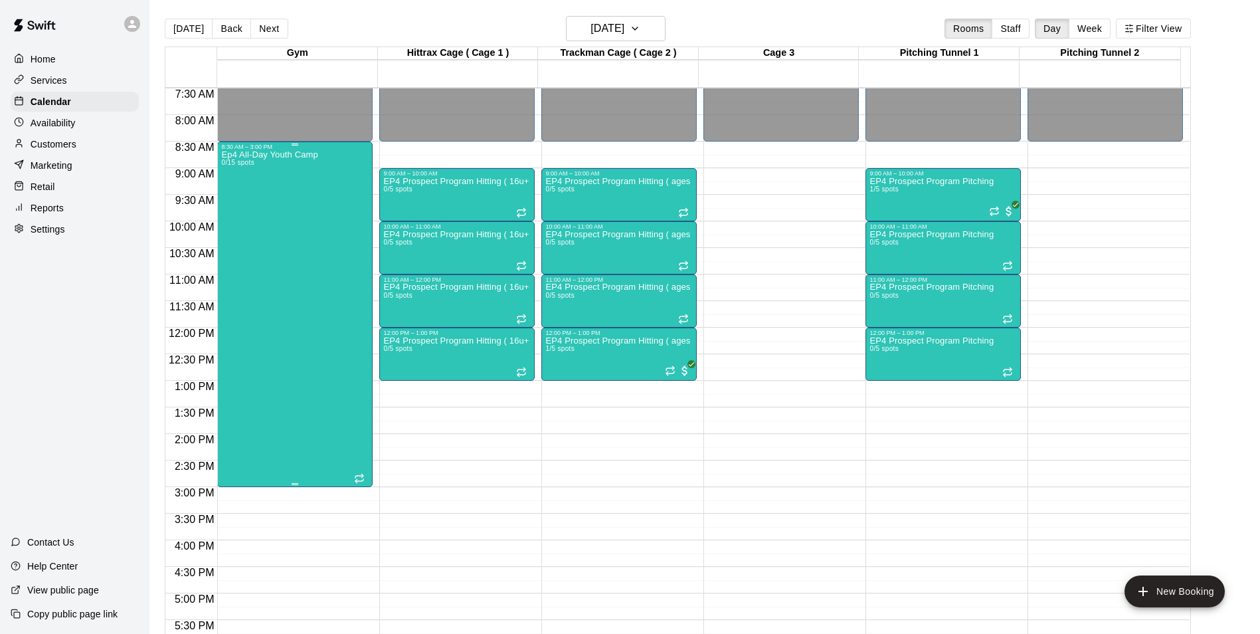
click at [324, 431] on div "Ep4 All-Day Youth Camp 0/15 spots" at bounding box center [294, 467] width 147 height 634
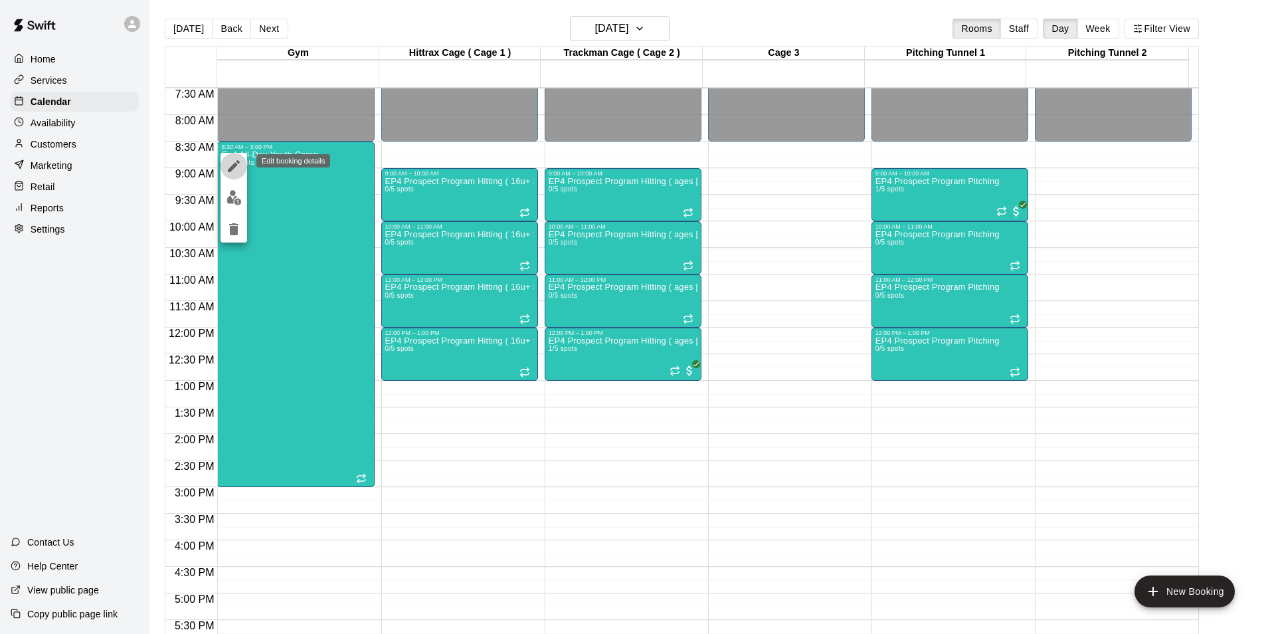
drag, startPoint x: 231, startPoint y: 167, endPoint x: 240, endPoint y: 165, distance: 8.7
click at [234, 166] on icon "edit" at bounding box center [234, 166] width 12 height 12
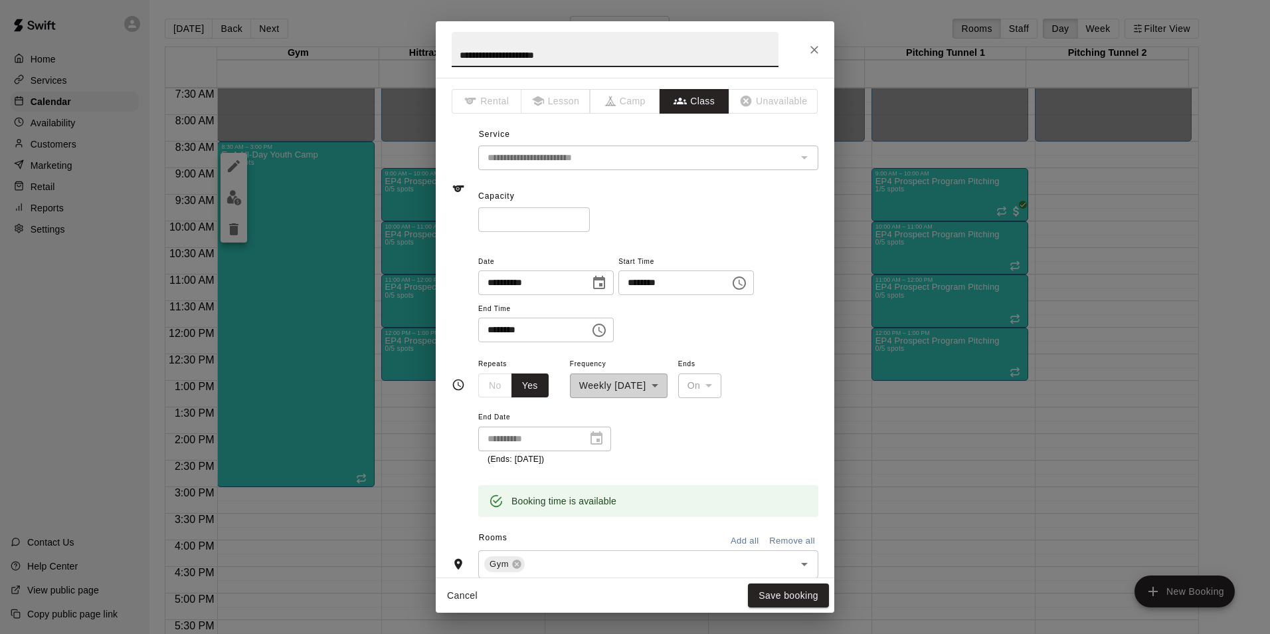
click at [606, 324] on icon "Choose time, selected time is 3:00 PM" at bounding box center [598, 329] width 13 height 13
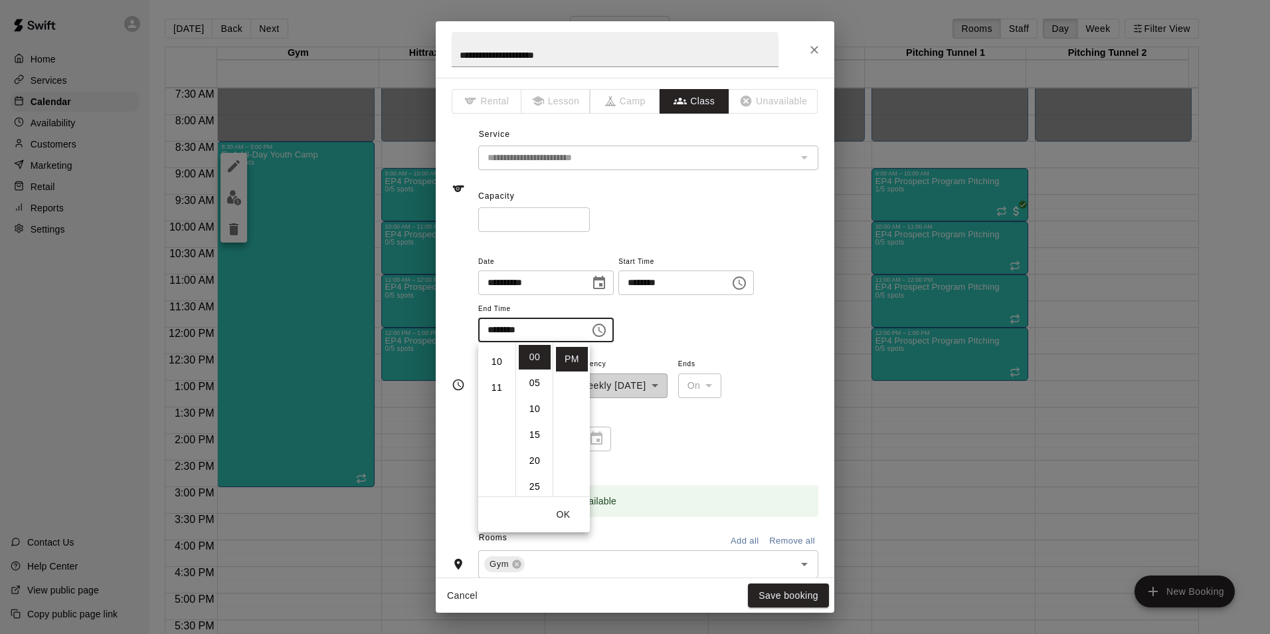
scroll to position [248, 0]
click at [498, 392] on li "11" at bounding box center [497, 394] width 32 height 25
click at [571, 355] on li "AM" at bounding box center [572, 357] width 32 height 25
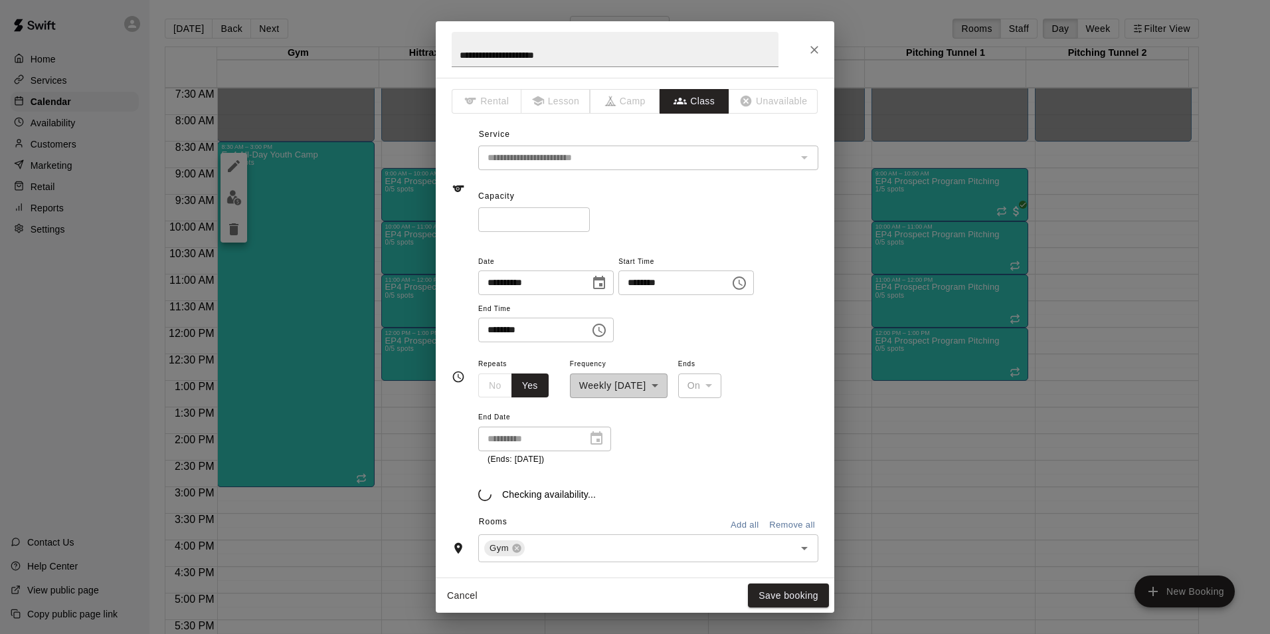
type input "********"
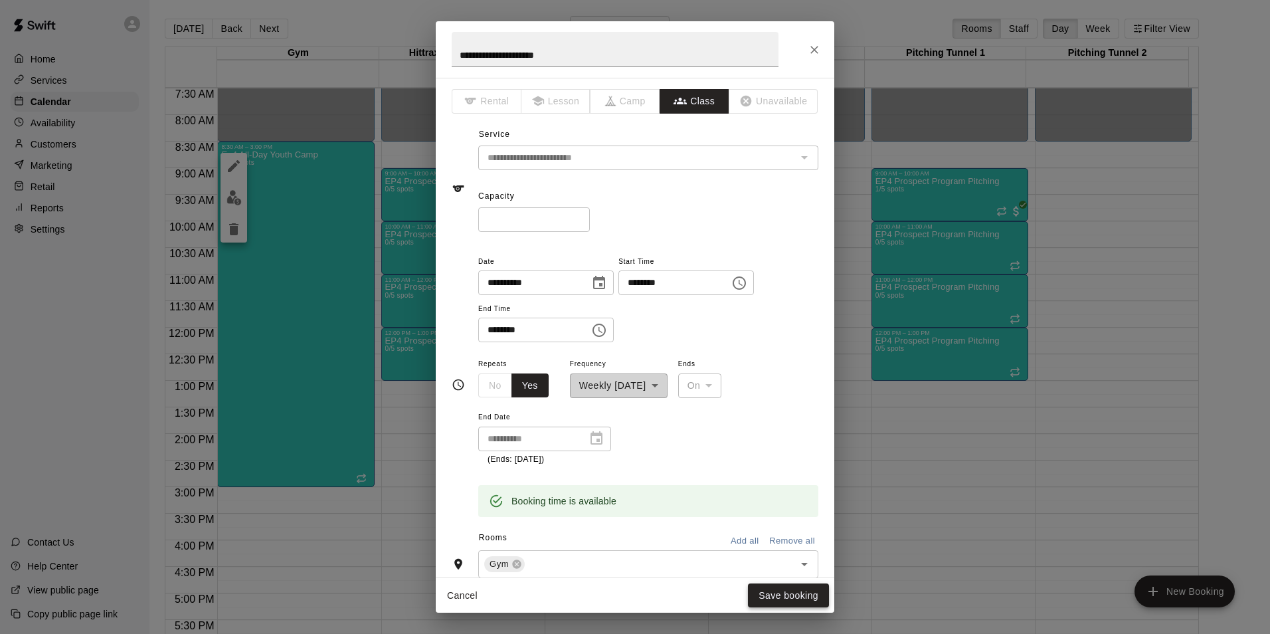
click at [794, 595] on button "Save booking" at bounding box center [788, 595] width 81 height 25
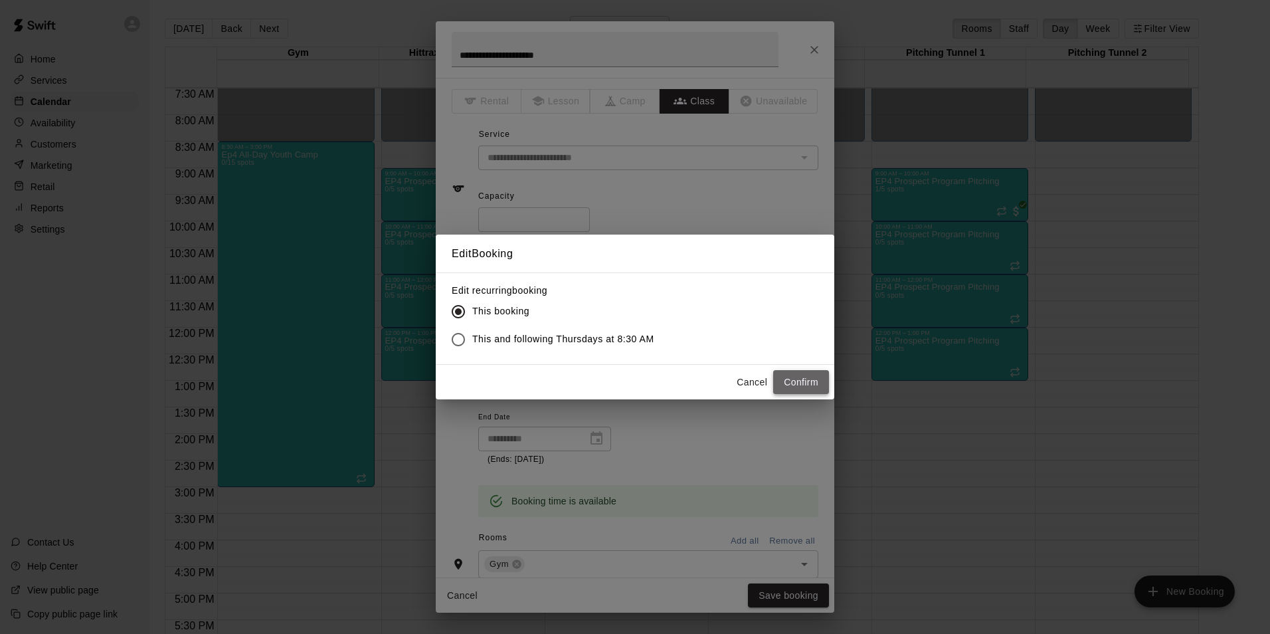
click at [804, 385] on button "Confirm" at bounding box center [801, 382] width 56 height 25
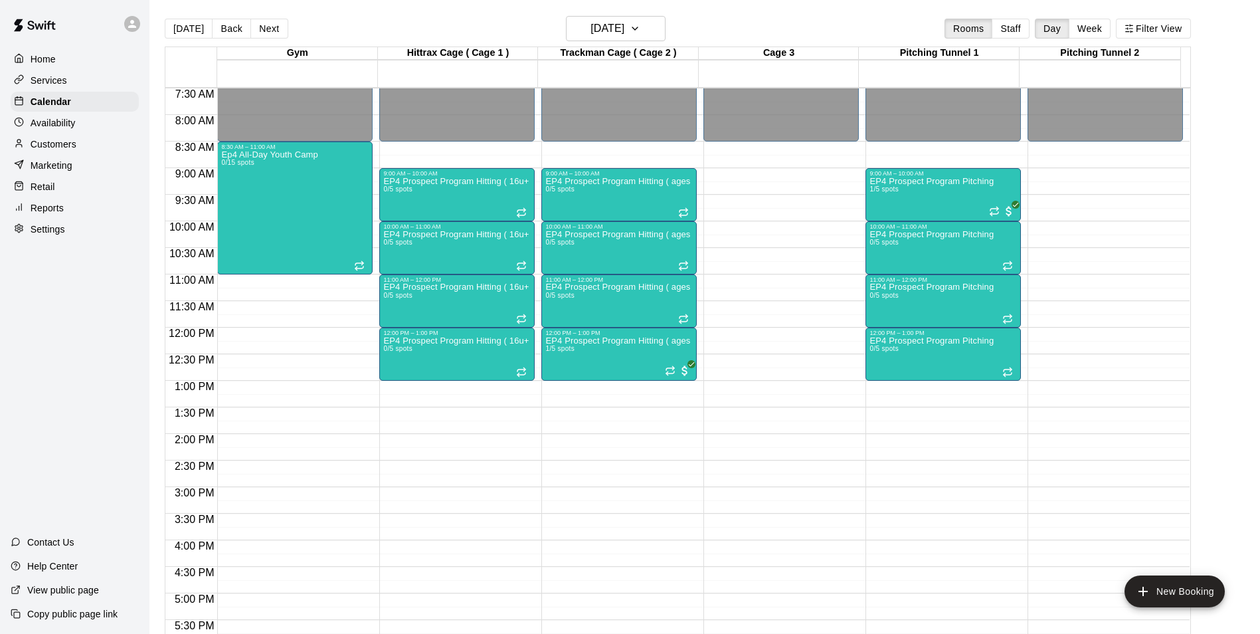
click at [242, 295] on div "12:00 AM – 8:30 AM Closed 8:30 AM – 11:00 AM Ep4 All-Day Youth Camp 0/15 spots …" at bounding box center [294, 327] width 155 height 1275
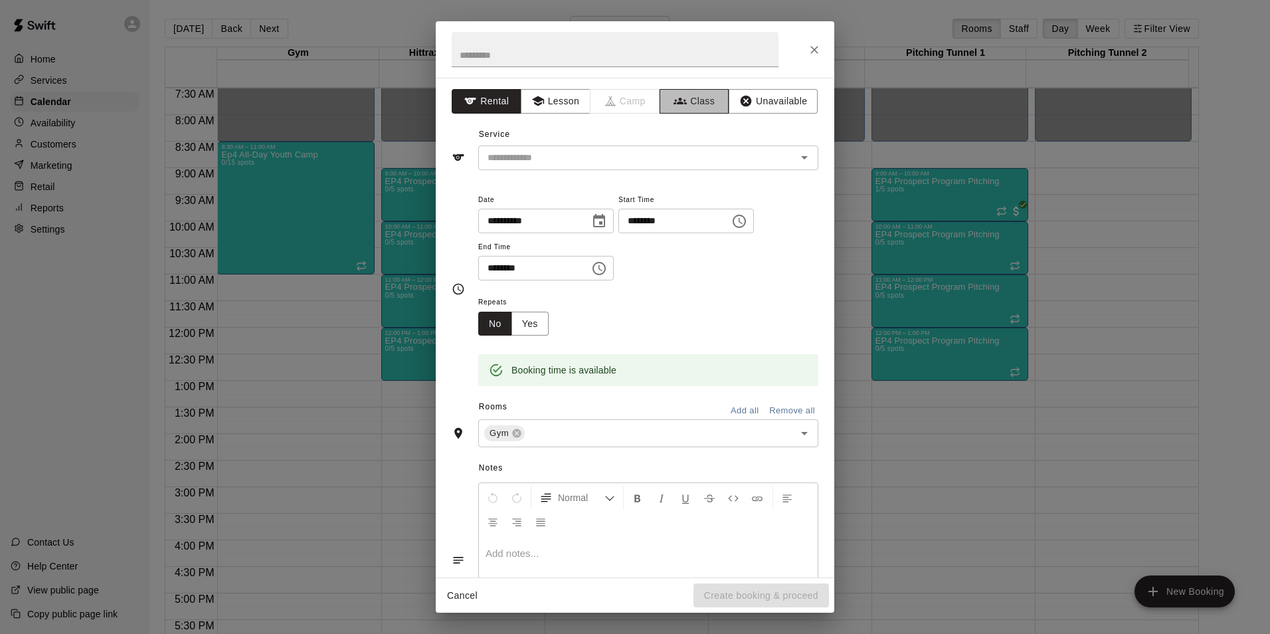
click at [687, 100] on button "Class" at bounding box center [695, 101] width 70 height 25
click at [795, 158] on button "Open" at bounding box center [804, 157] width 19 height 19
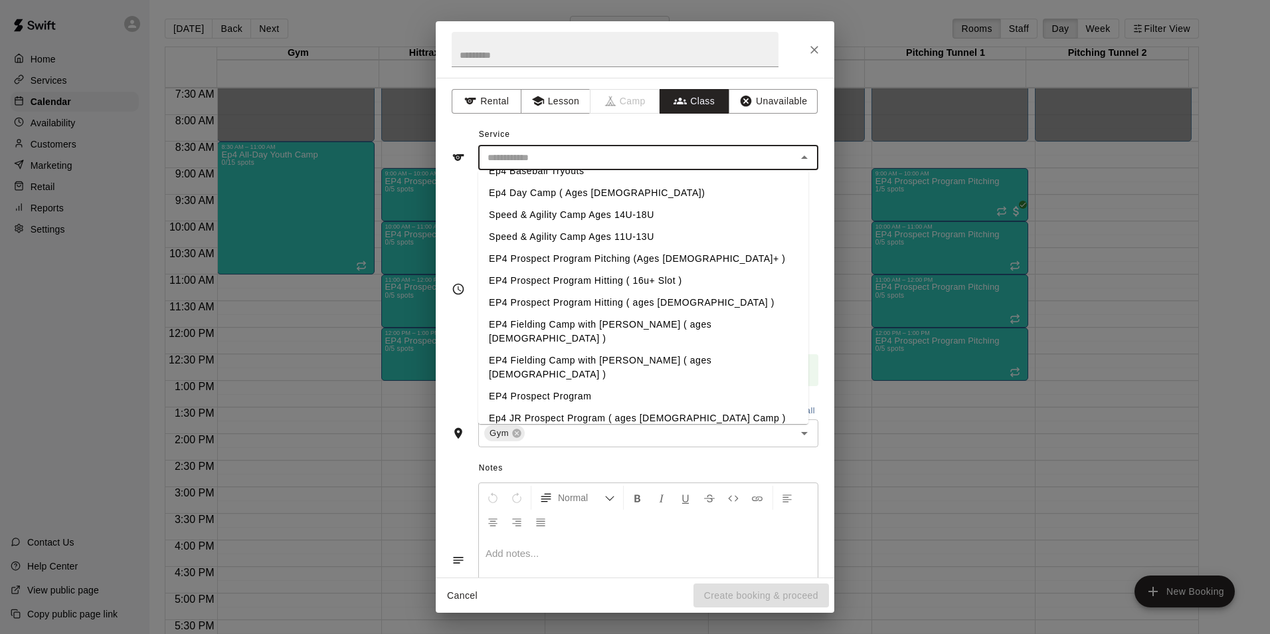
scroll to position [20, 0]
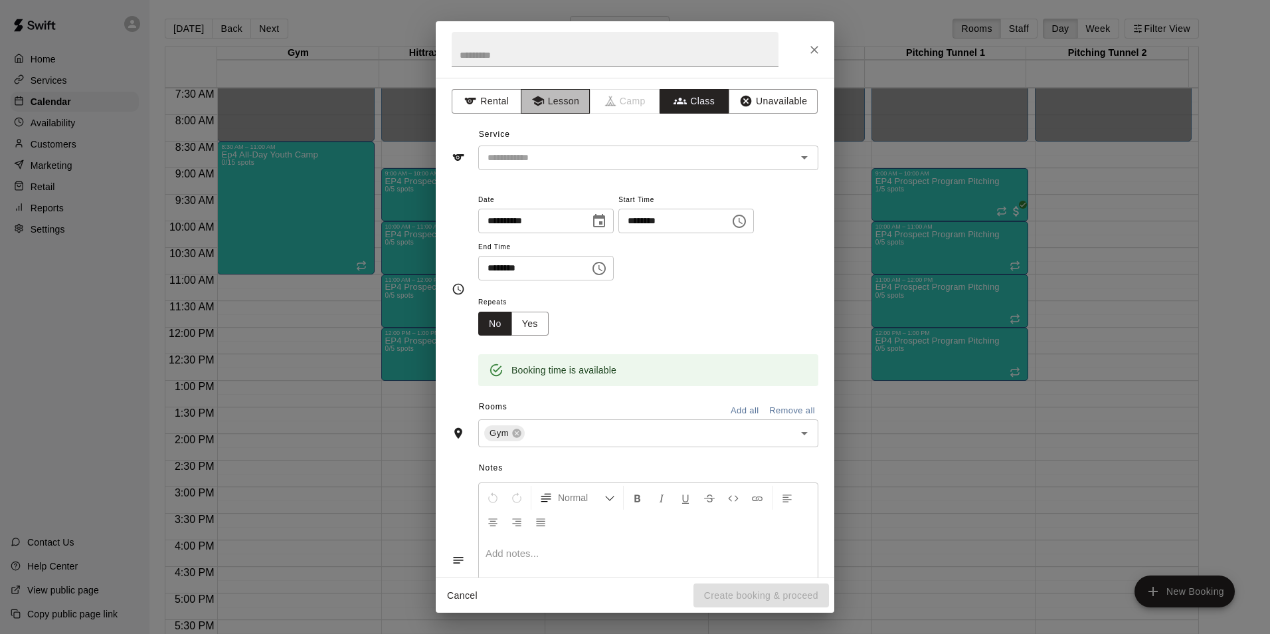
click at [553, 104] on button "Lesson" at bounding box center [556, 101] width 70 height 25
click at [801, 157] on icon "Open" at bounding box center [804, 157] width 7 height 3
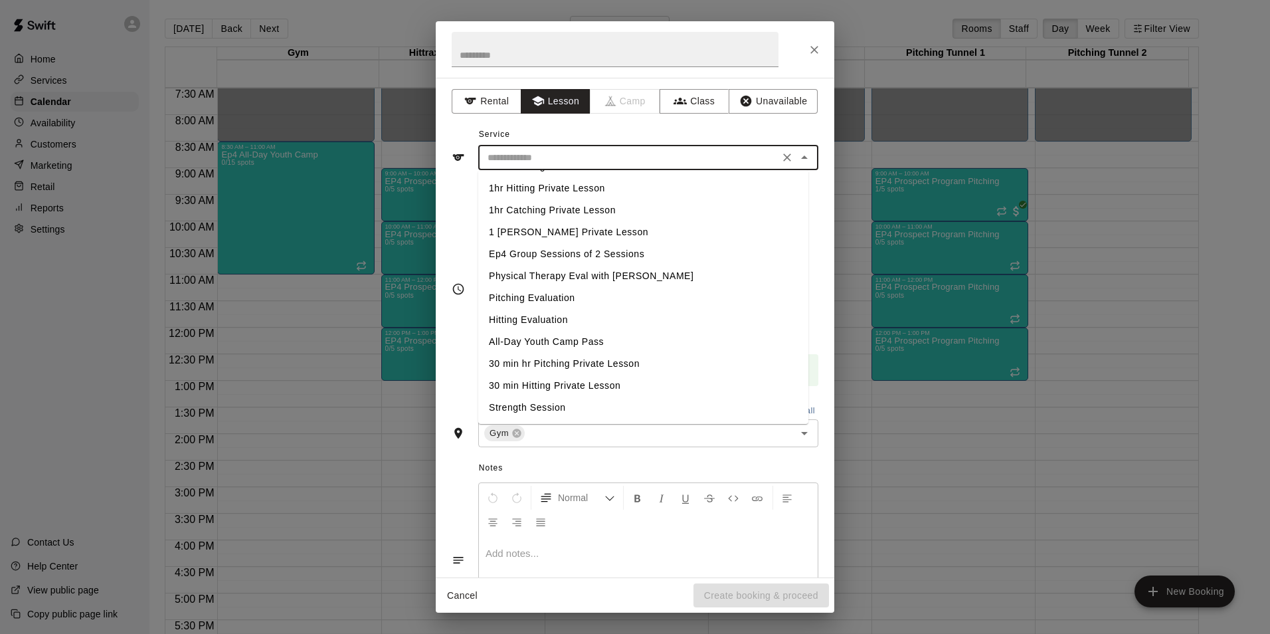
click at [664, 271] on li "Physical Therapy Eval with [PERSON_NAME]" at bounding box center [643, 276] width 330 height 22
type input "**********"
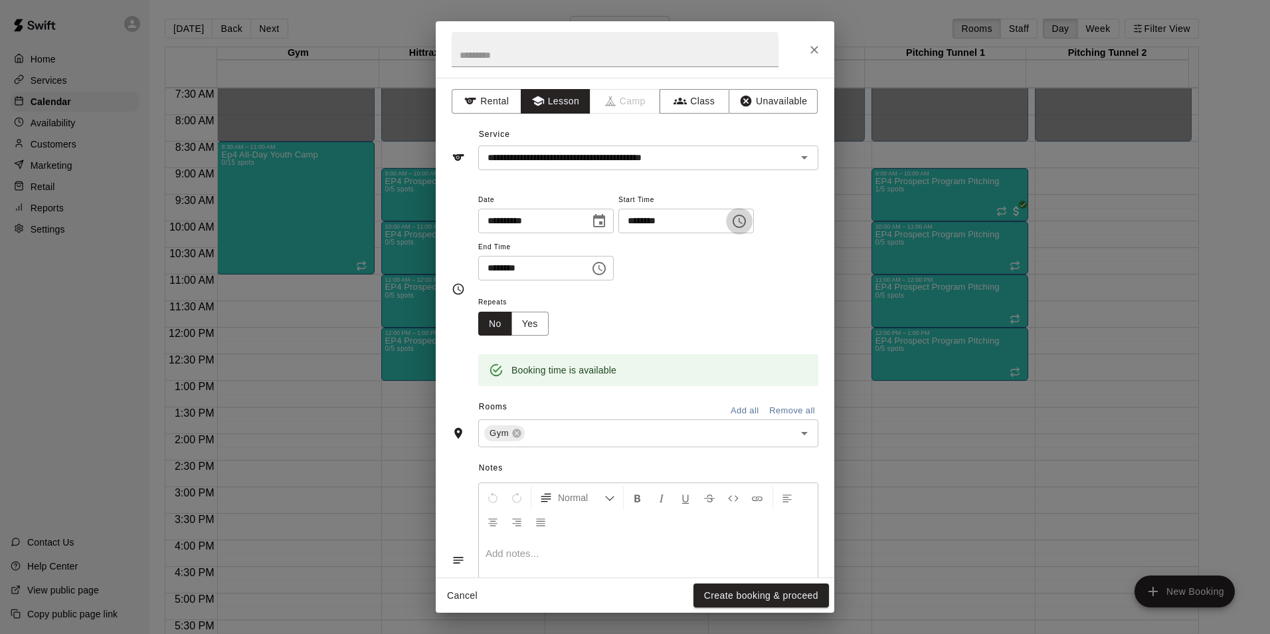
click at [747, 218] on icon "Choose time, selected time is 11:15 AM" at bounding box center [739, 221] width 16 height 16
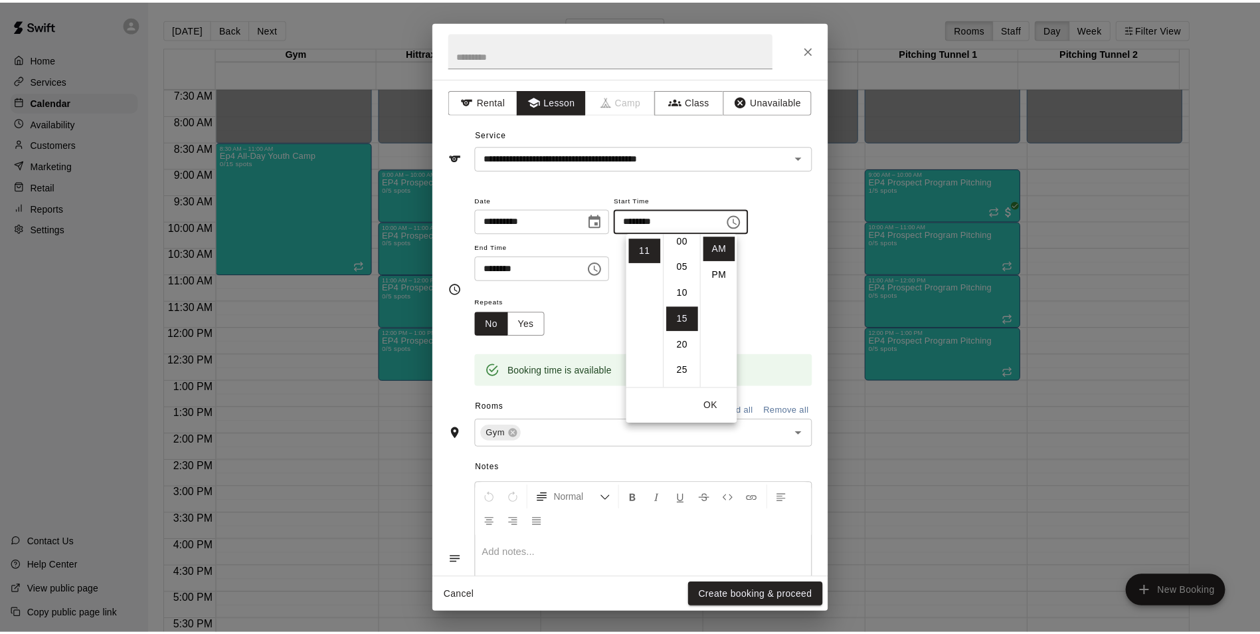
scroll to position [0, 0]
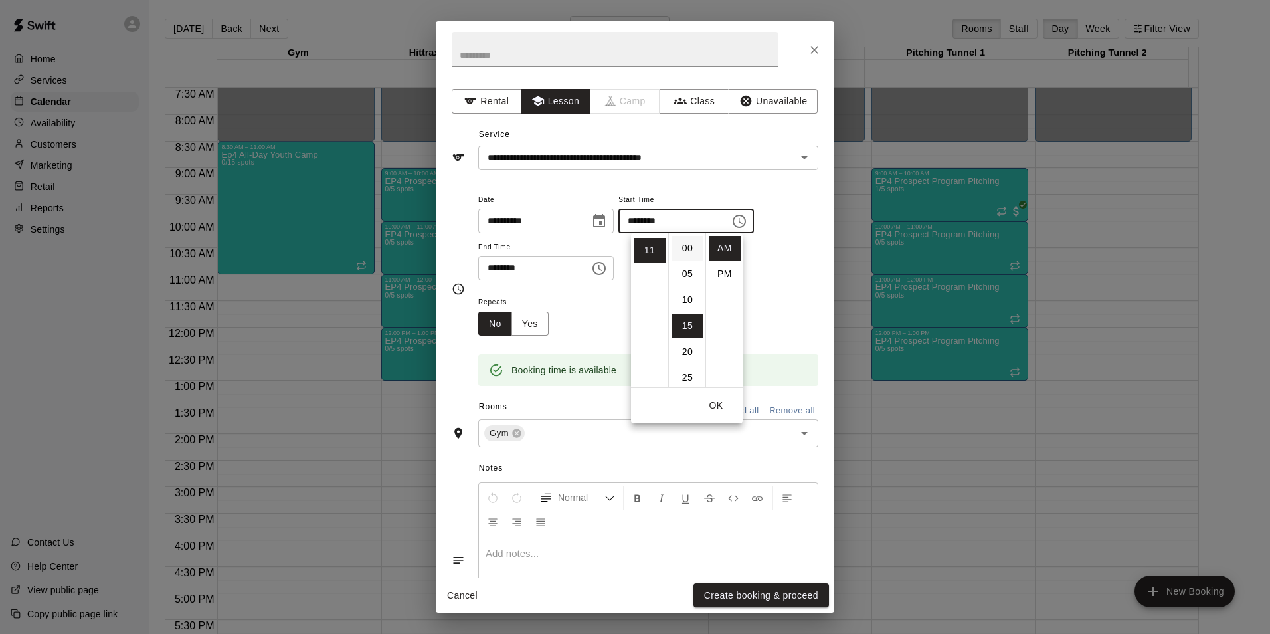
click at [685, 246] on li "00" at bounding box center [687, 248] width 32 height 25
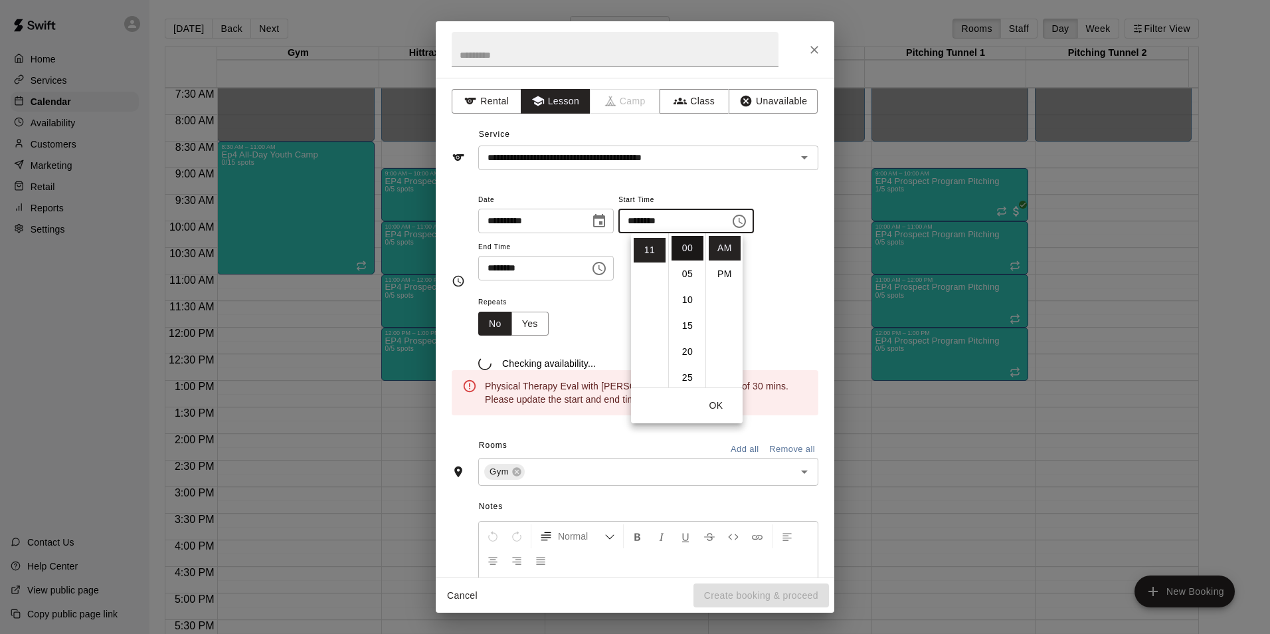
type input "********"
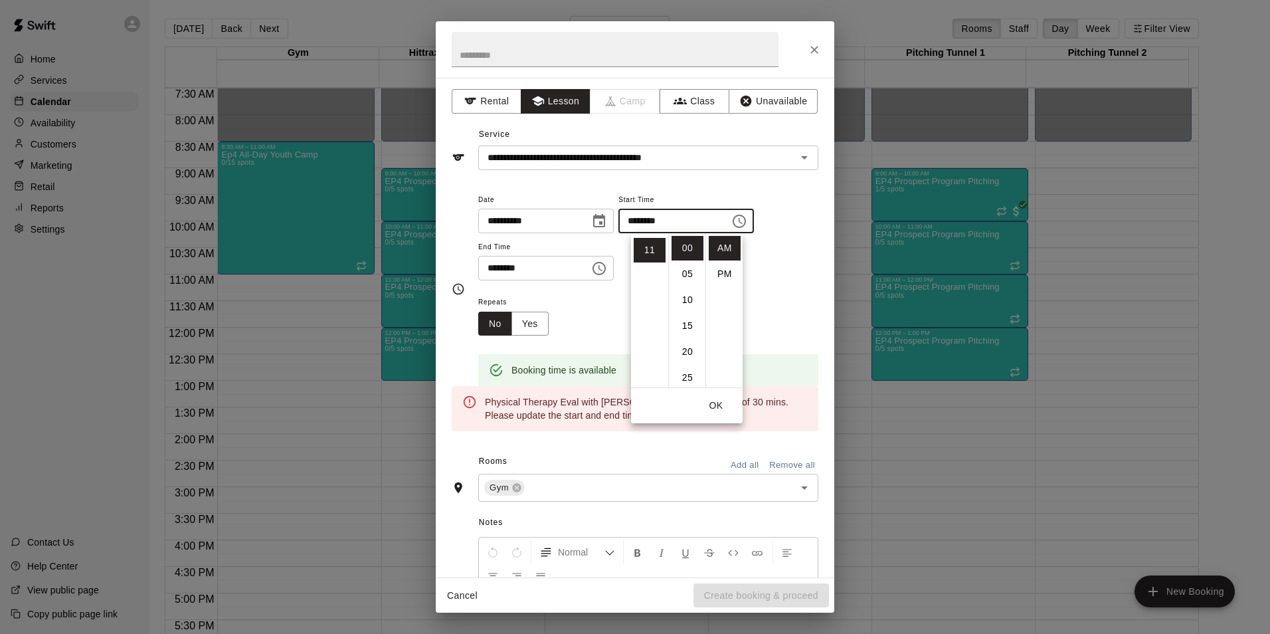
click at [517, 270] on input "********" at bounding box center [529, 268] width 102 height 25
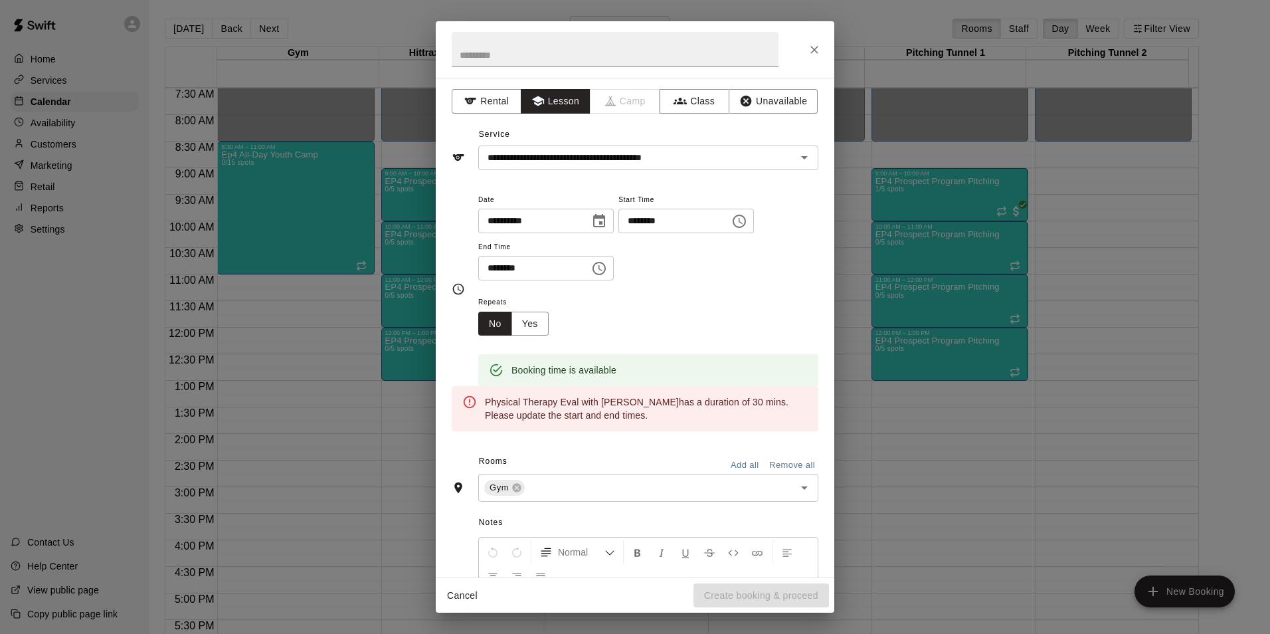
click at [484, 270] on input "********" at bounding box center [529, 268] width 102 height 25
type input "********"
click at [812, 45] on icon "Close" at bounding box center [814, 49] width 13 height 13
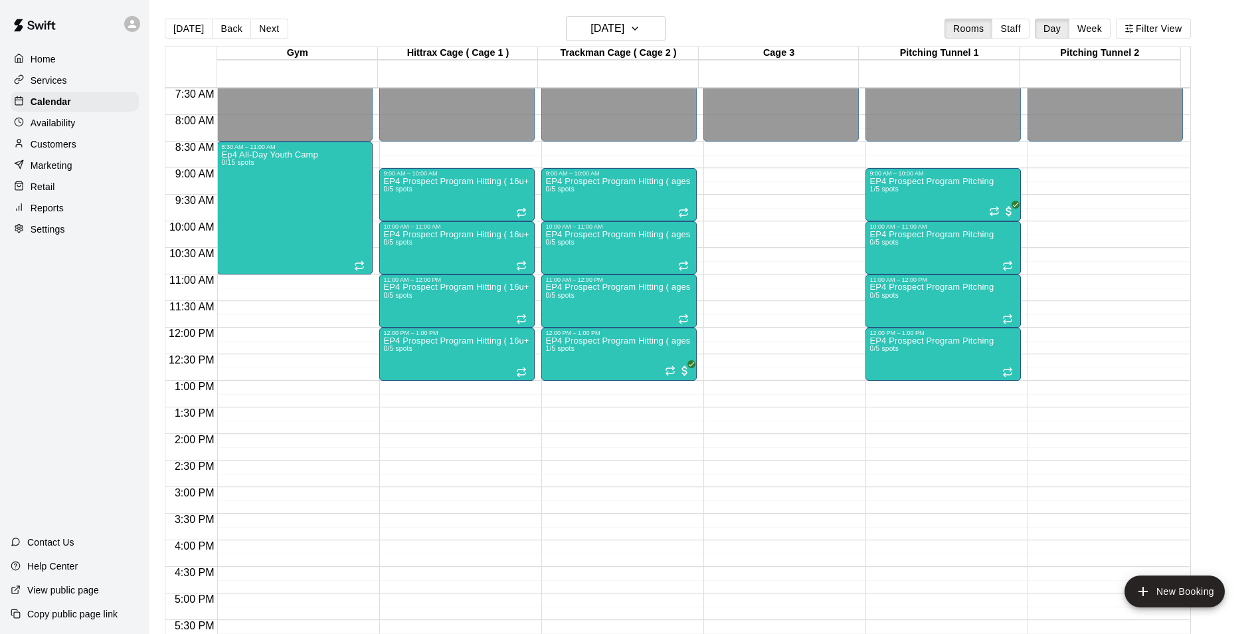
click at [71, 121] on p "Availability" at bounding box center [53, 122] width 45 height 13
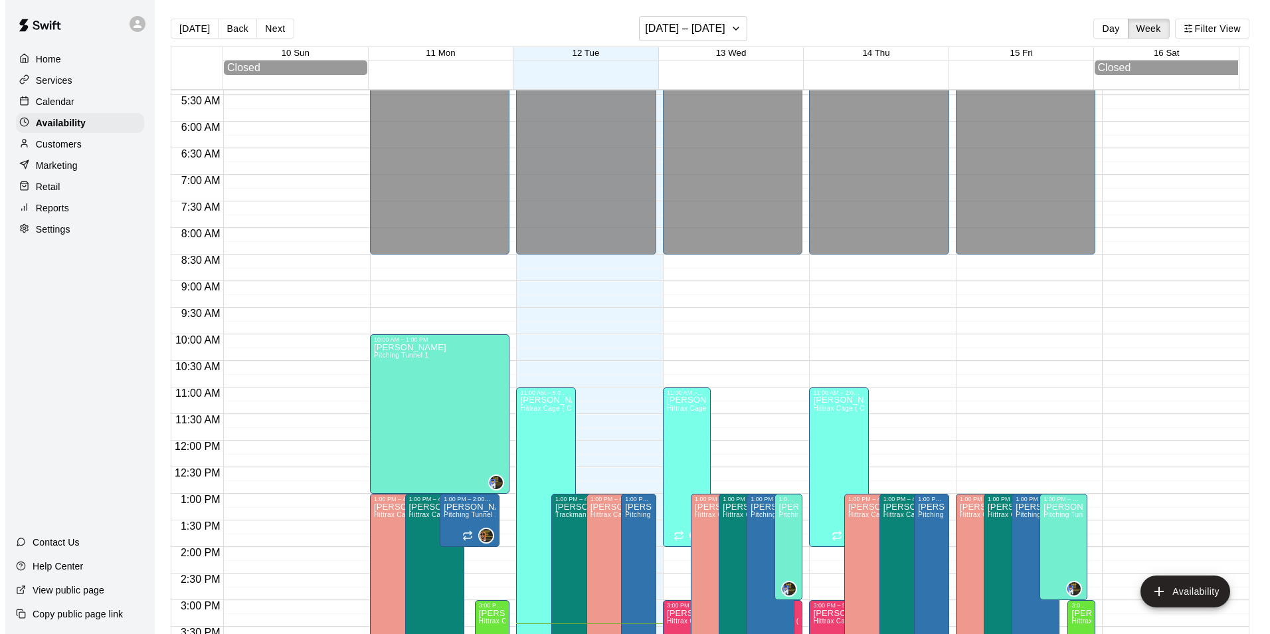
scroll to position [317, 0]
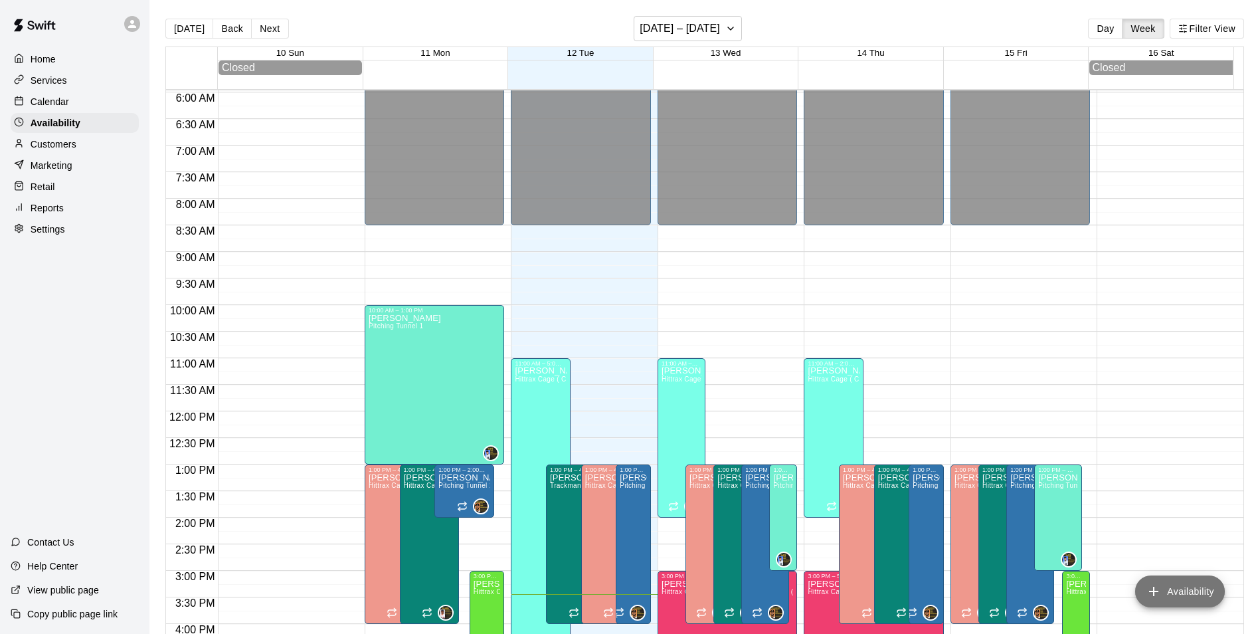
click at [1176, 591] on button "Availability" at bounding box center [1180, 591] width 90 height 32
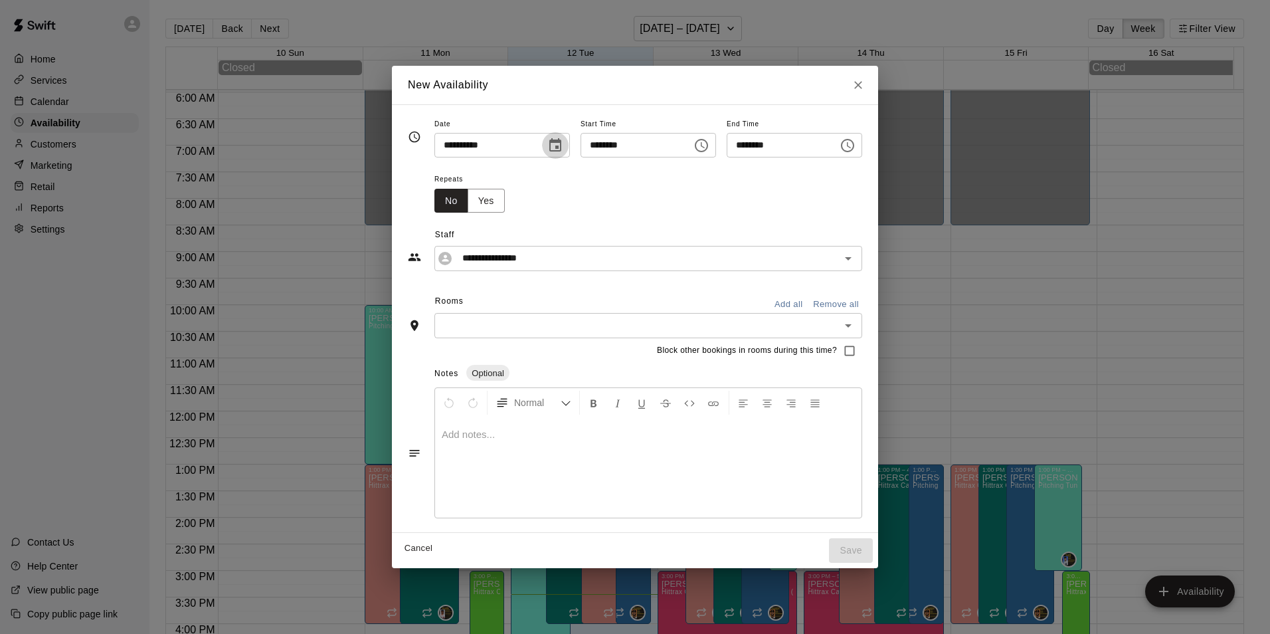
click at [550, 148] on icon "Choose date, selected date is Aug 12, 2025" at bounding box center [555, 144] width 12 height 13
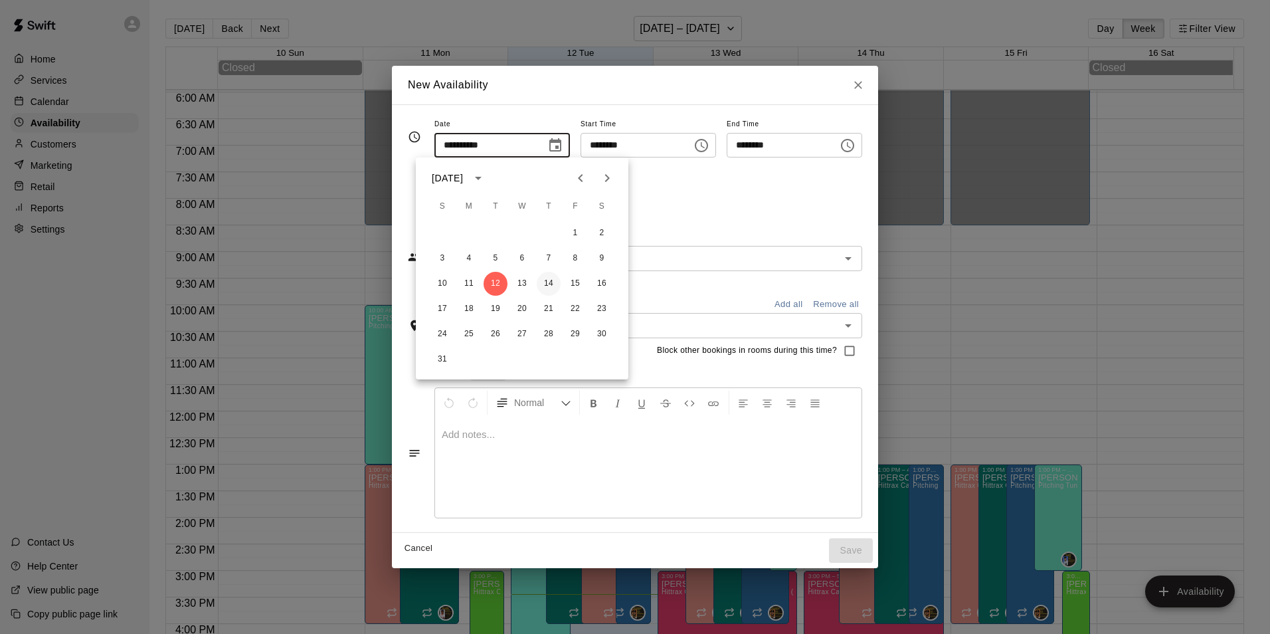
click at [553, 284] on button "14" at bounding box center [549, 284] width 24 height 24
type input "**********"
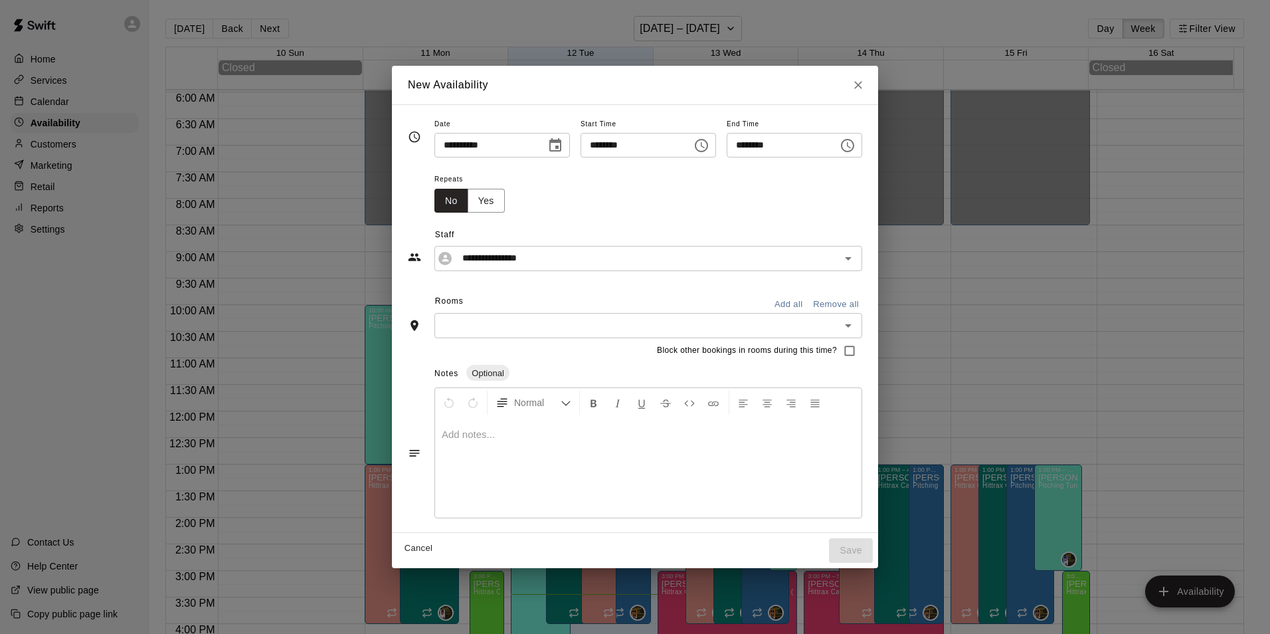
click at [588, 144] on input "********" at bounding box center [631, 145] width 102 height 25
type input "********"
click at [746, 145] on input "********" at bounding box center [778, 145] width 102 height 25
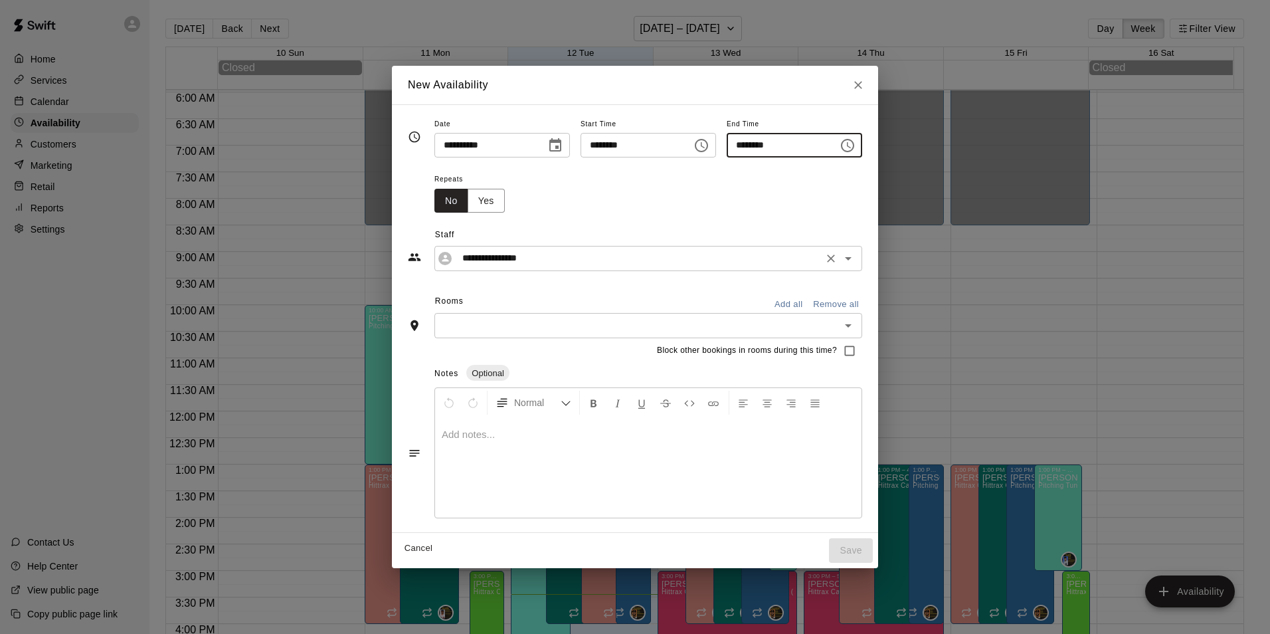
click at [856, 256] on icon "Open" at bounding box center [848, 258] width 16 height 16
type input "********"
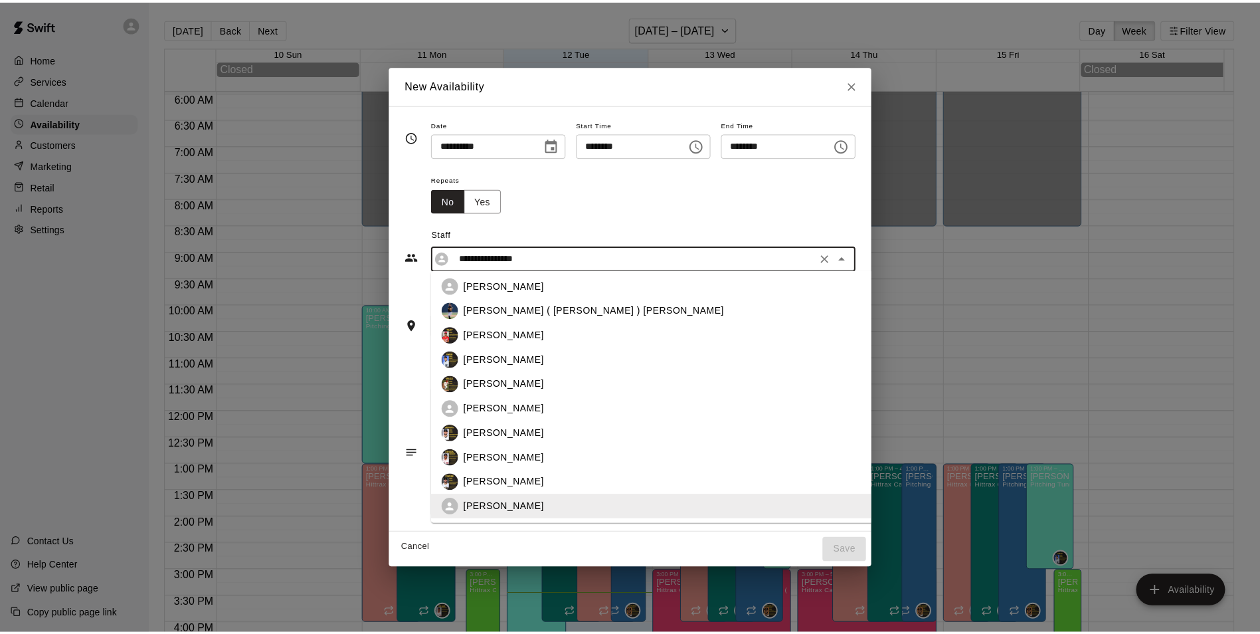
scroll to position [126, 0]
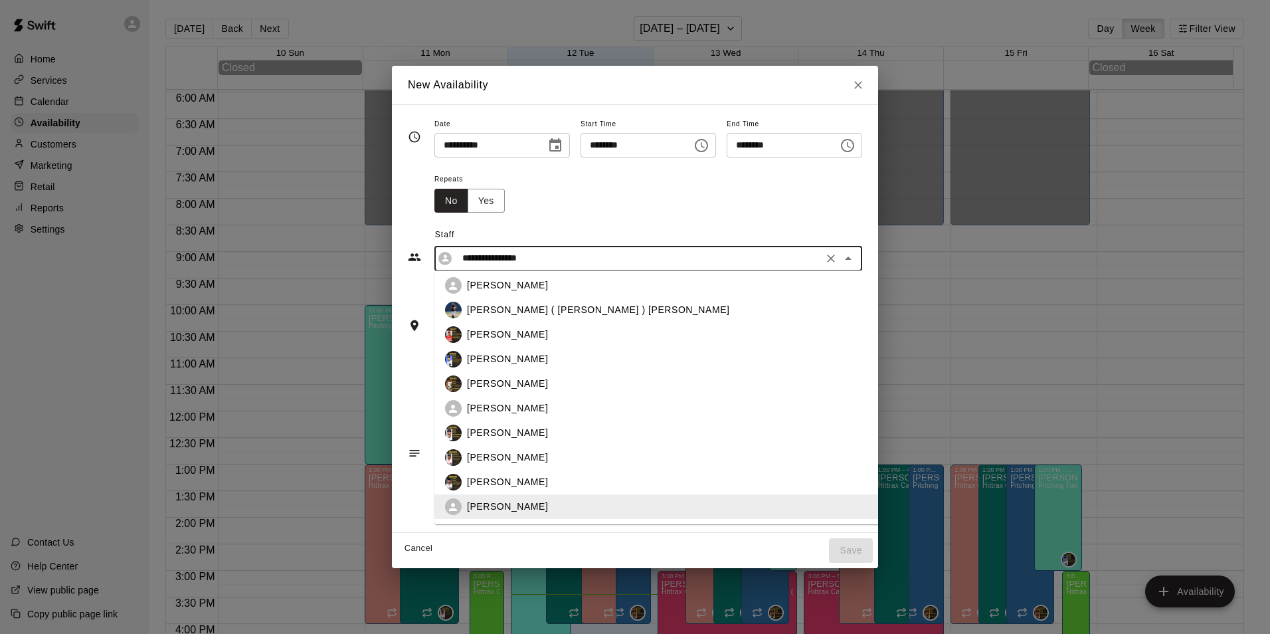
click at [477, 431] on p "[PERSON_NAME]" at bounding box center [507, 433] width 81 height 14
type input "**********"
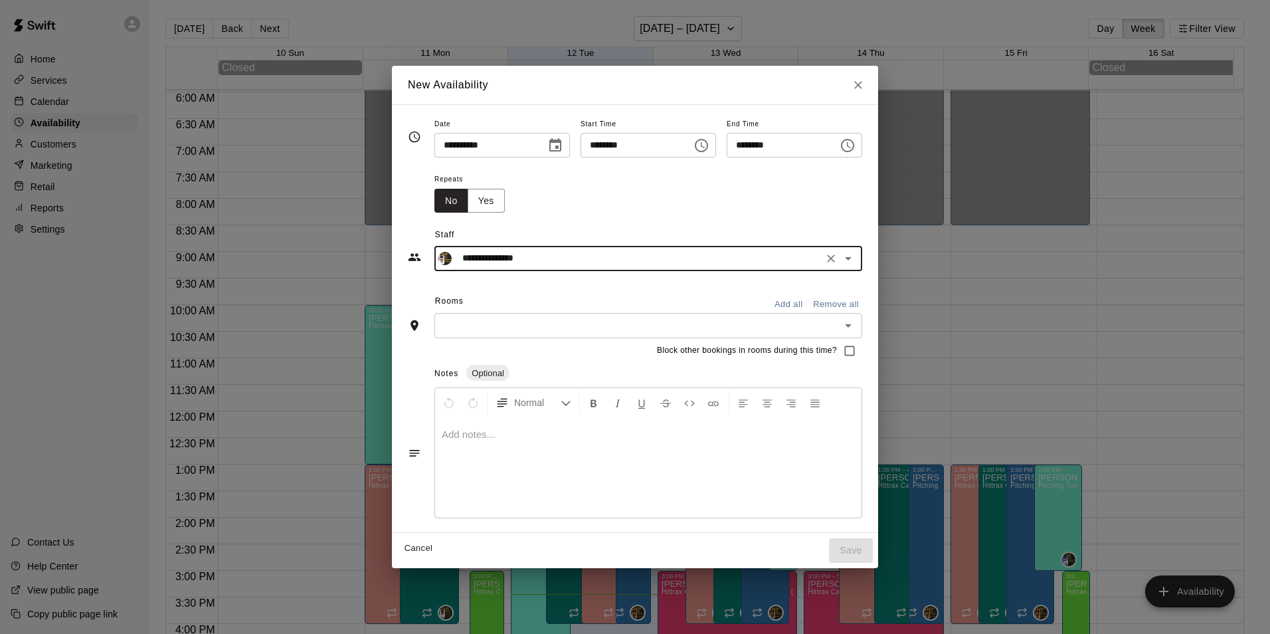
click at [448, 322] on input "text" at bounding box center [637, 325] width 398 height 17
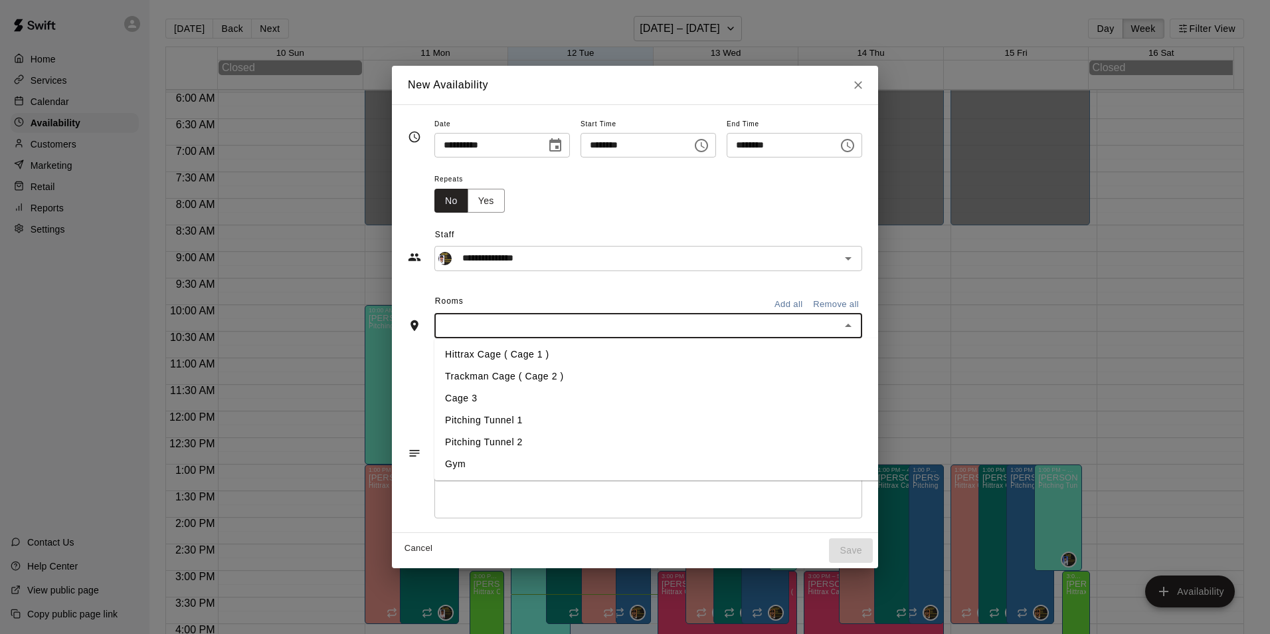
click at [434, 458] on li "Gym" at bounding box center [667, 464] width 466 height 22
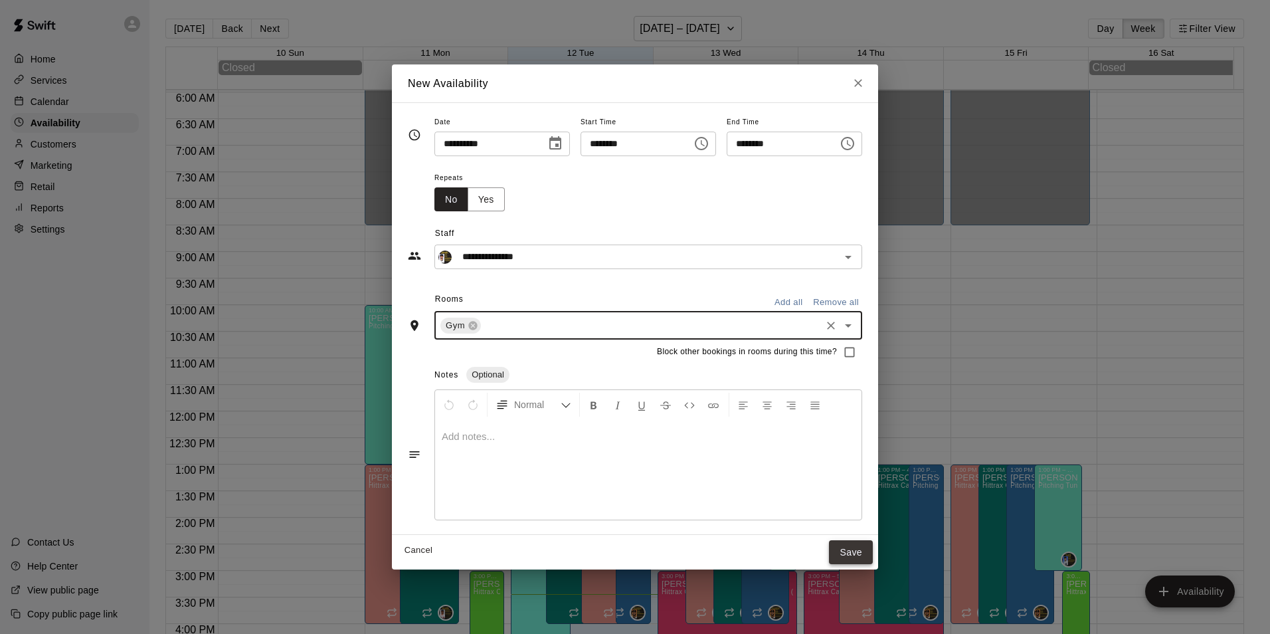
click at [873, 553] on button "Save" at bounding box center [851, 552] width 44 height 25
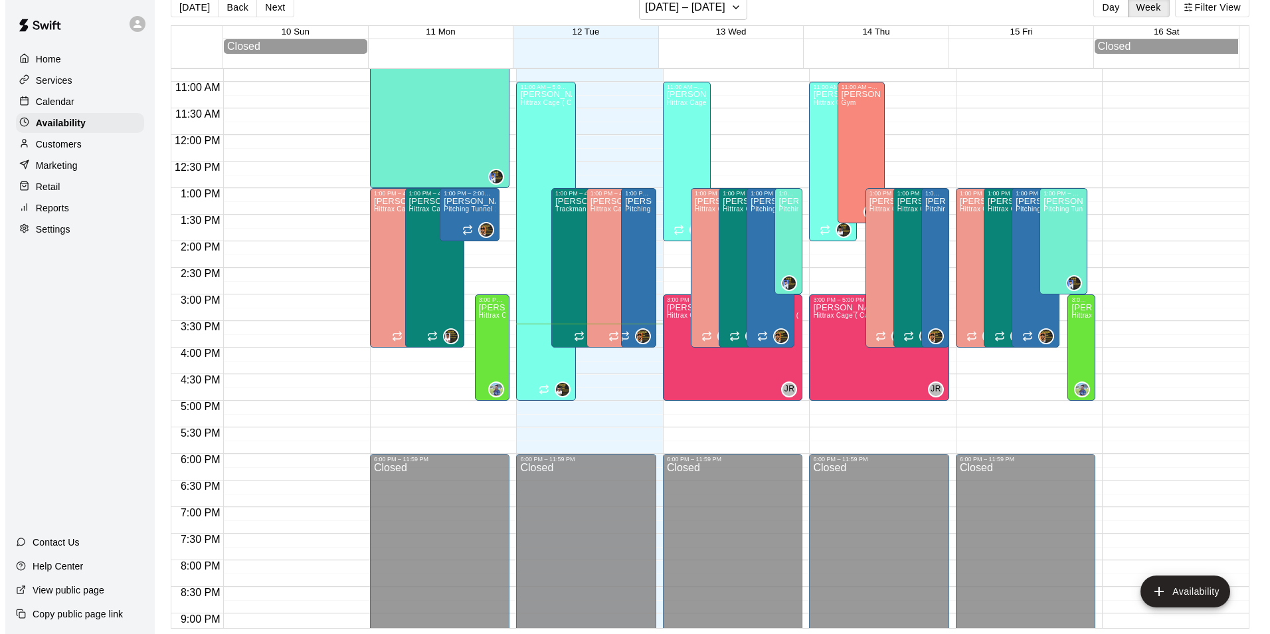
scroll to position [501, 0]
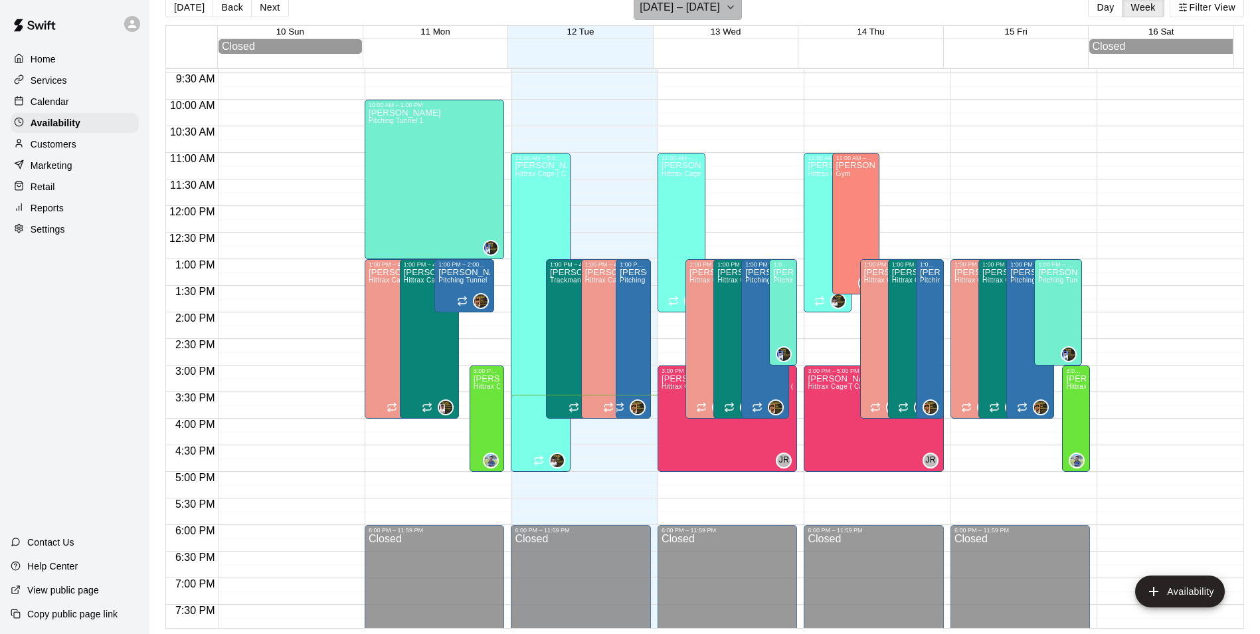
click at [726, 8] on icon "button" at bounding box center [730, 7] width 11 height 16
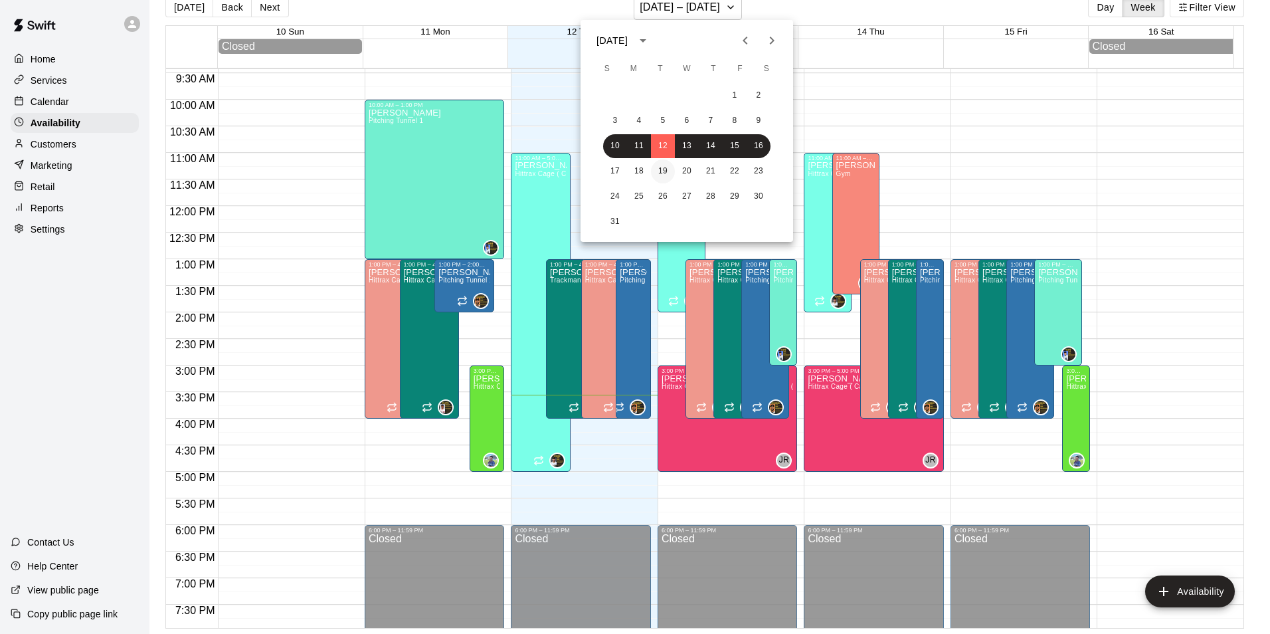
click at [662, 171] on button "19" at bounding box center [663, 171] width 24 height 24
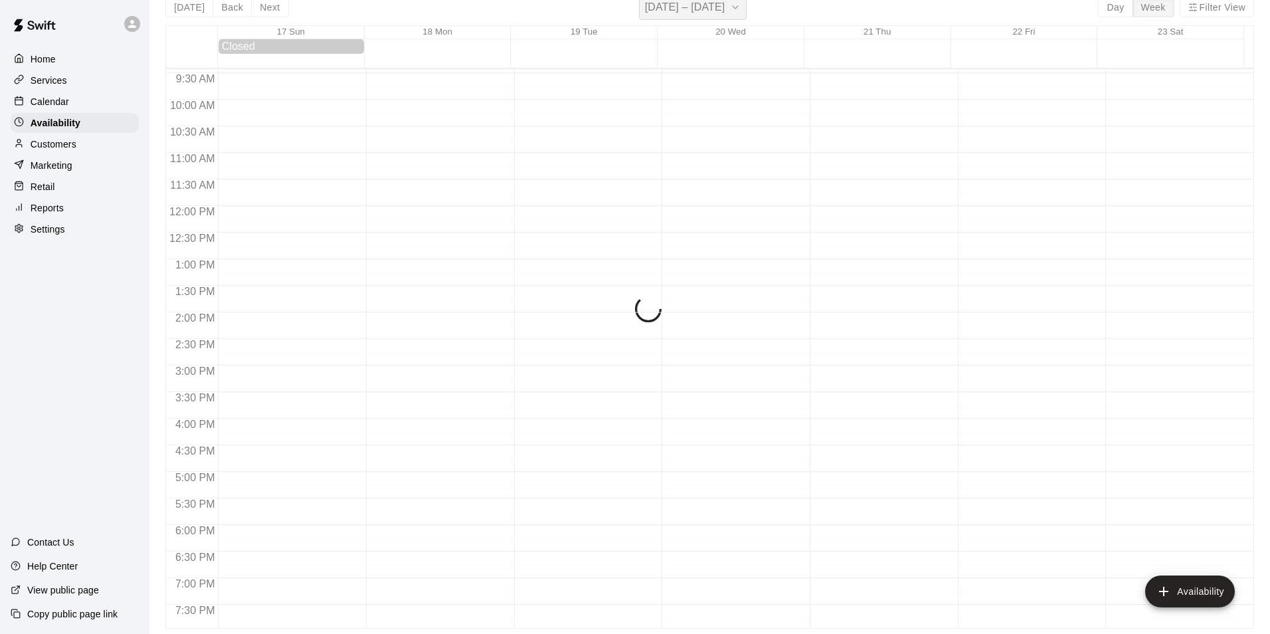
scroll to position [16, 0]
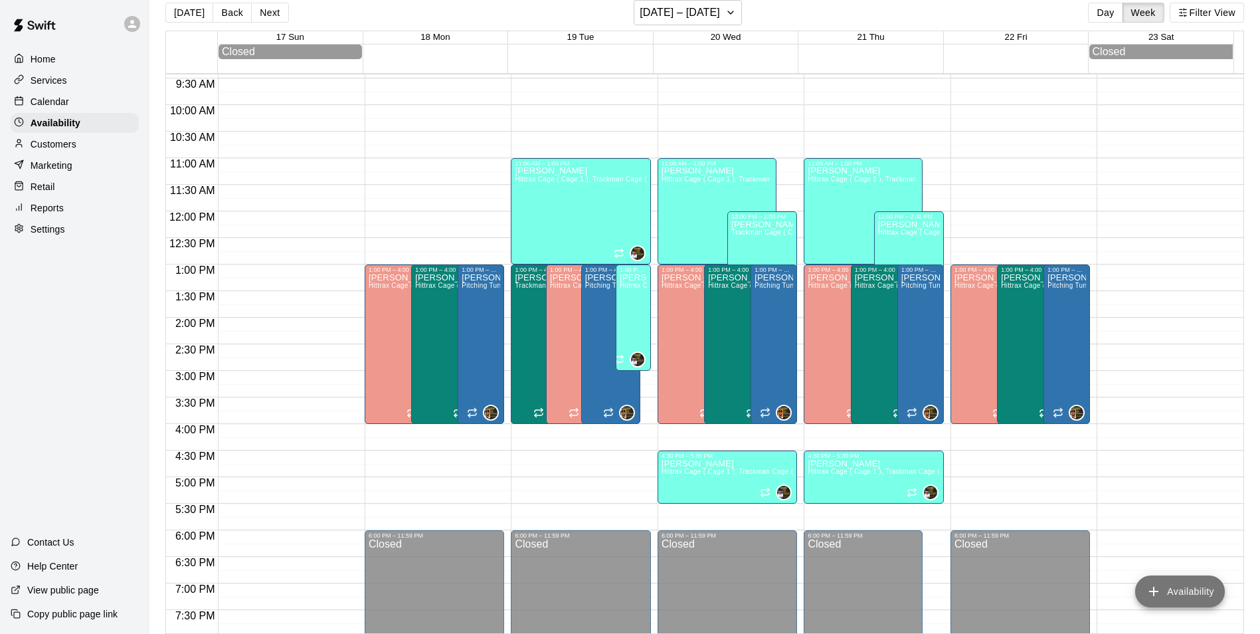
click at [1188, 587] on button "Availability" at bounding box center [1180, 591] width 90 height 32
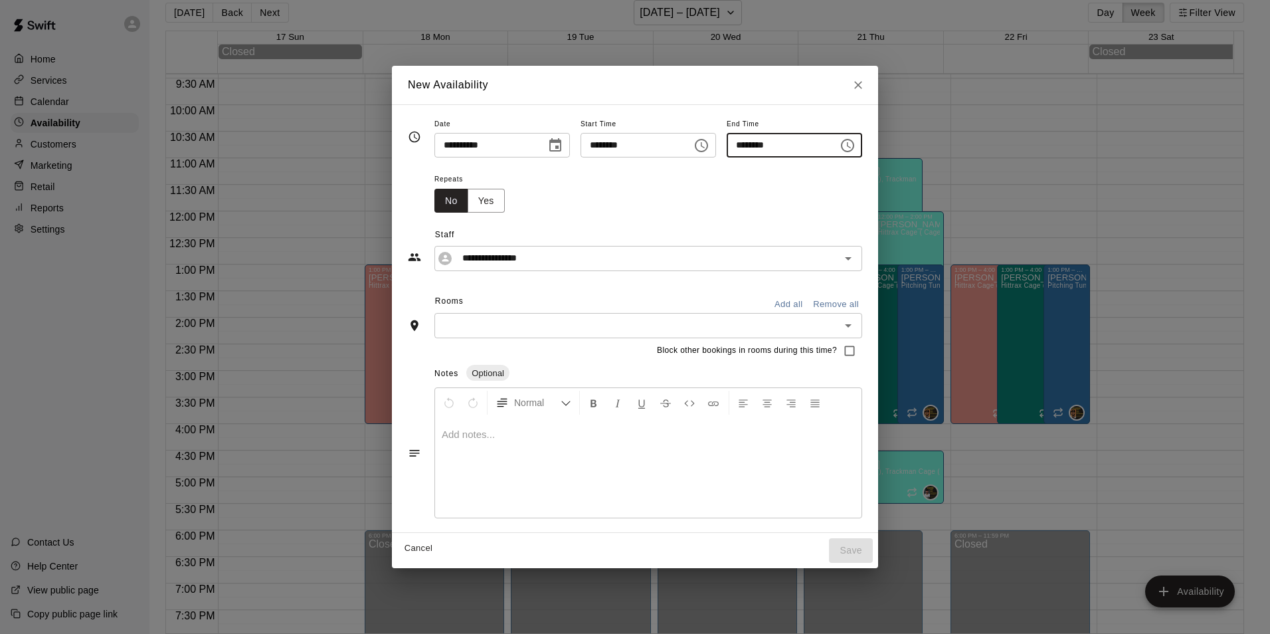
click at [739, 139] on input "********" at bounding box center [778, 145] width 102 height 25
click at [856, 260] on icon "Open" at bounding box center [848, 258] width 16 height 16
type input "********"
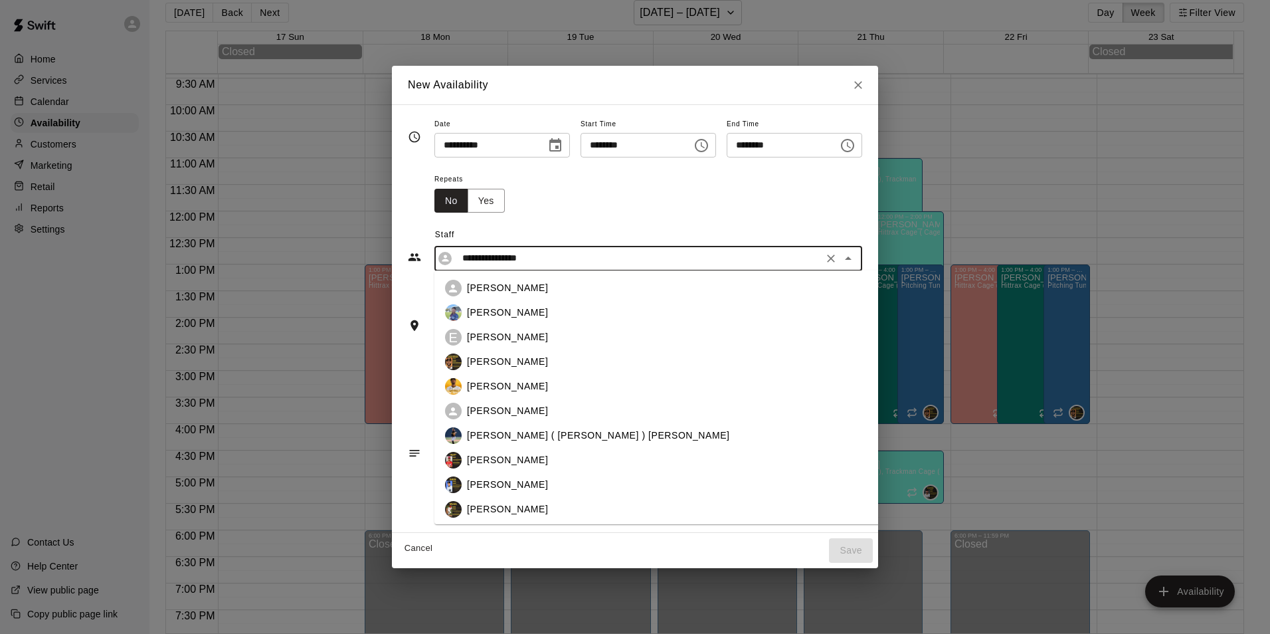
scroll to position [120, 0]
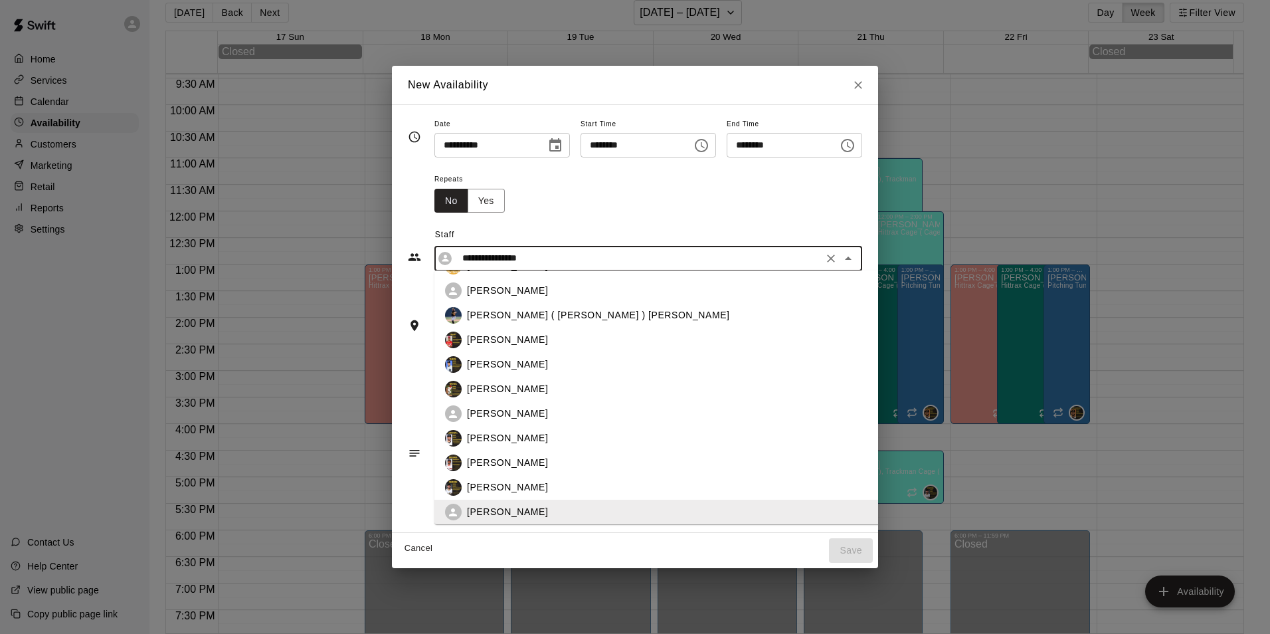
click at [499, 290] on p "[PERSON_NAME]" at bounding box center [507, 291] width 81 height 14
type input "**********"
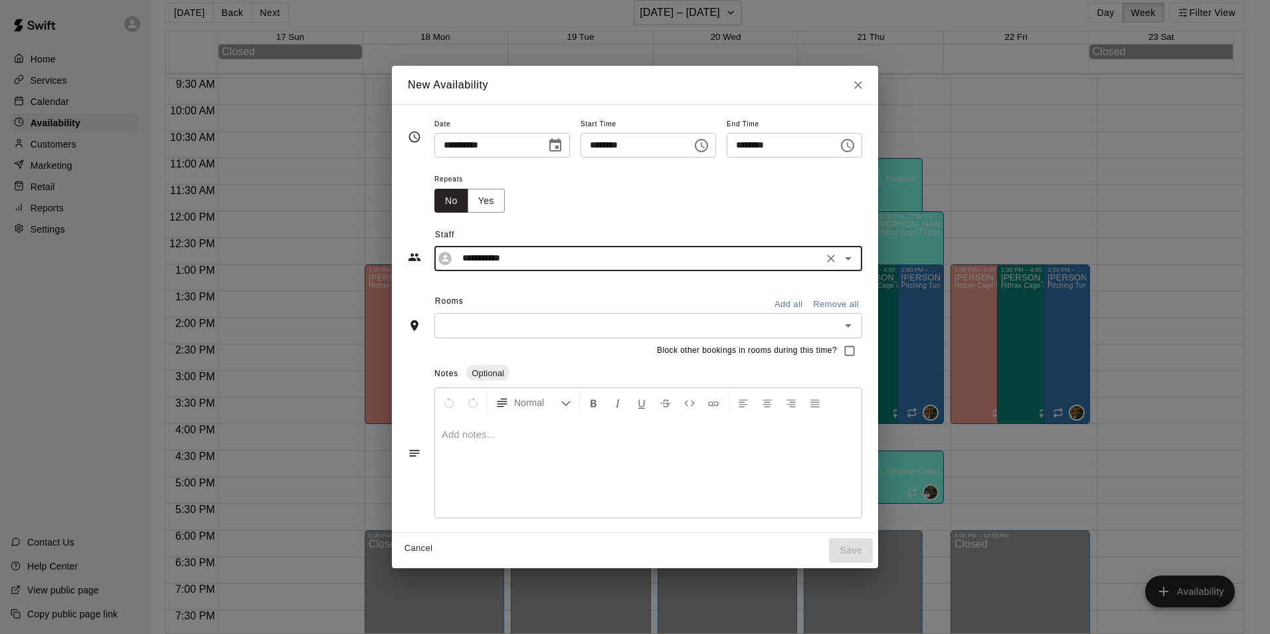
click at [487, 316] on div "​" at bounding box center [648, 325] width 428 height 25
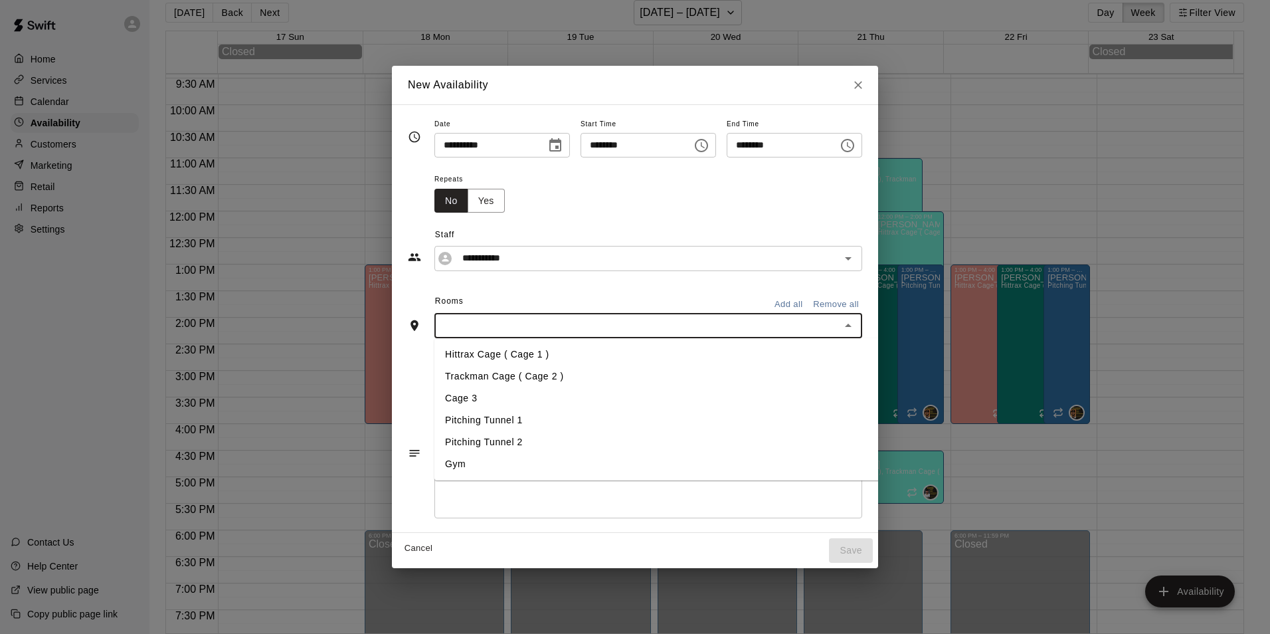
click at [478, 357] on li "Hittrax Cage ( Cage 1 )" at bounding box center [667, 354] width 466 height 22
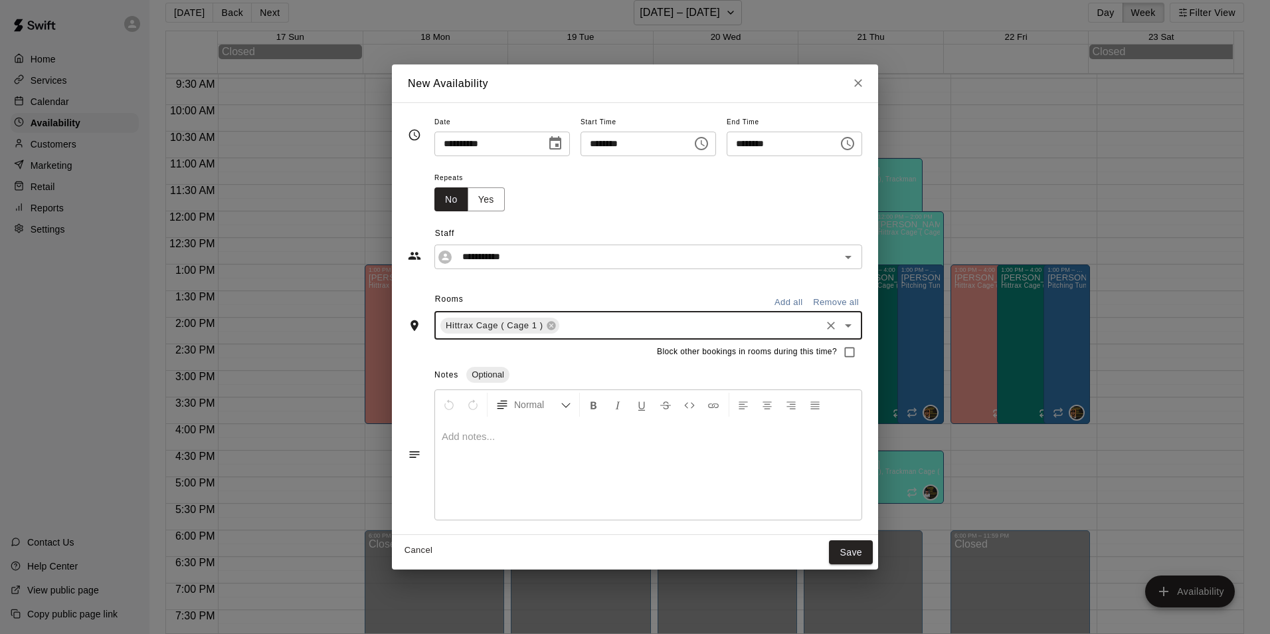
click at [537, 317] on div "Hittrax Cage ( Cage 1 ) ​" at bounding box center [648, 326] width 428 height 28
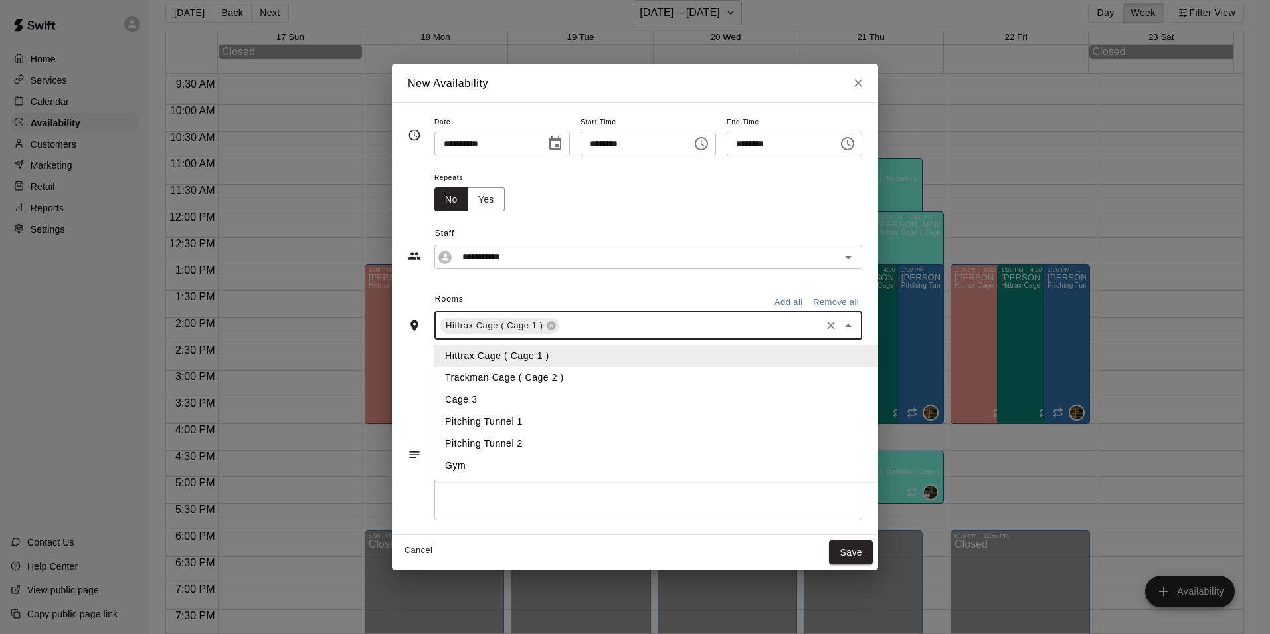
click at [537, 375] on li "Trackman Cage ( Cage 2 )" at bounding box center [667, 378] width 466 height 22
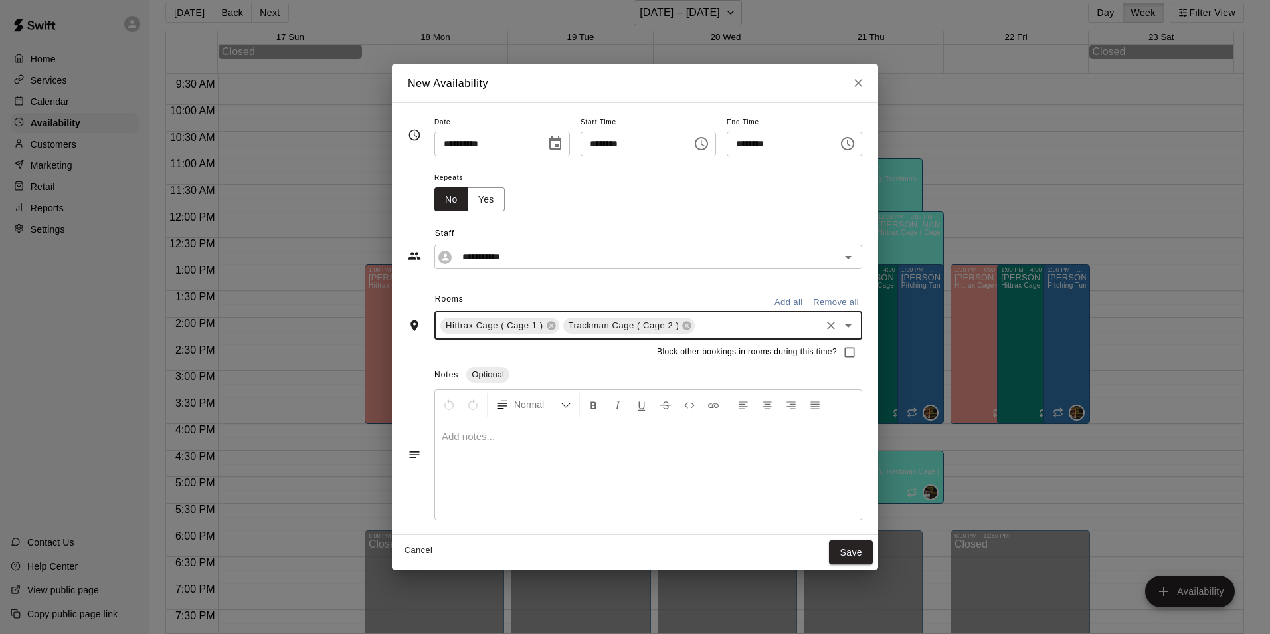
click at [711, 325] on input "text" at bounding box center [758, 325] width 122 height 17
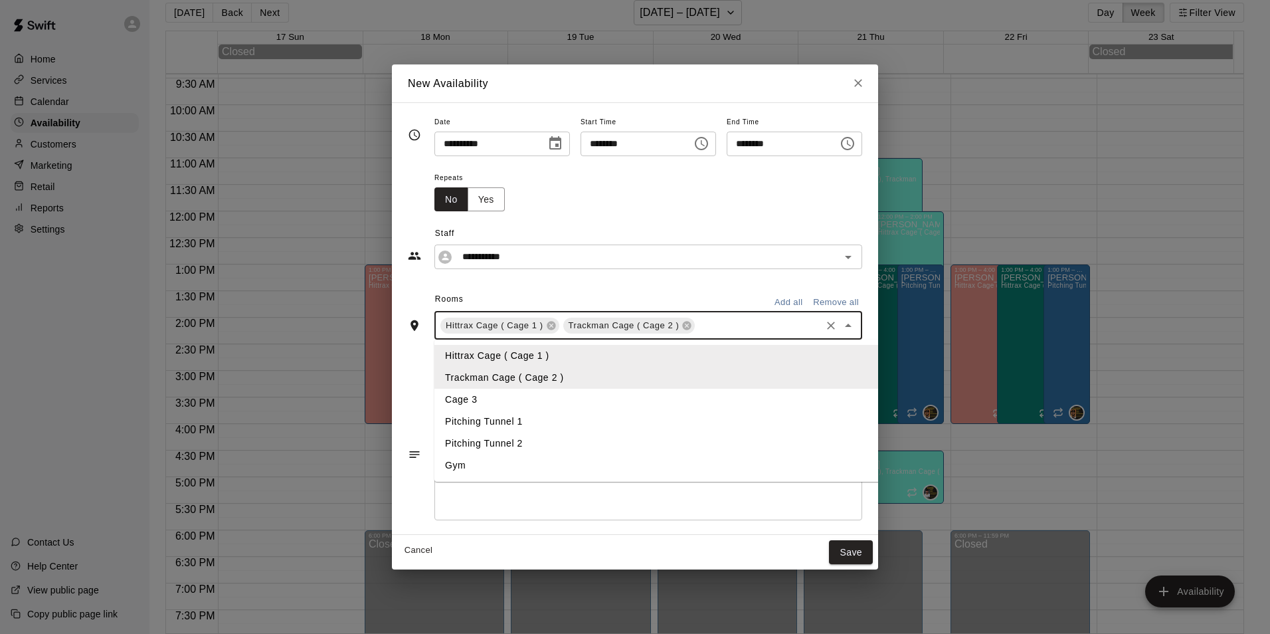
click at [434, 401] on li "Cage 3" at bounding box center [667, 400] width 466 height 22
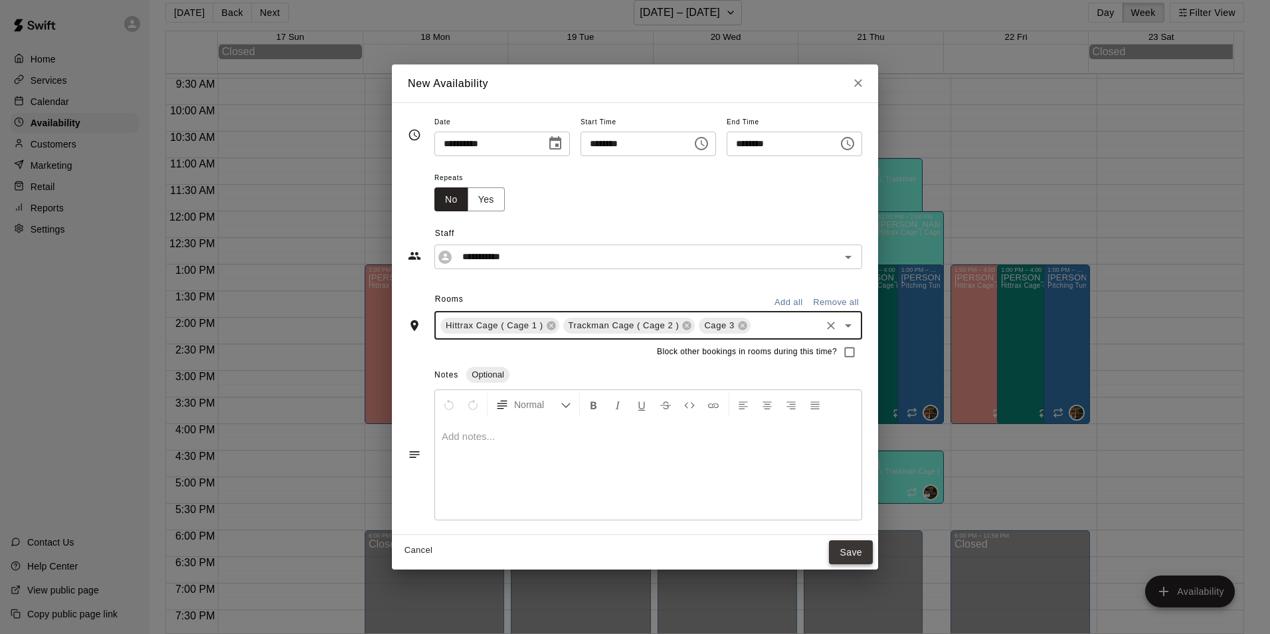
click at [863, 550] on button "Save" at bounding box center [851, 552] width 44 height 25
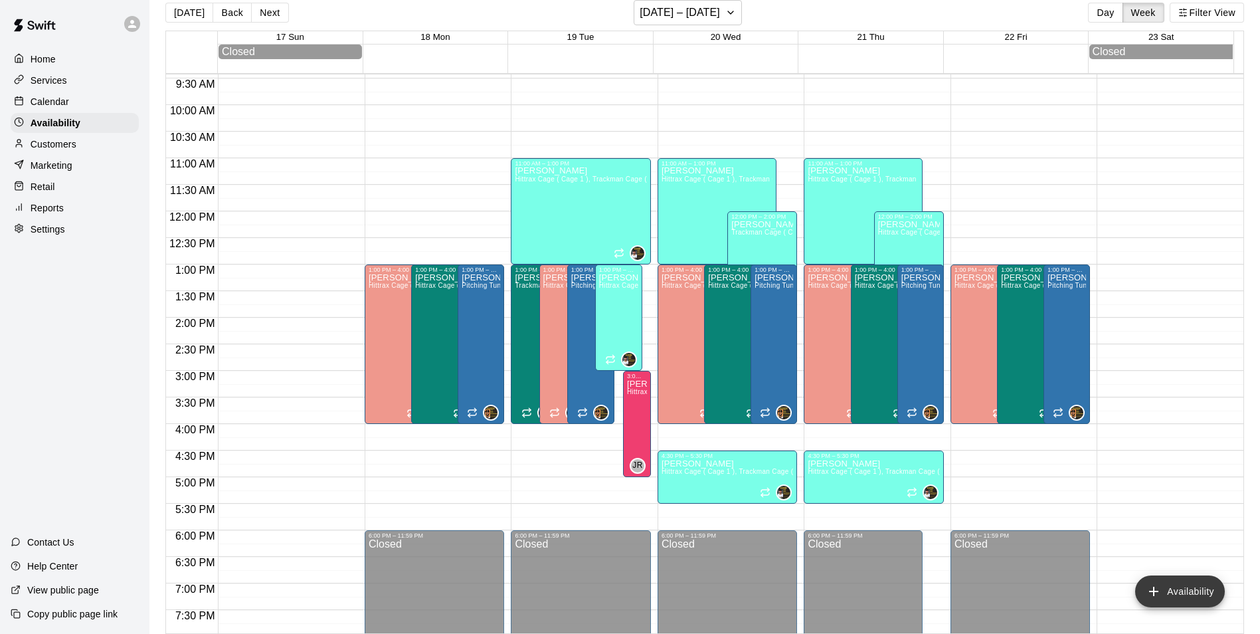
click at [1174, 590] on button "Availability" at bounding box center [1180, 591] width 90 height 32
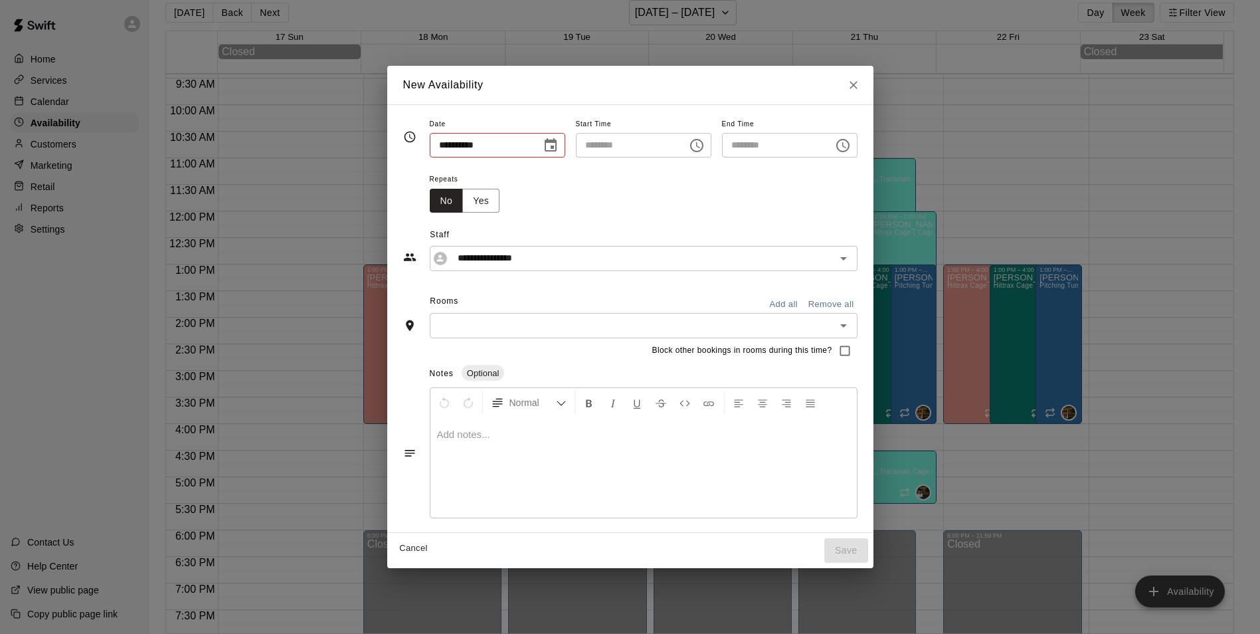
type input "**********"
type input "********"
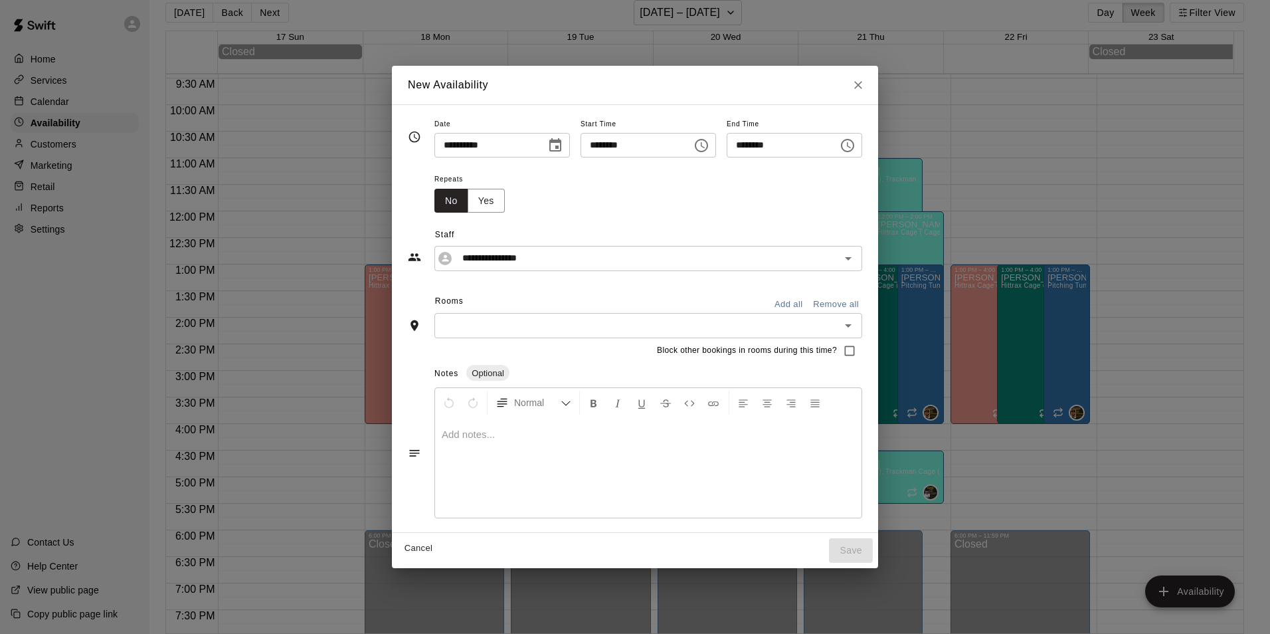
click at [551, 145] on icon "Choose date, selected date is Aug 19, 2025" at bounding box center [555, 144] width 12 height 13
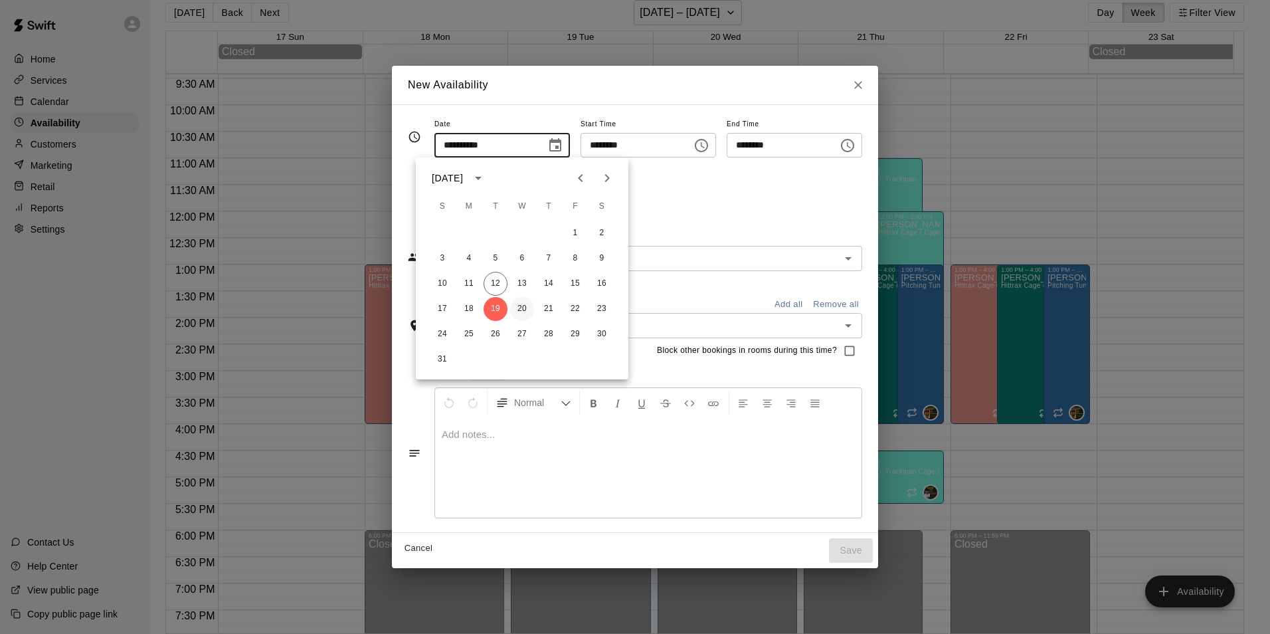
click at [519, 306] on button "20" at bounding box center [522, 309] width 24 height 24
type input "**********"
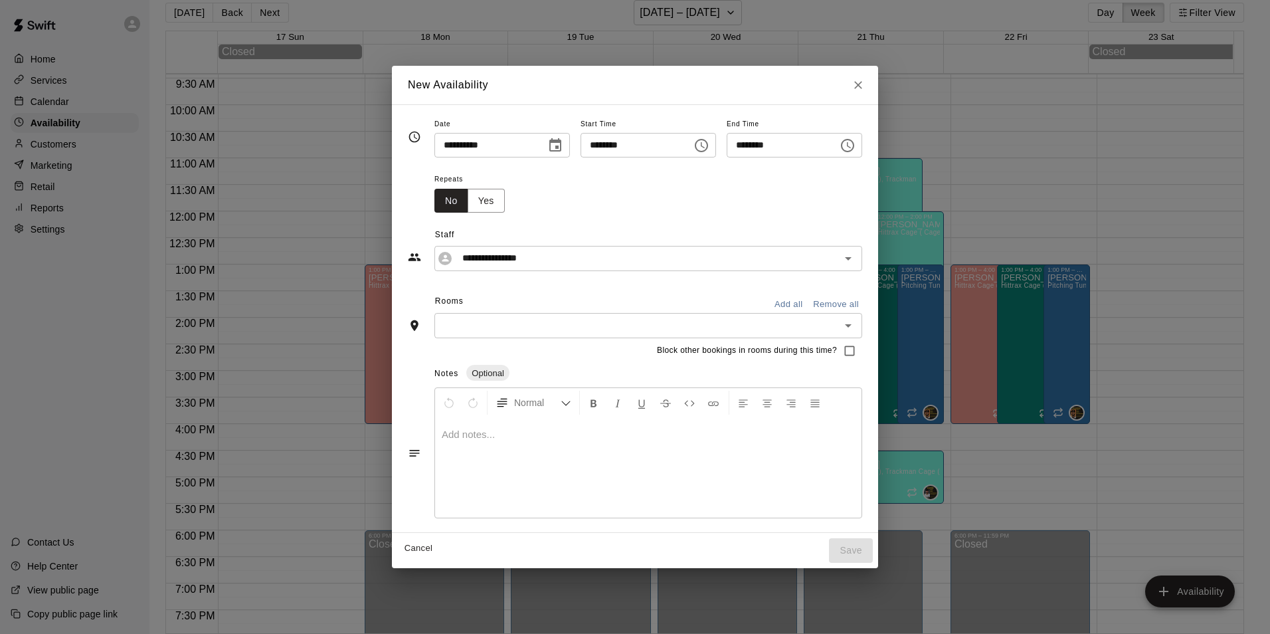
click at [749, 139] on input "********" at bounding box center [778, 145] width 102 height 25
click at [856, 258] on icon "Open" at bounding box center [848, 258] width 16 height 16
type input "********"
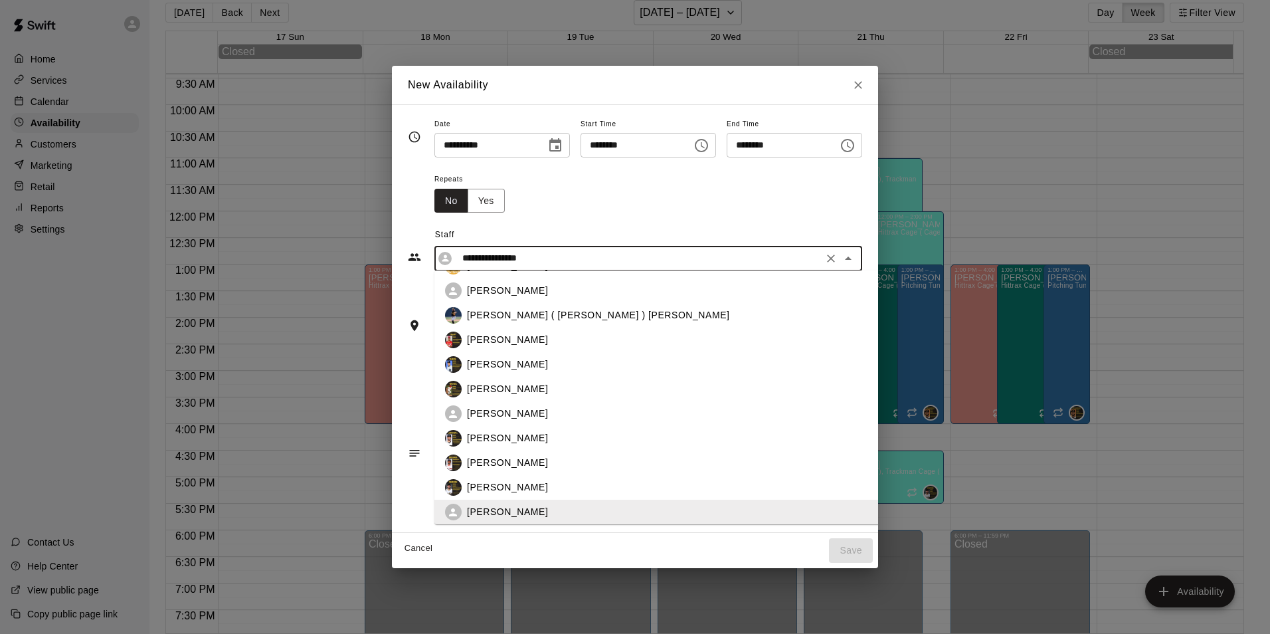
click at [559, 293] on div "[PERSON_NAME]" at bounding box center [678, 291] width 422 height 14
type input "**********"
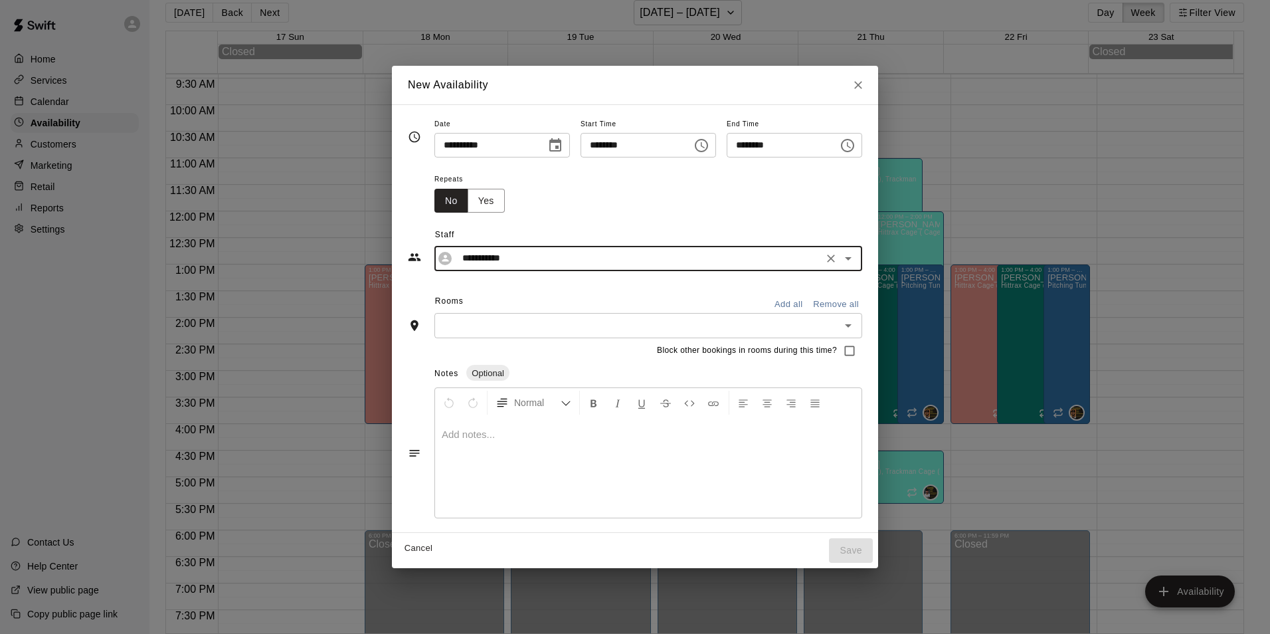
click at [538, 319] on input "text" at bounding box center [637, 325] width 398 height 17
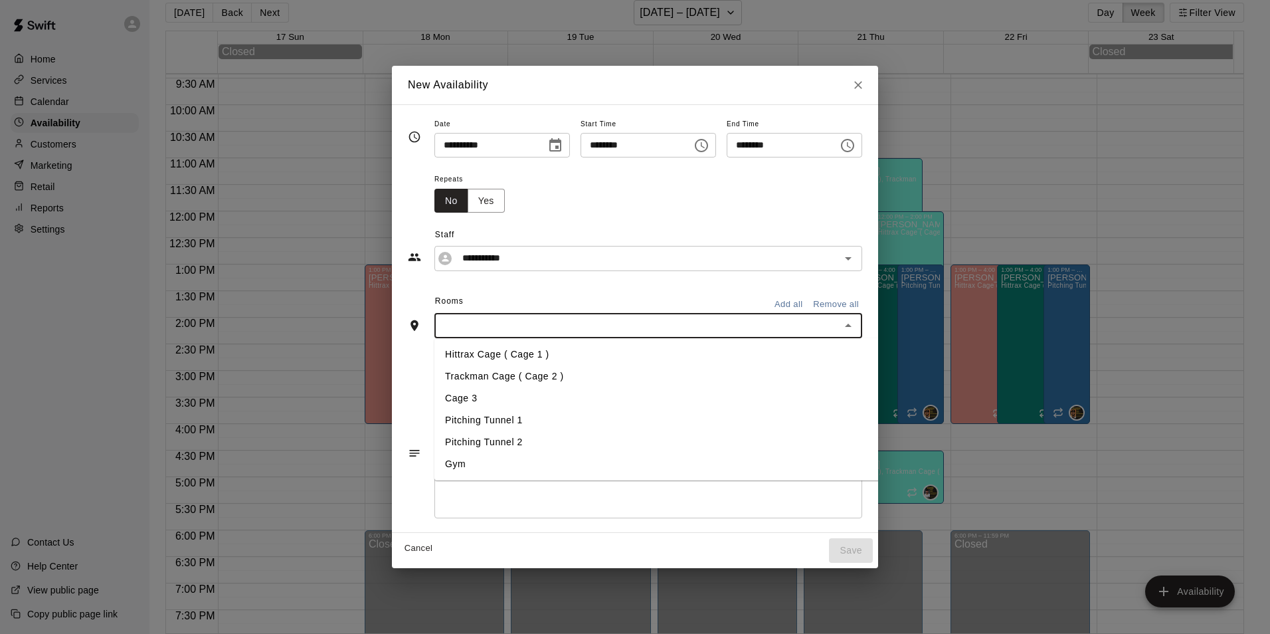
click at [520, 357] on li "Hittrax Cage ( Cage 1 )" at bounding box center [667, 354] width 466 height 22
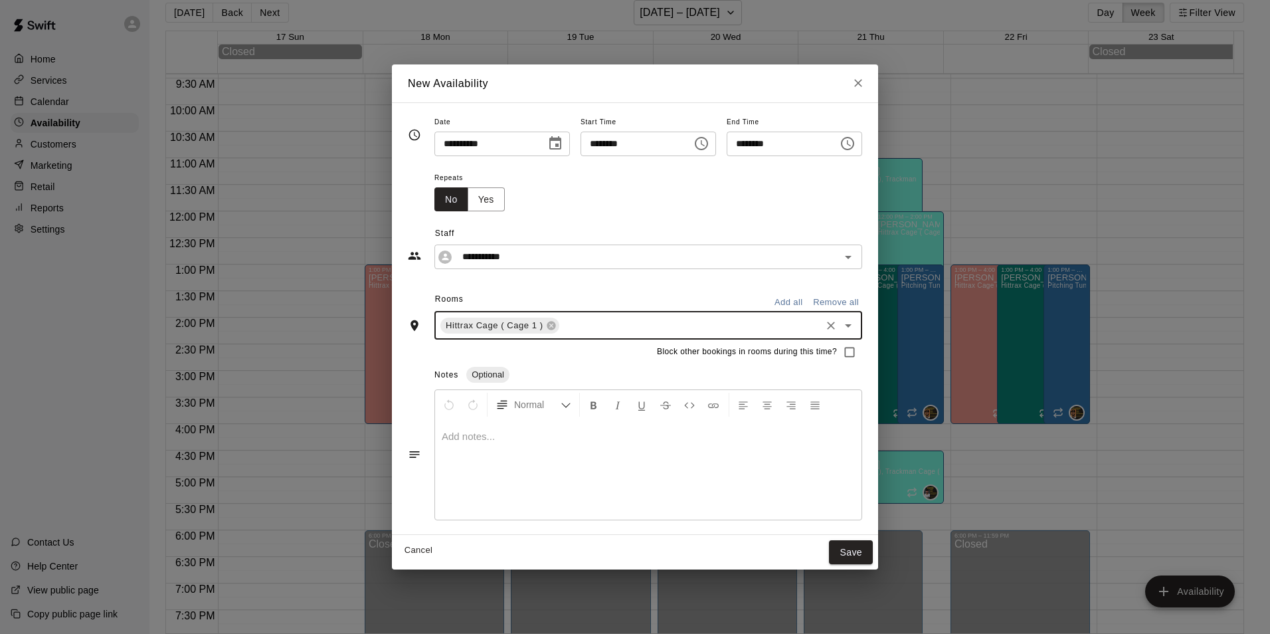
click at [620, 326] on input "text" at bounding box center [690, 325] width 258 height 17
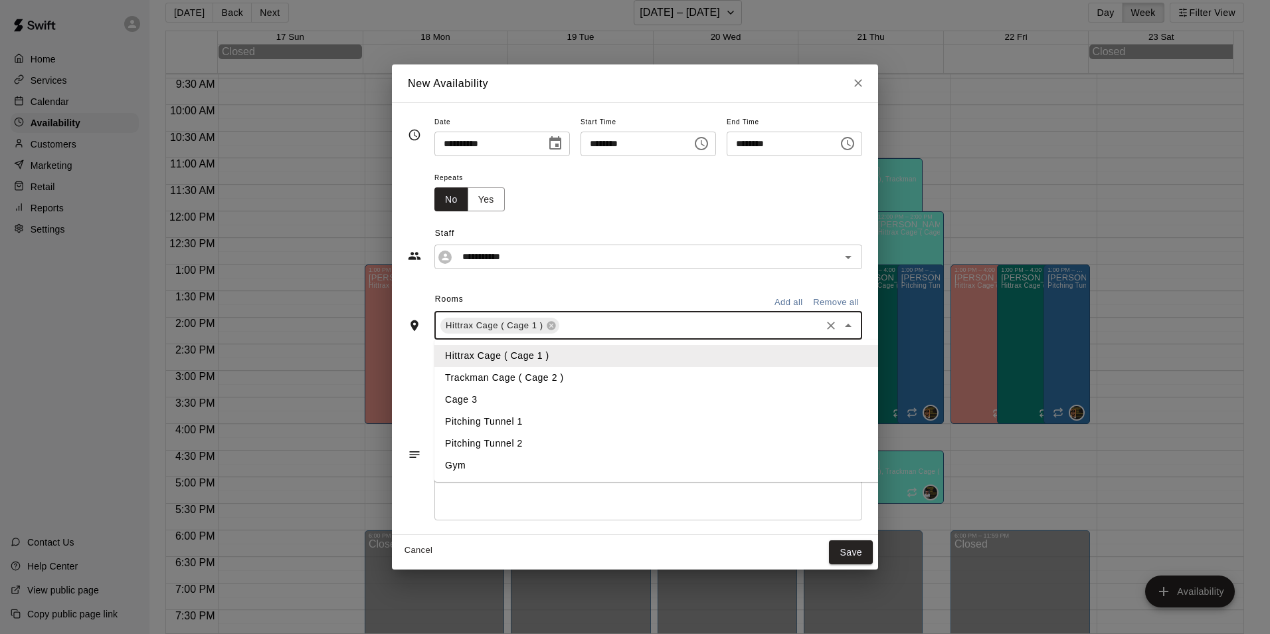
click at [545, 369] on li "Trackman Cage ( Cage 2 )" at bounding box center [667, 378] width 466 height 22
click at [727, 333] on input "text" at bounding box center [758, 325] width 122 height 17
click at [449, 393] on li "Cage 3" at bounding box center [667, 400] width 466 height 22
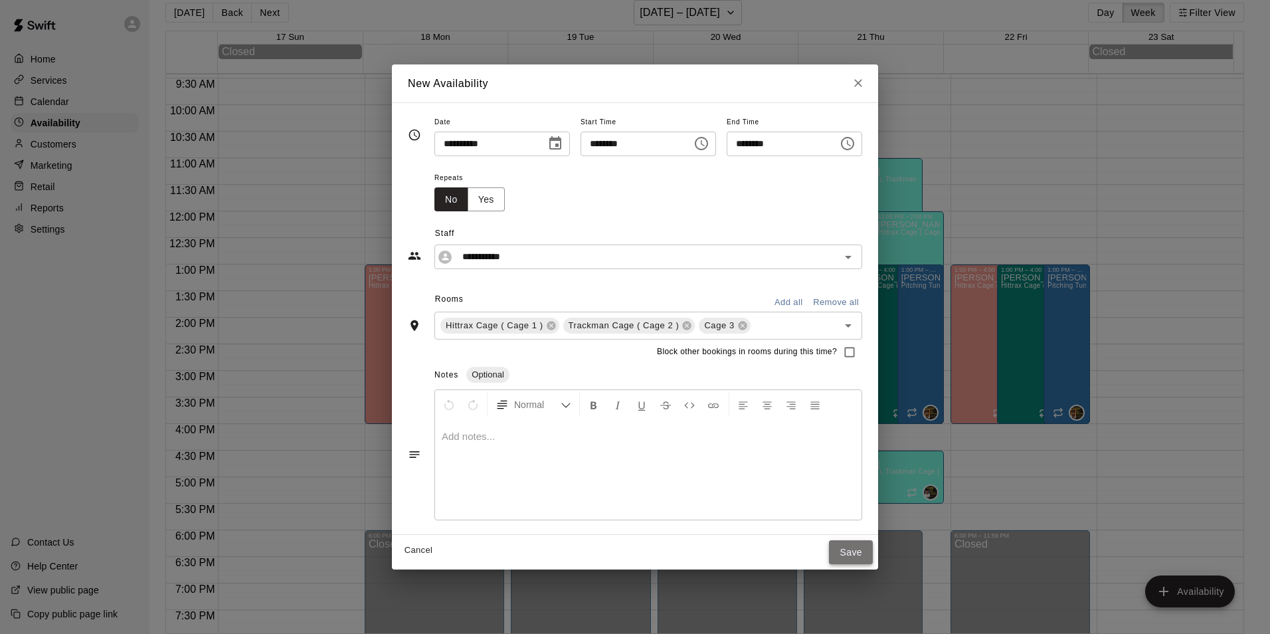
click at [873, 546] on button "Save" at bounding box center [851, 552] width 44 height 25
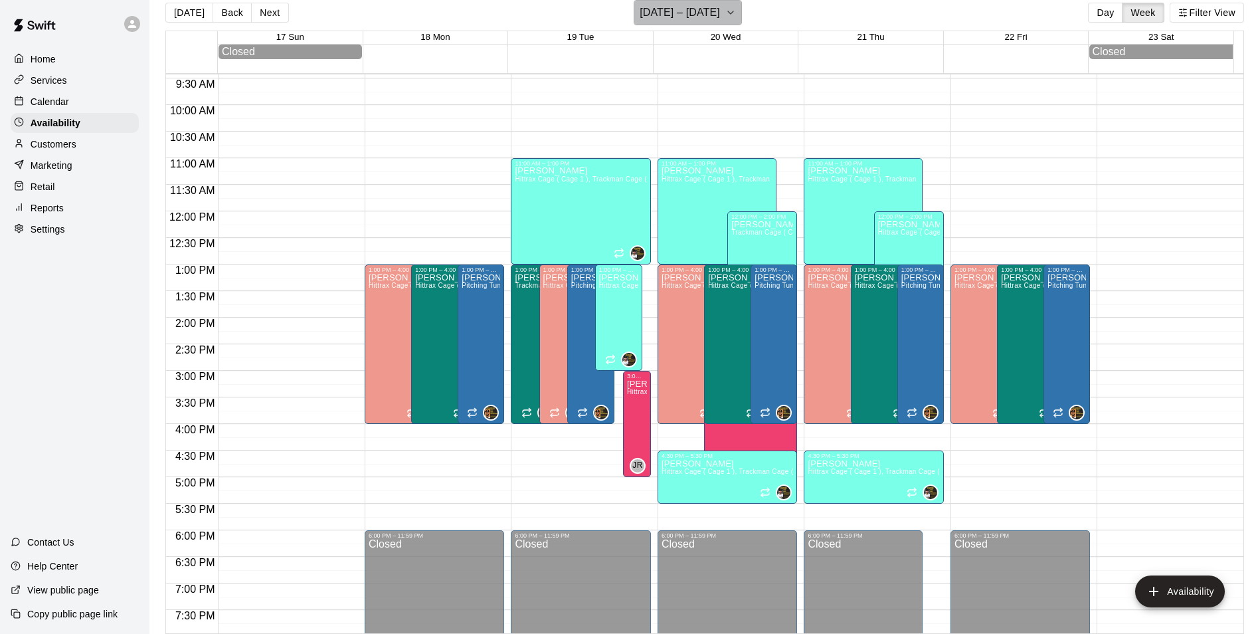
click at [729, 15] on icon "button" at bounding box center [730, 13] width 11 height 16
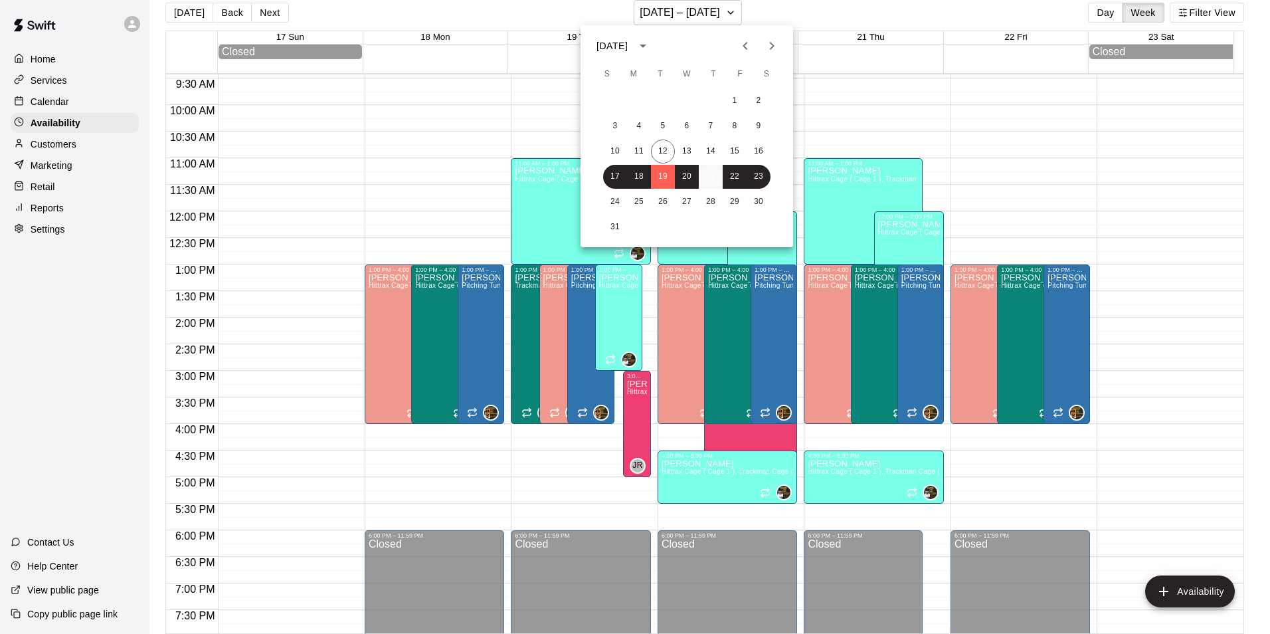
click at [714, 176] on button "21" at bounding box center [711, 177] width 24 height 24
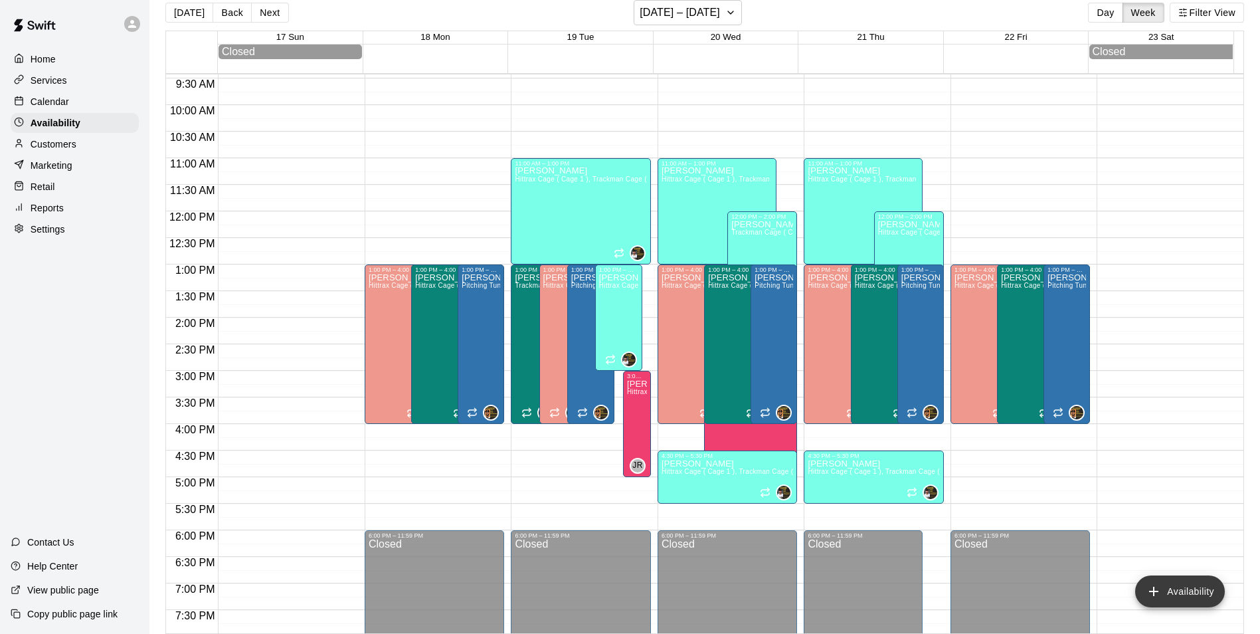
click at [1196, 592] on button "Availability" at bounding box center [1180, 591] width 90 height 32
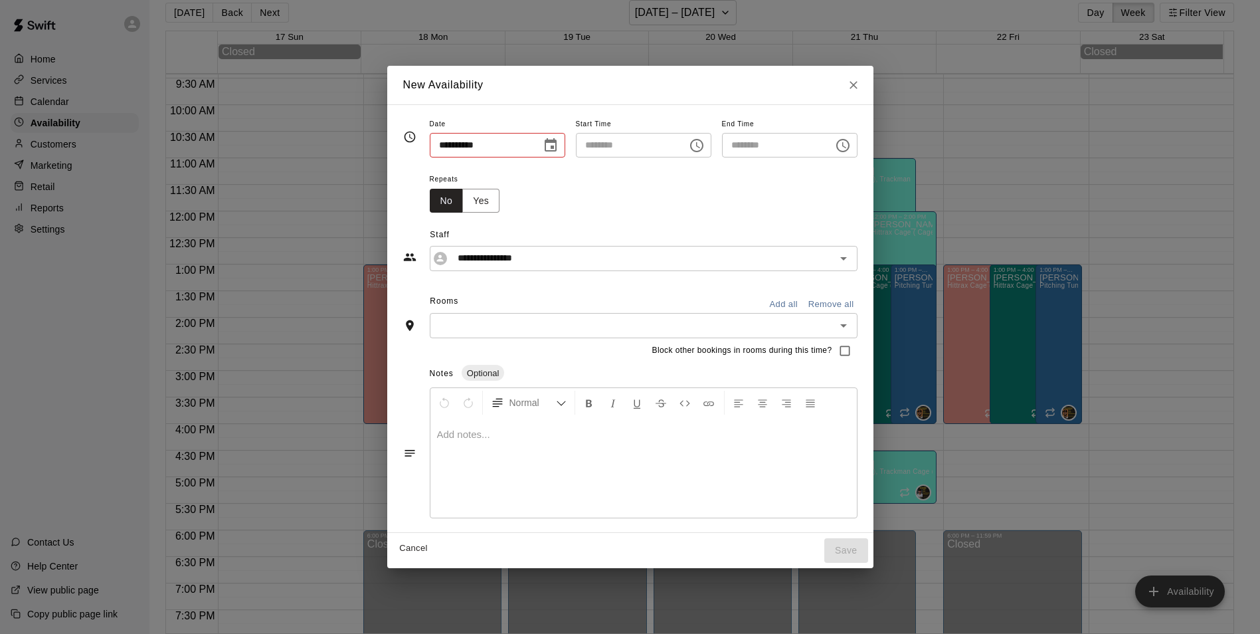
type input "**********"
type input "********"
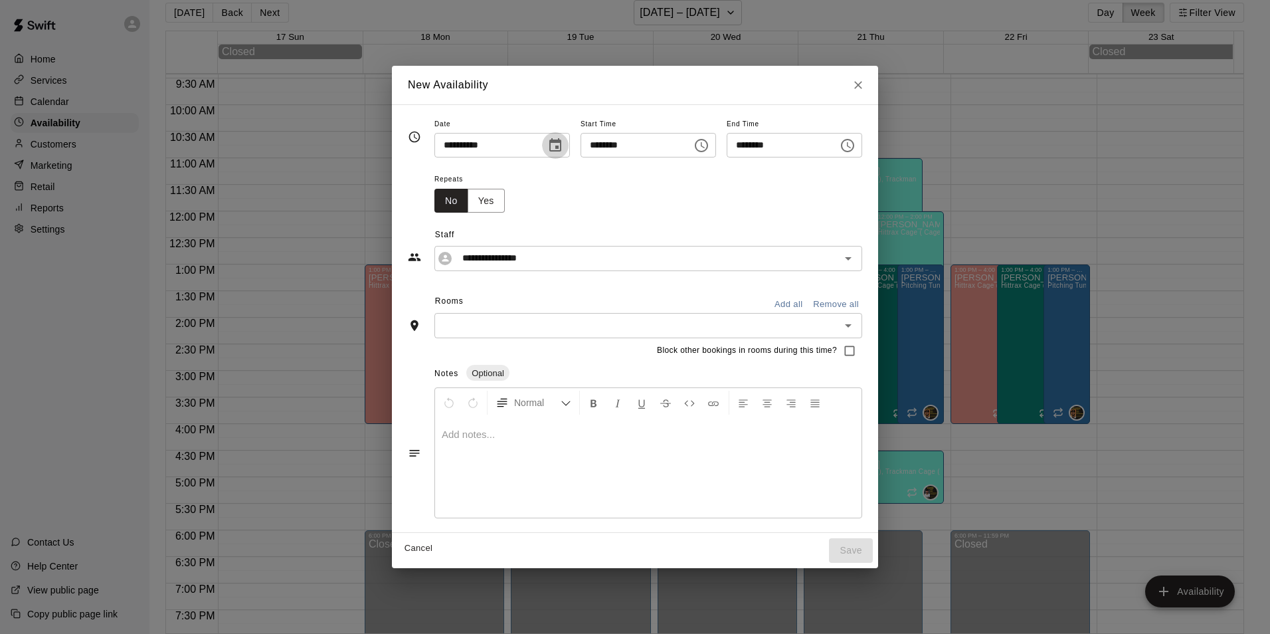
click at [548, 147] on icon "Choose date, selected date is Aug 21, 2025" at bounding box center [555, 145] width 16 height 16
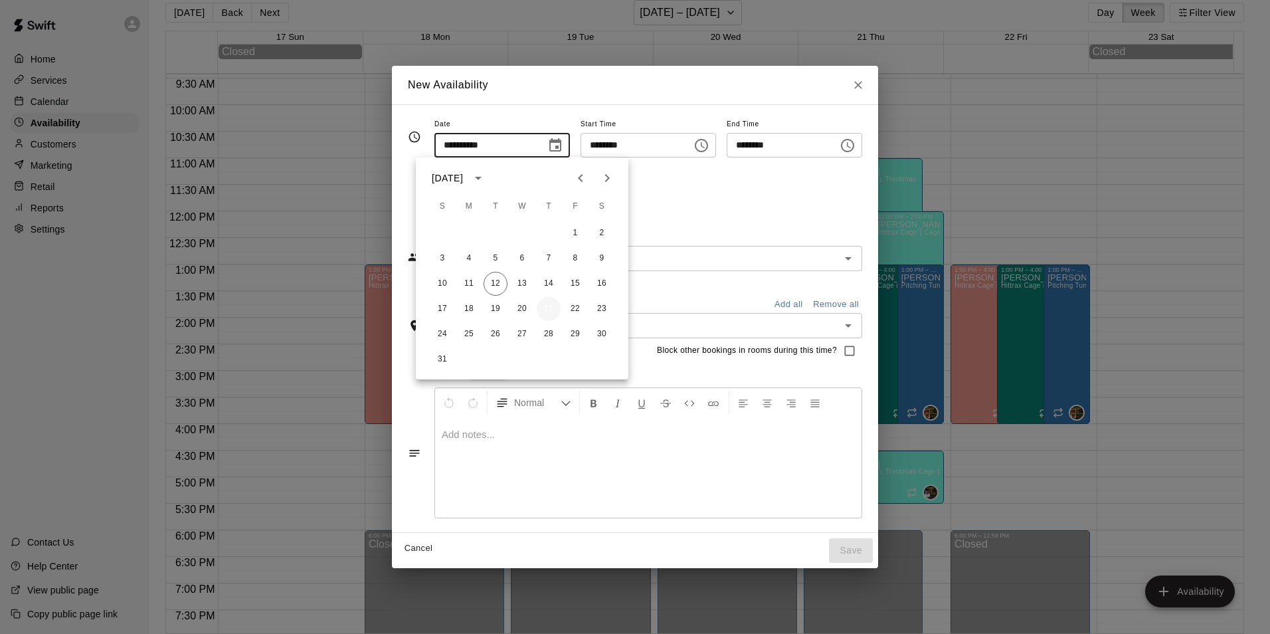
click at [549, 301] on button "21" at bounding box center [549, 309] width 24 height 24
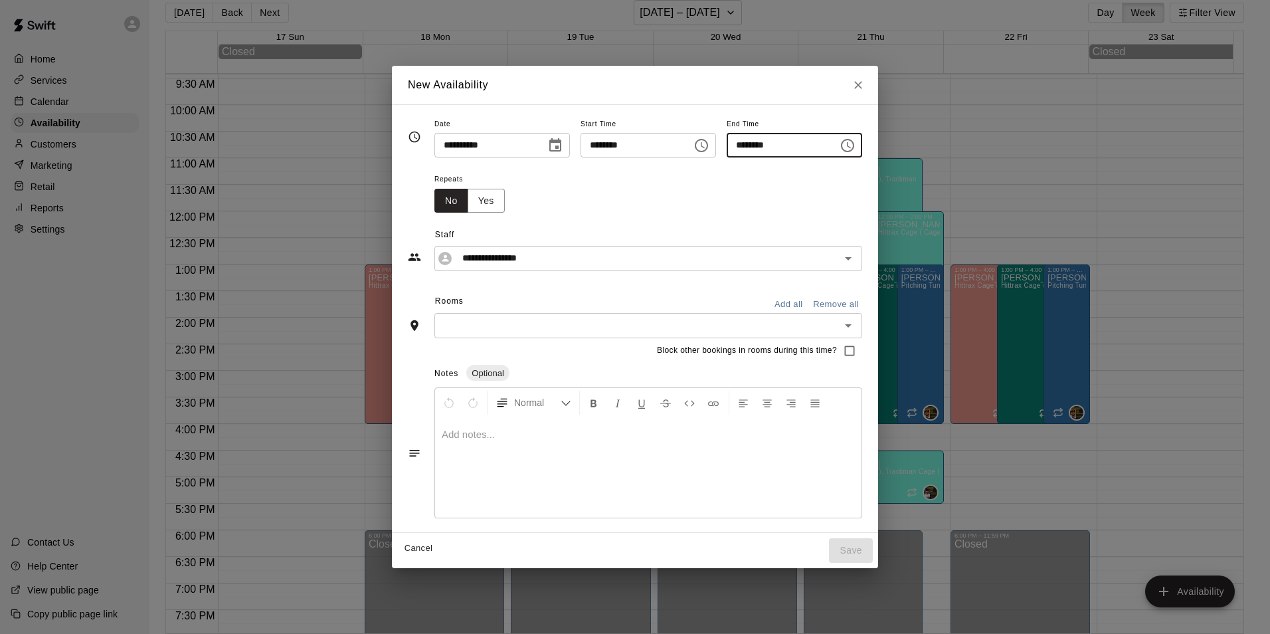
click at [749, 135] on input "********" at bounding box center [778, 145] width 102 height 25
click at [856, 254] on icon "Open" at bounding box center [848, 258] width 16 height 16
type input "********"
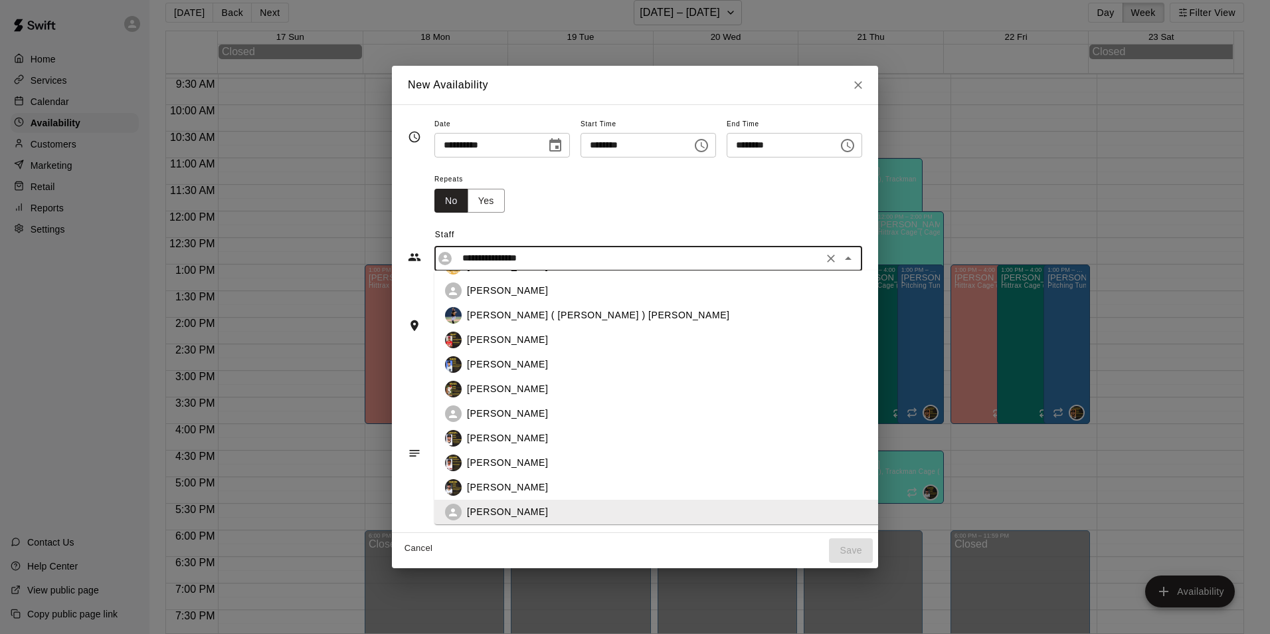
click at [512, 294] on div "[PERSON_NAME]" at bounding box center [678, 291] width 422 height 14
type input "**********"
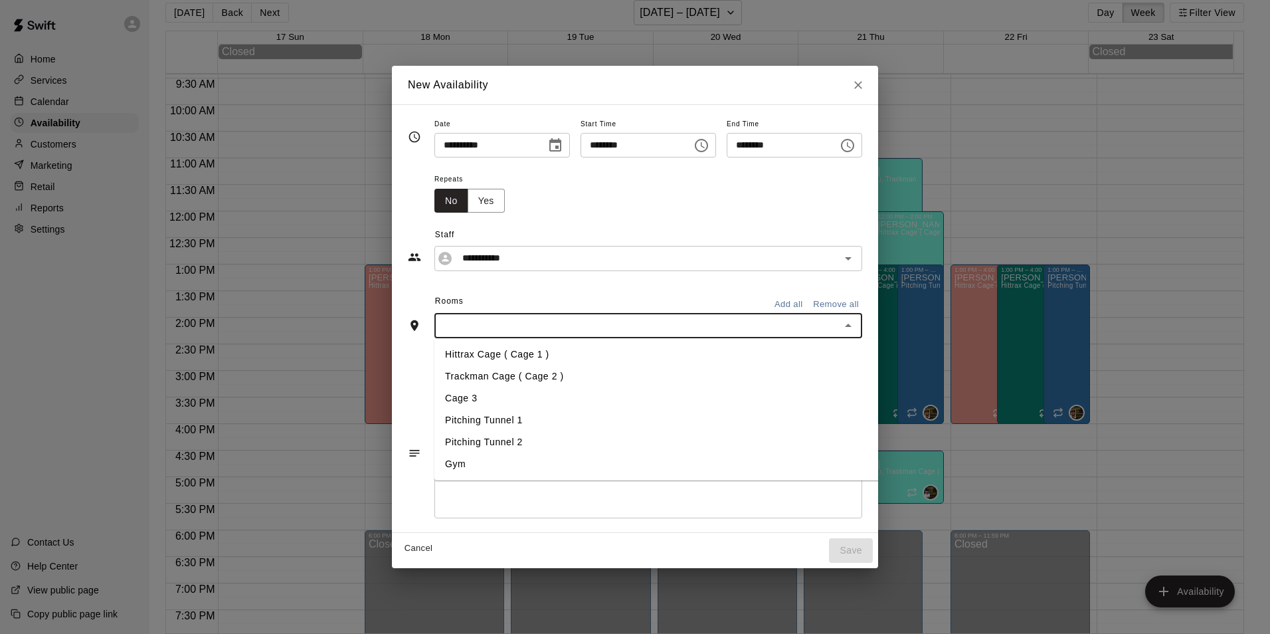
click at [496, 323] on input "text" at bounding box center [637, 325] width 398 height 17
click at [494, 352] on li "Hittrax Cage ( Cage 1 )" at bounding box center [667, 354] width 466 height 22
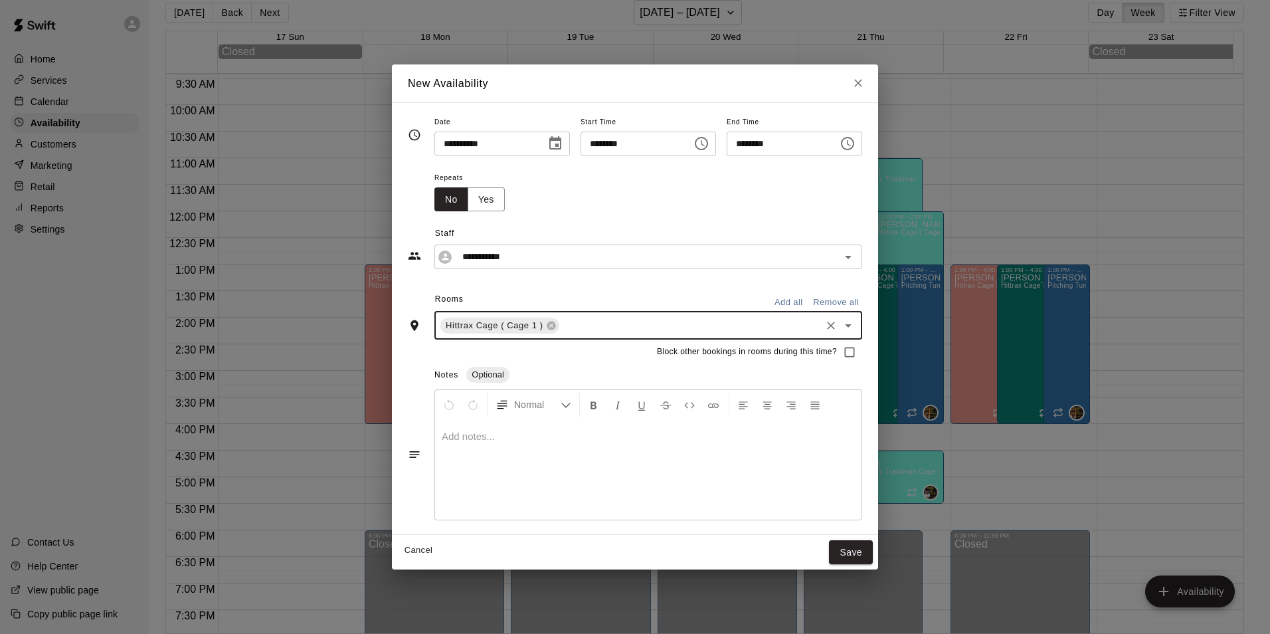
click at [574, 330] on input "text" at bounding box center [690, 325] width 258 height 17
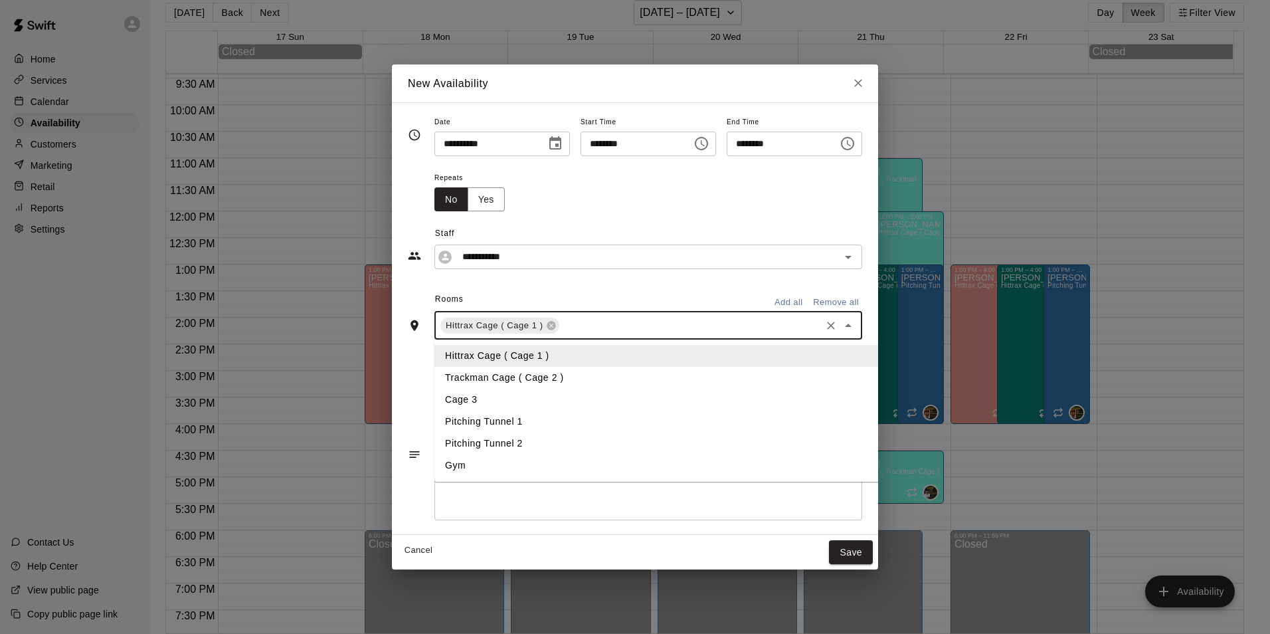
click at [544, 370] on li "Trackman Cage ( Cage 2 )" at bounding box center [667, 378] width 466 height 22
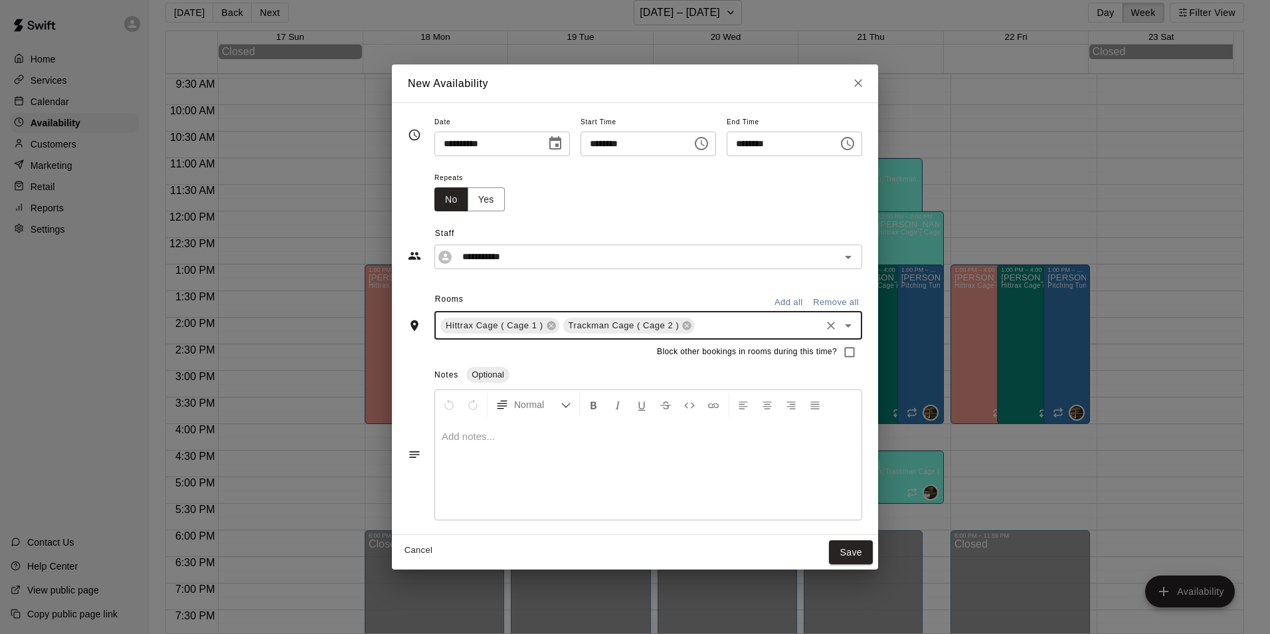
click at [693, 315] on div "Hittrax Cage ( Cage 1 ) Trackman Cage ( Cage 2 ) ​" at bounding box center [648, 326] width 428 height 28
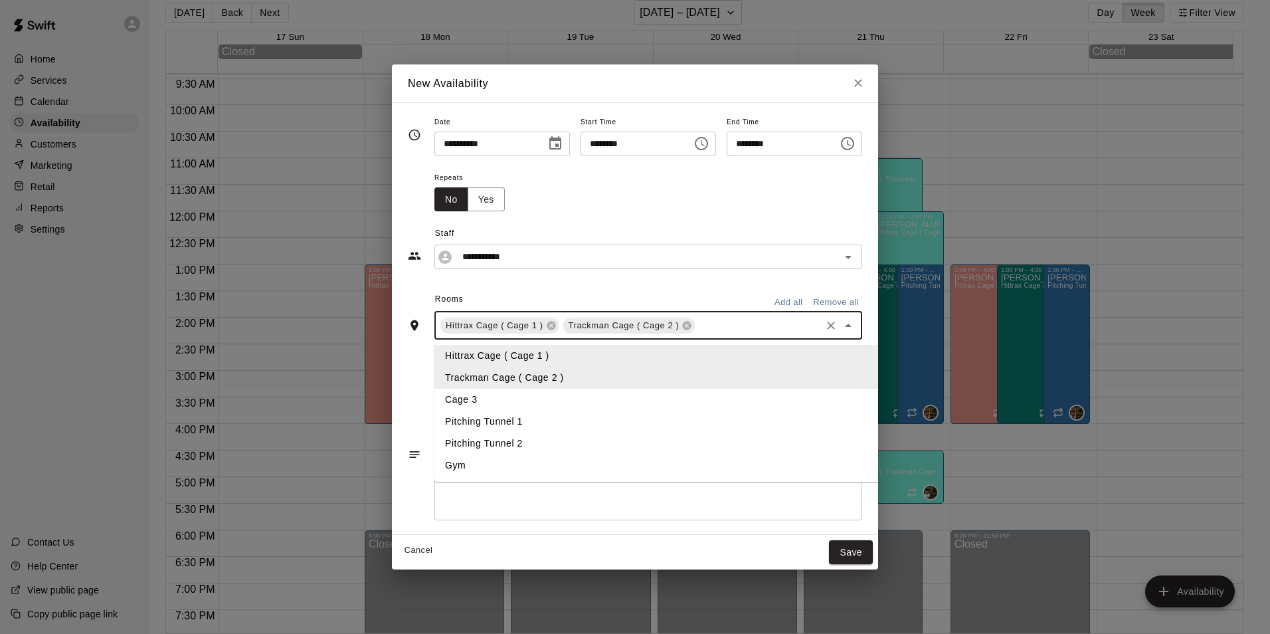
click at [434, 395] on li "Cage 3" at bounding box center [667, 400] width 466 height 22
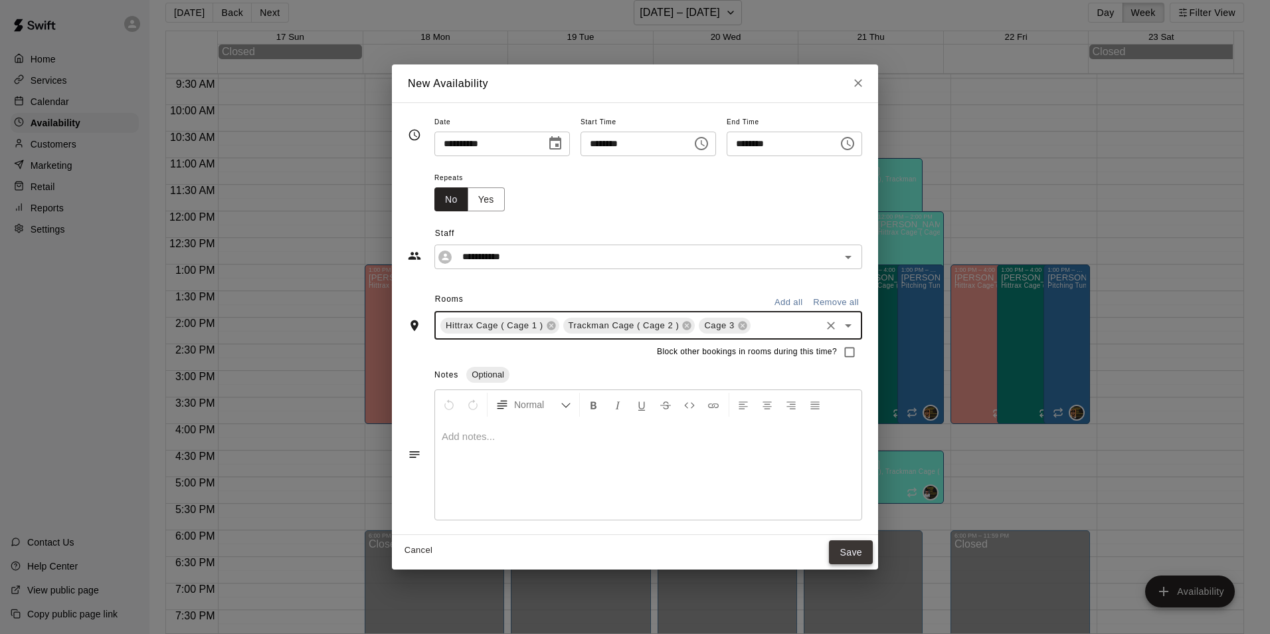
click at [867, 552] on button "Save" at bounding box center [851, 552] width 44 height 25
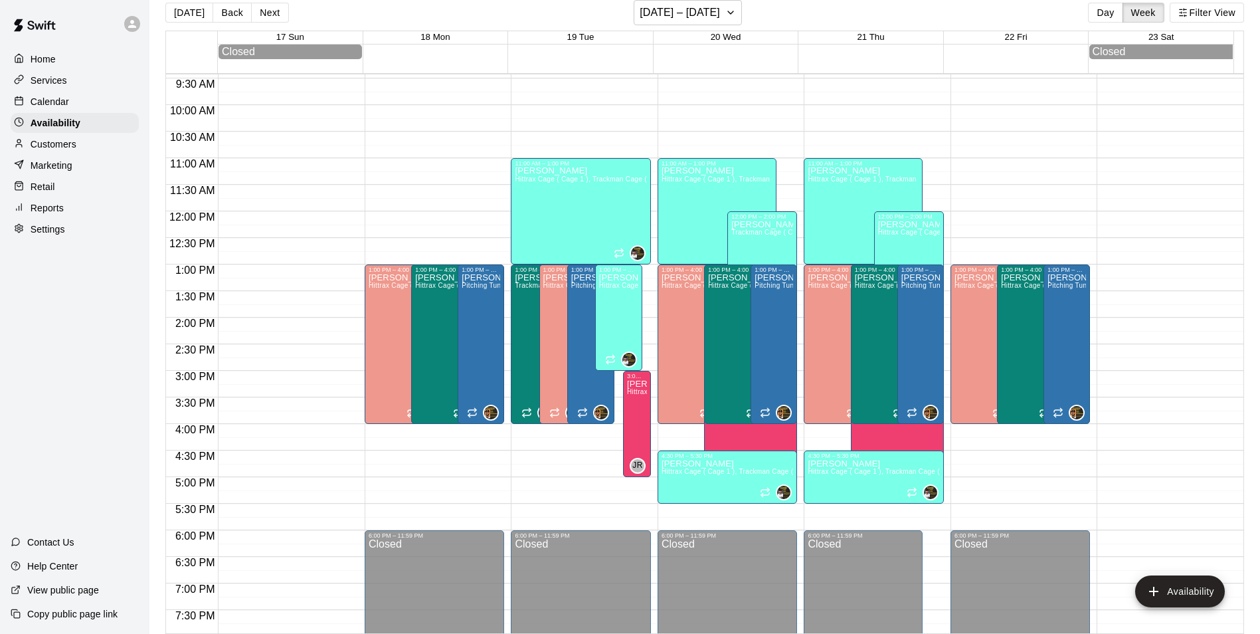
click at [51, 99] on p "Calendar" at bounding box center [50, 101] width 39 height 13
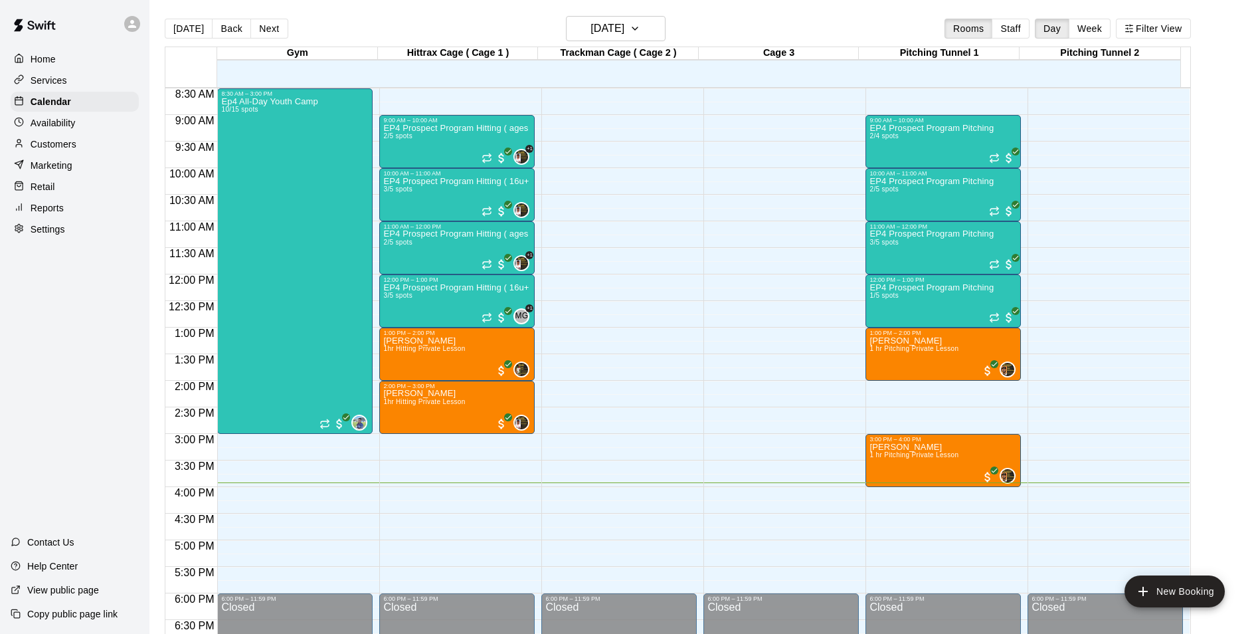
scroll to position [450, 0]
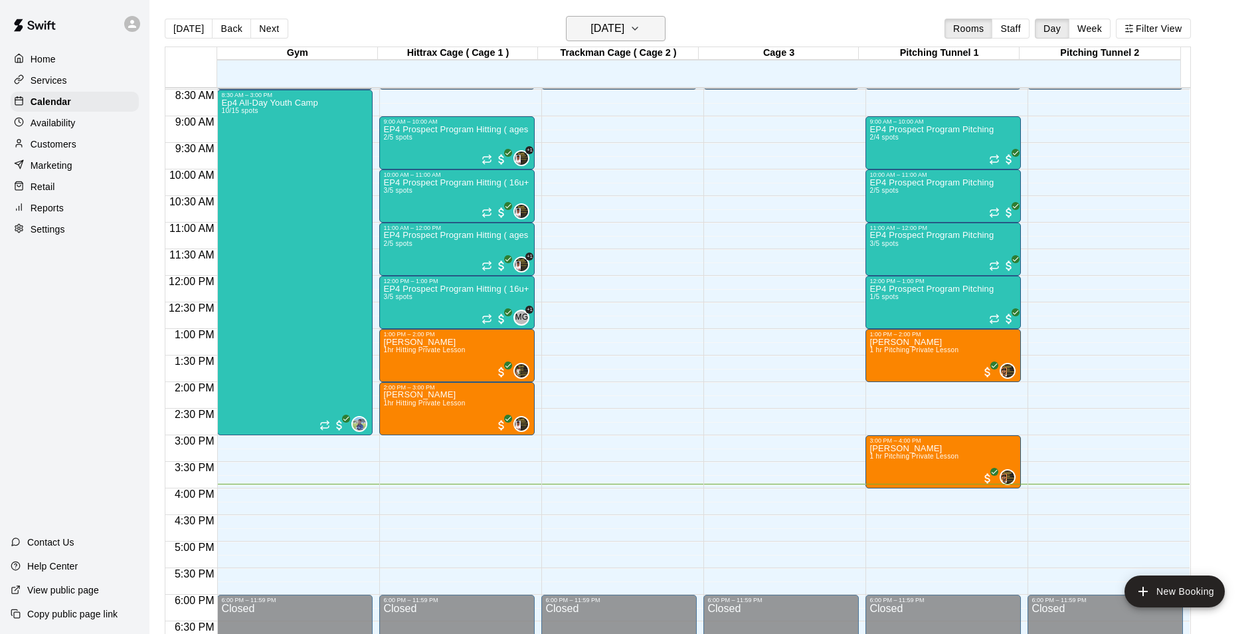
click at [640, 29] on icon "button" at bounding box center [635, 29] width 11 height 16
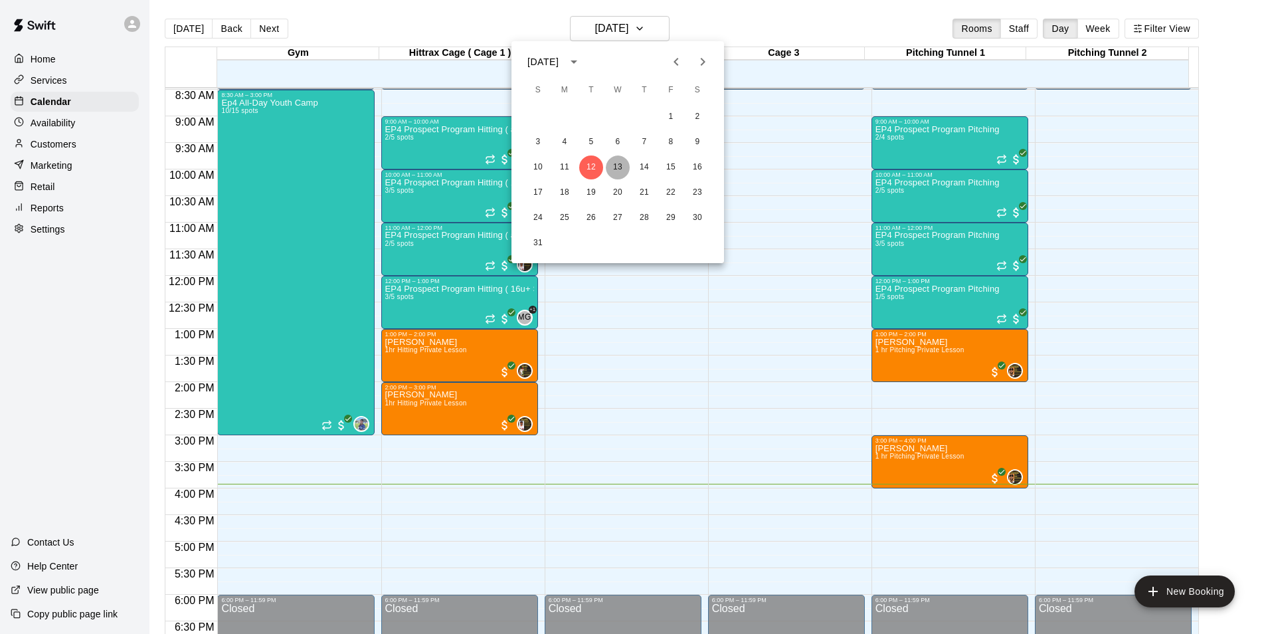
click at [617, 167] on button "13" at bounding box center [618, 167] width 24 height 24
